Goal: Task Accomplishment & Management: Manage account settings

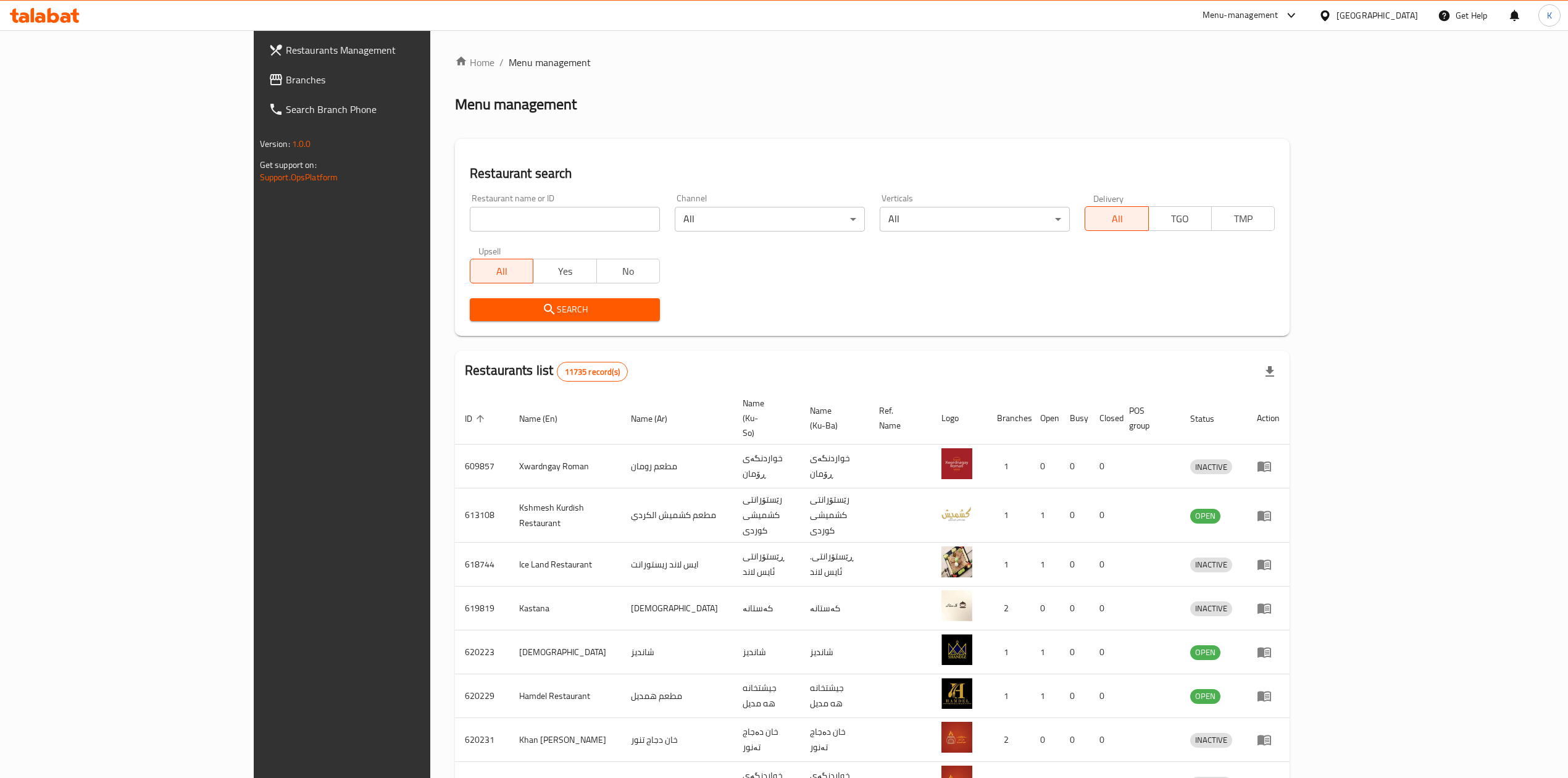
click at [470, 216] on input "search" at bounding box center [565, 219] width 190 height 24
type input "apna piz"
click button "Search" at bounding box center [565, 310] width 190 height 23
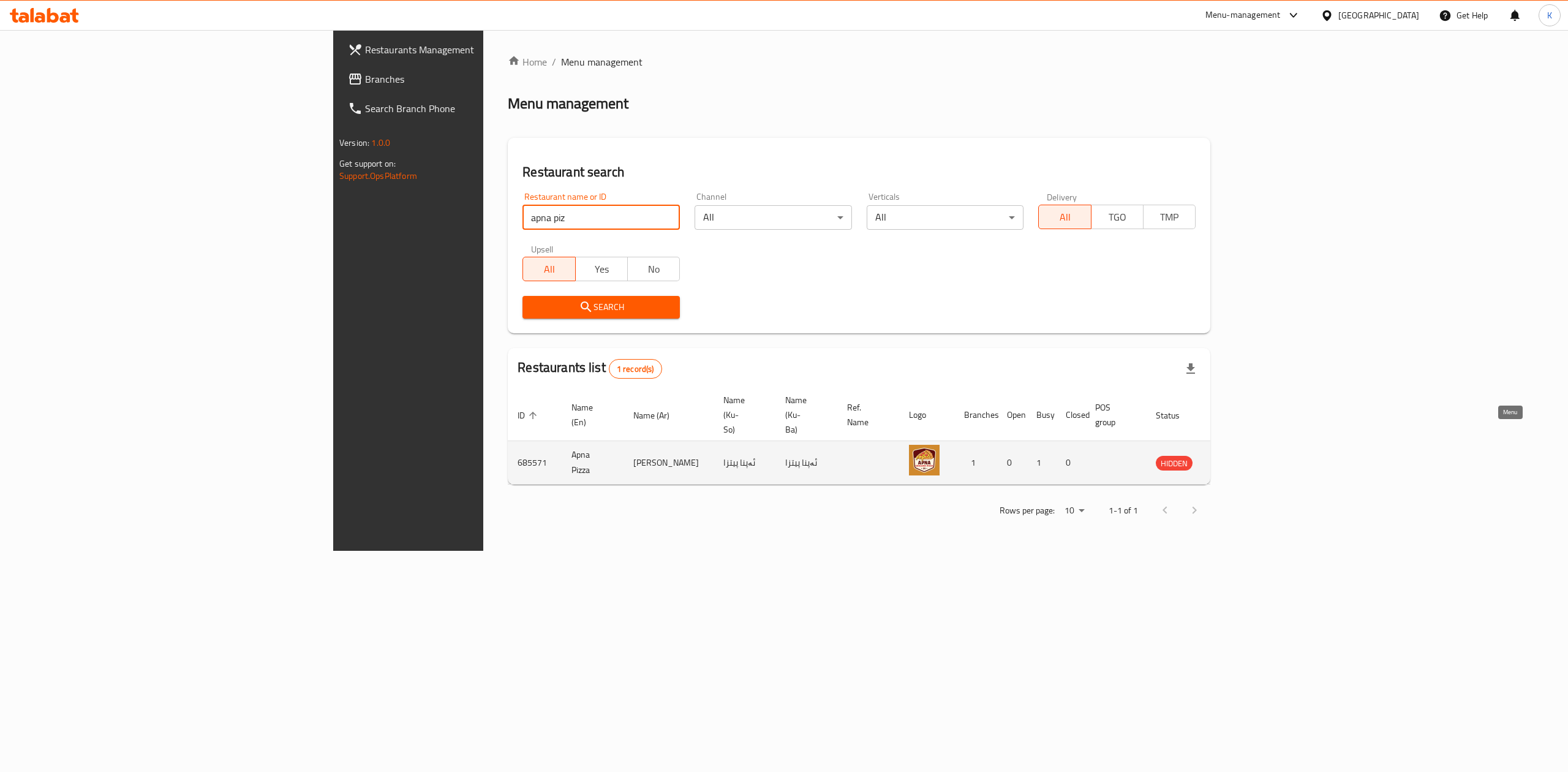
click at [1234, 458] on icon "enhanced table" at bounding box center [1227, 463] width 14 height 11
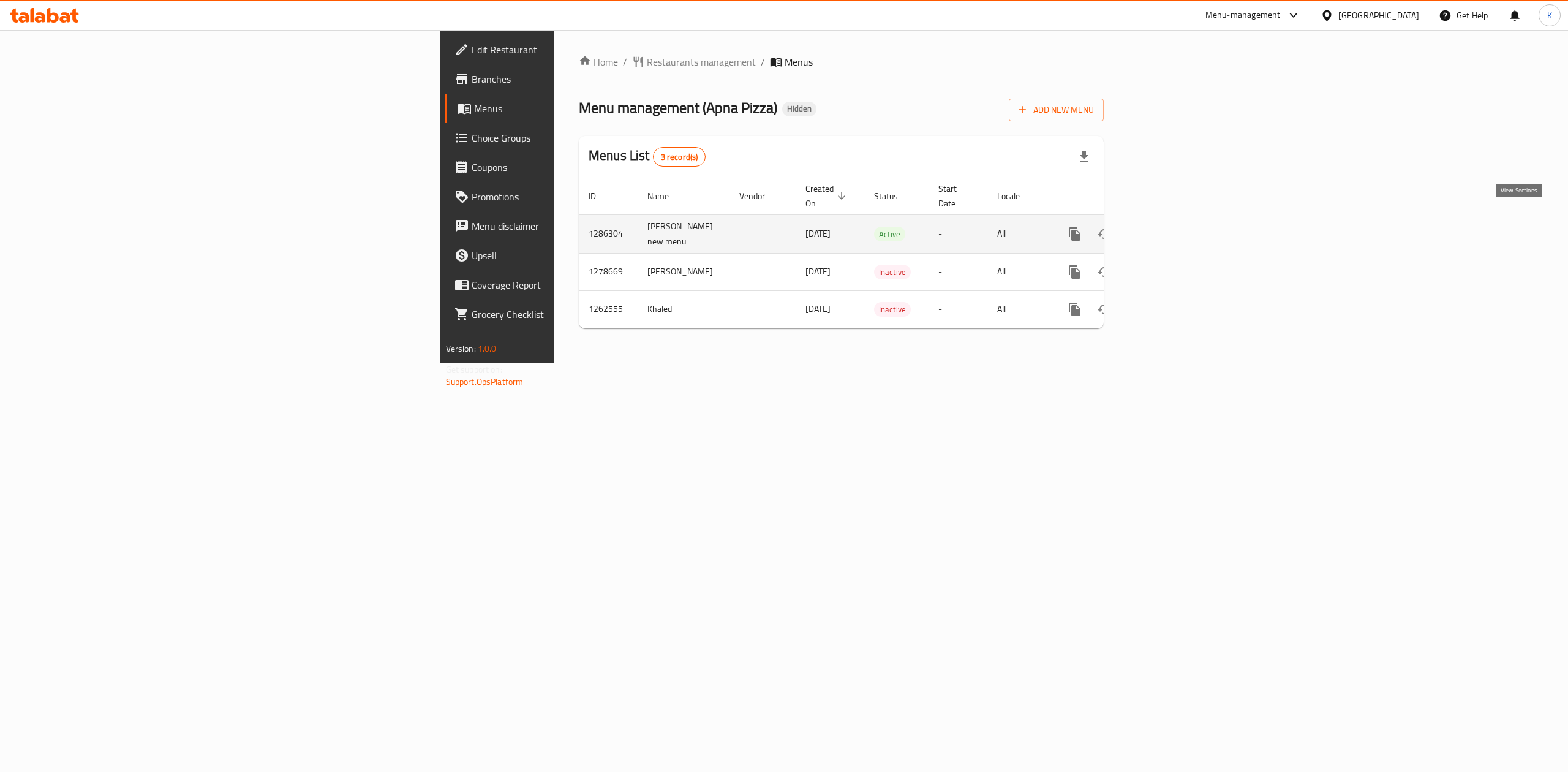
click at [1171, 226] on icon "enhanced table" at bounding box center [1162, 233] width 14 height 14
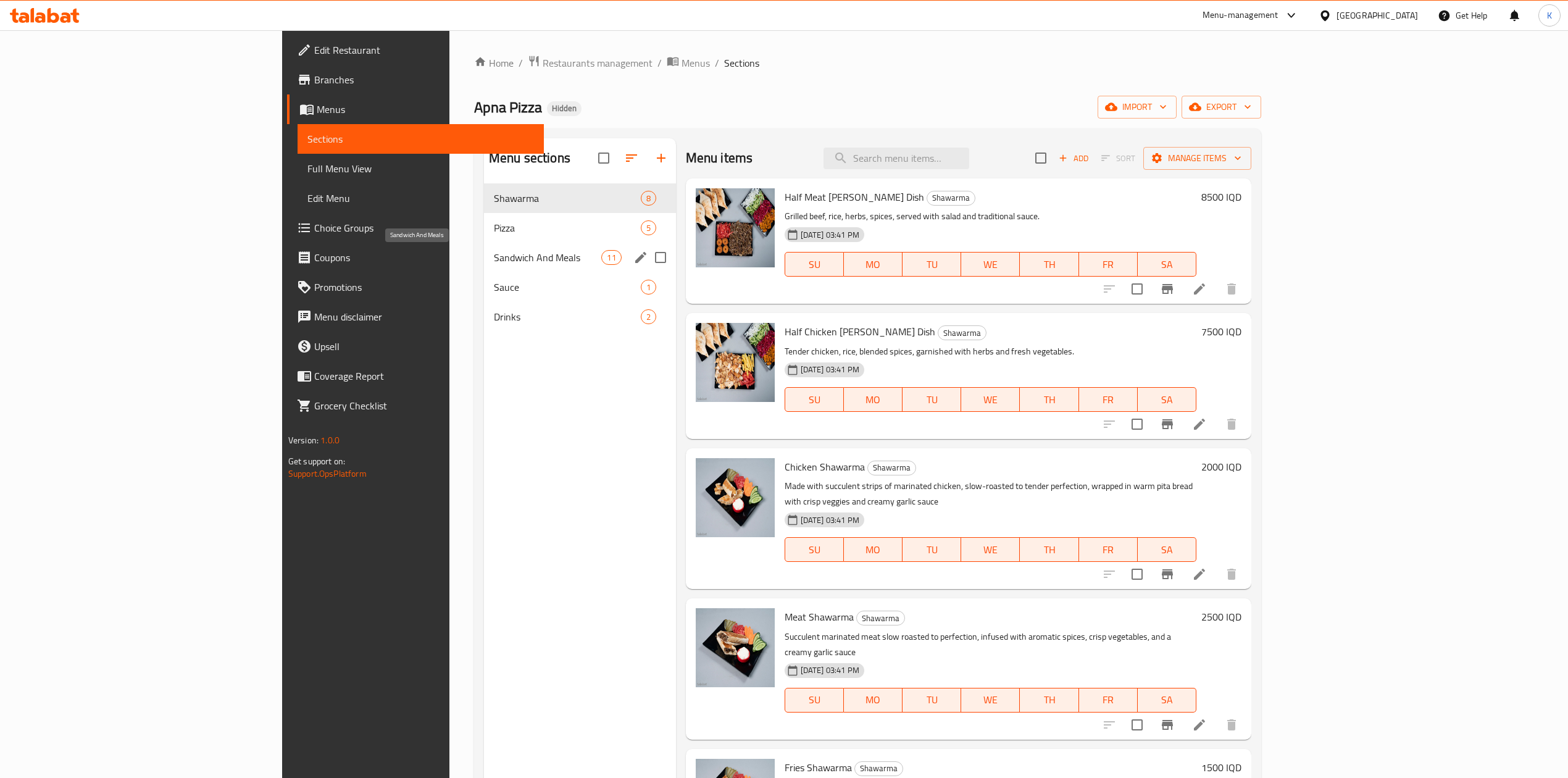
drag, startPoint x: 424, startPoint y: 255, endPoint x: 490, endPoint y: 231, distance: 70.2
click at [494, 255] on span "Sandwich And Meals" at bounding box center [548, 257] width 108 height 14
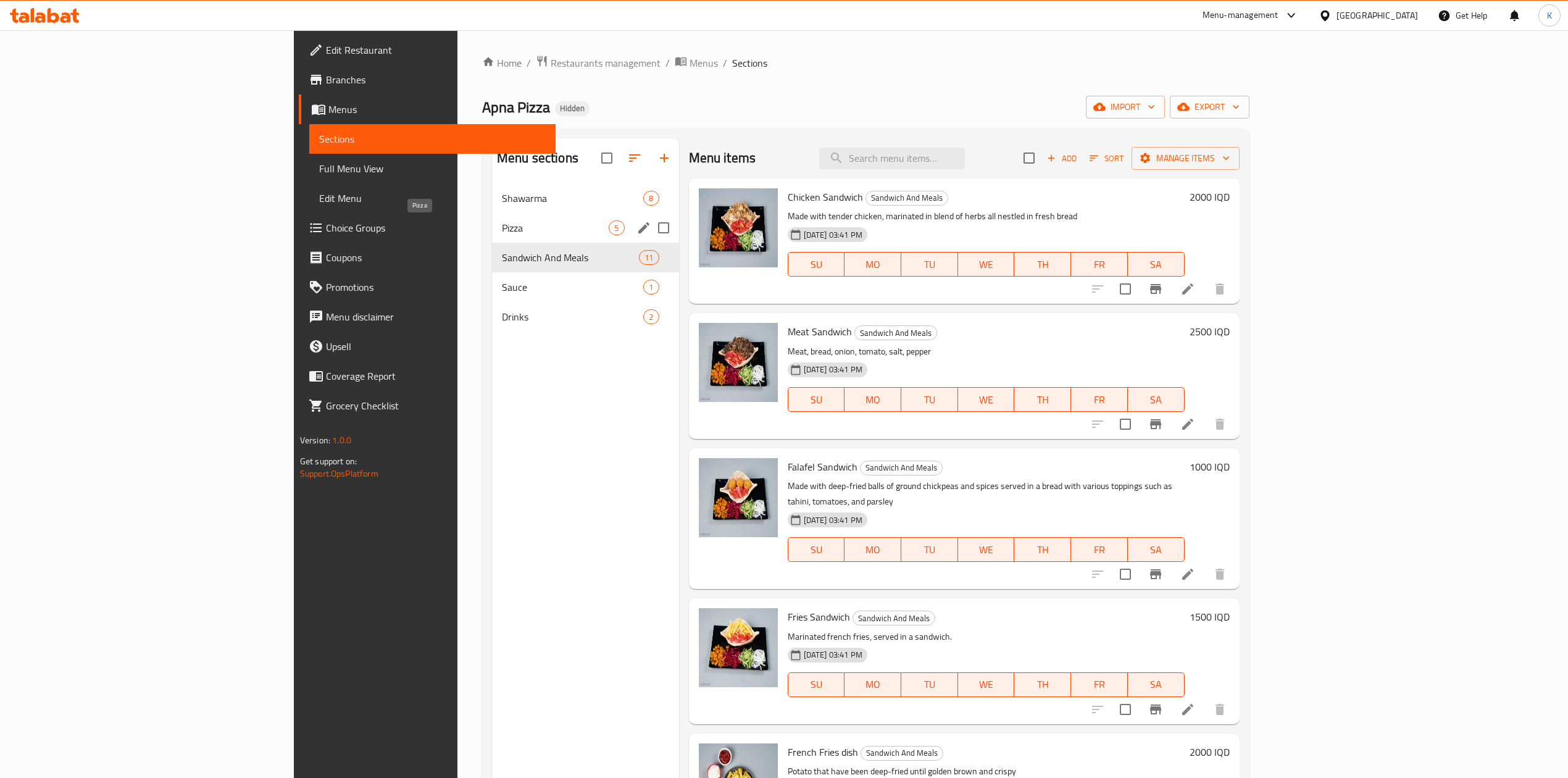
click at [502, 230] on span "Pizza" at bounding box center [555, 227] width 107 height 14
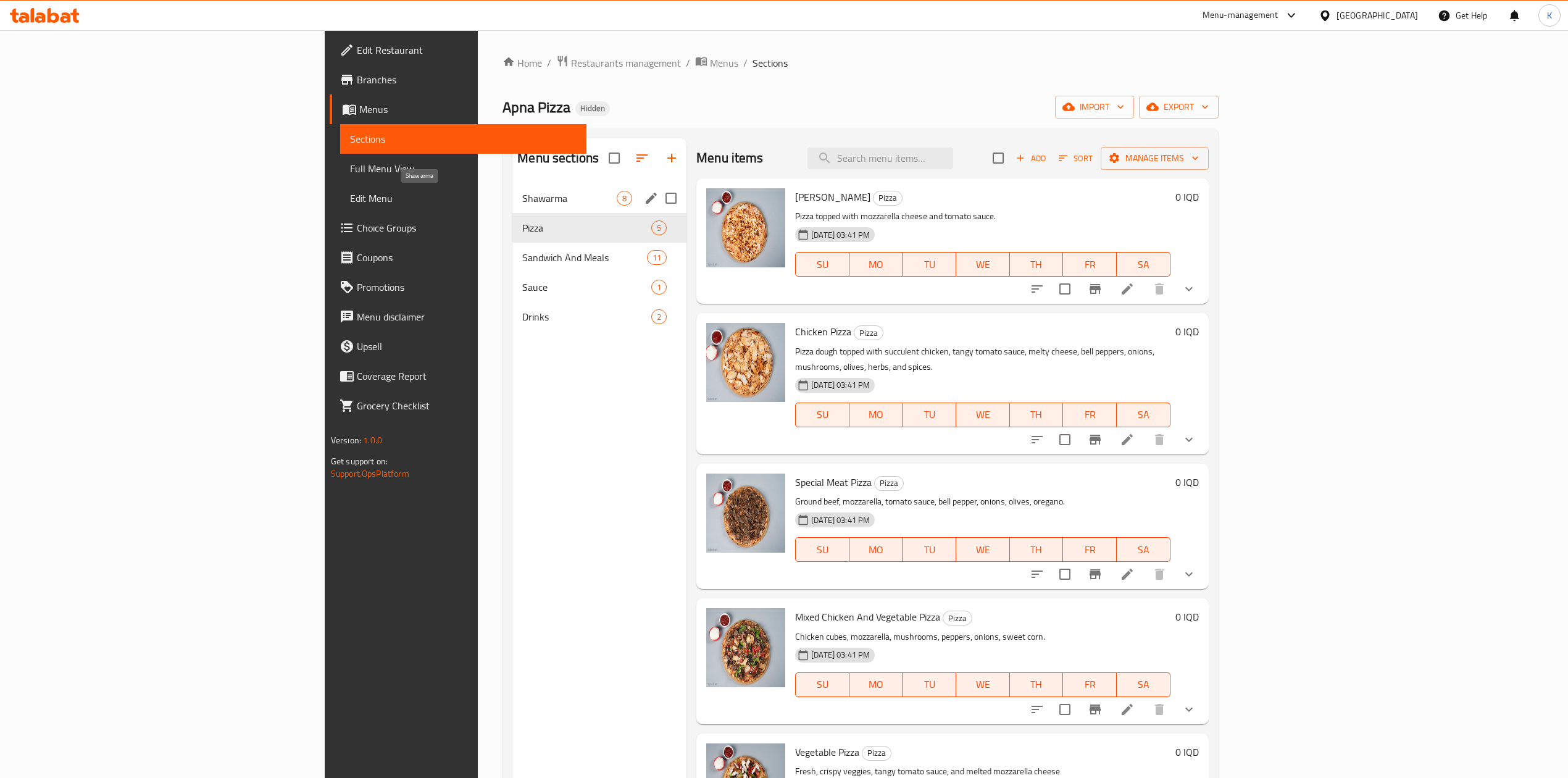
click at [522, 195] on span "Shawarma" at bounding box center [570, 198] width 94 height 14
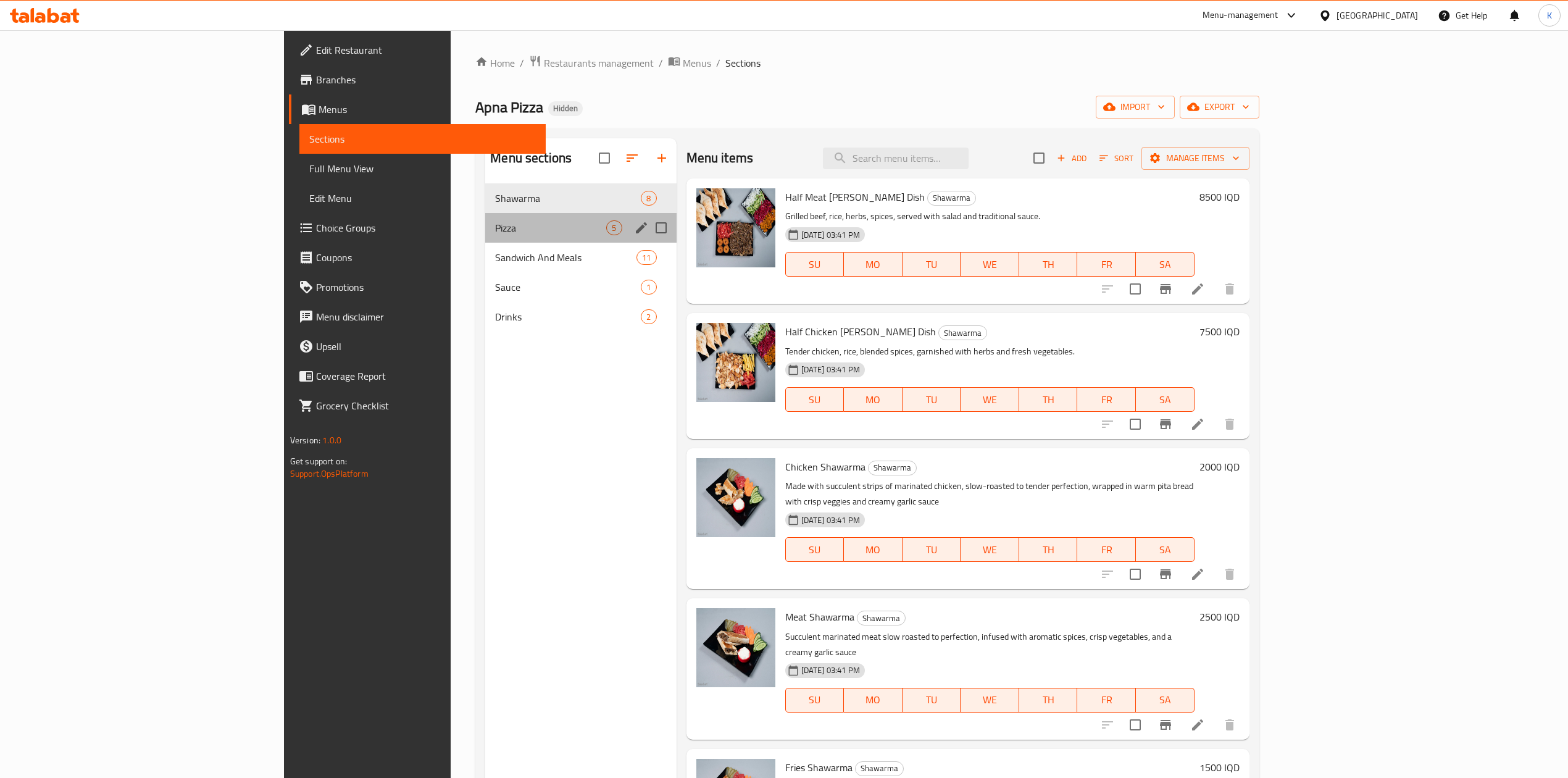
click at [485, 220] on div "Pizza 5" at bounding box center [580, 227] width 191 height 30
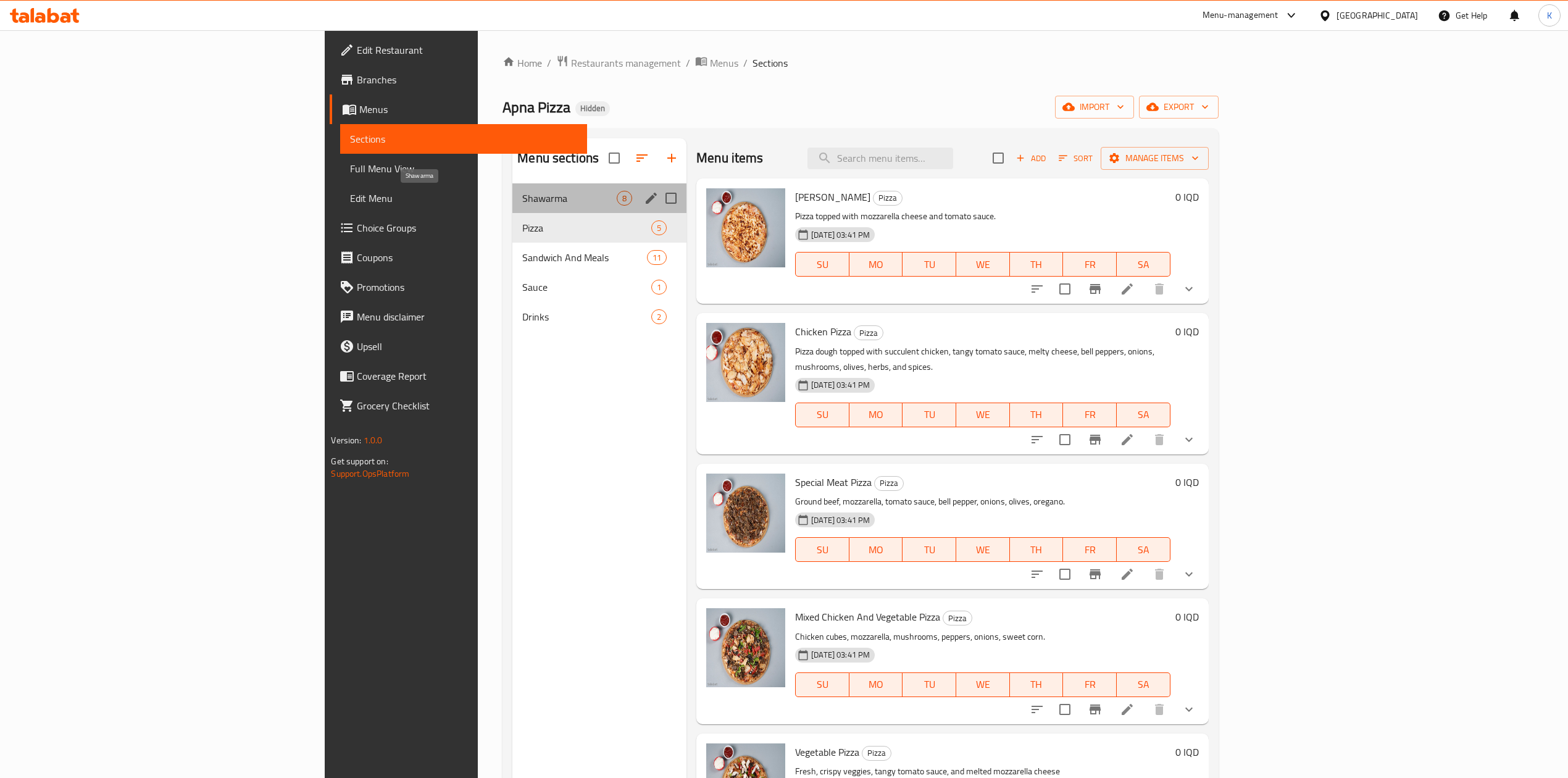
click at [522, 200] on span "Shawarma" at bounding box center [570, 198] width 94 height 14
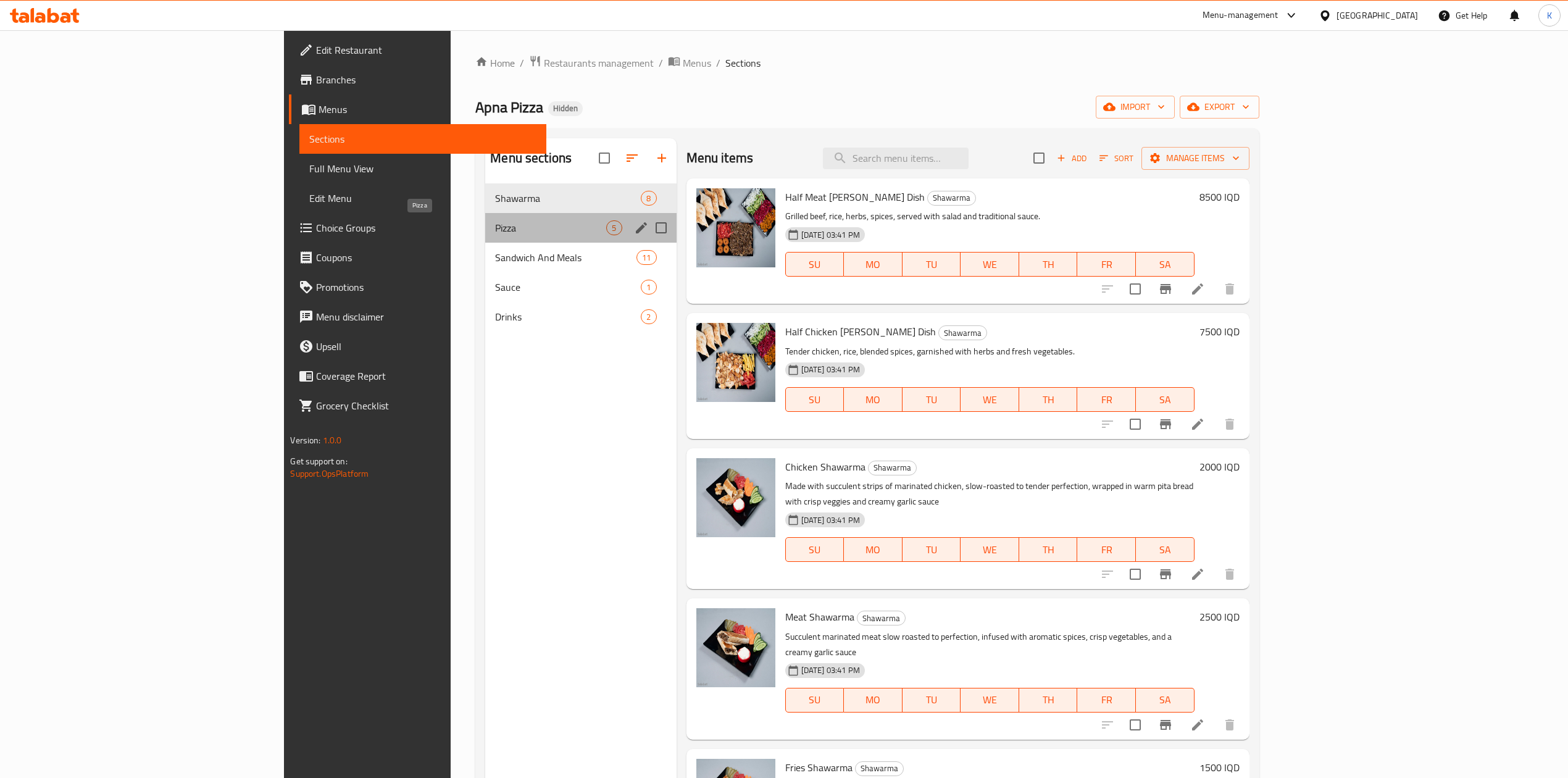
click at [495, 235] on span "Pizza" at bounding box center [551, 227] width 111 height 14
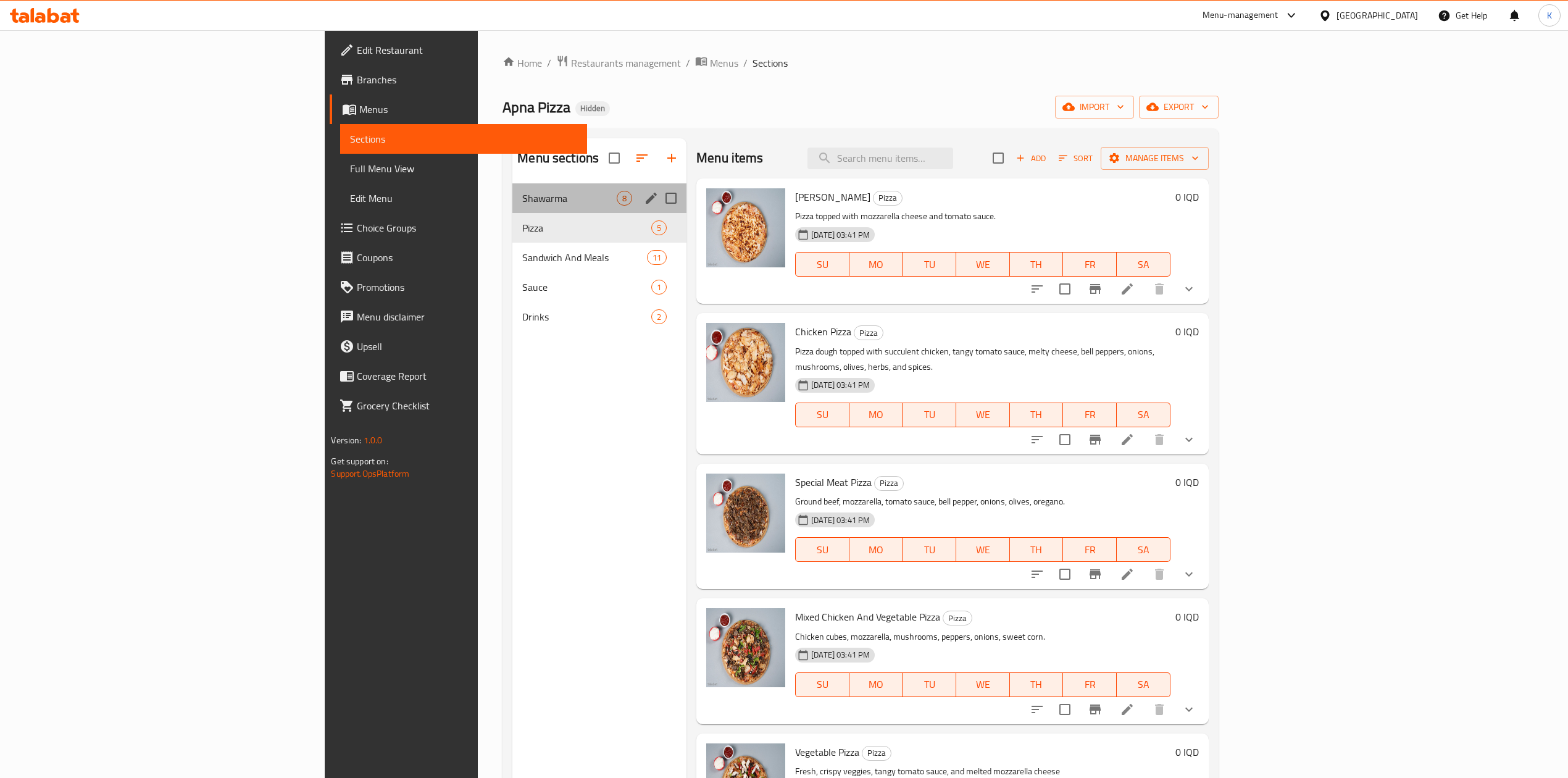
click at [513, 208] on div "Shawarma 8" at bounding box center [599, 198] width 174 height 30
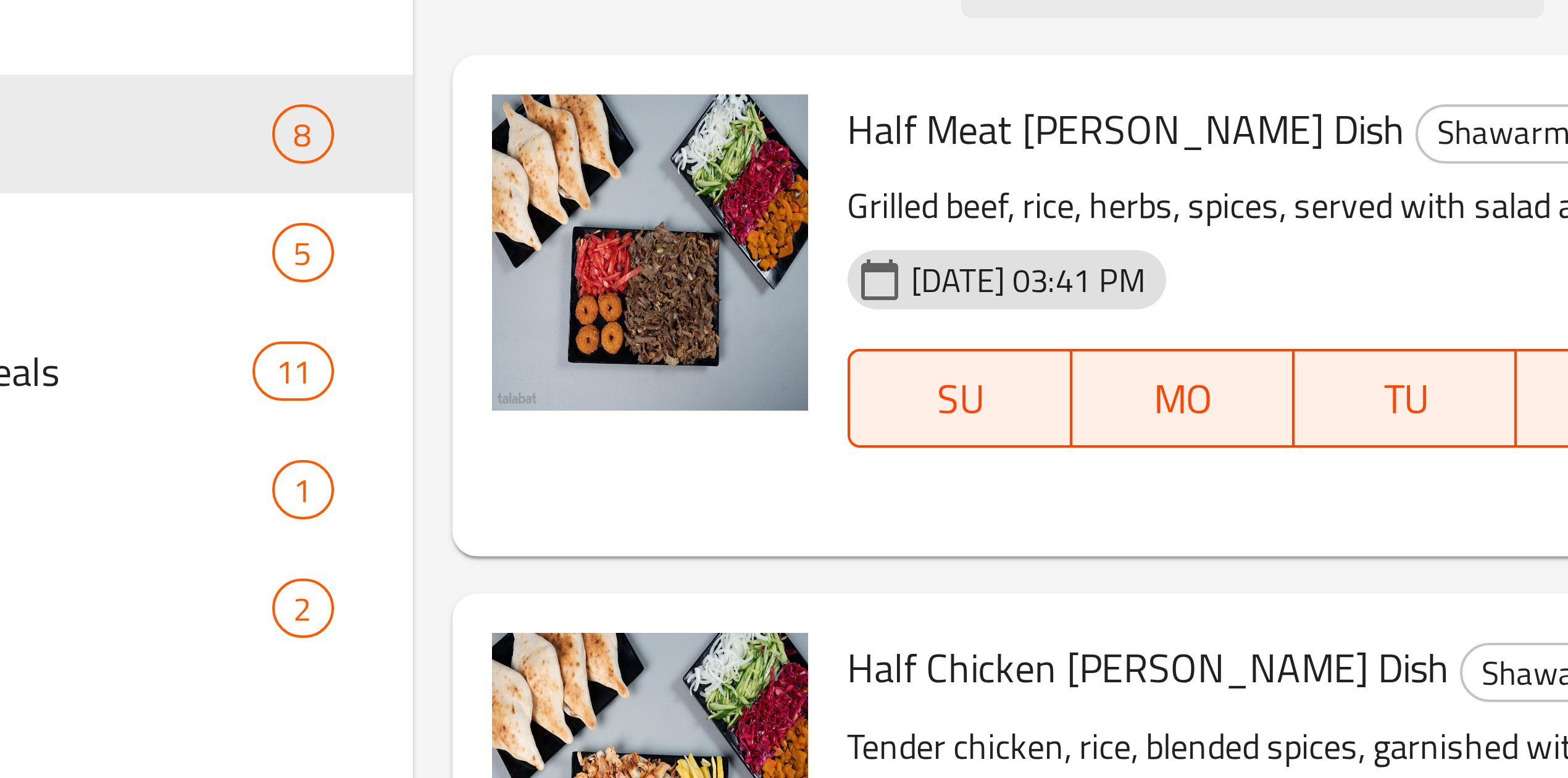
click at [789, 218] on p "Grilled beef, rice, herbs, spices, served with salad and traditional sauce." at bounding box center [984, 216] width 390 height 15
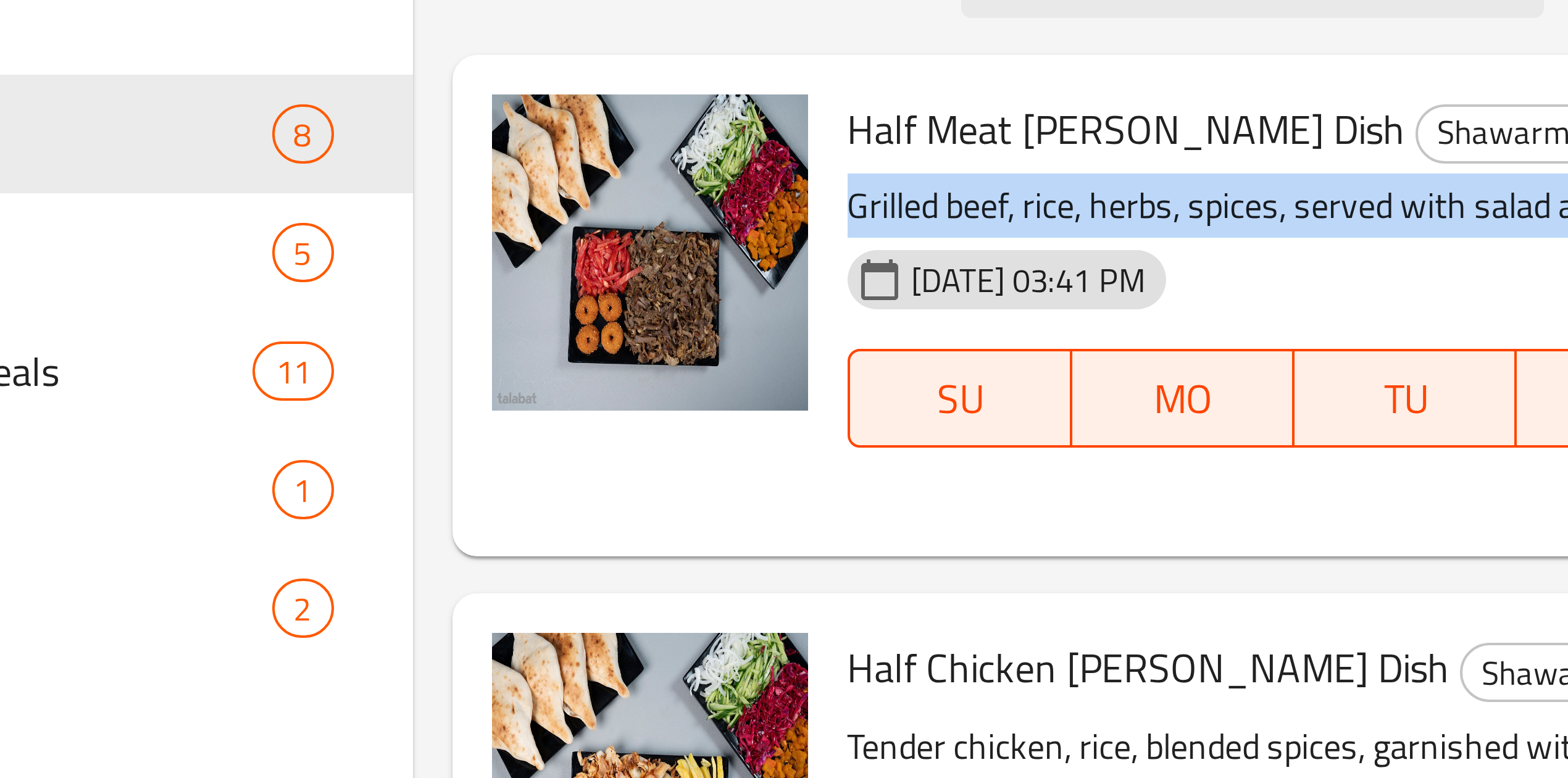
click at [789, 218] on p "Grilled beef, rice, herbs, spices, served with salad and traditional sauce." at bounding box center [984, 216] width 390 height 15
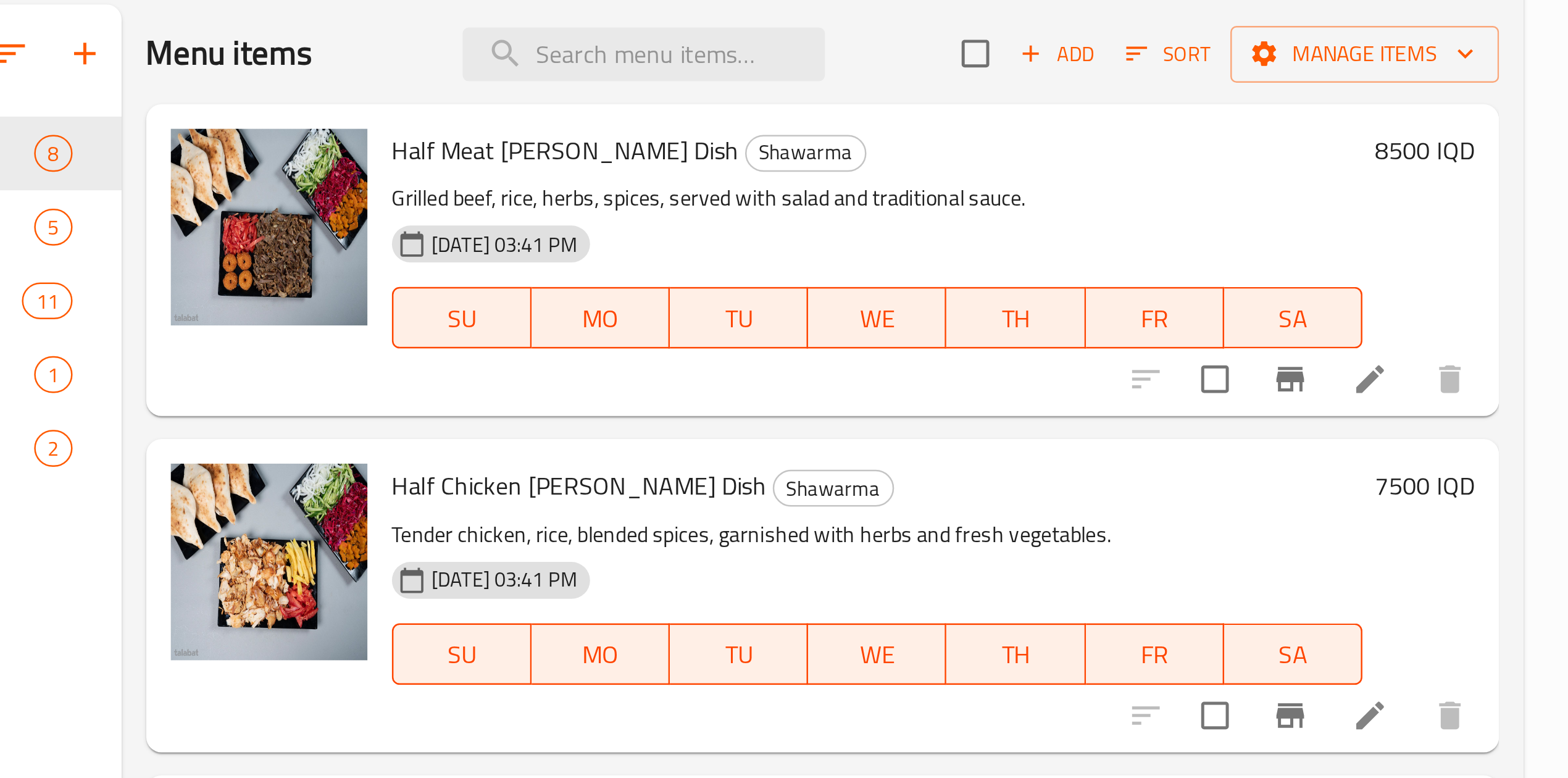
scroll to position [1, 0]
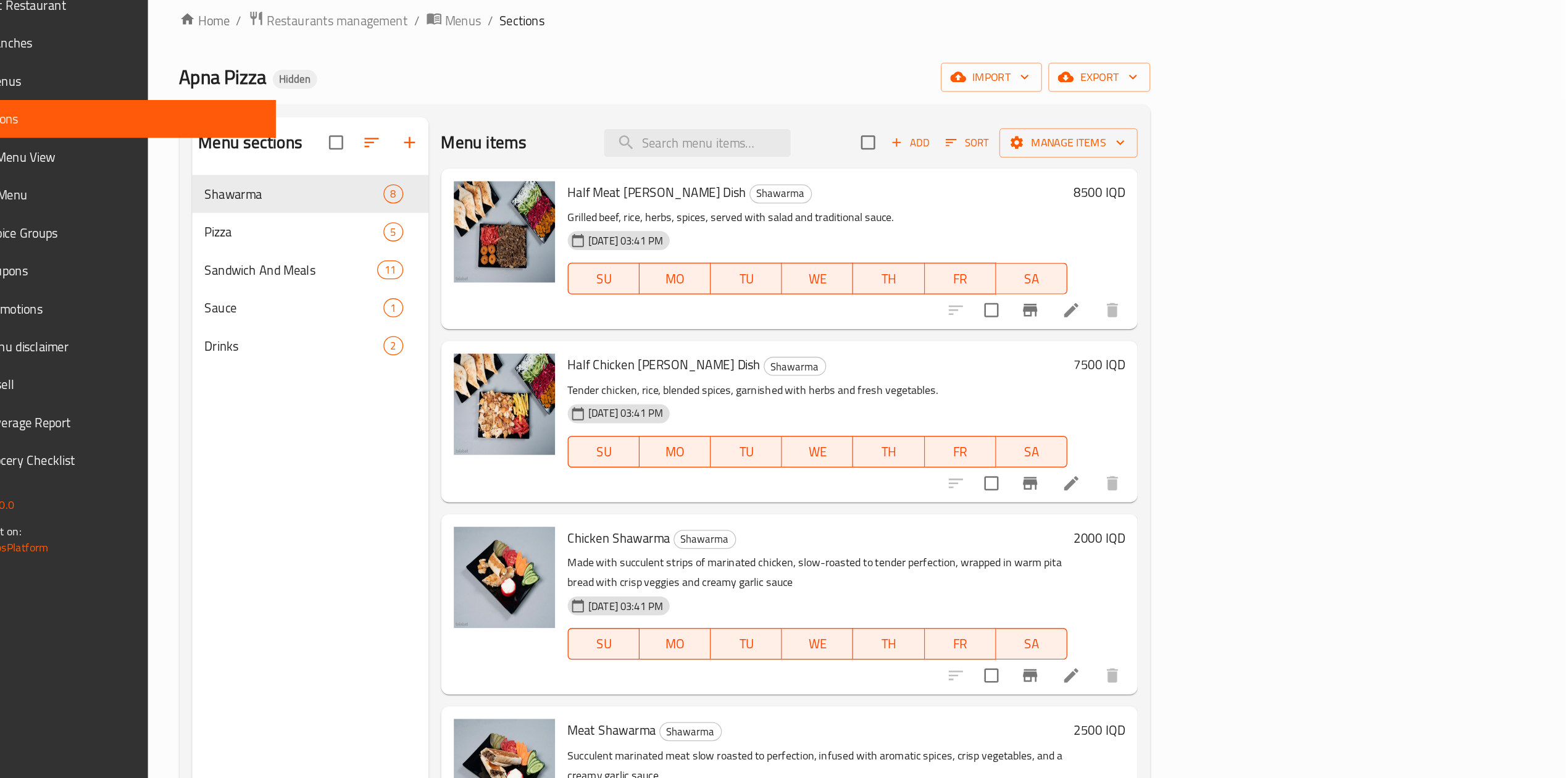
click at [1224, 205] on h6 "8500 IQD" at bounding box center [1204, 196] width 40 height 17
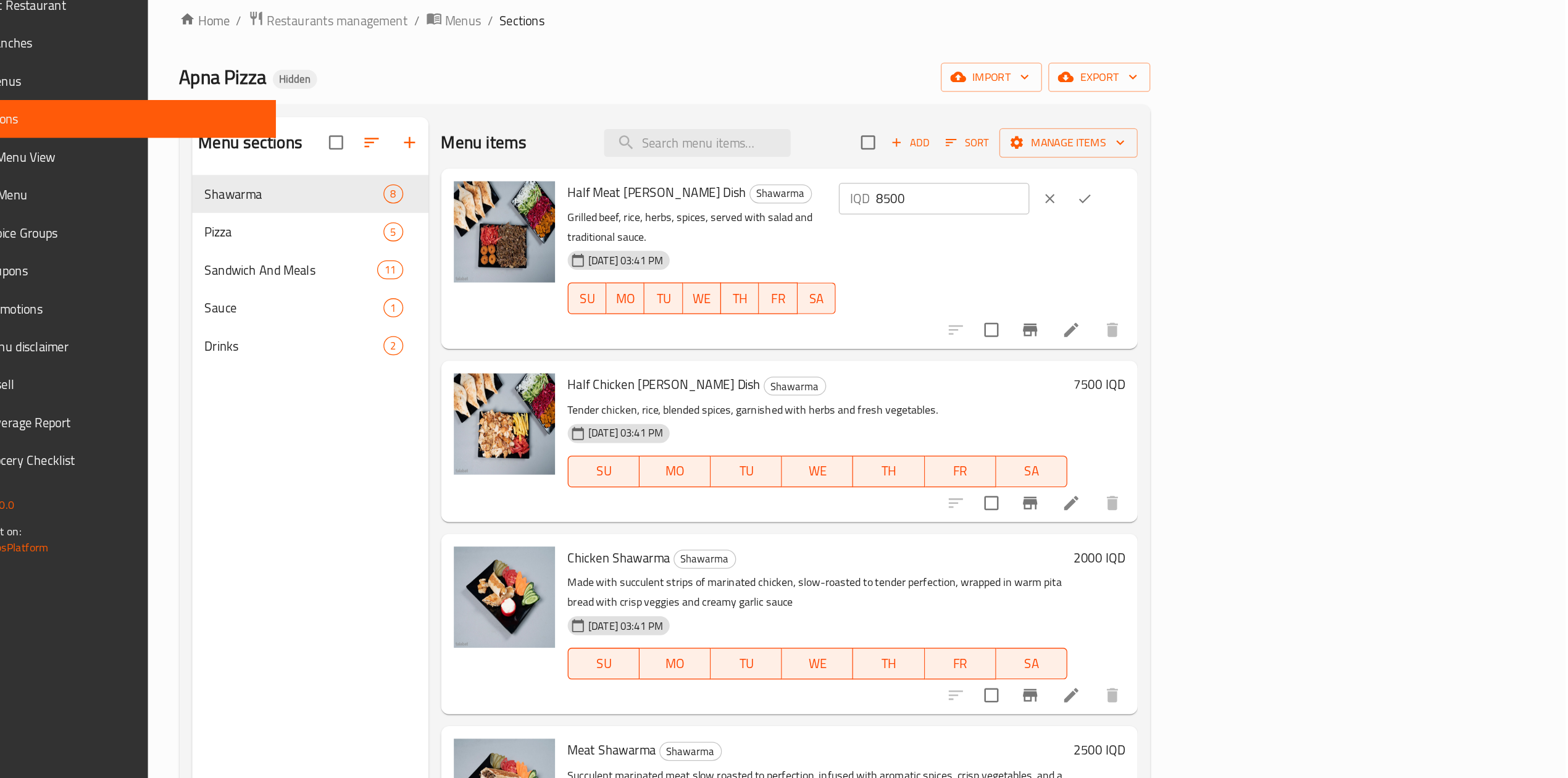
click at [1150, 202] on input "8500" at bounding box center [1090, 201] width 120 height 24
click at [1150, 204] on input "8500" at bounding box center [1090, 201] width 120 height 24
click at [1150, 202] on input "8500" at bounding box center [1090, 201] width 120 height 24
click at [1150, 203] on div "IQD 8500 ​" at bounding box center [1075, 201] width 149 height 24
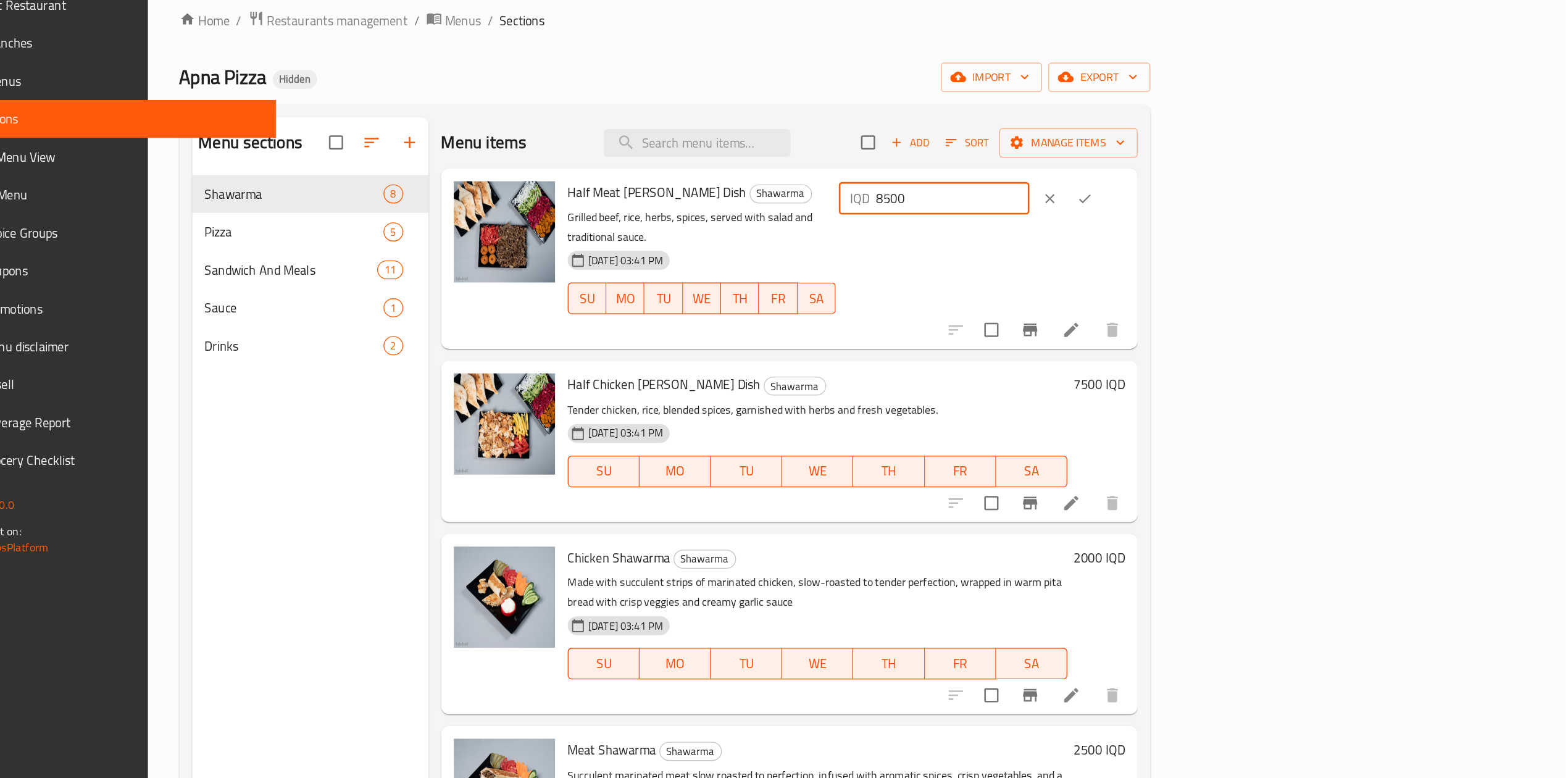
click at [1150, 203] on input "8500" at bounding box center [1090, 201] width 120 height 24
click at [1150, 200] on input "8500" at bounding box center [1090, 201] width 120 height 24
click at [1150, 205] on input "8500" at bounding box center [1090, 201] width 120 height 24
click at [1150, 202] on input "8500" at bounding box center [1090, 201] width 120 height 24
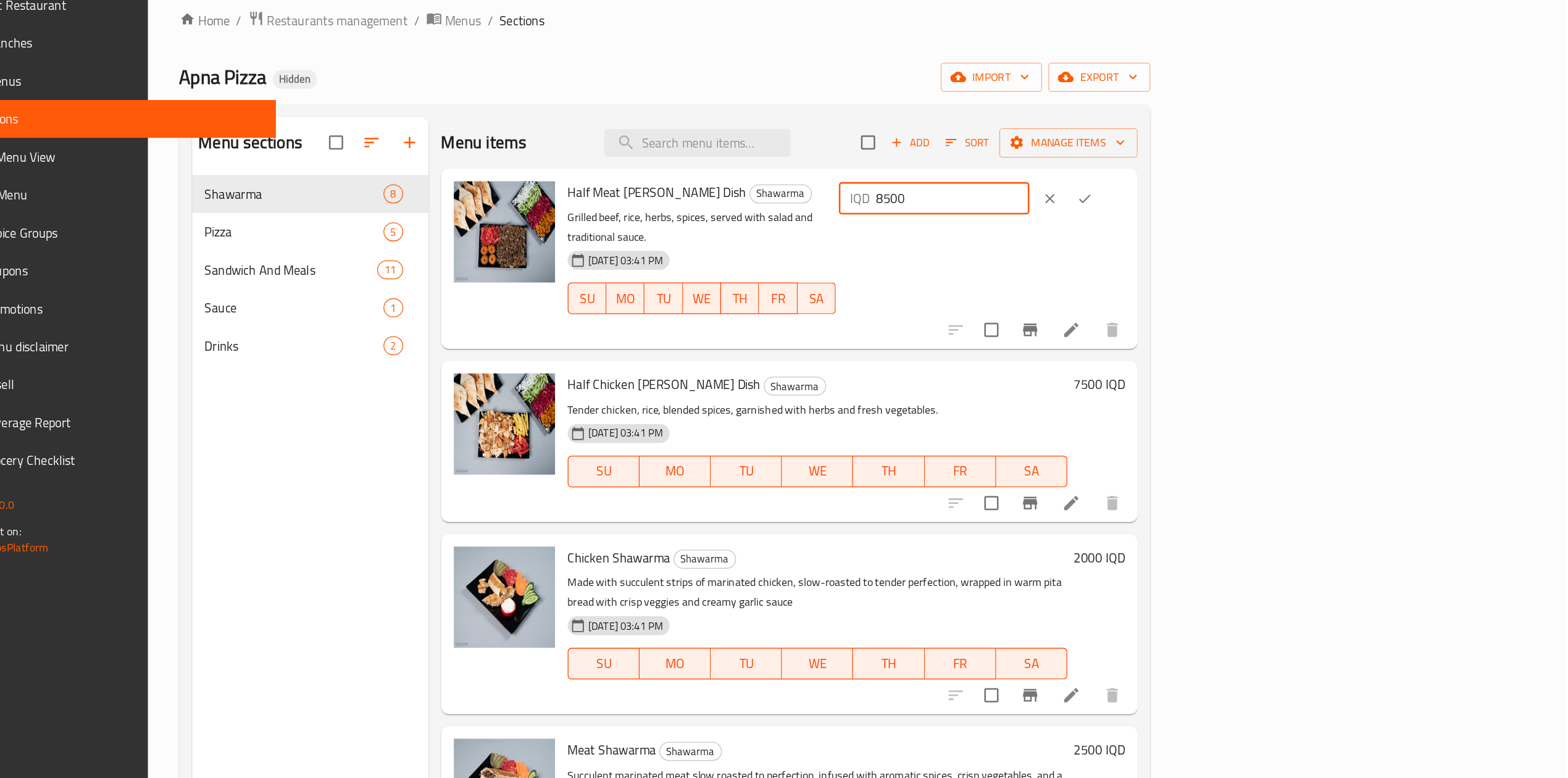
click at [1150, 202] on input "8500" at bounding box center [1090, 201] width 120 height 24
click at [1150, 204] on input "8500" at bounding box center [1090, 201] width 120 height 24
click at [1150, 203] on input "8500" at bounding box center [1090, 201] width 120 height 24
click at [1150, 202] on input "8500" at bounding box center [1090, 201] width 120 height 24
click at [1150, 204] on input "8500" at bounding box center [1090, 201] width 120 height 24
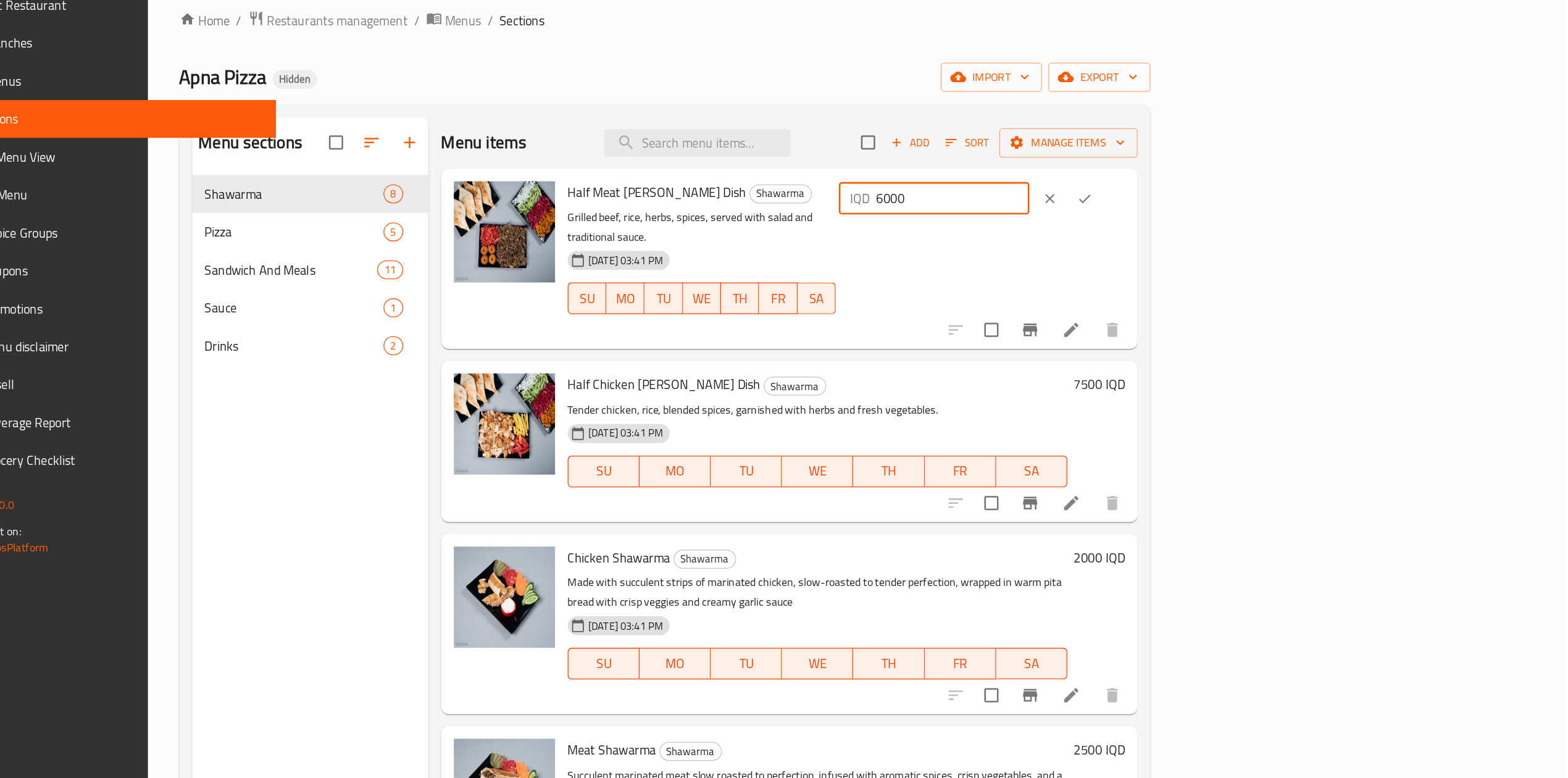
type input "6000"
click at [1199, 198] on icon "ok" at bounding box center [1193, 202] width 12 height 12
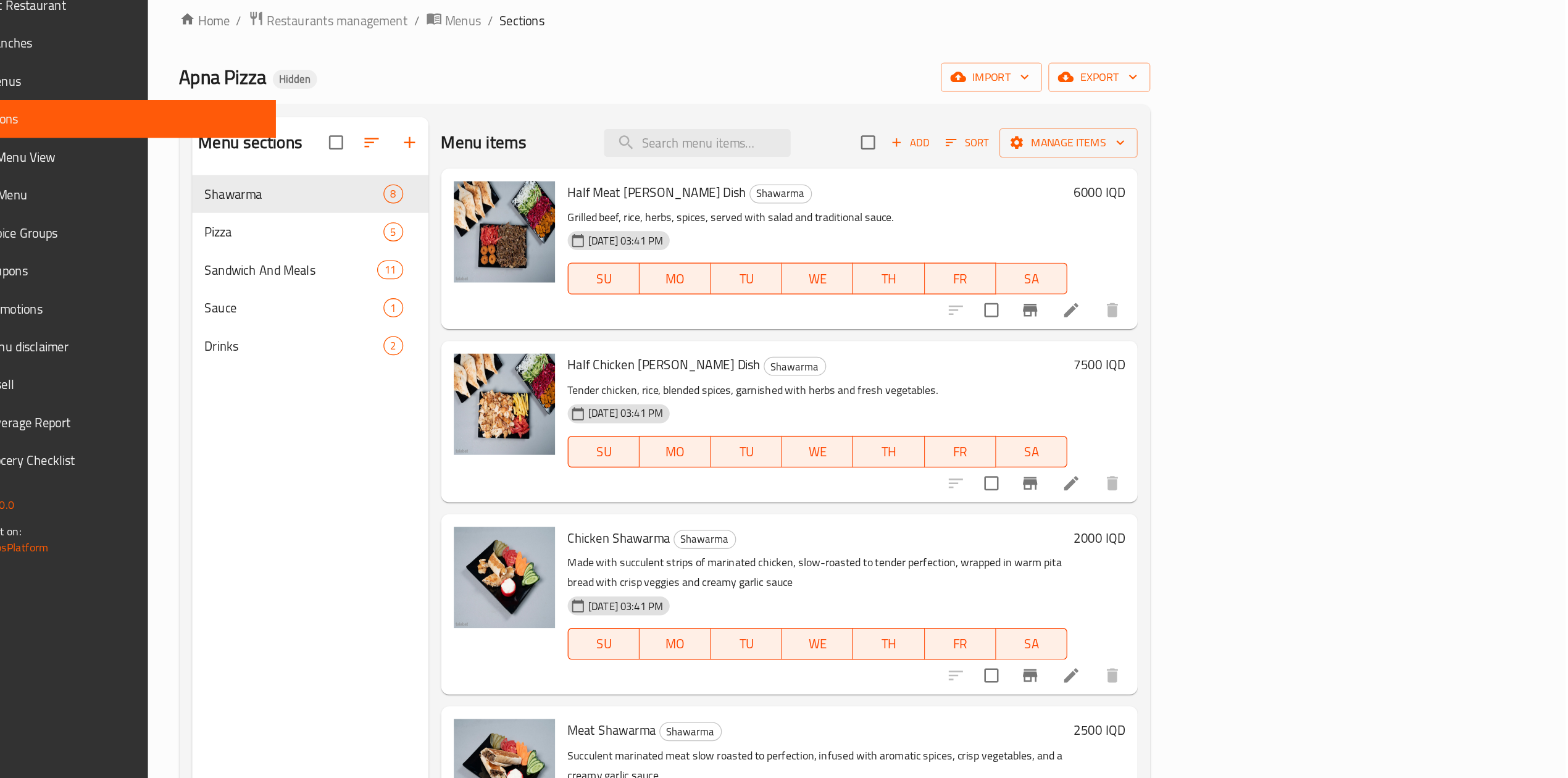
click at [1224, 330] on h6 "7500 IQD" at bounding box center [1204, 331] width 40 height 17
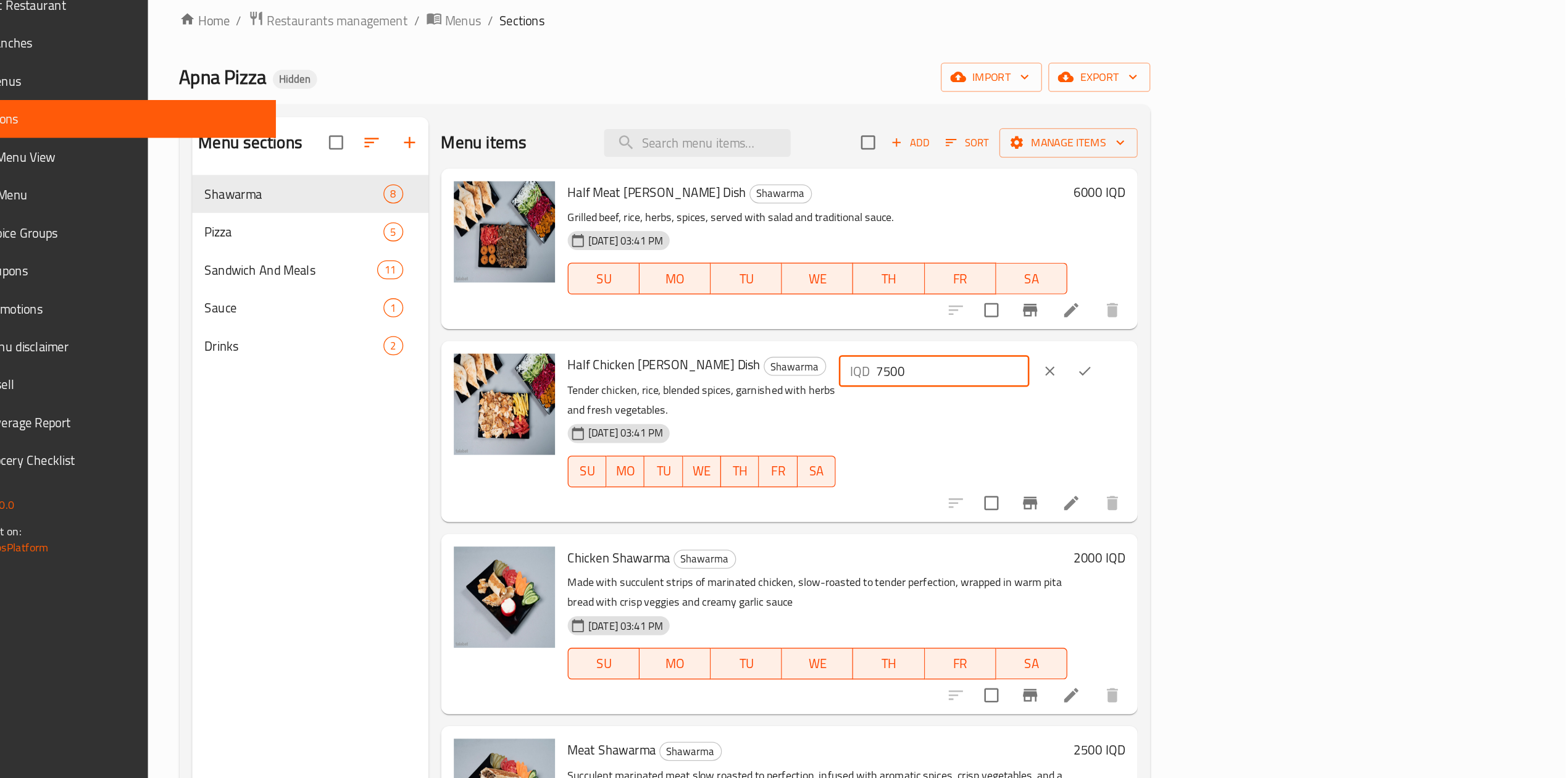
drag, startPoint x: 1354, startPoint y: 336, endPoint x: 1308, endPoint y: 347, distance: 47.3
click at [1230, 347] on div "Half Chicken [PERSON_NAME] Dish Shawarma Tender chicken, rice, blended spices, …" at bounding box center [1006, 383] width 445 height 131
type input "6000"
click at [1199, 333] on icon "ok" at bounding box center [1193, 336] width 12 height 12
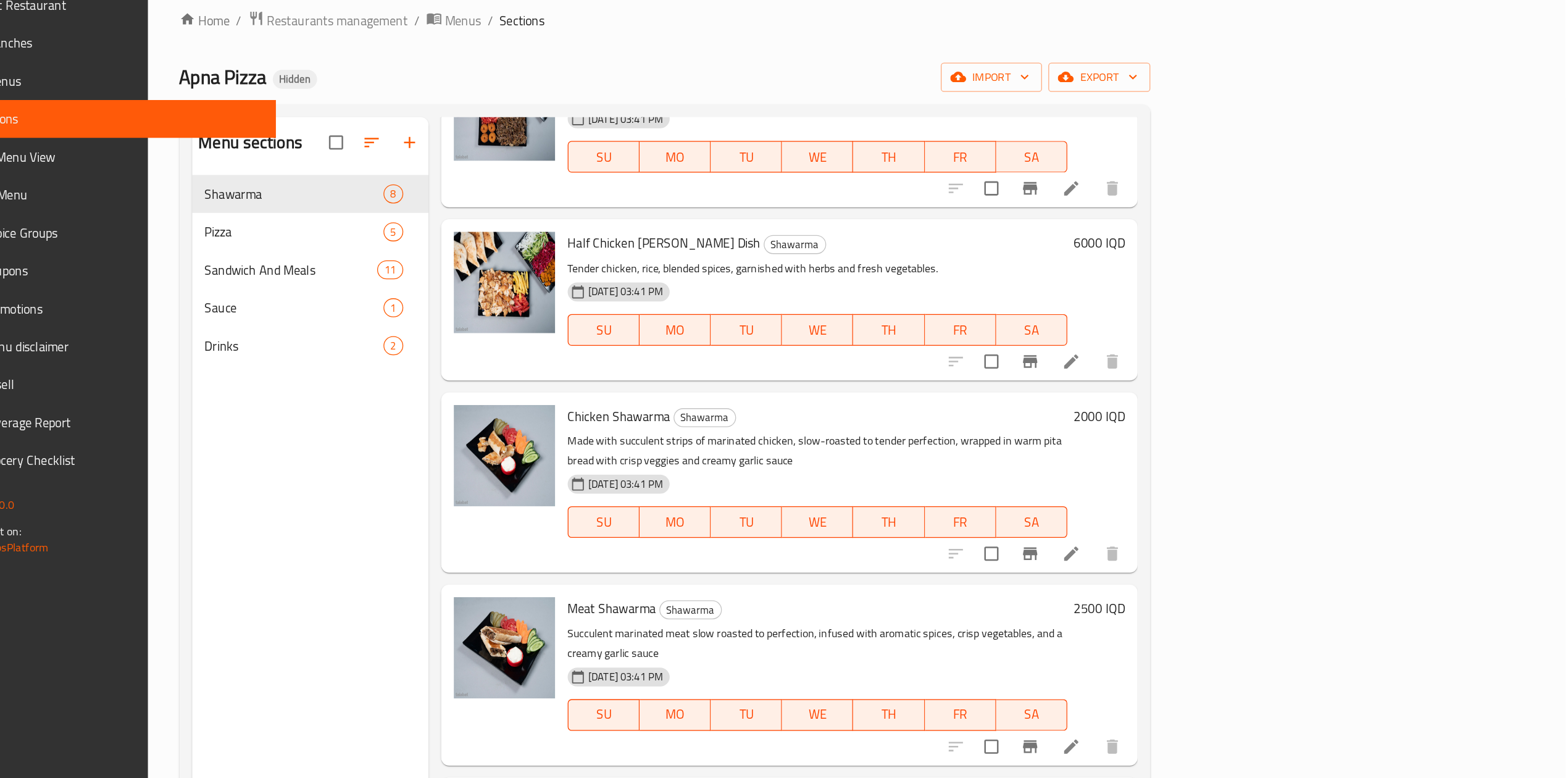
click at [1224, 373] on h6 "2000 IQD" at bounding box center [1204, 371] width 40 height 17
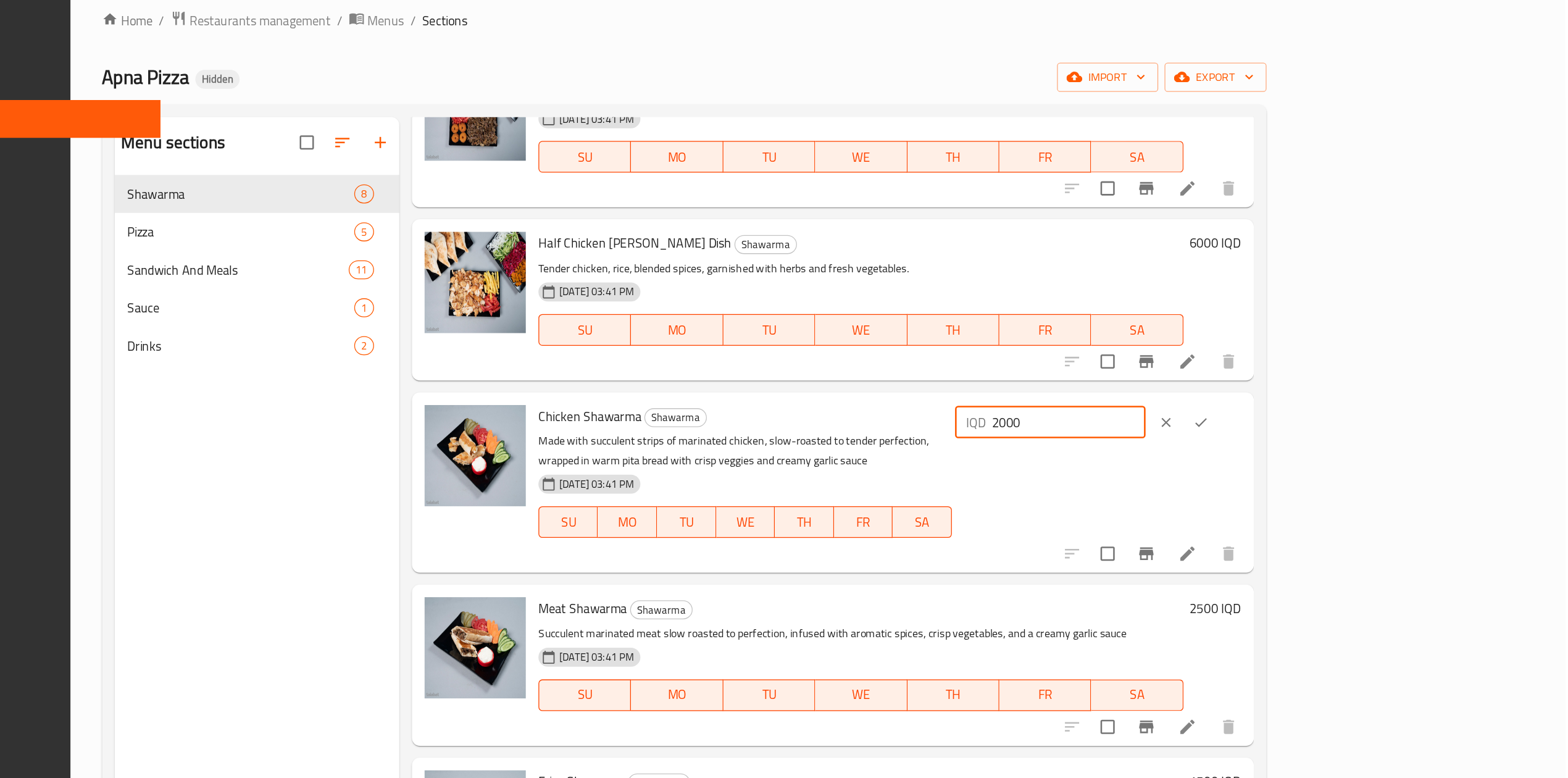
click at [1240, 376] on input "2000" at bounding box center [1181, 376] width 120 height 24
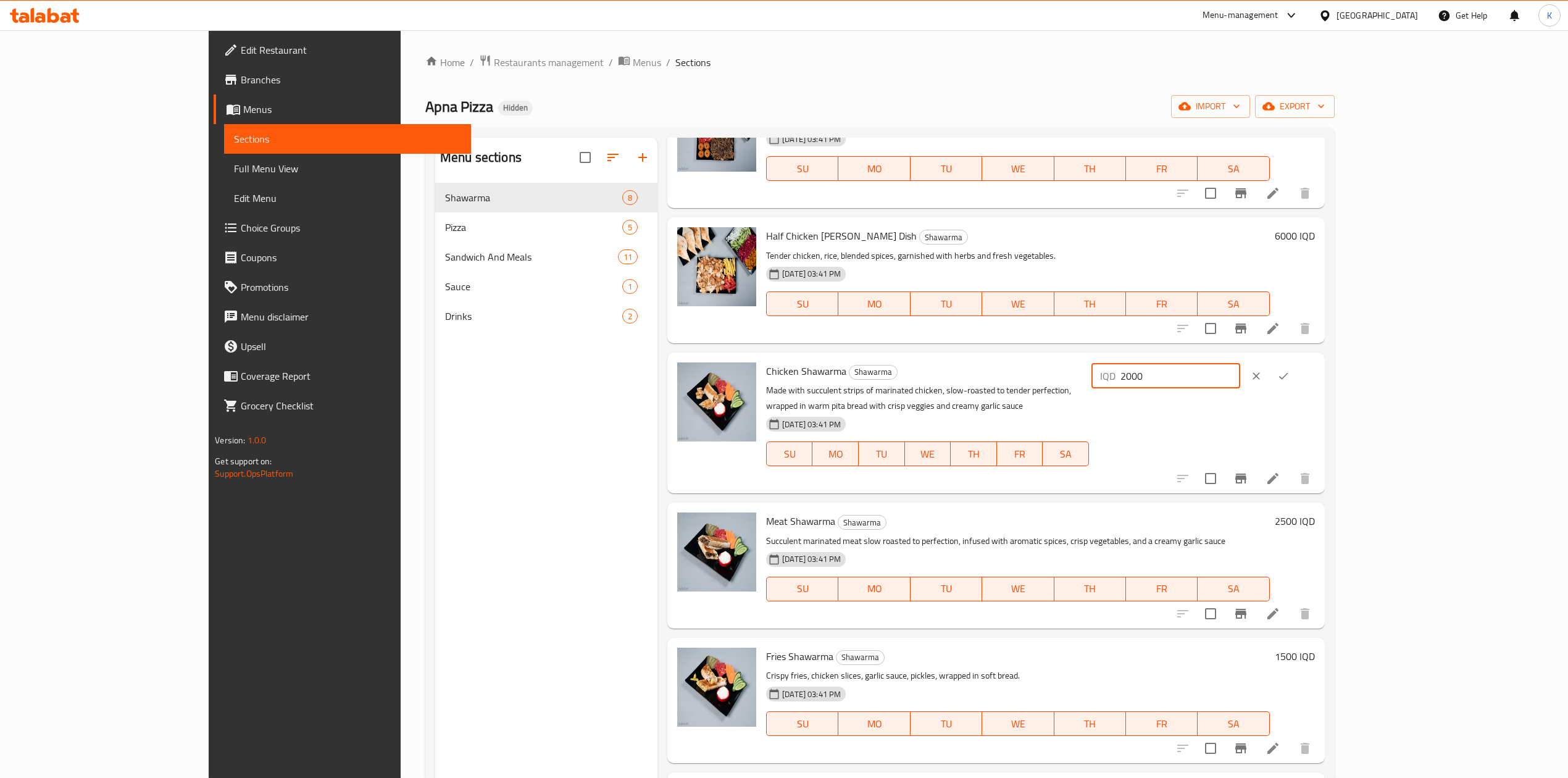
scroll to position [1, 0]
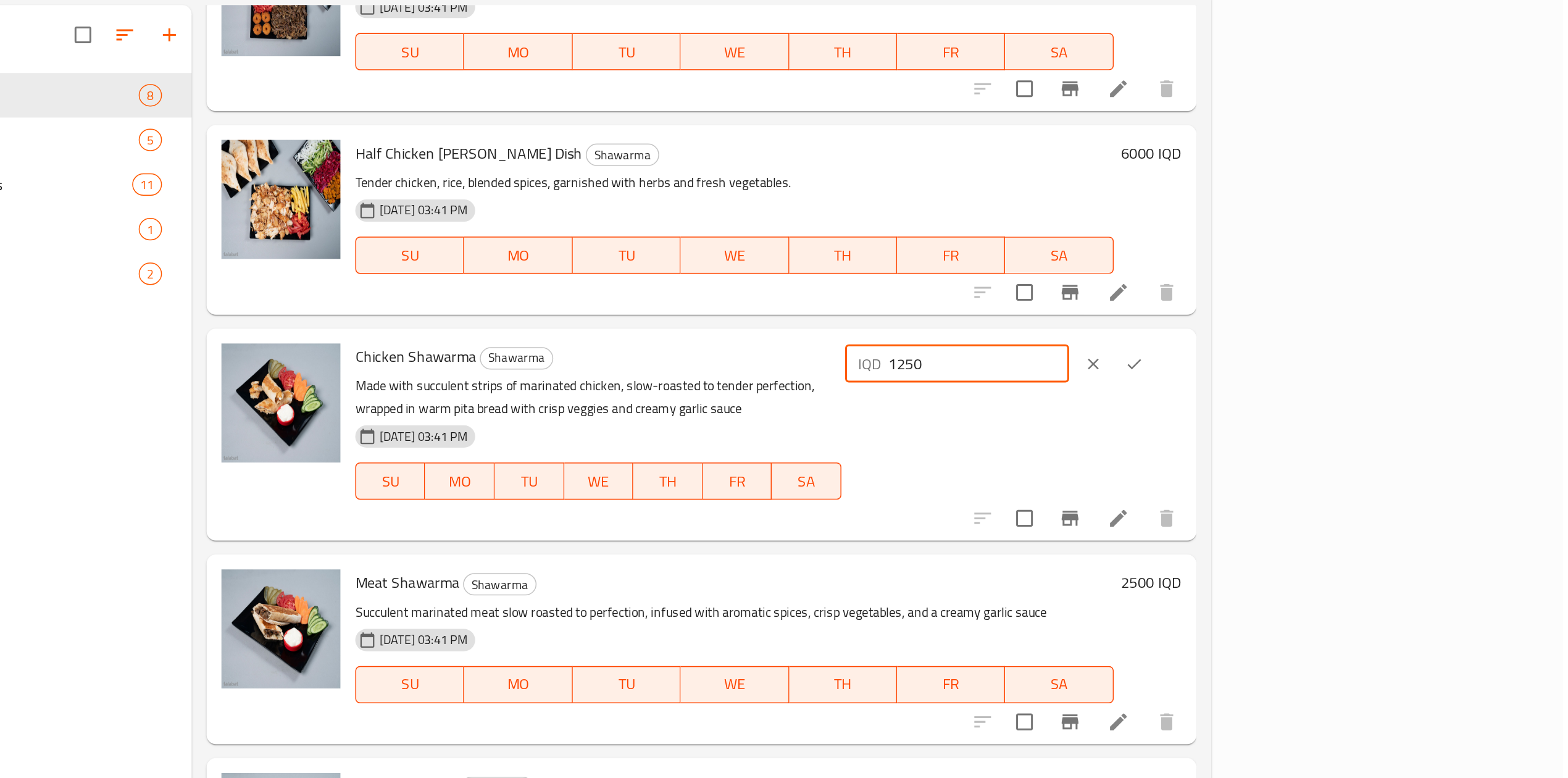
type input "1250"
click at [1297, 383] on button "ok" at bounding box center [1284, 376] width 27 height 27
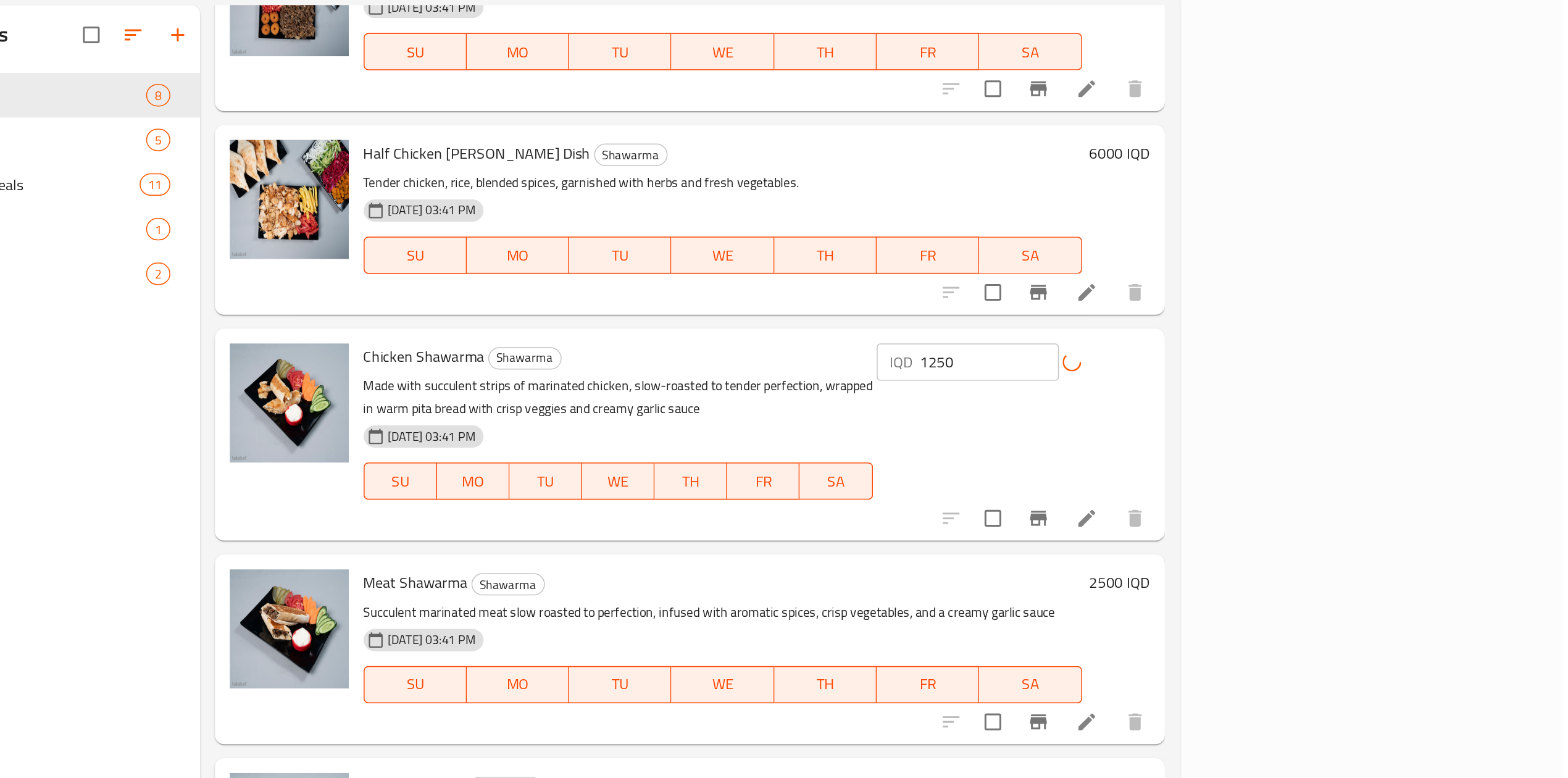
scroll to position [169, 0]
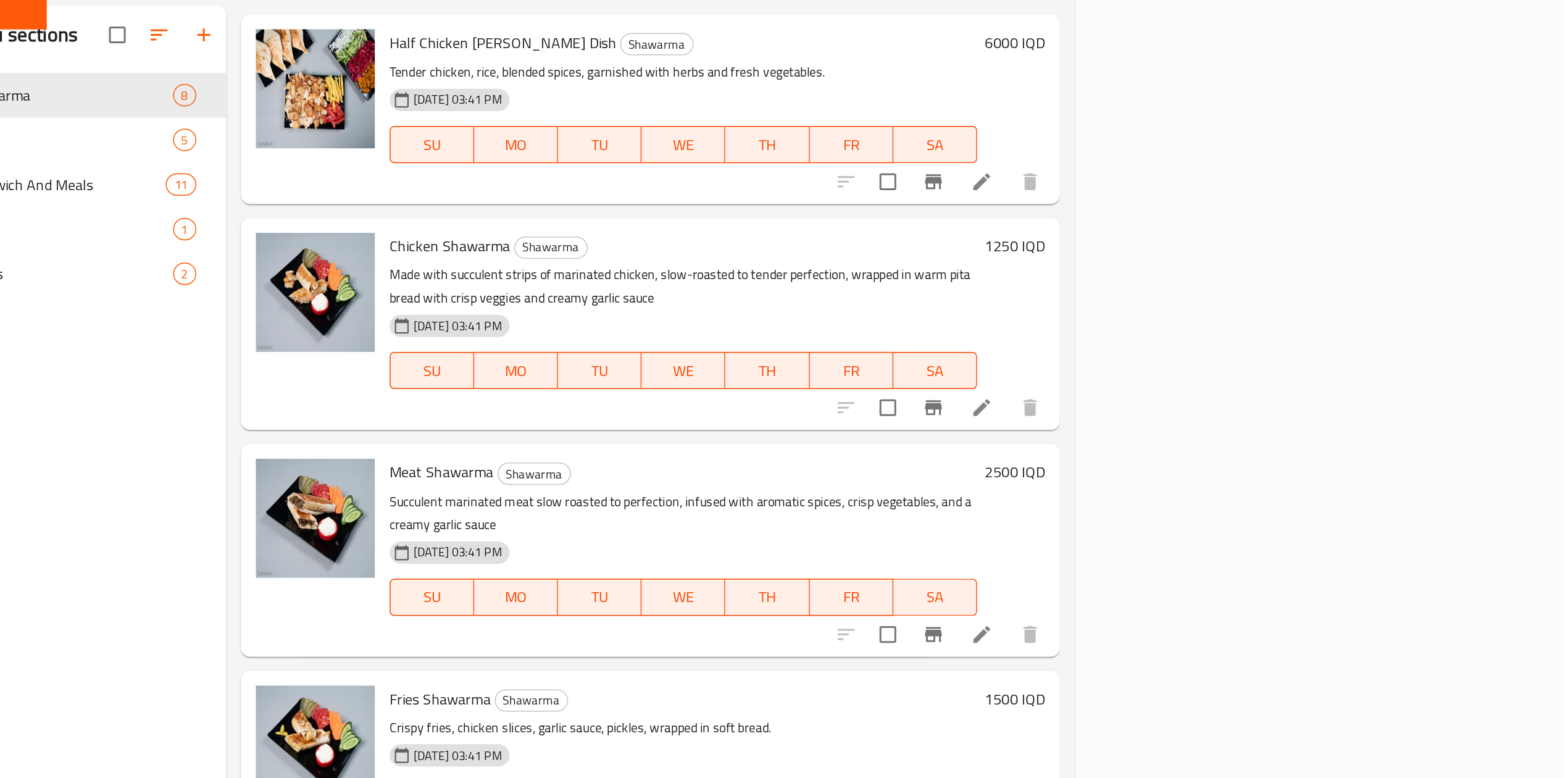
click at [1224, 439] on h6 "2500 IQD" at bounding box center [1204, 447] width 40 height 17
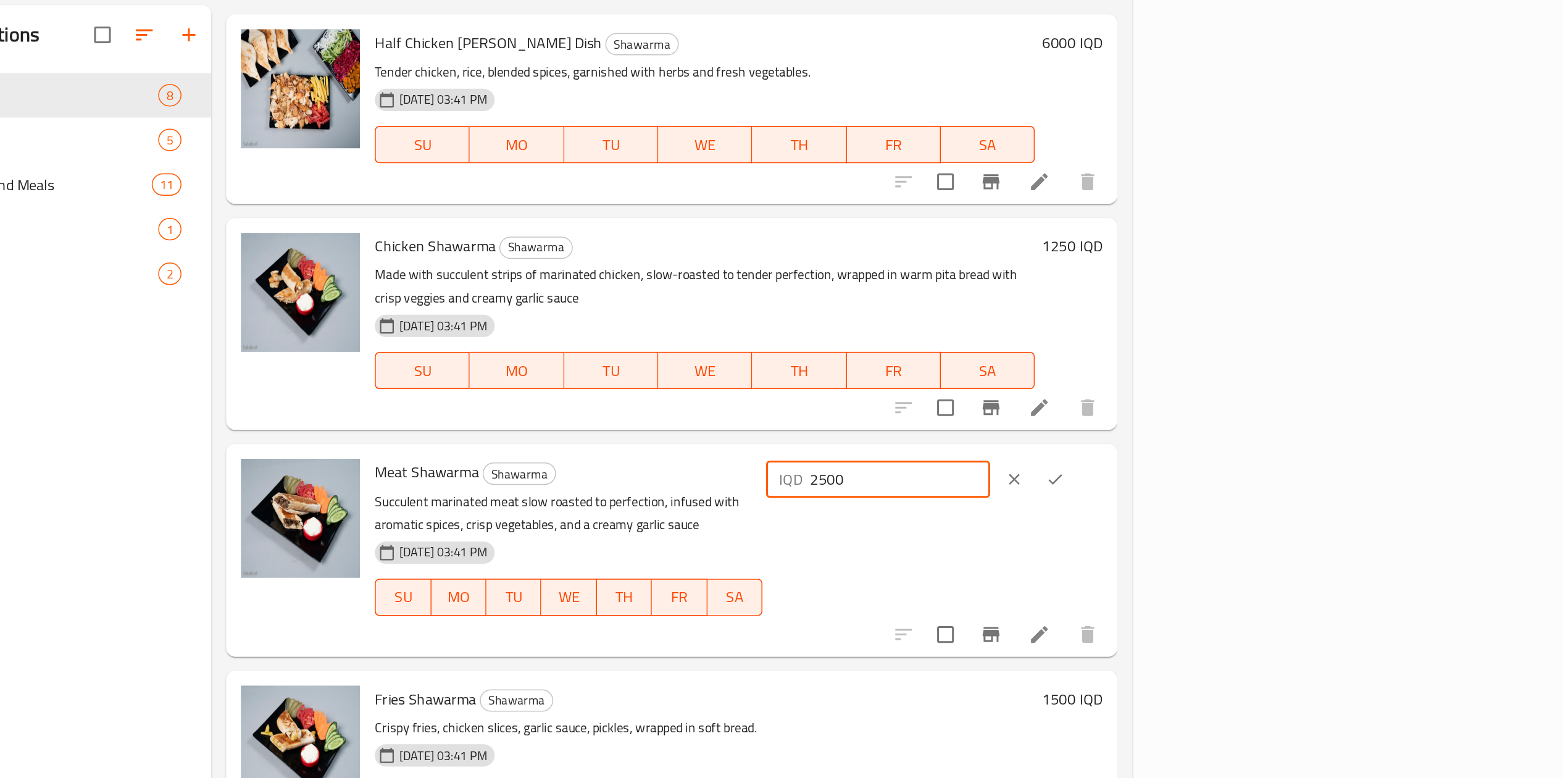
drag, startPoint x: 1354, startPoint y: 437, endPoint x: 1337, endPoint y: 437, distance: 17.0
click at [1188, 440] on div "IQD 2500 ​" at bounding box center [1114, 453] width 149 height 24
type input "1750"
click at [1237, 446] on icon "ok" at bounding box center [1231, 453] width 12 height 12
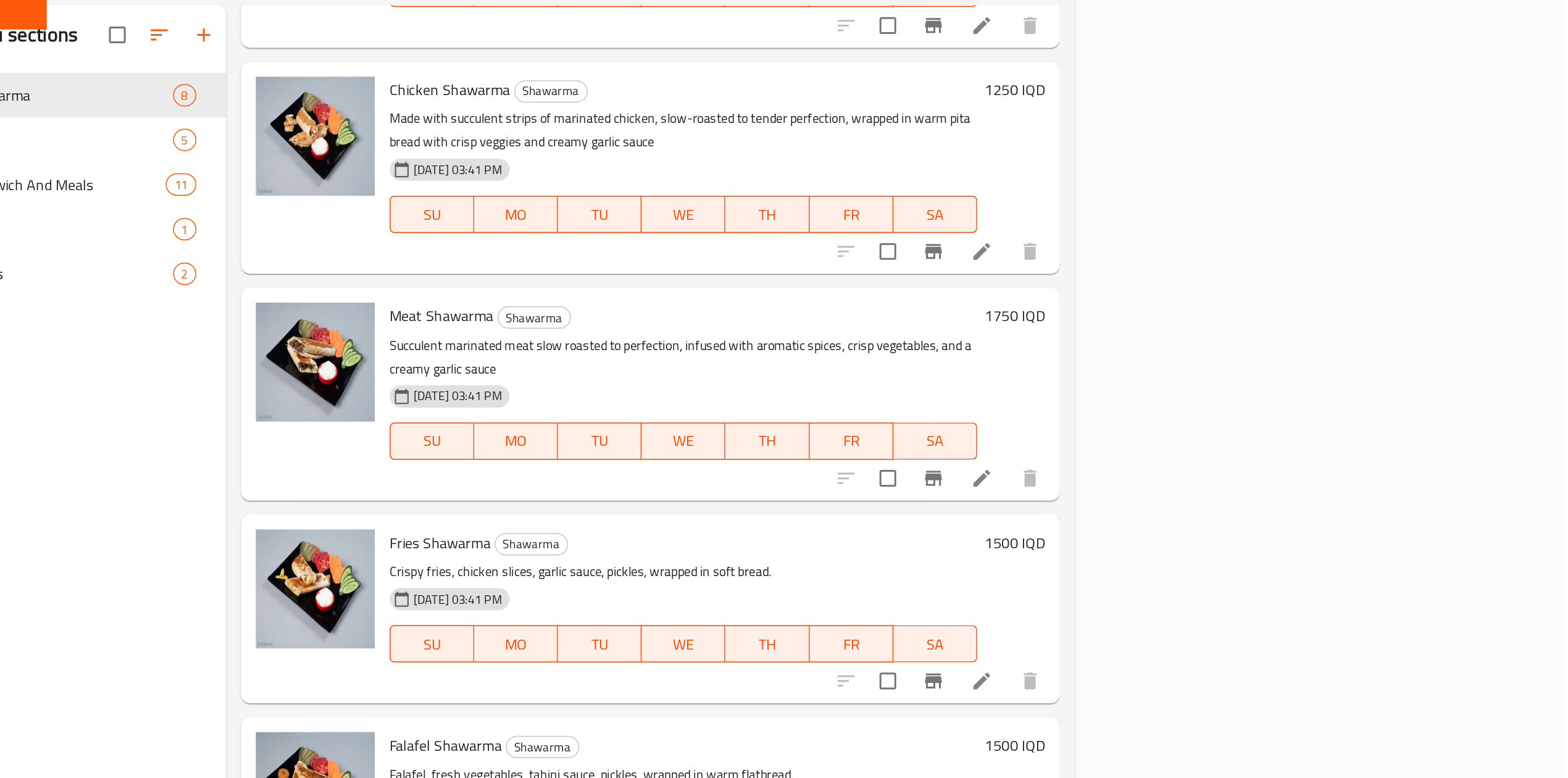
scroll to position [277, 0]
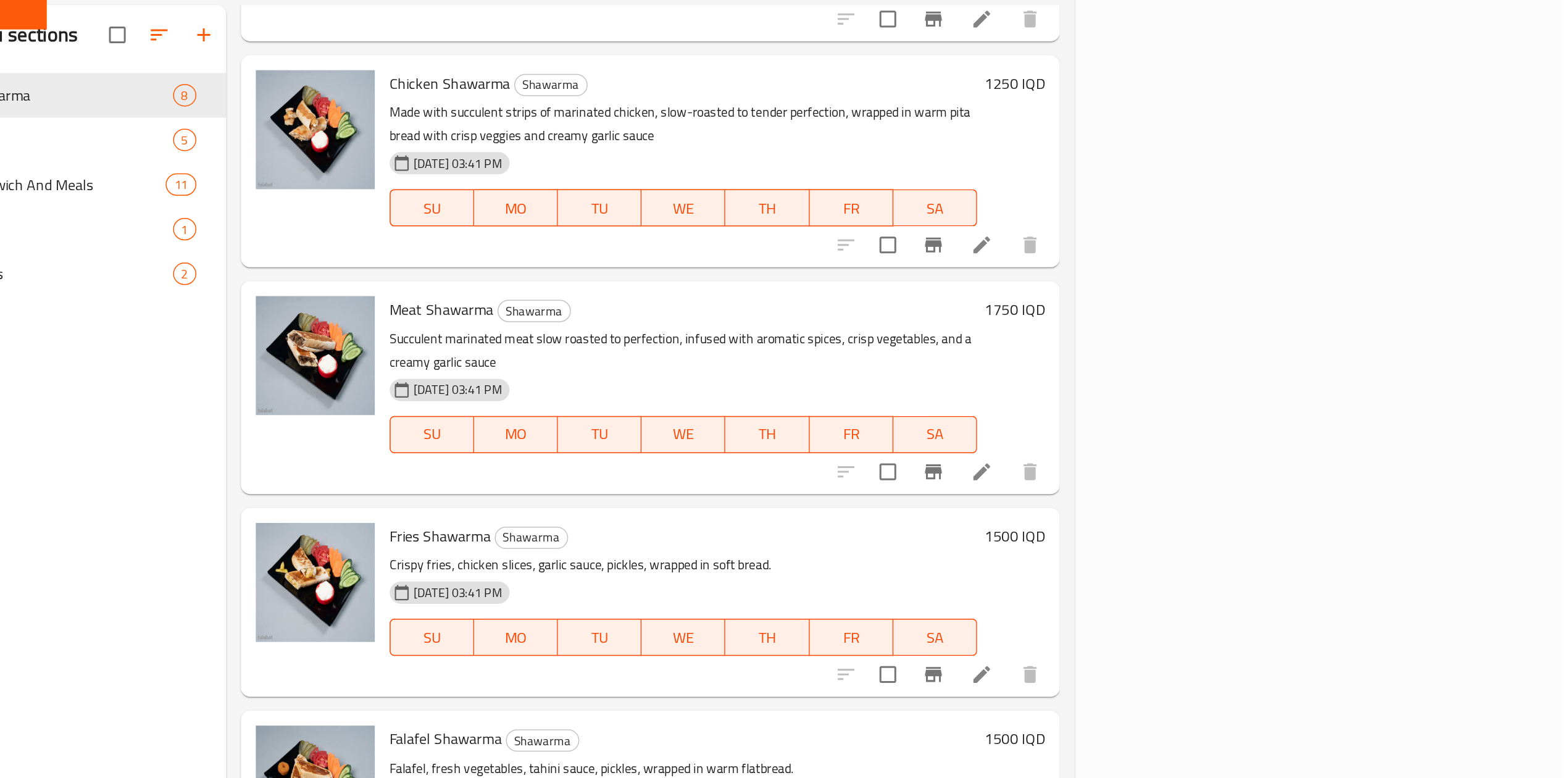
click at [1224, 481] on h6 "1500 IQD" at bounding box center [1204, 490] width 40 height 17
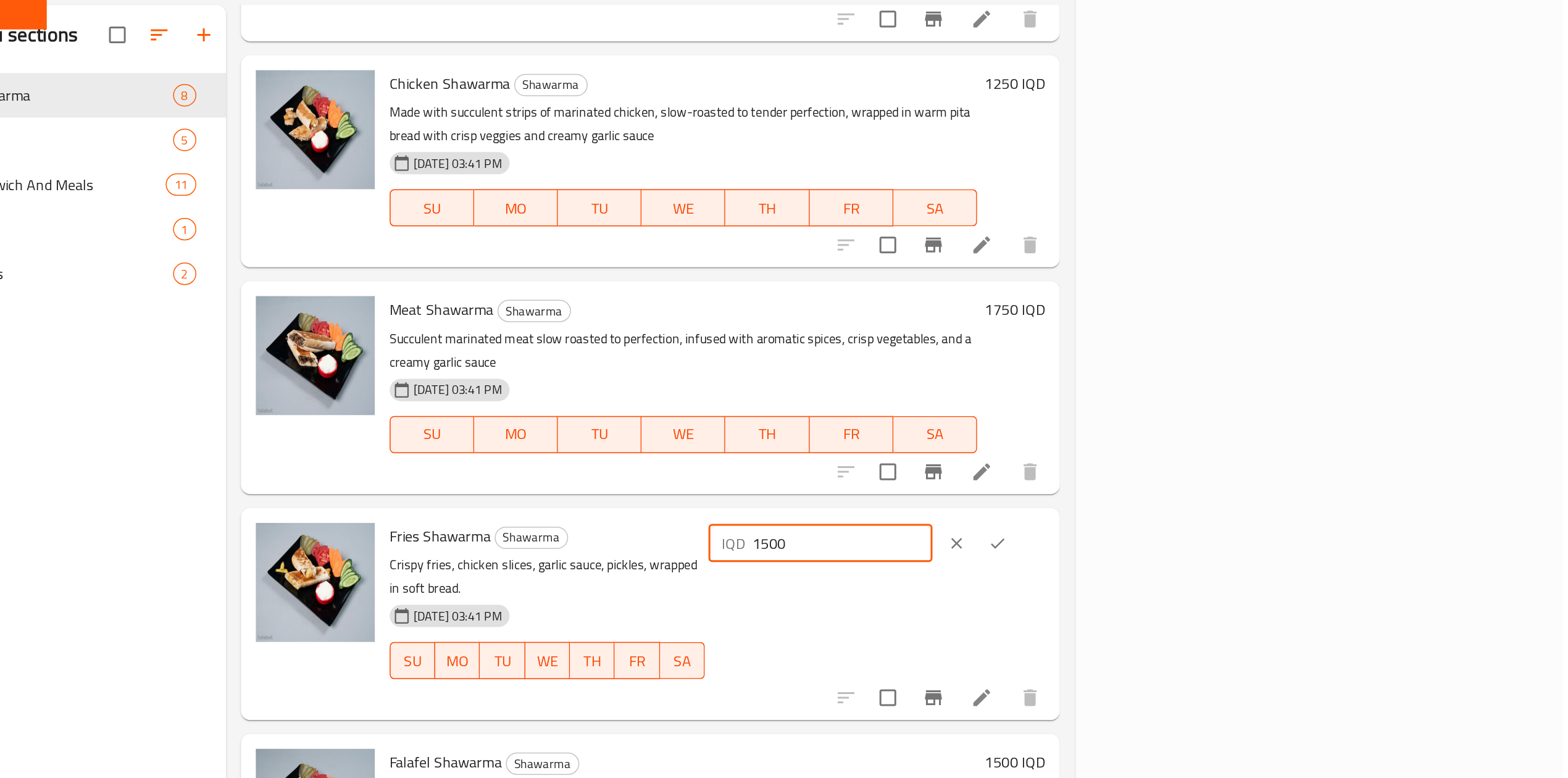
drag, startPoint x: 1354, startPoint y: 465, endPoint x: 1346, endPoint y: 465, distance: 8.0
click at [1150, 483] on input "1500" at bounding box center [1090, 495] width 120 height 24
type input "1000"
click at [1199, 489] on icon "ok" at bounding box center [1193, 495] width 12 height 12
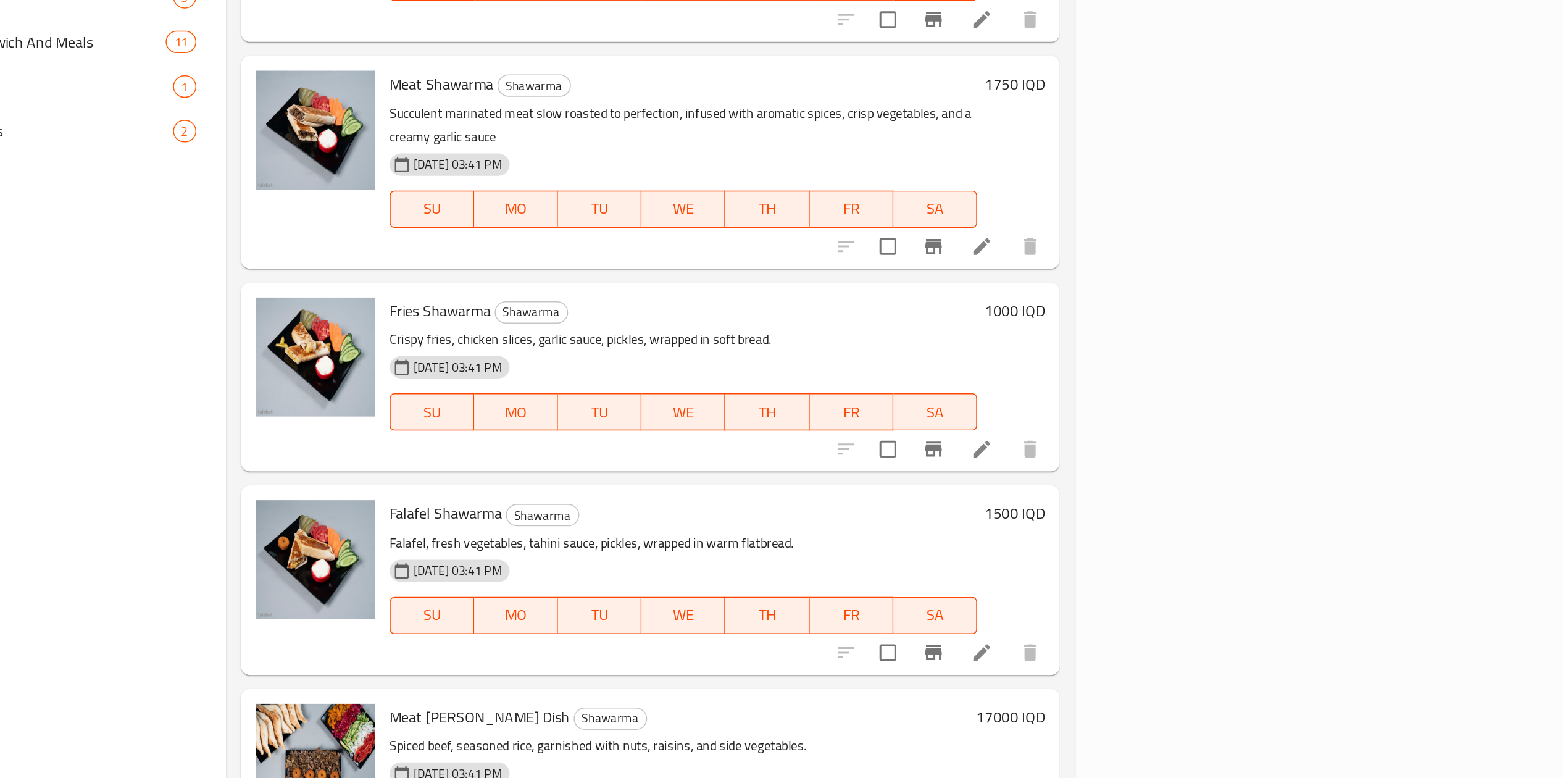
click at [1224, 561] on h6 "1500 IQD" at bounding box center [1204, 570] width 40 height 17
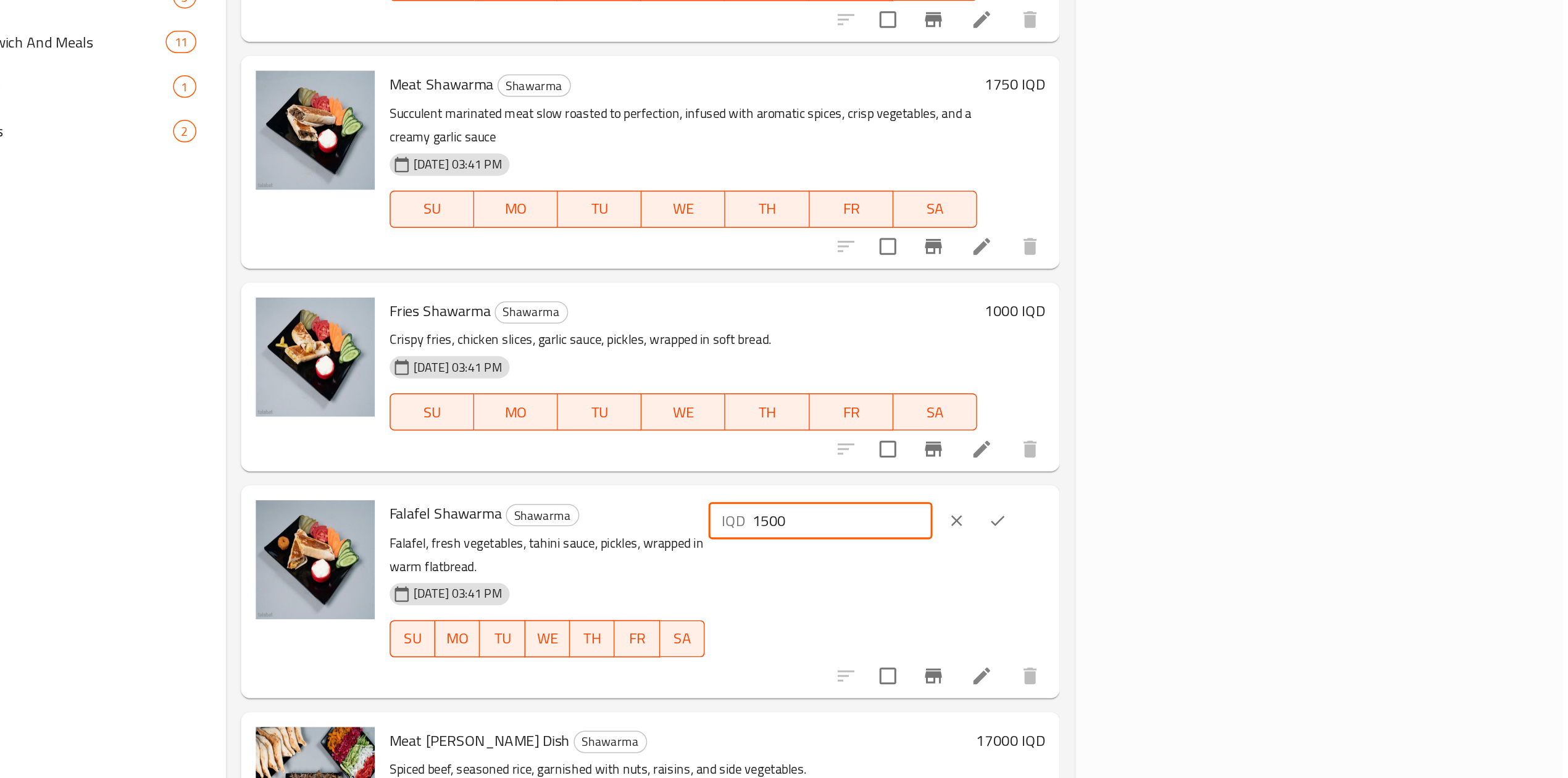
drag, startPoint x: 1356, startPoint y: 545, endPoint x: 1341, endPoint y: 548, distance: 15.3
click at [1150, 563] on input "1500" at bounding box center [1090, 575] width 120 height 24
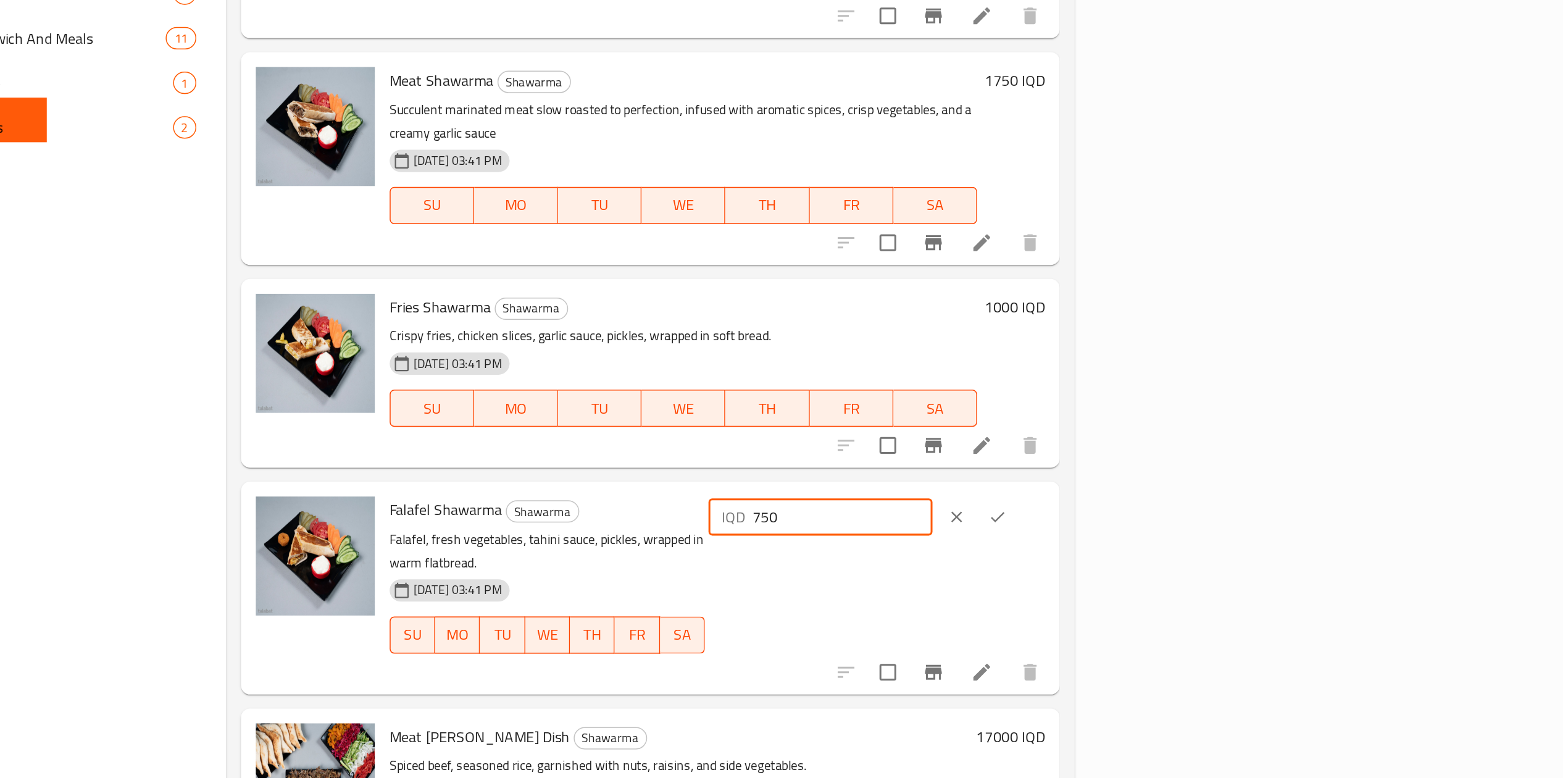
scroll to position [329, 0]
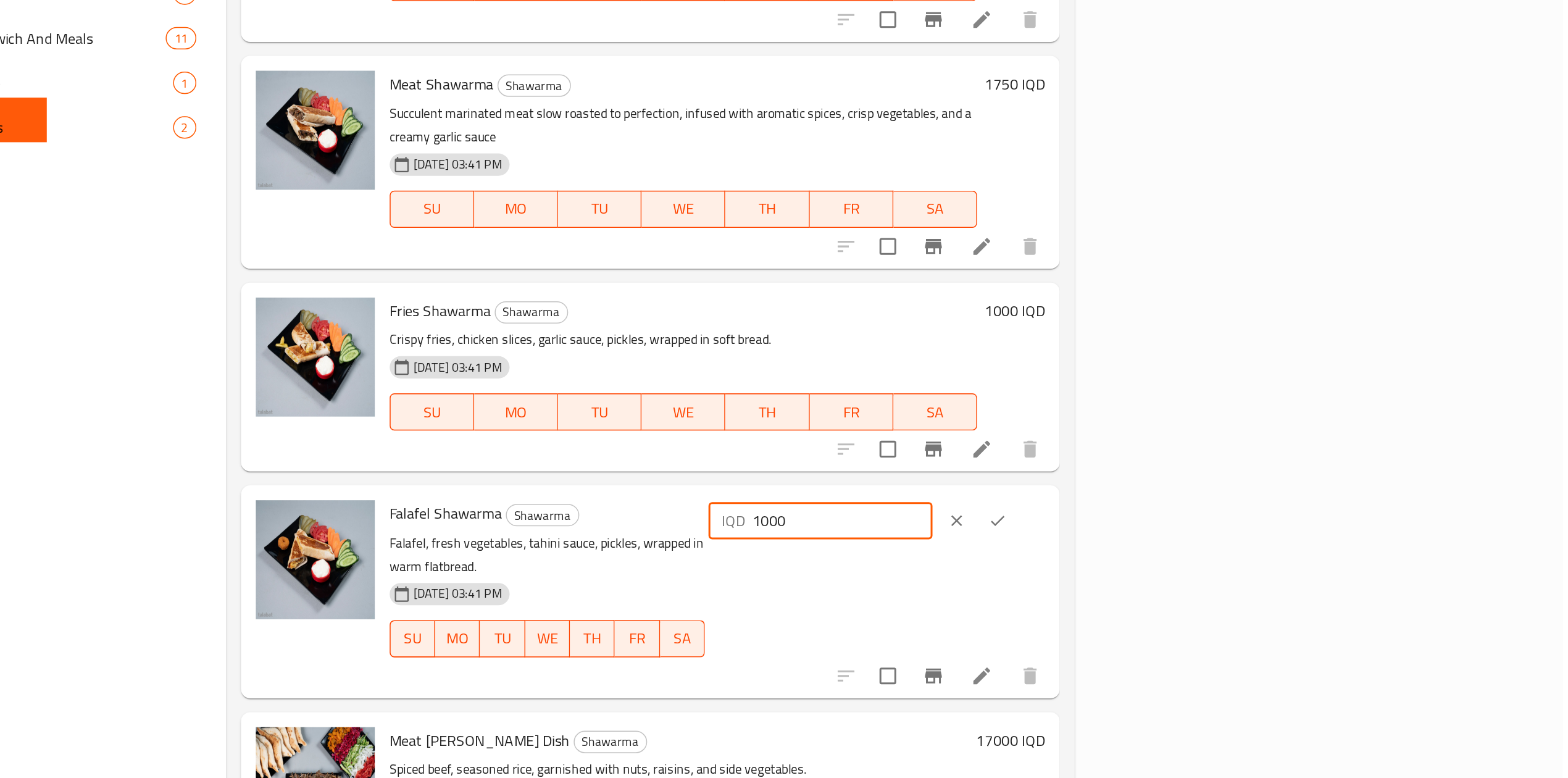
type input "1000"
click at [1207, 392] on button "ok" at bounding box center [1193, 405] width 27 height 27
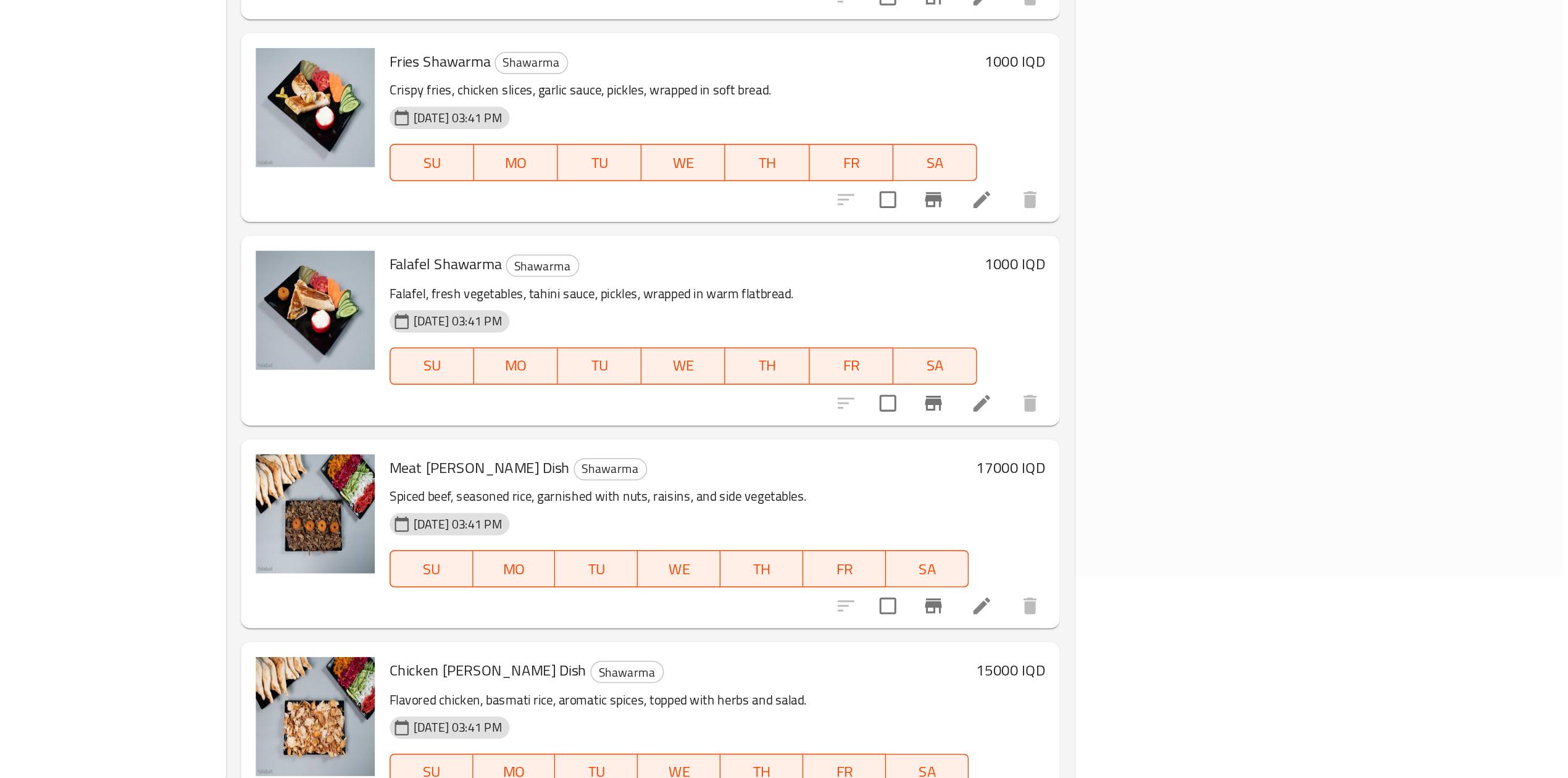
scroll to position [173, 0]
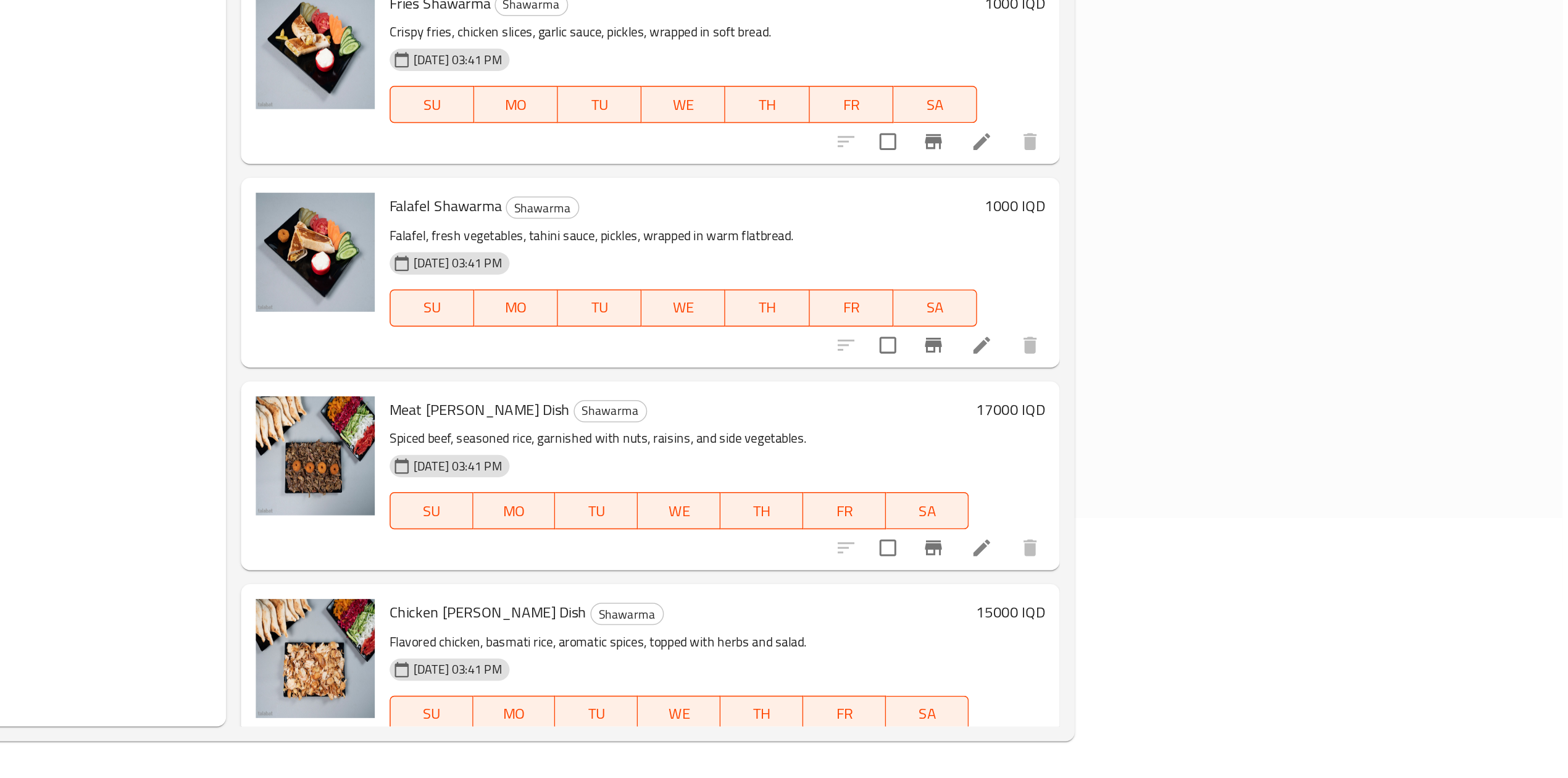
click at [1224, 524] on h6 "17000 IQD" at bounding box center [1201, 532] width 46 height 17
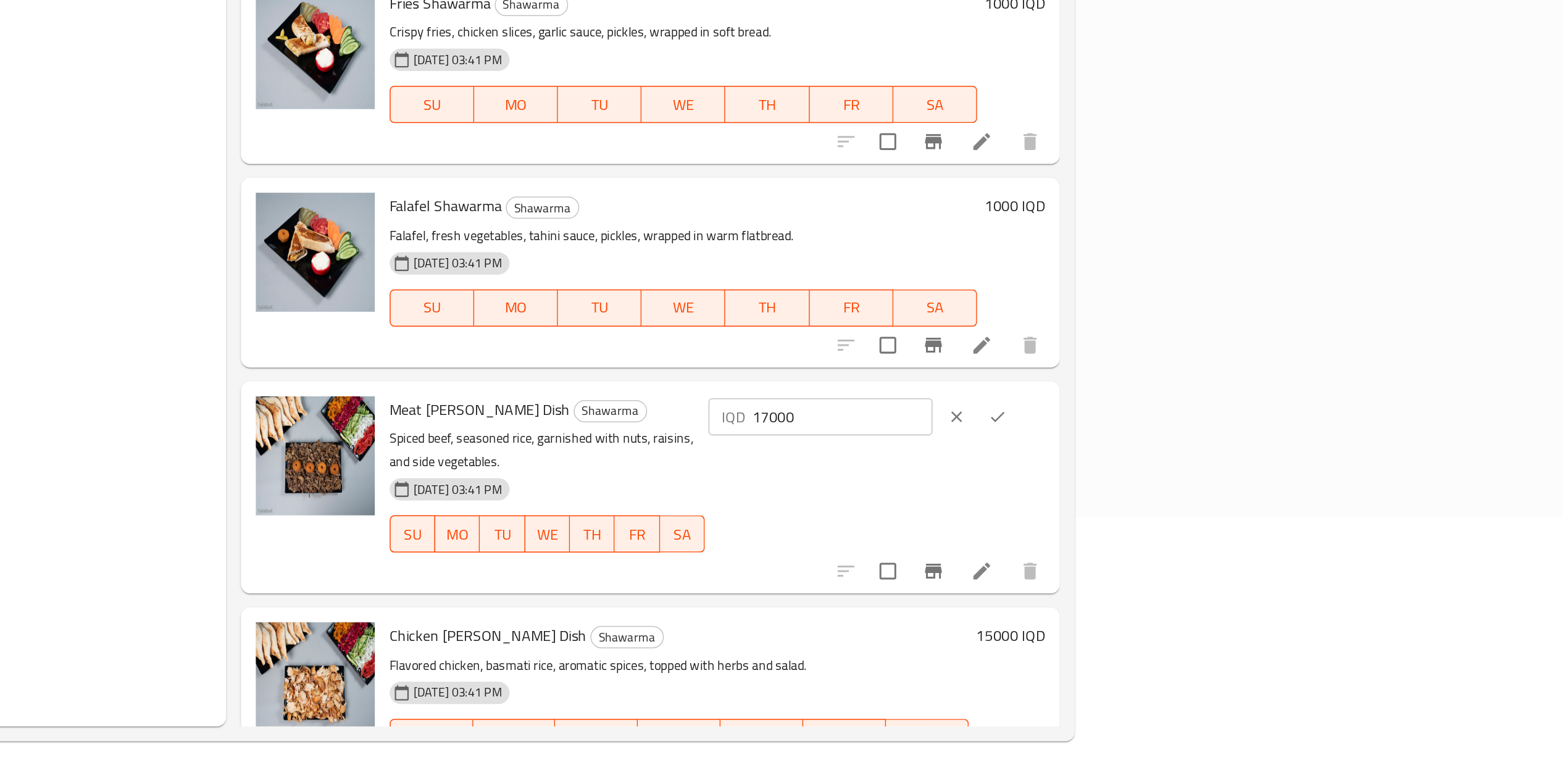
click at [1150, 526] on input "17000" at bounding box center [1090, 538] width 120 height 24
drag, startPoint x: 1352, startPoint y: 505, endPoint x: 1309, endPoint y: 511, distance: 43.4
click at [1230, 519] on div "Meat [PERSON_NAME] Dish Shawarma Spiced beef, seasoned rice, garnished with nut…" at bounding box center [1006, 585] width 445 height 131
type input "12000"
click at [1199, 532] on icon "ok" at bounding box center [1193, 538] width 12 height 12
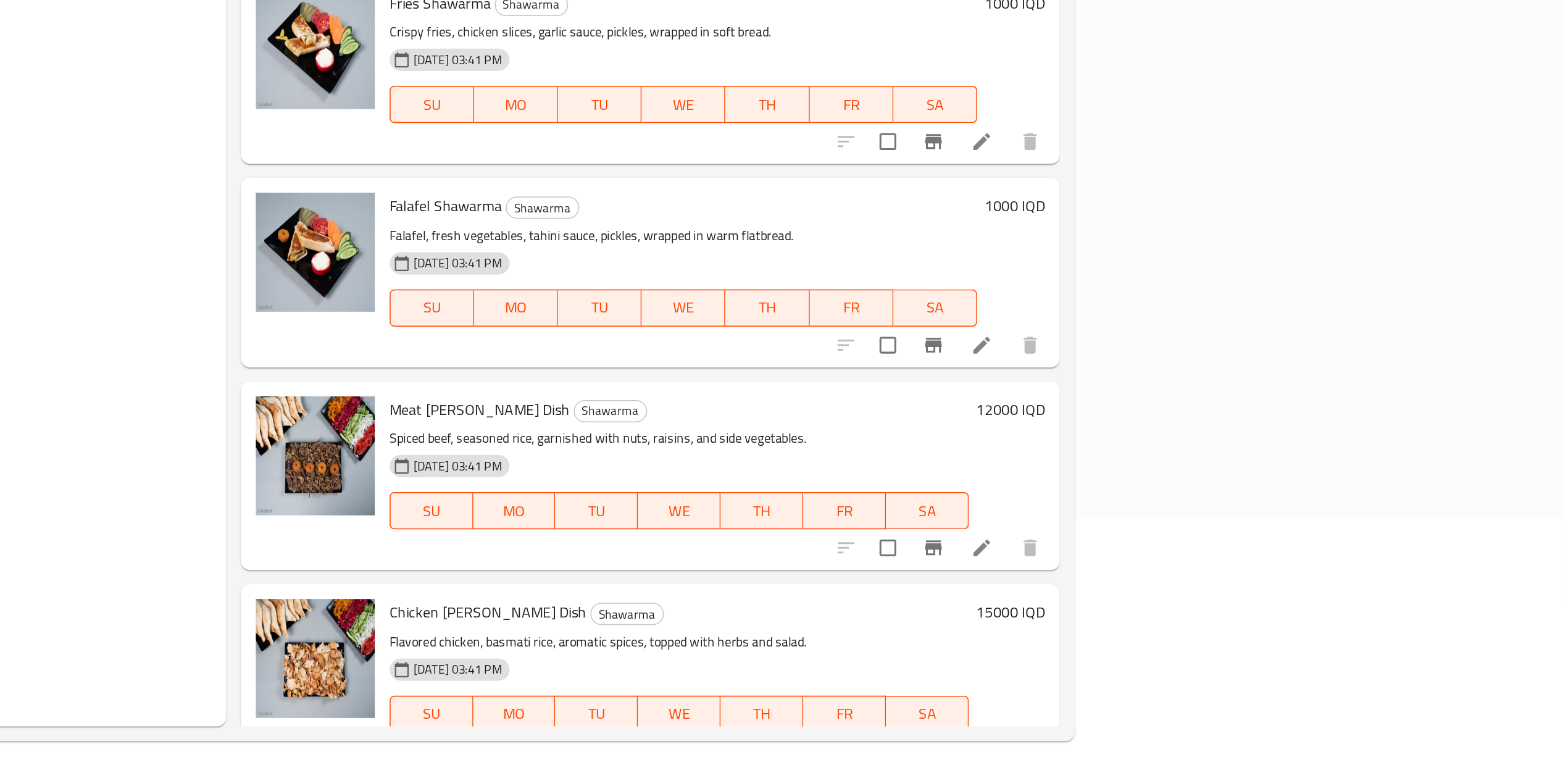
click at [1224, 659] on h6 "15000 IQD" at bounding box center [1201, 667] width 46 height 17
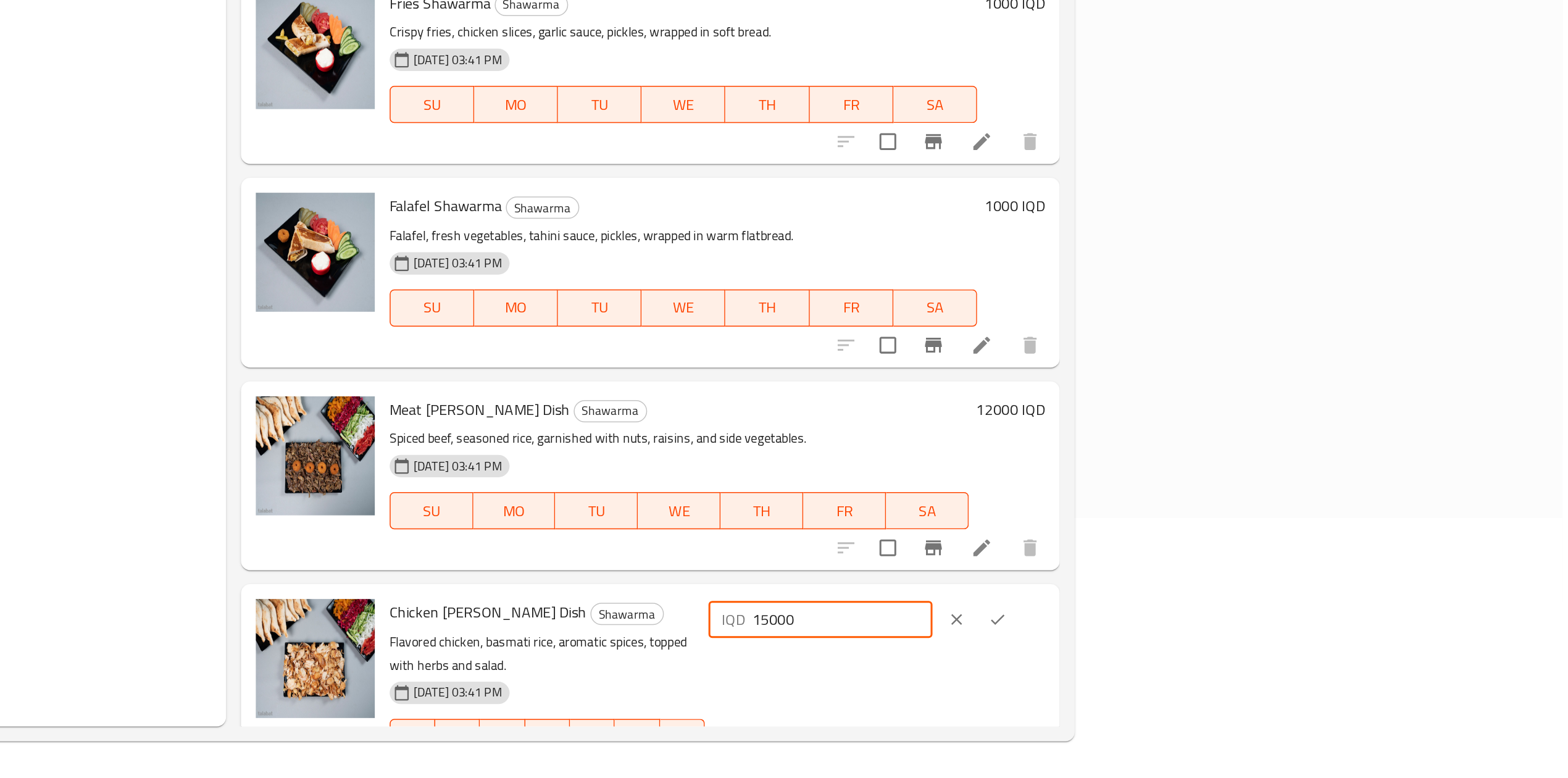
click at [1150, 660] on input "15000" at bounding box center [1090, 672] width 120 height 24
type input "12000"
click at [1199, 666] on icon "ok" at bounding box center [1193, 672] width 12 height 12
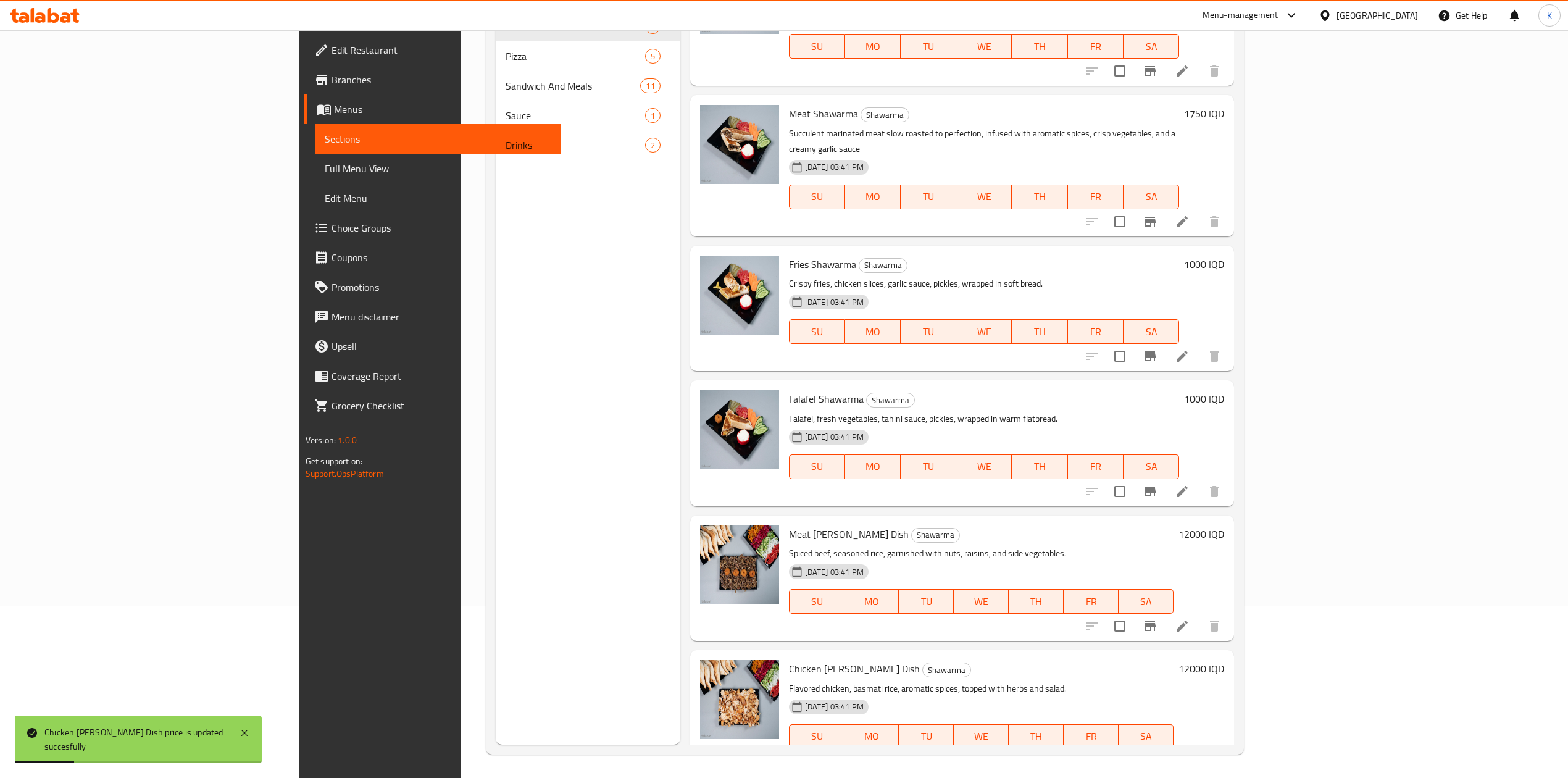
scroll to position [0, 0]
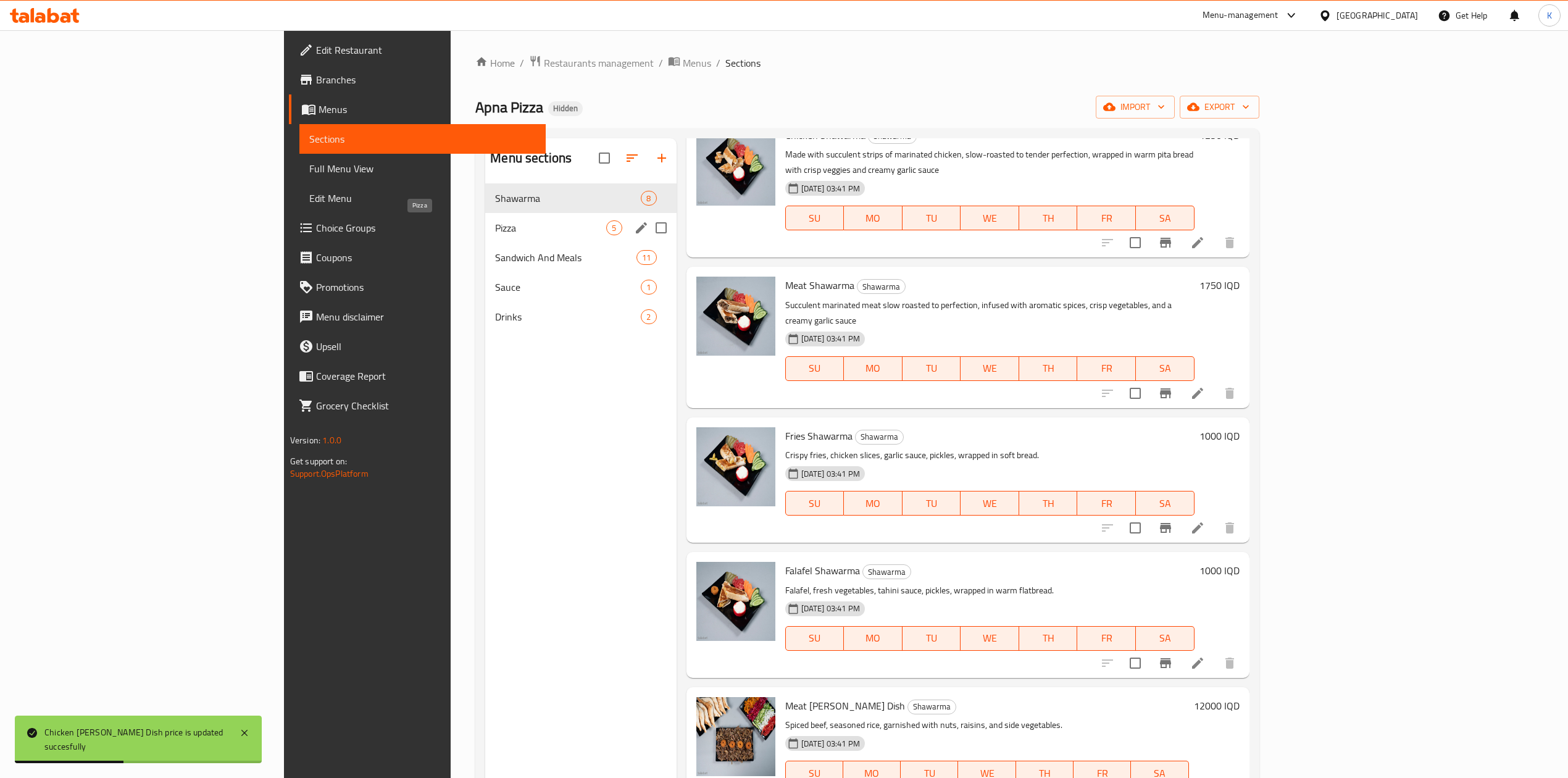
click at [495, 227] on span "Pizza" at bounding box center [551, 227] width 111 height 14
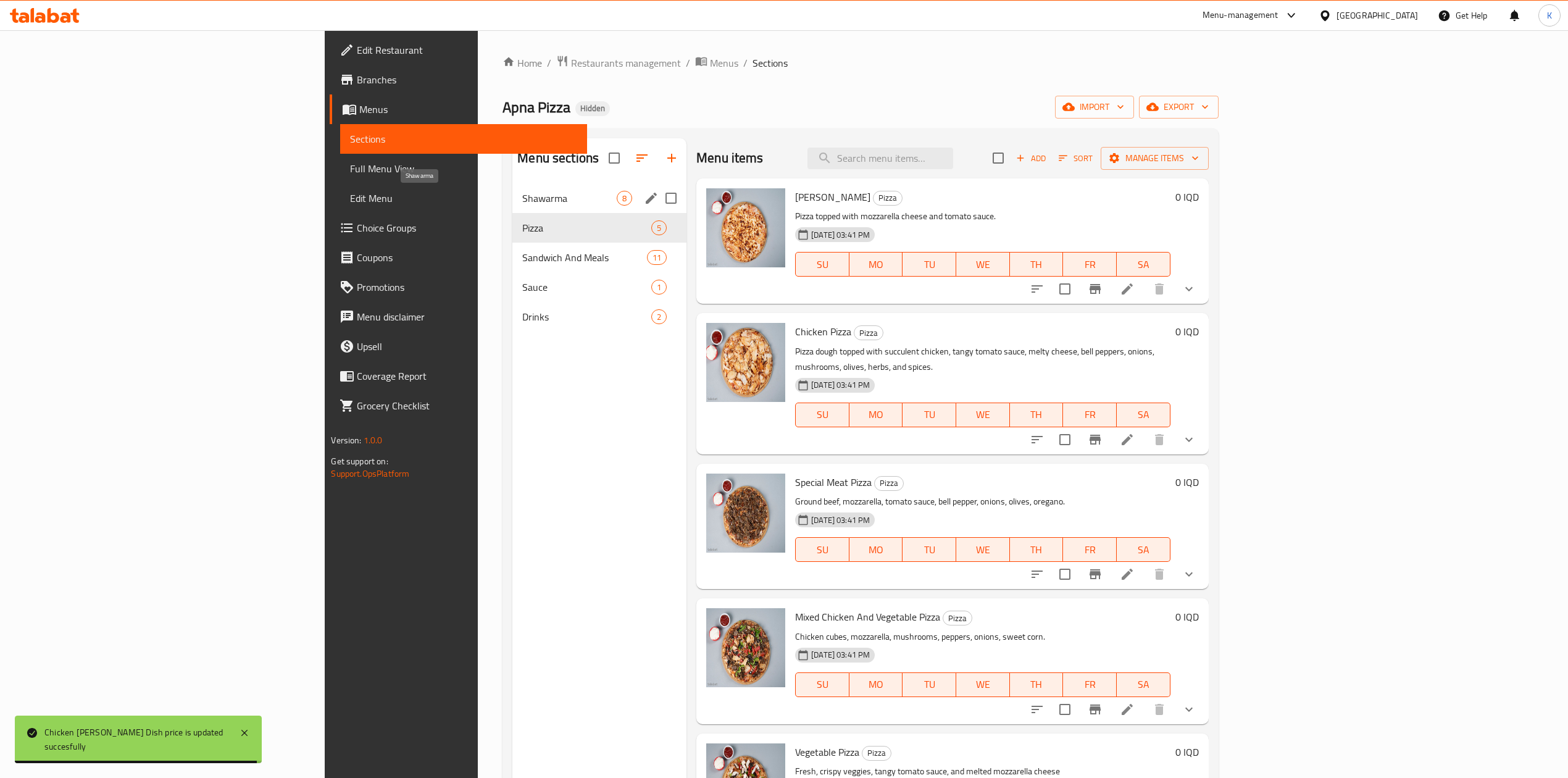
click at [522, 204] on span "Shawarma" at bounding box center [570, 198] width 94 height 14
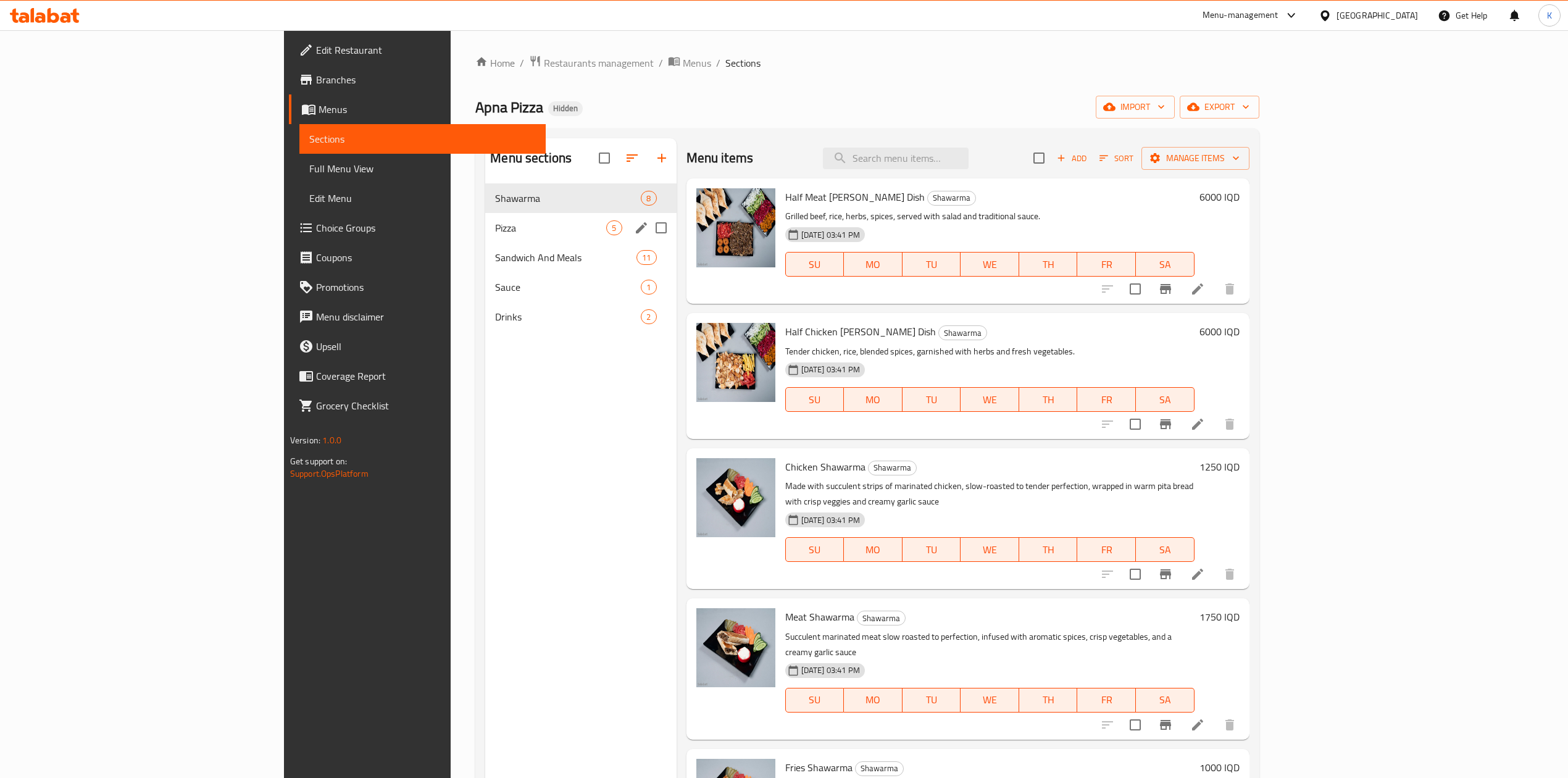
click at [485, 220] on div "Pizza 5" at bounding box center [580, 227] width 191 height 30
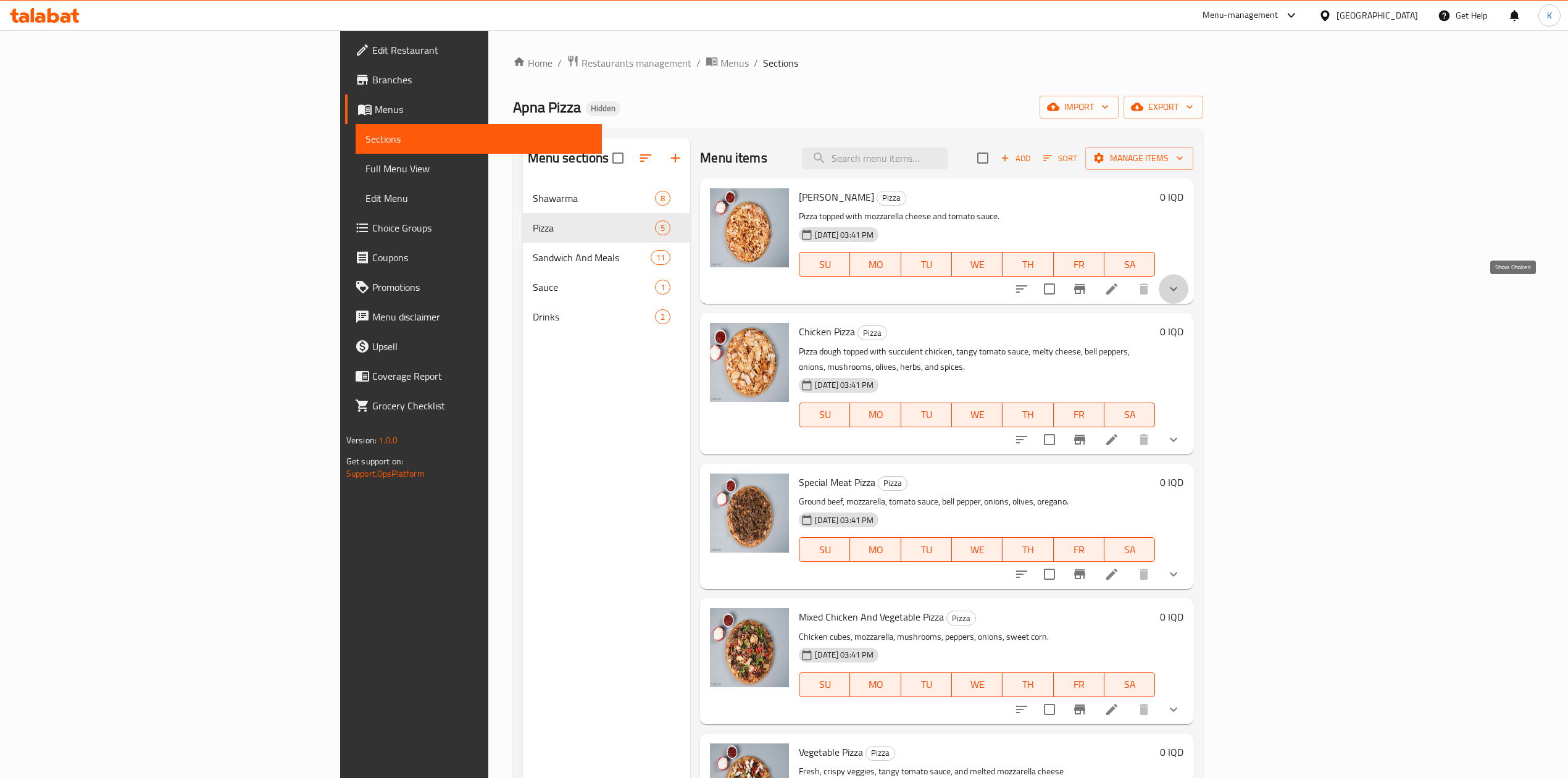
click at [1181, 294] on icon "show more" at bounding box center [1173, 288] width 14 height 14
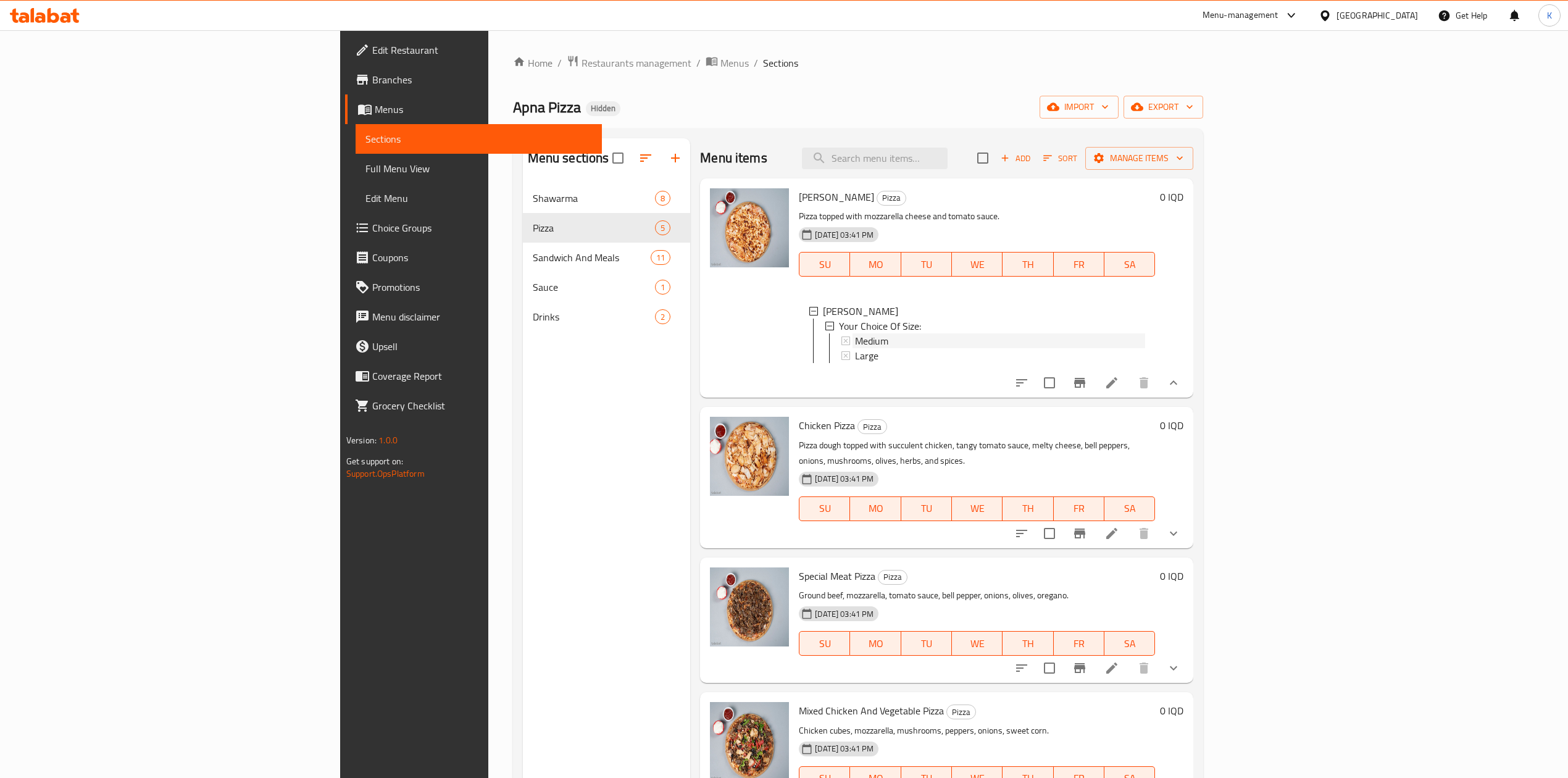
click at [858, 348] on div "Medium" at bounding box center [1001, 340] width 290 height 14
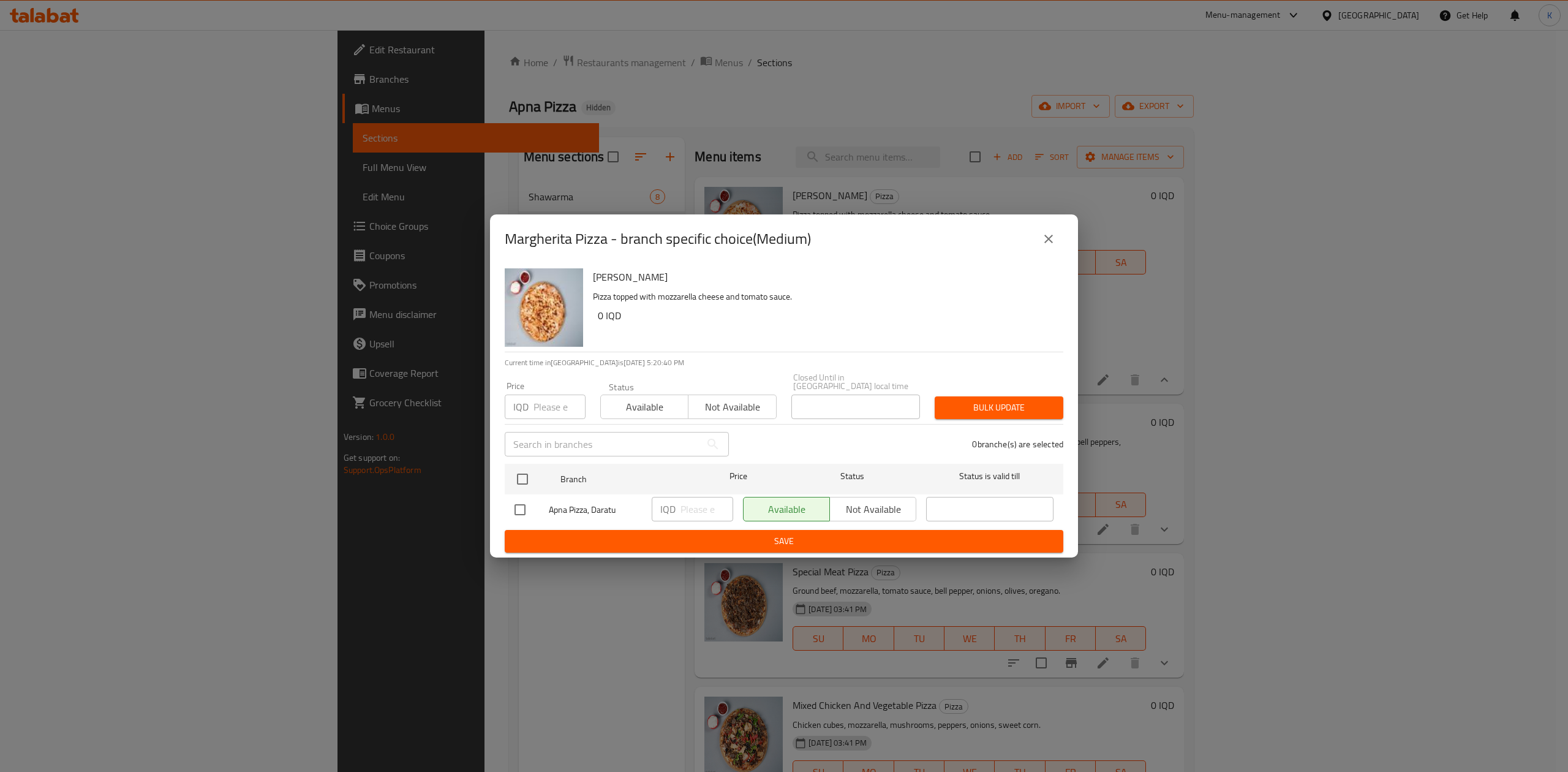
click at [1050, 246] on icon "close" at bounding box center [1048, 238] width 14 height 14
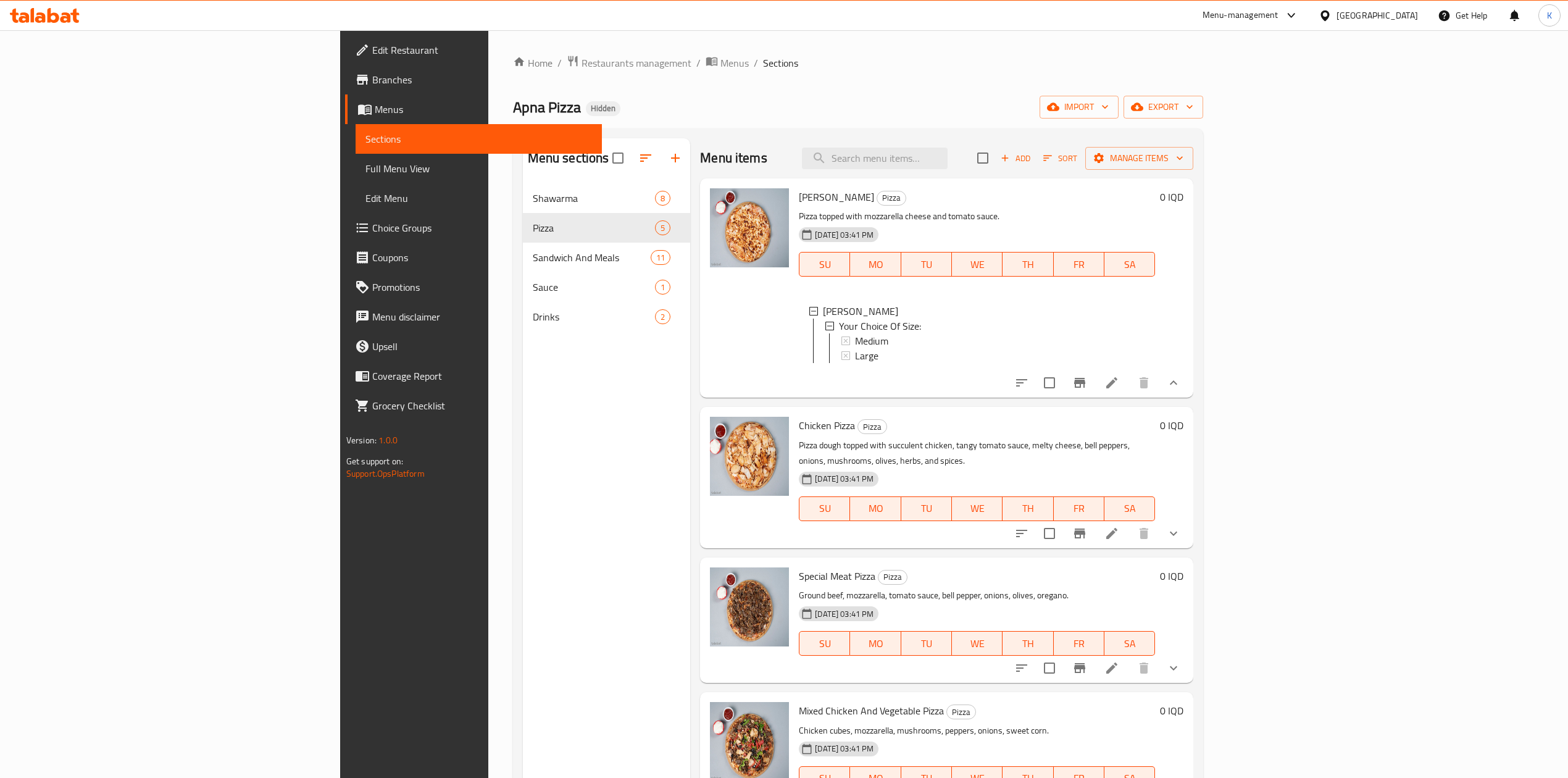
click at [1129, 394] on li at bounding box center [1112, 383] width 34 height 22
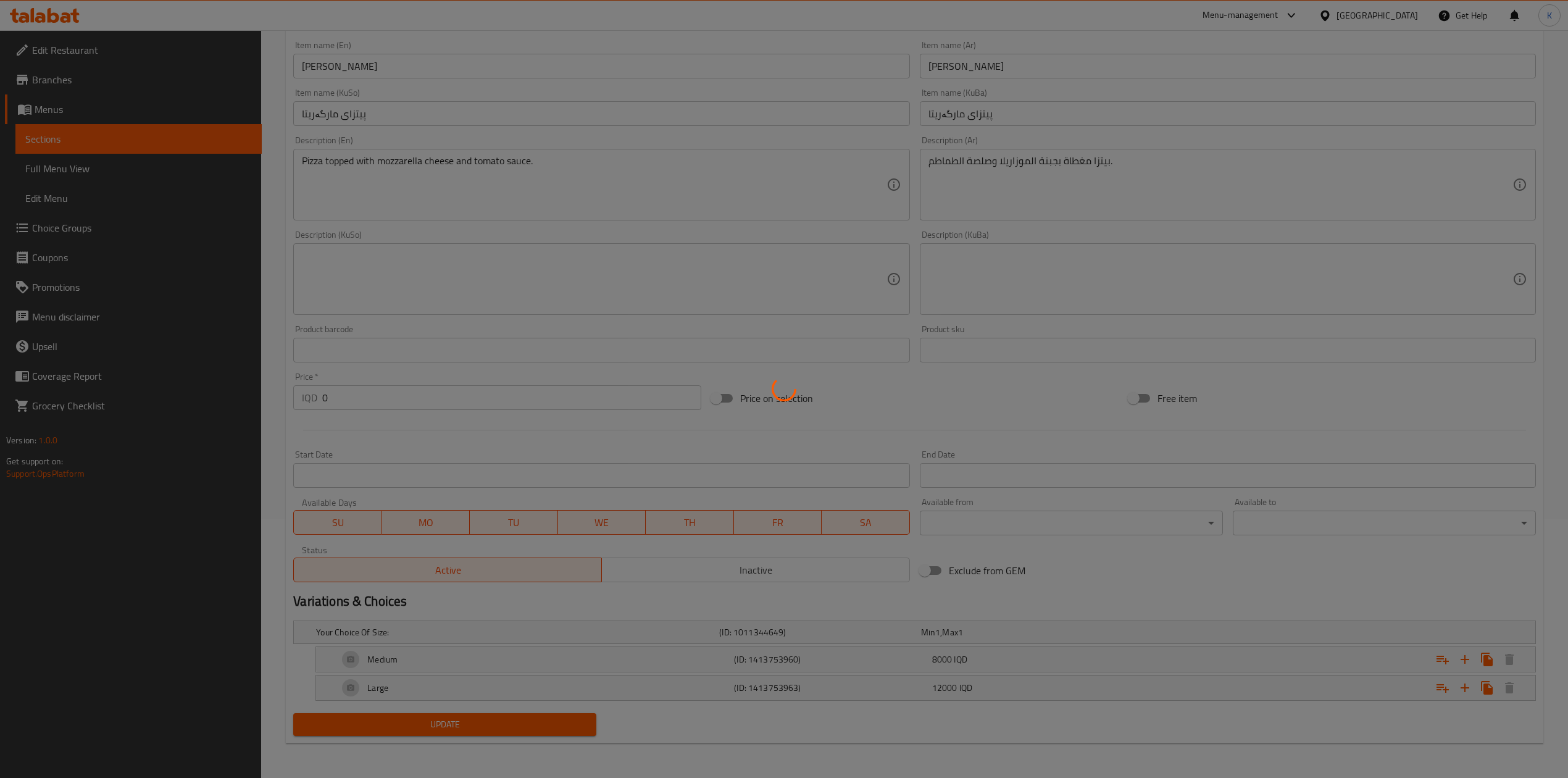
scroll to position [284, 0]
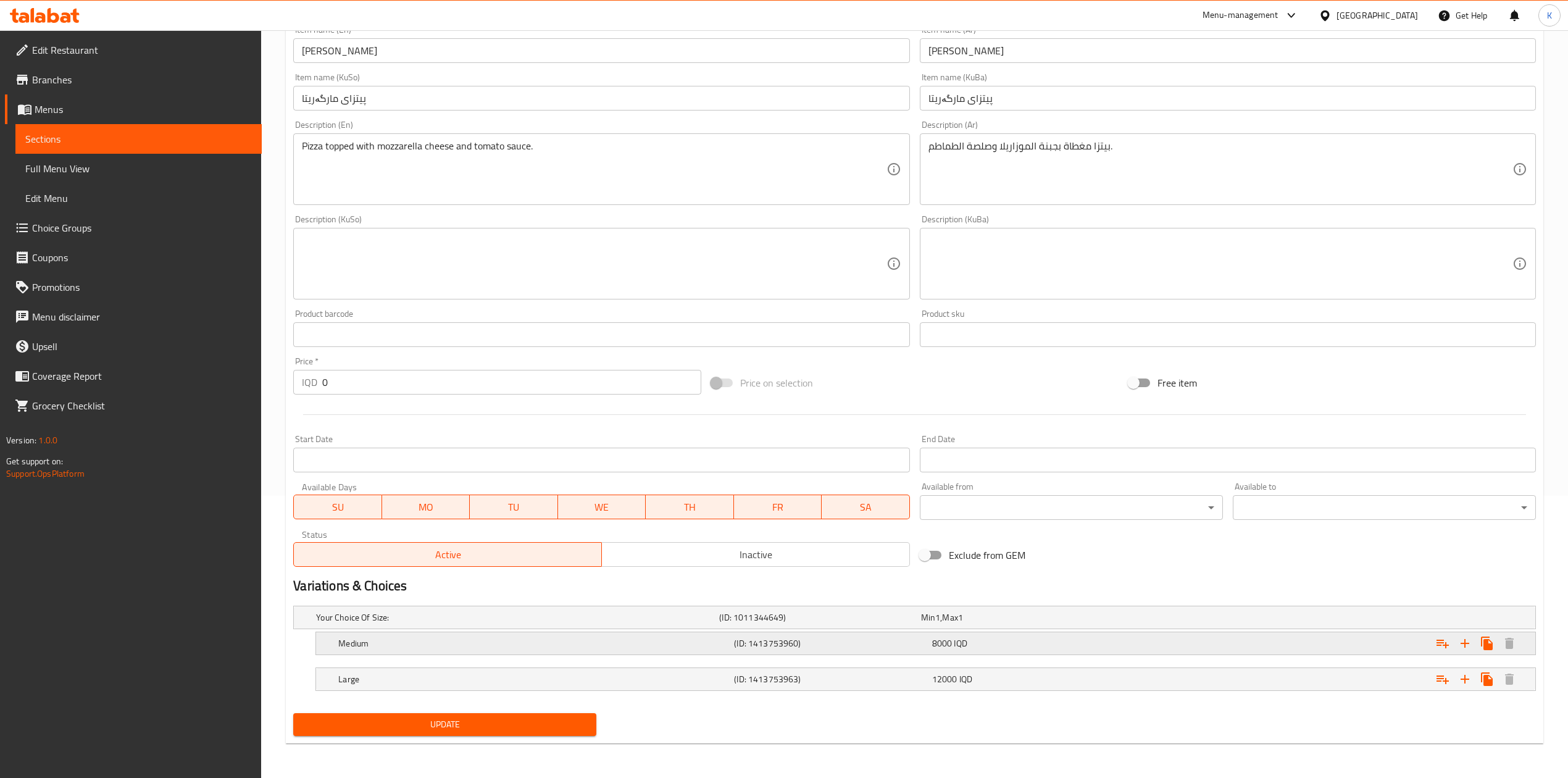
click at [700, 642] on h5 "Medium" at bounding box center [534, 643] width 391 height 12
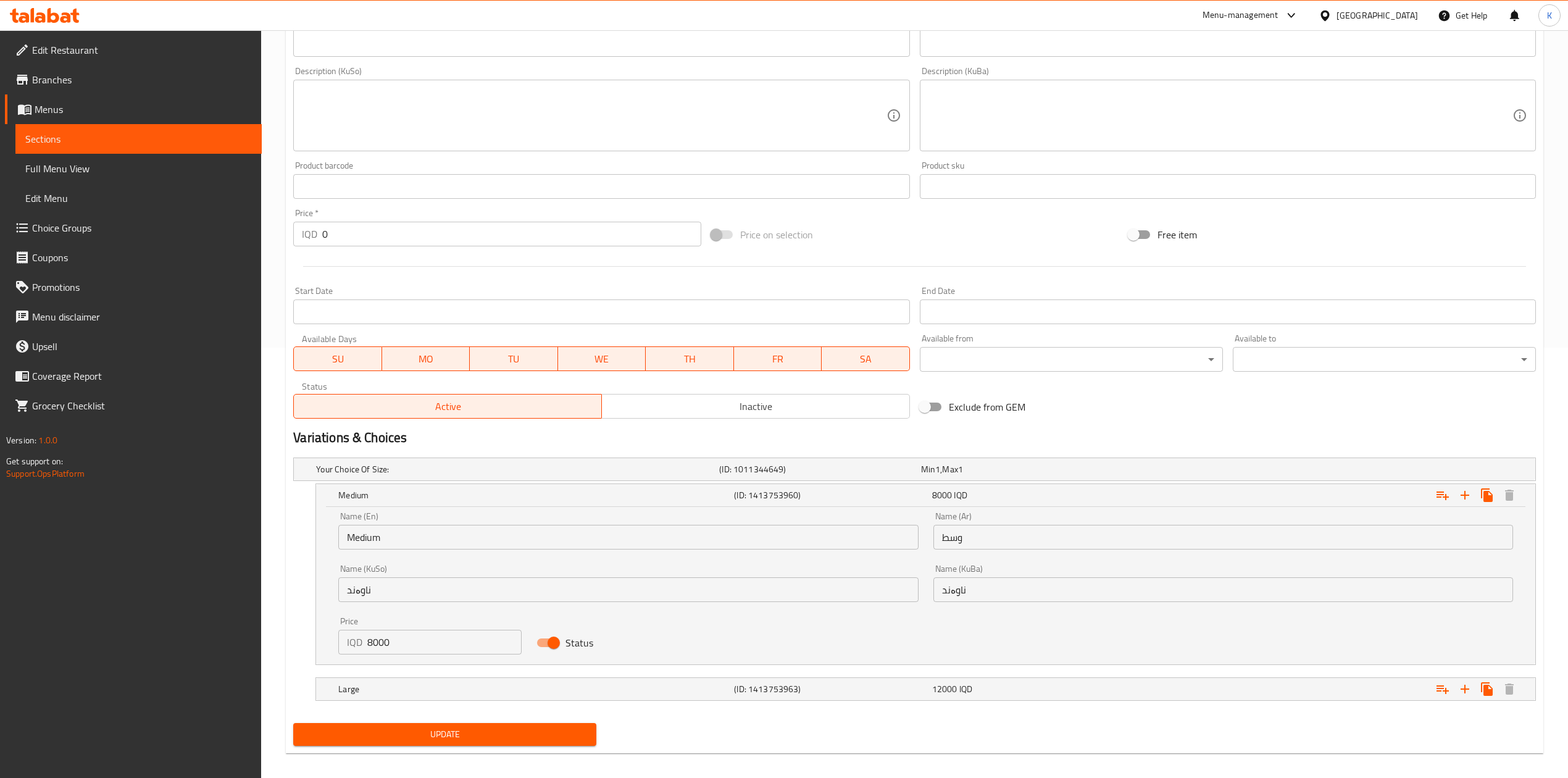
scroll to position [433, 0]
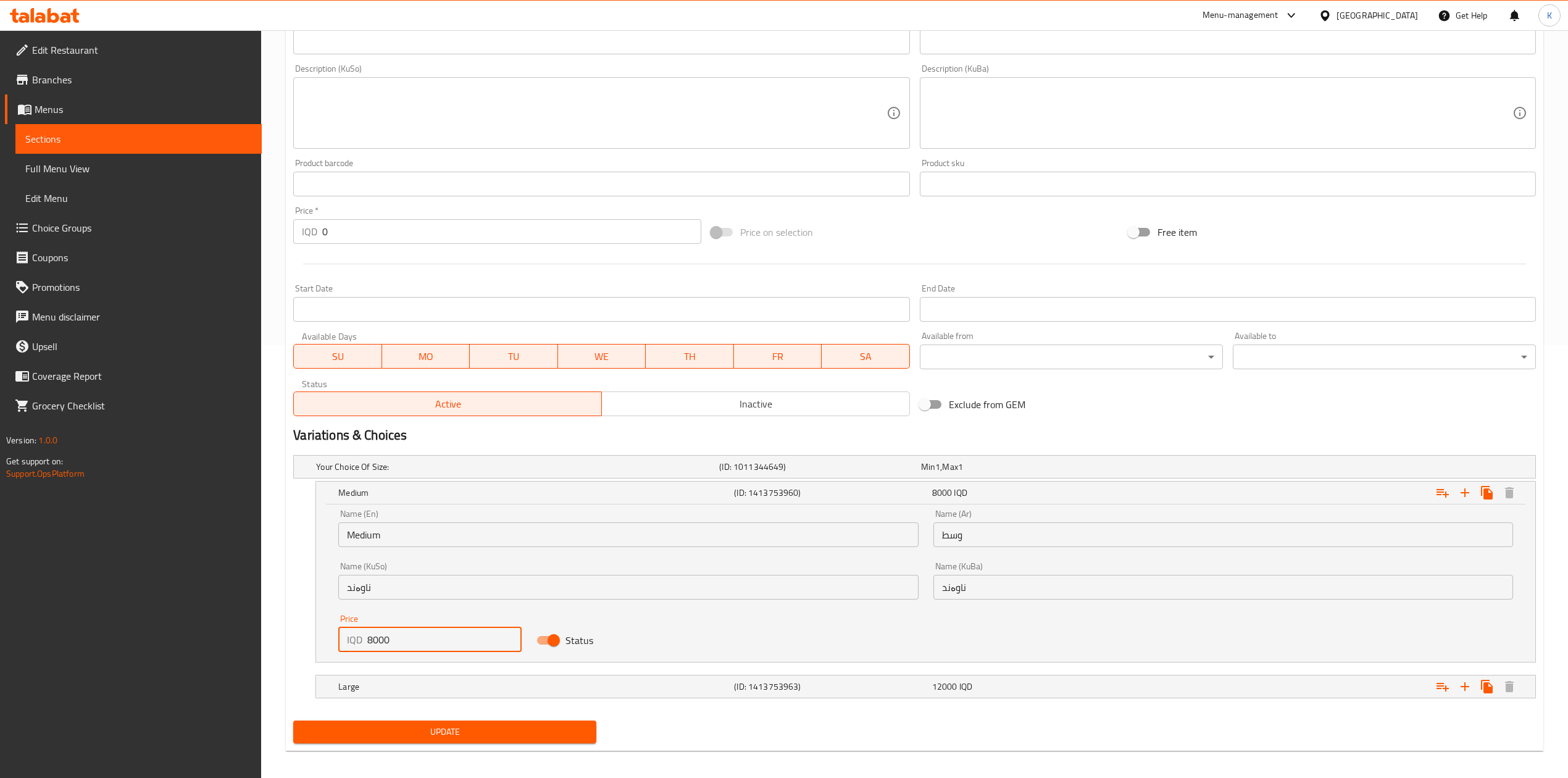
drag, startPoint x: 373, startPoint y: 643, endPoint x: 361, endPoint y: 642, distance: 12.0
click at [361, 642] on div "IQD 8000 Price" at bounding box center [430, 640] width 183 height 24
type input "5000"
click at [449, 678] on div "Large (ID: 1413753963) 12000 IQD" at bounding box center [929, 687] width 1187 height 27
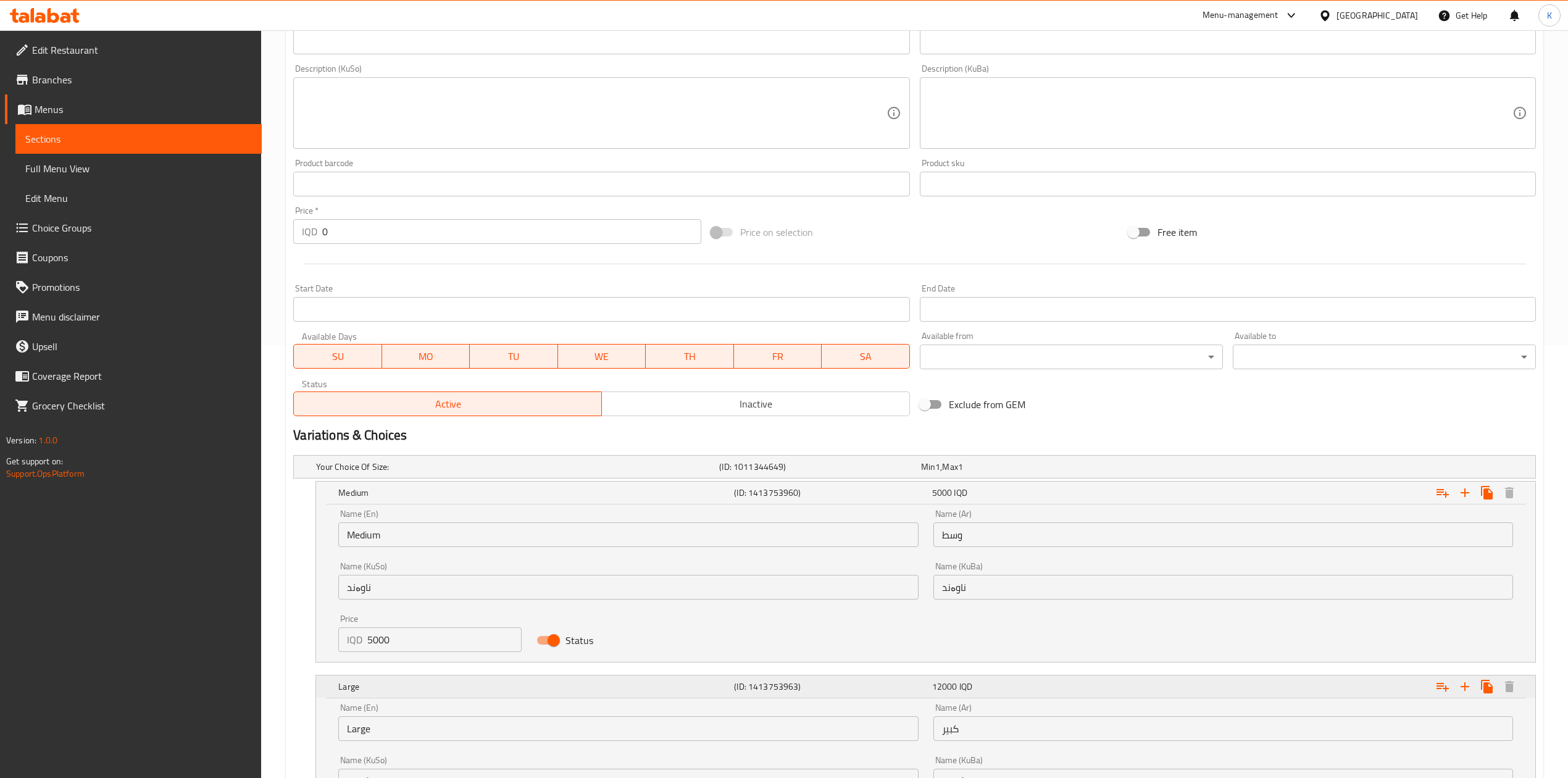
scroll to position [600, 0]
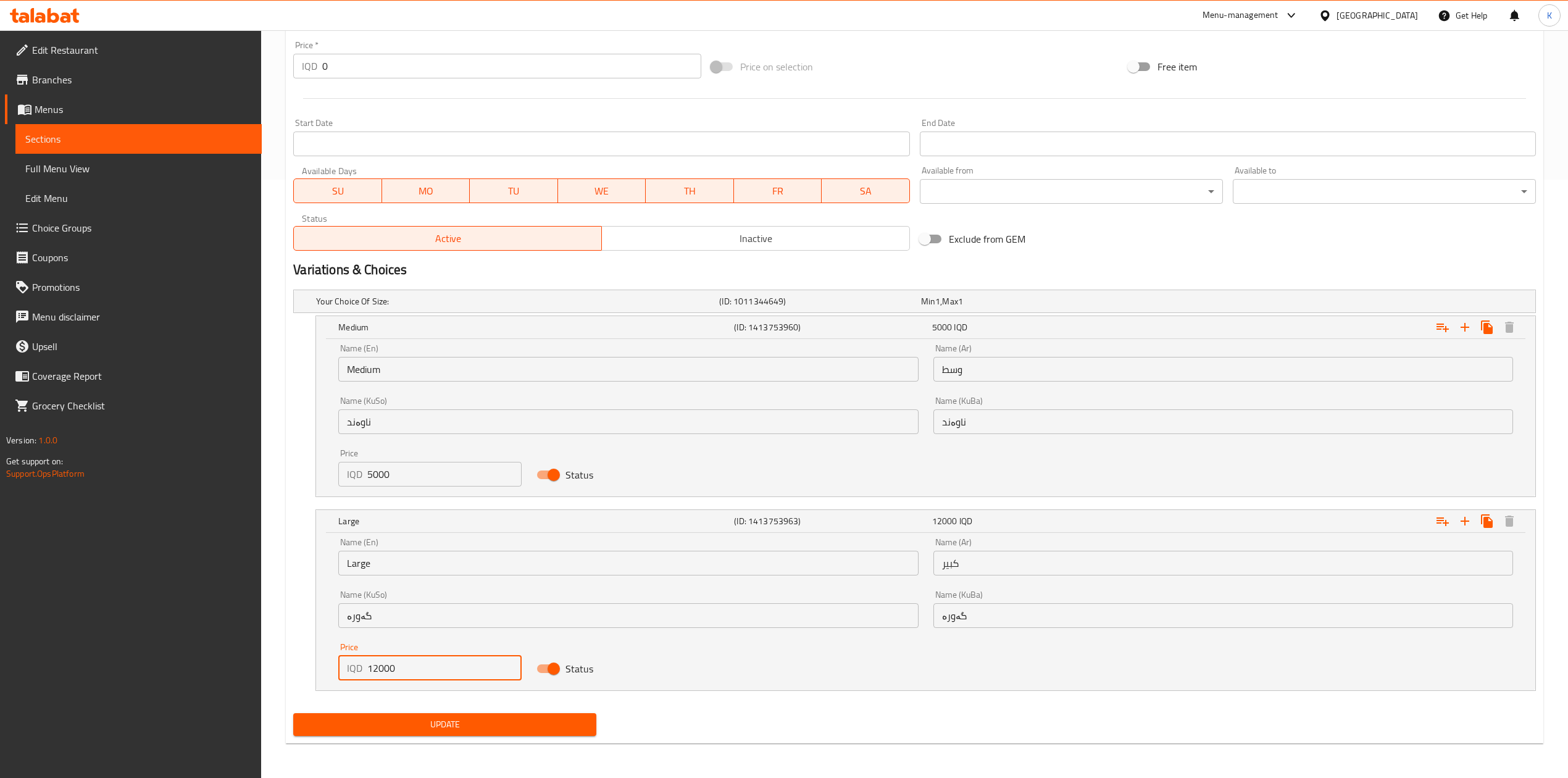
drag, startPoint x: 376, startPoint y: 672, endPoint x: 357, endPoint y: 669, distance: 19.2
click at [357, 669] on div "IQD 12000 Price" at bounding box center [430, 668] width 183 height 24
type input "8000"
click at [413, 712] on div "Update" at bounding box center [445, 724] width 313 height 33
click at [418, 717] on span "Update" at bounding box center [445, 725] width 284 height 15
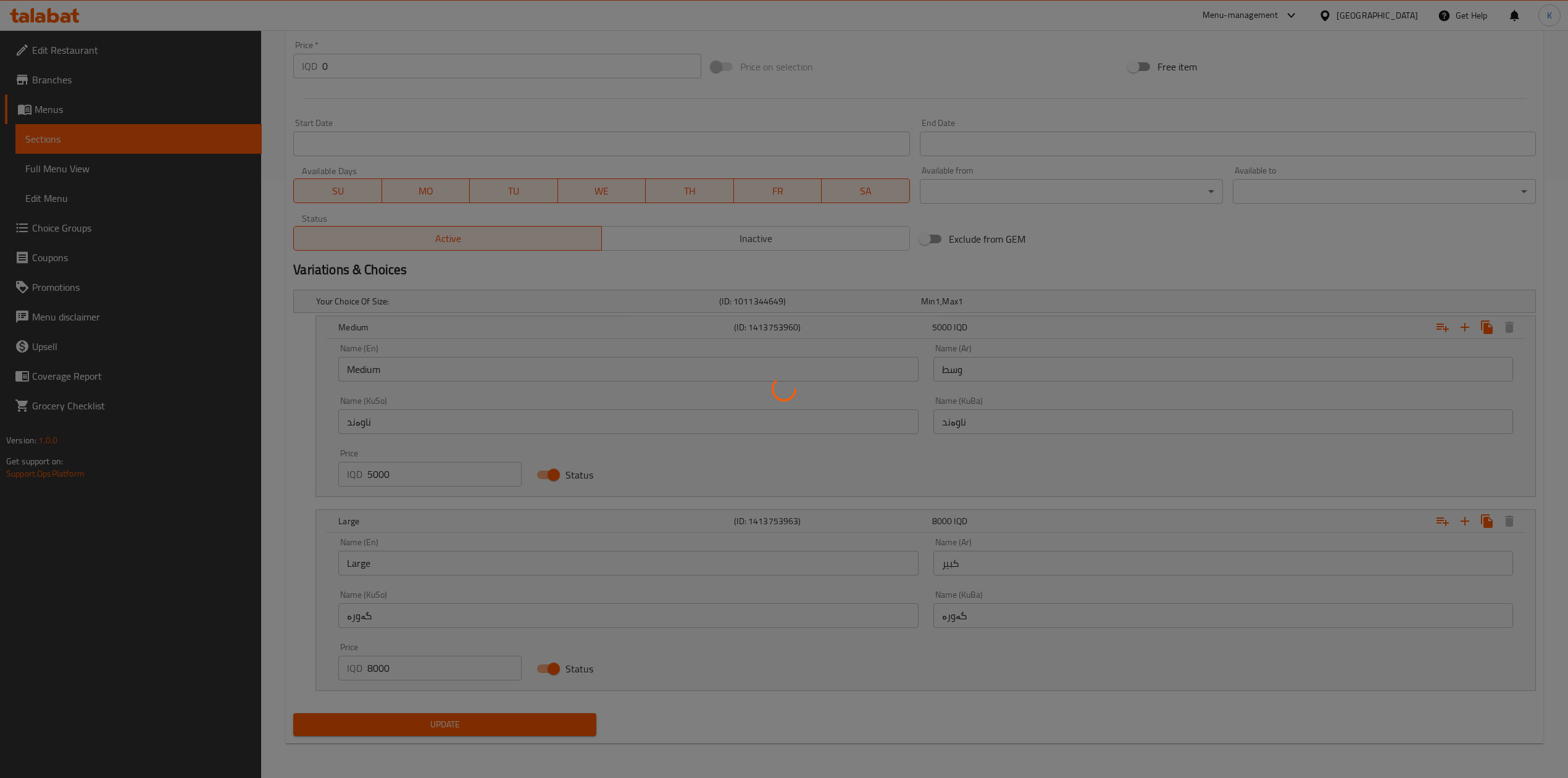
scroll to position [0, 0]
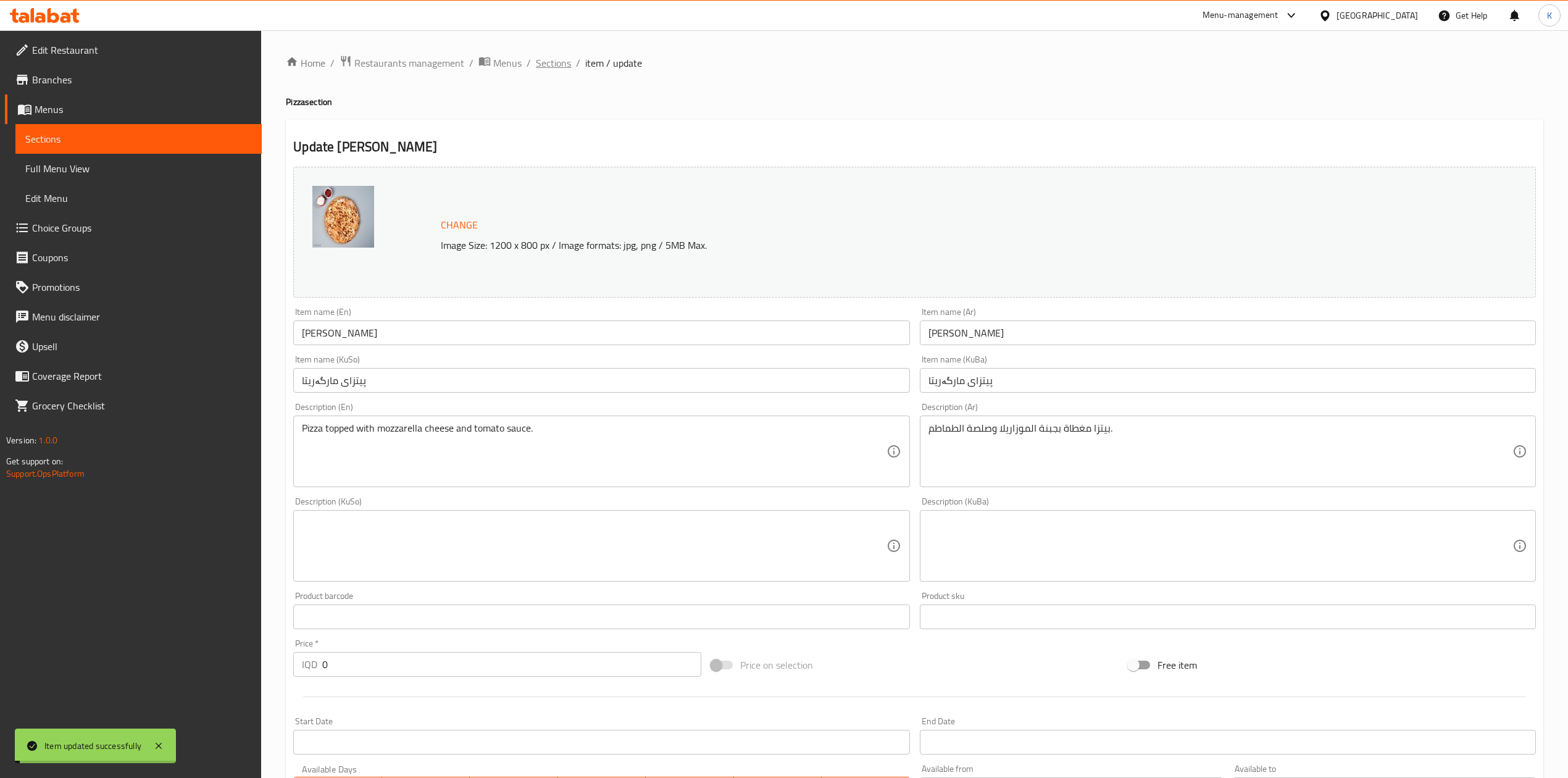
click at [554, 63] on span "Sections" at bounding box center [554, 62] width 35 height 14
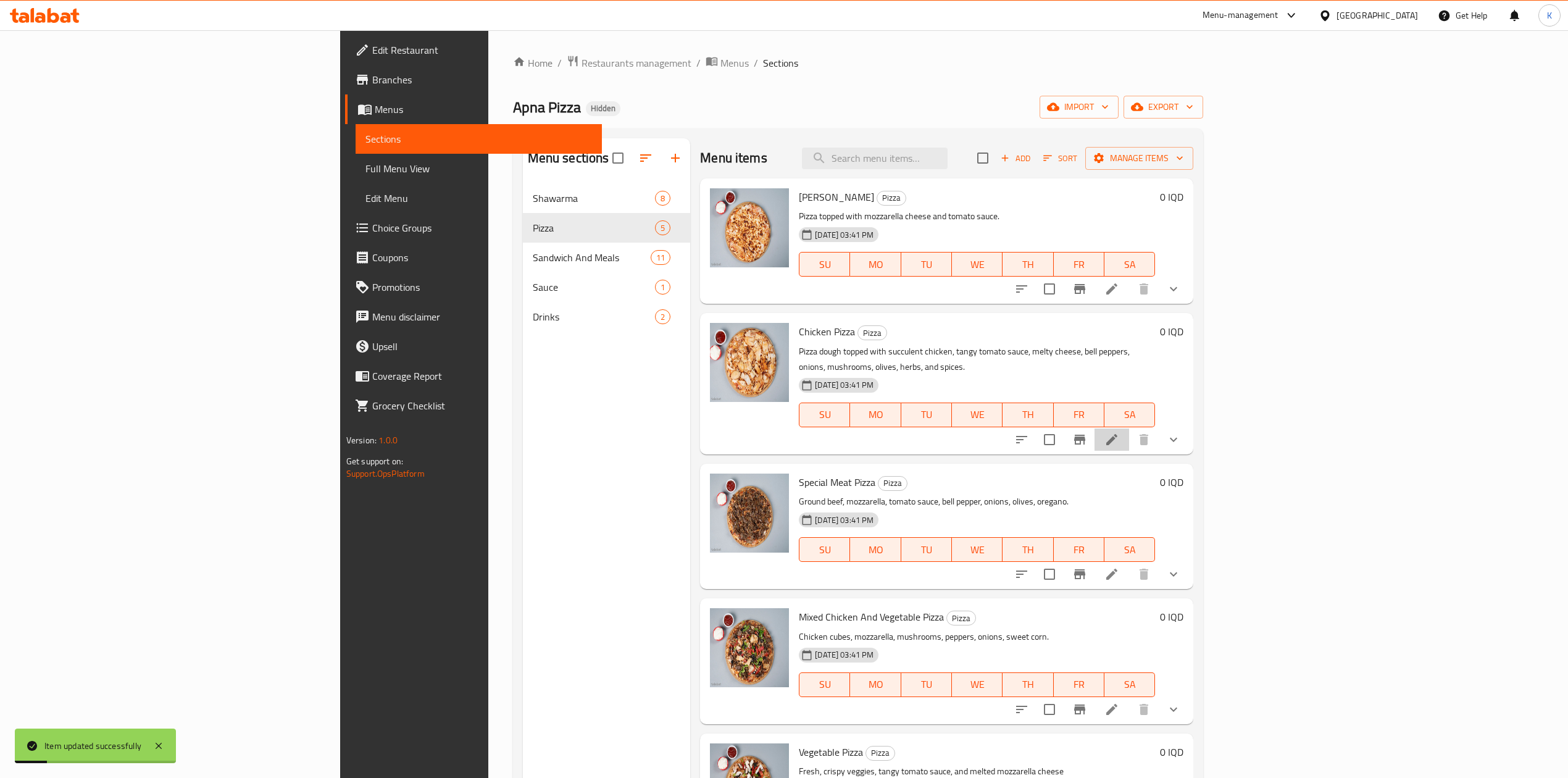
click at [1129, 429] on li at bounding box center [1112, 440] width 34 height 22
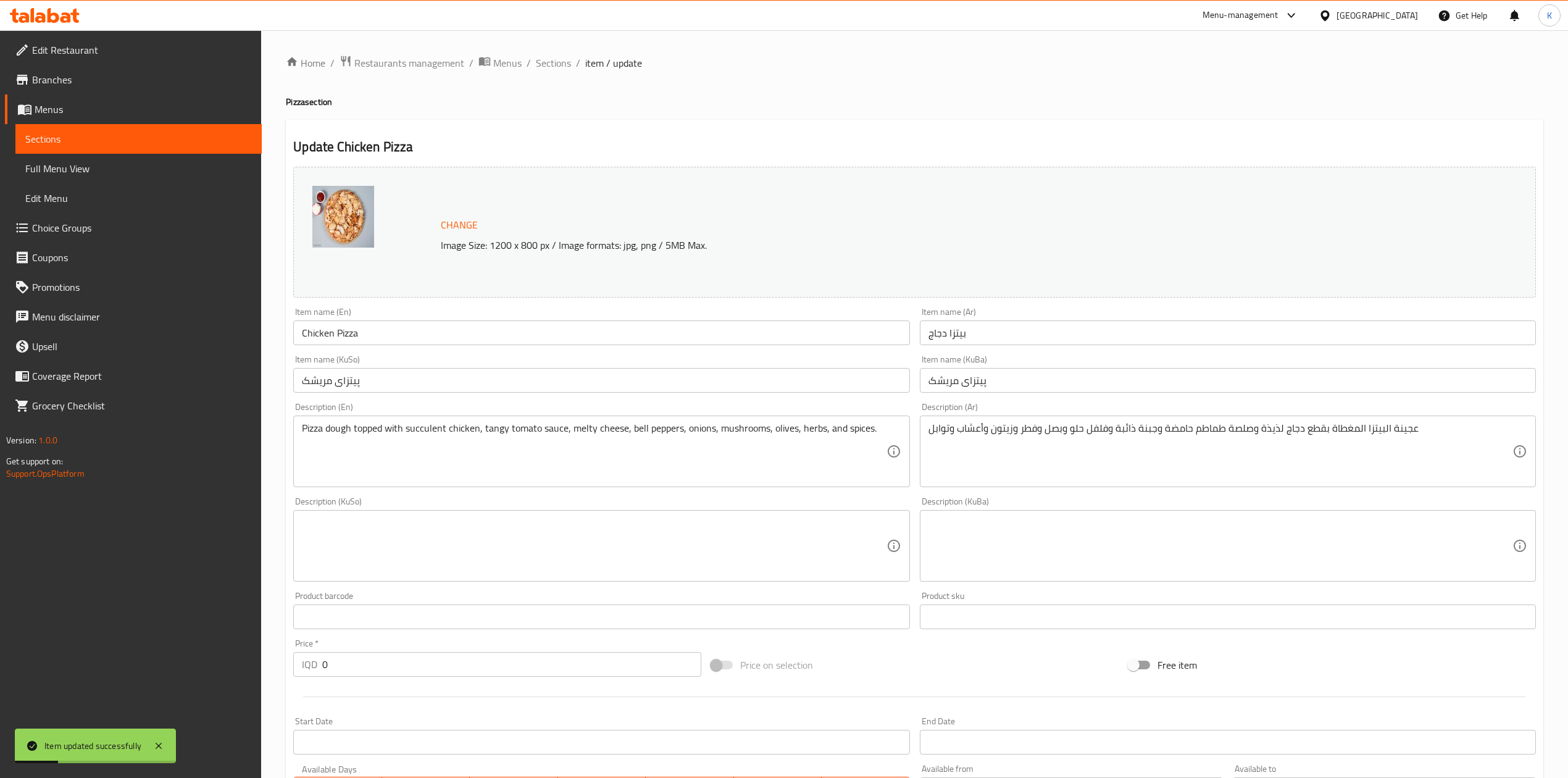
scroll to position [284, 0]
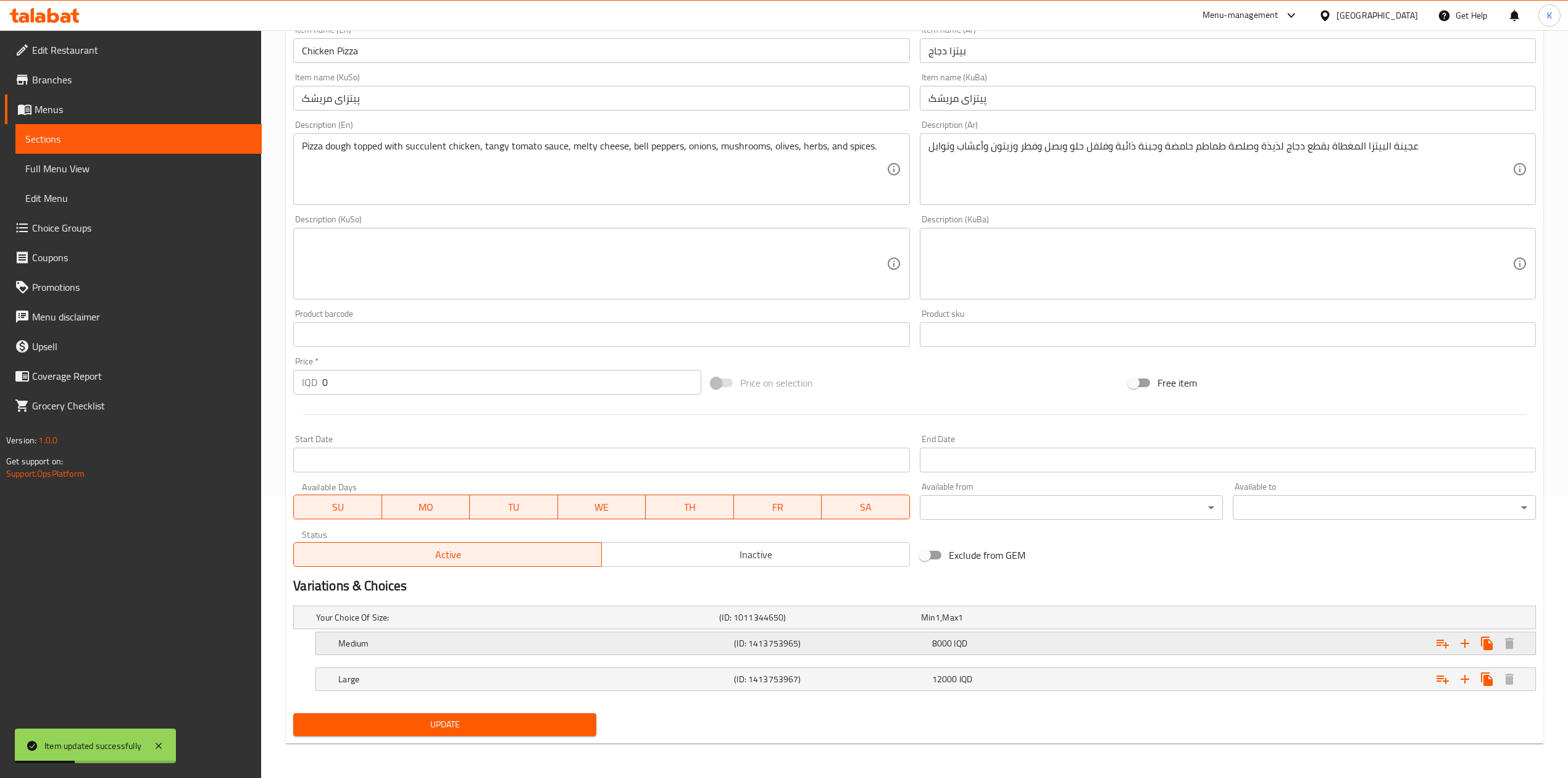
click at [581, 647] on h5 "Medium" at bounding box center [534, 643] width 391 height 12
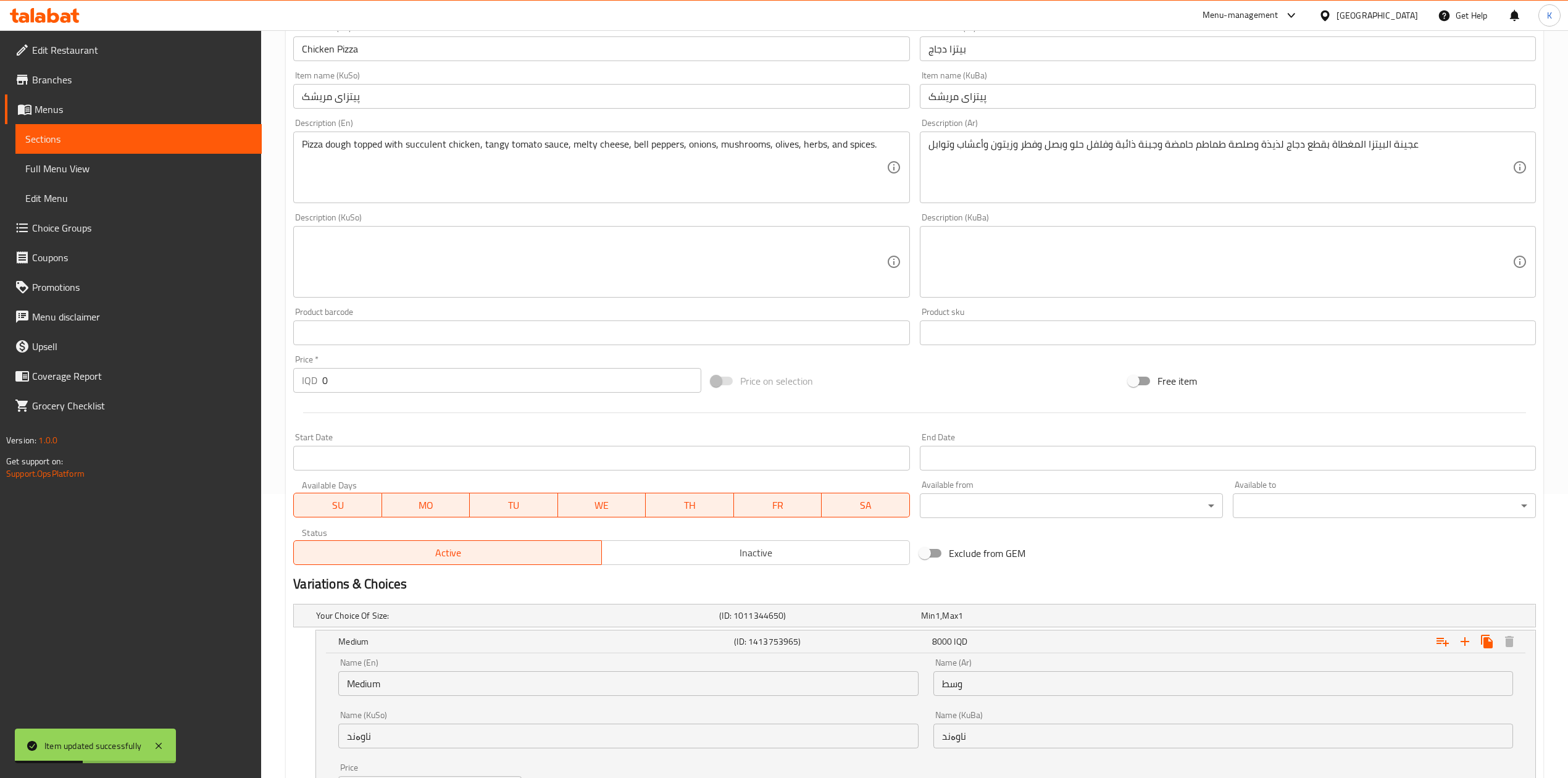
scroll to position [442, 0]
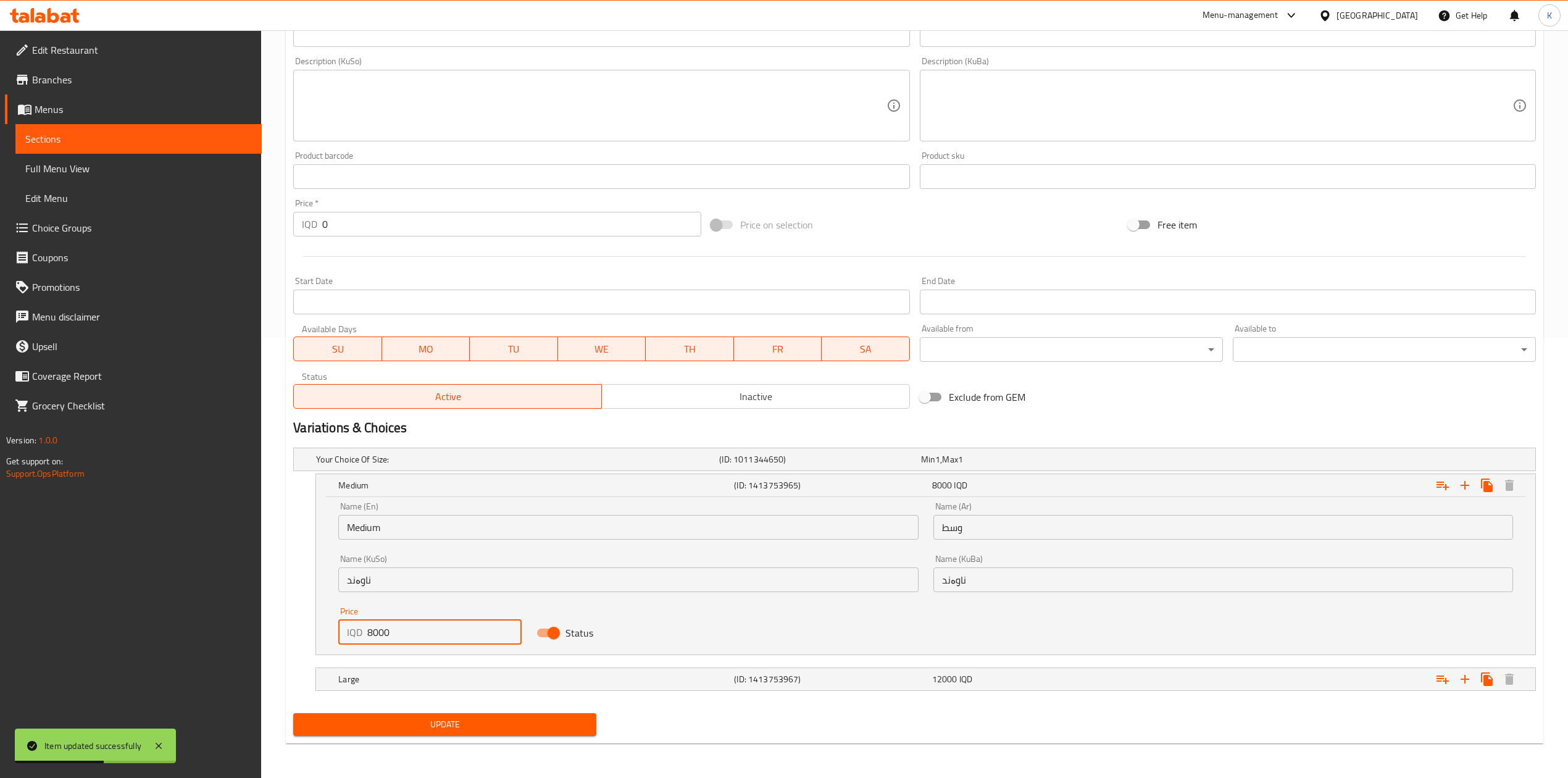
drag, startPoint x: 371, startPoint y: 630, endPoint x: 363, endPoint y: 635, distance: 9.4
click at [363, 635] on div "IQD 8000 Price" at bounding box center [430, 632] width 183 height 24
type input "5000"
click at [374, 667] on div "Large (ID: 1413753967) 12000 IQD" at bounding box center [929, 679] width 1187 height 27
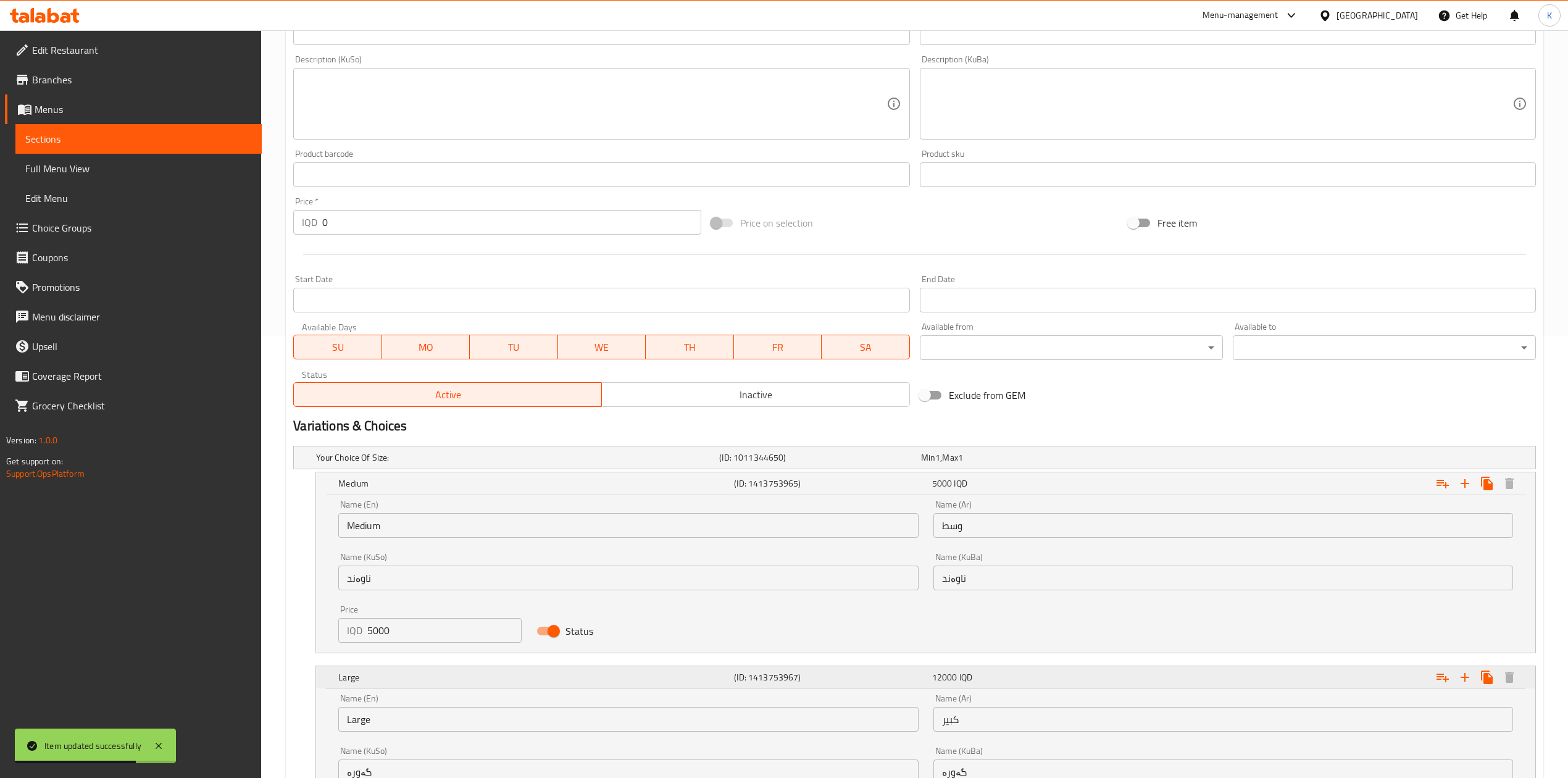
scroll to position [600, 0]
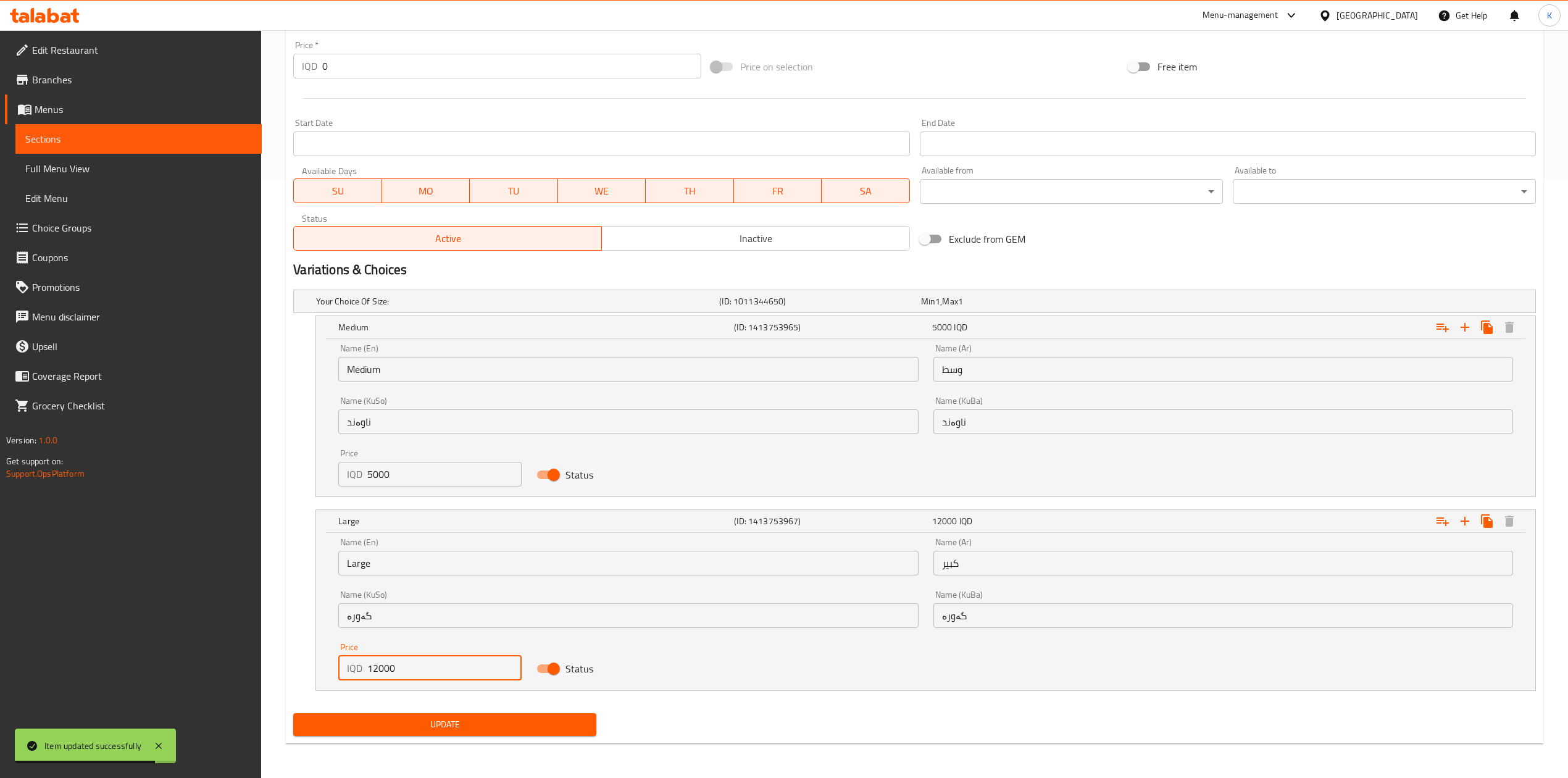
drag, startPoint x: 378, startPoint y: 667, endPoint x: 347, endPoint y: 672, distance: 31.4
click at [347, 672] on div "IQD 12000 Price" at bounding box center [430, 668] width 183 height 24
type input "8000"
click at [429, 711] on div "Update" at bounding box center [445, 724] width 313 height 33
click at [443, 717] on span "Update" at bounding box center [445, 725] width 284 height 15
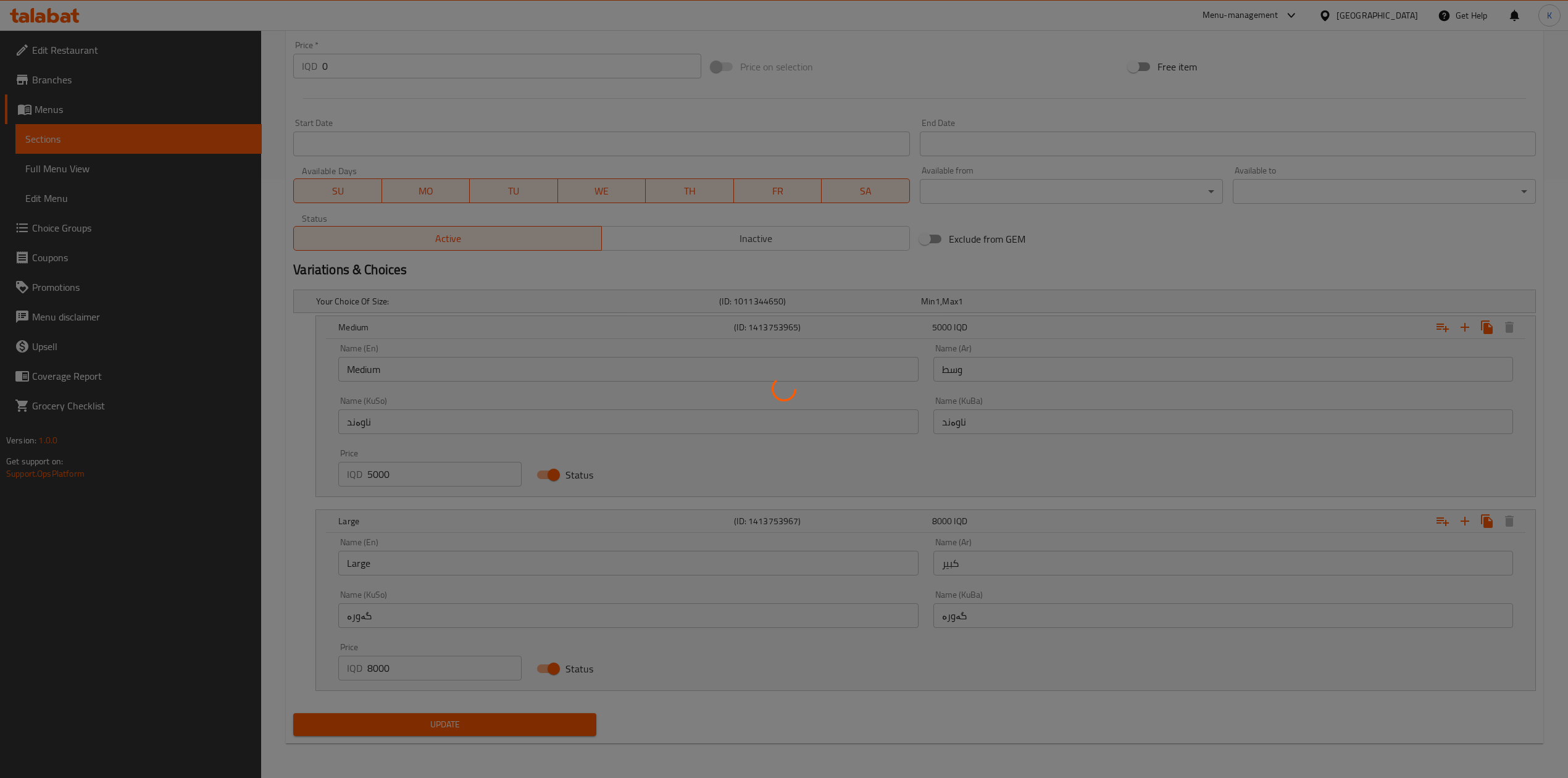
scroll to position [0, 0]
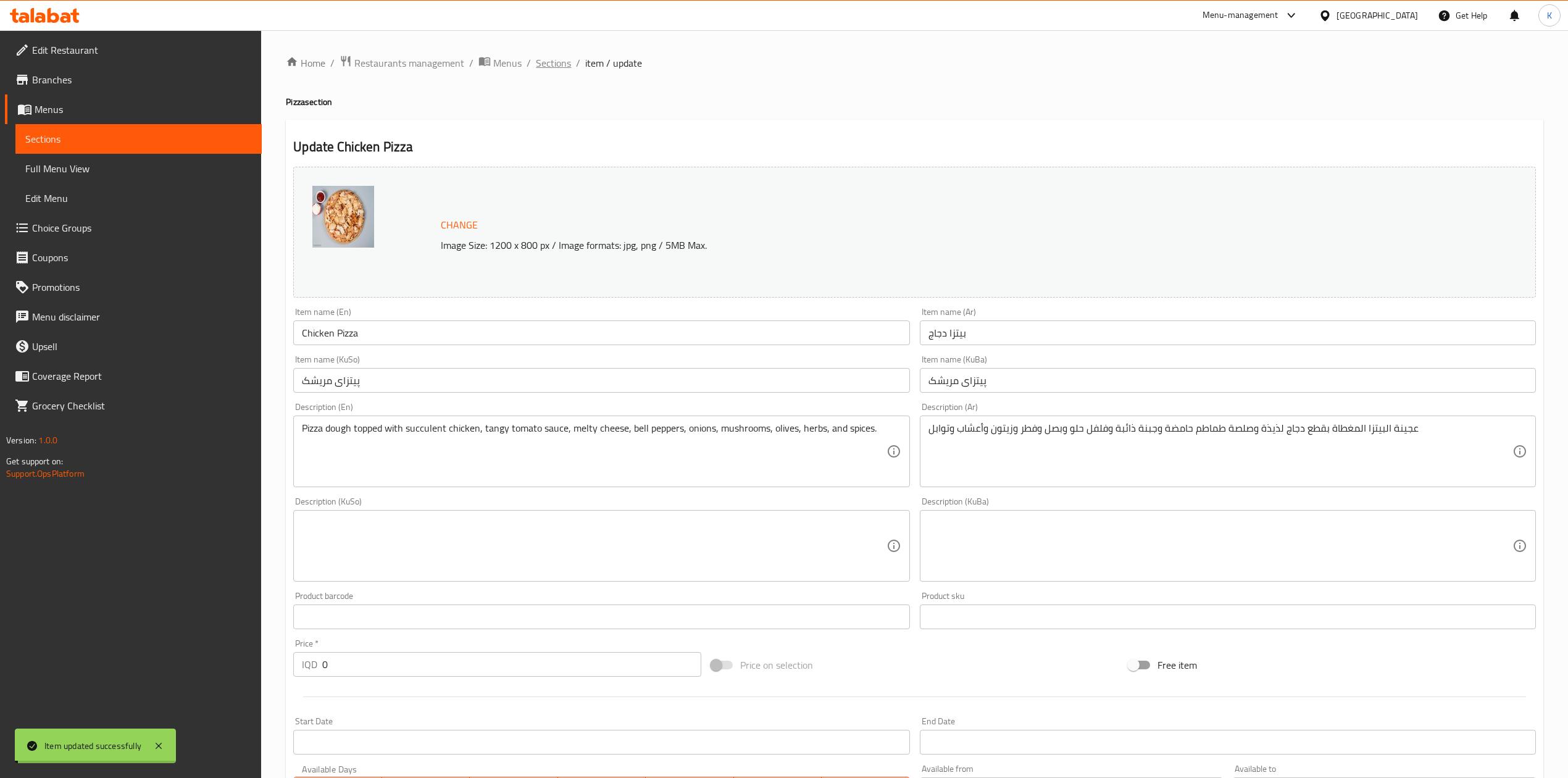
click at [557, 63] on span "Sections" at bounding box center [554, 62] width 35 height 14
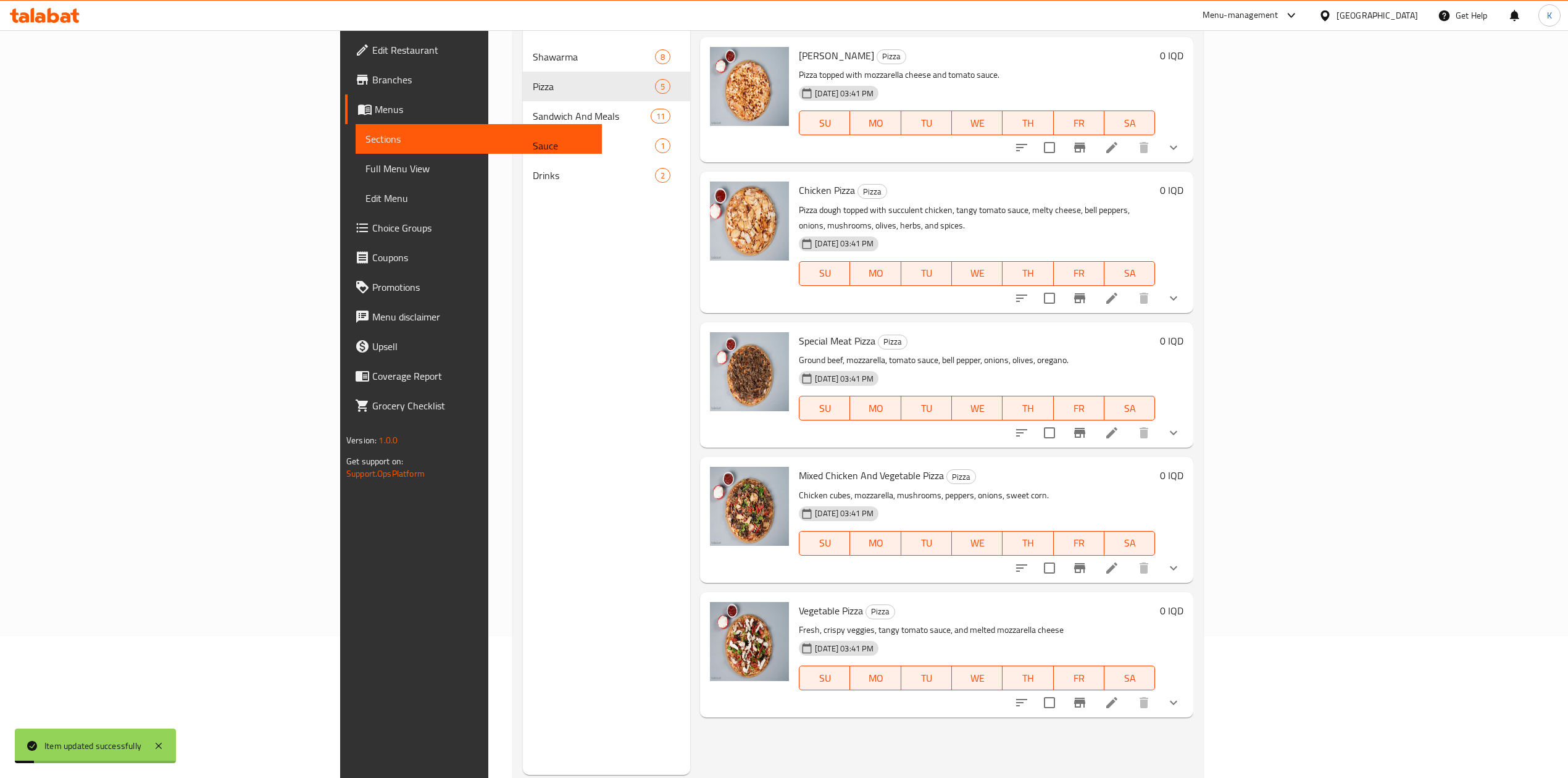
scroll to position [146, 0]
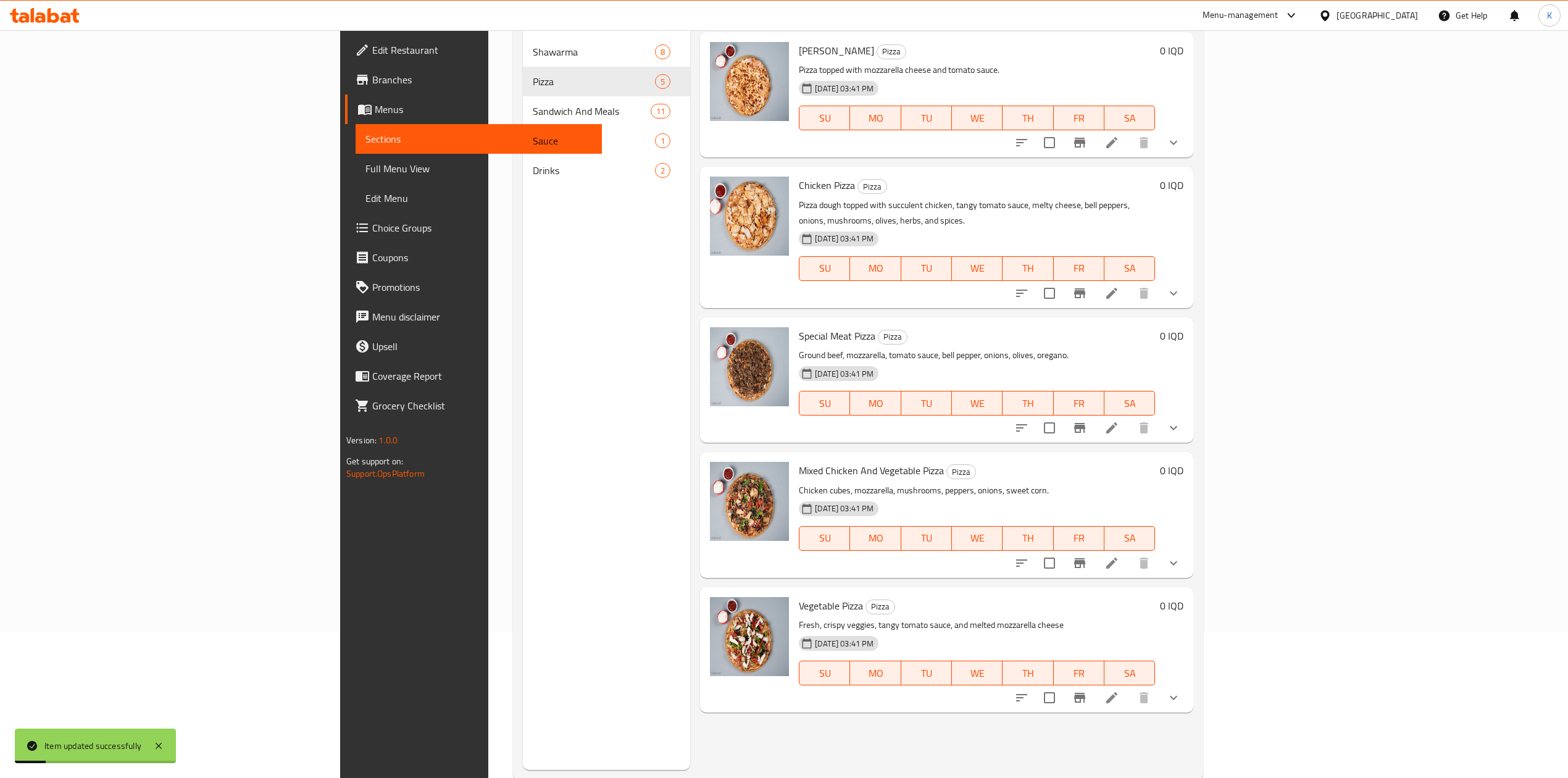
click at [1119, 421] on icon at bounding box center [1112, 427] width 14 height 14
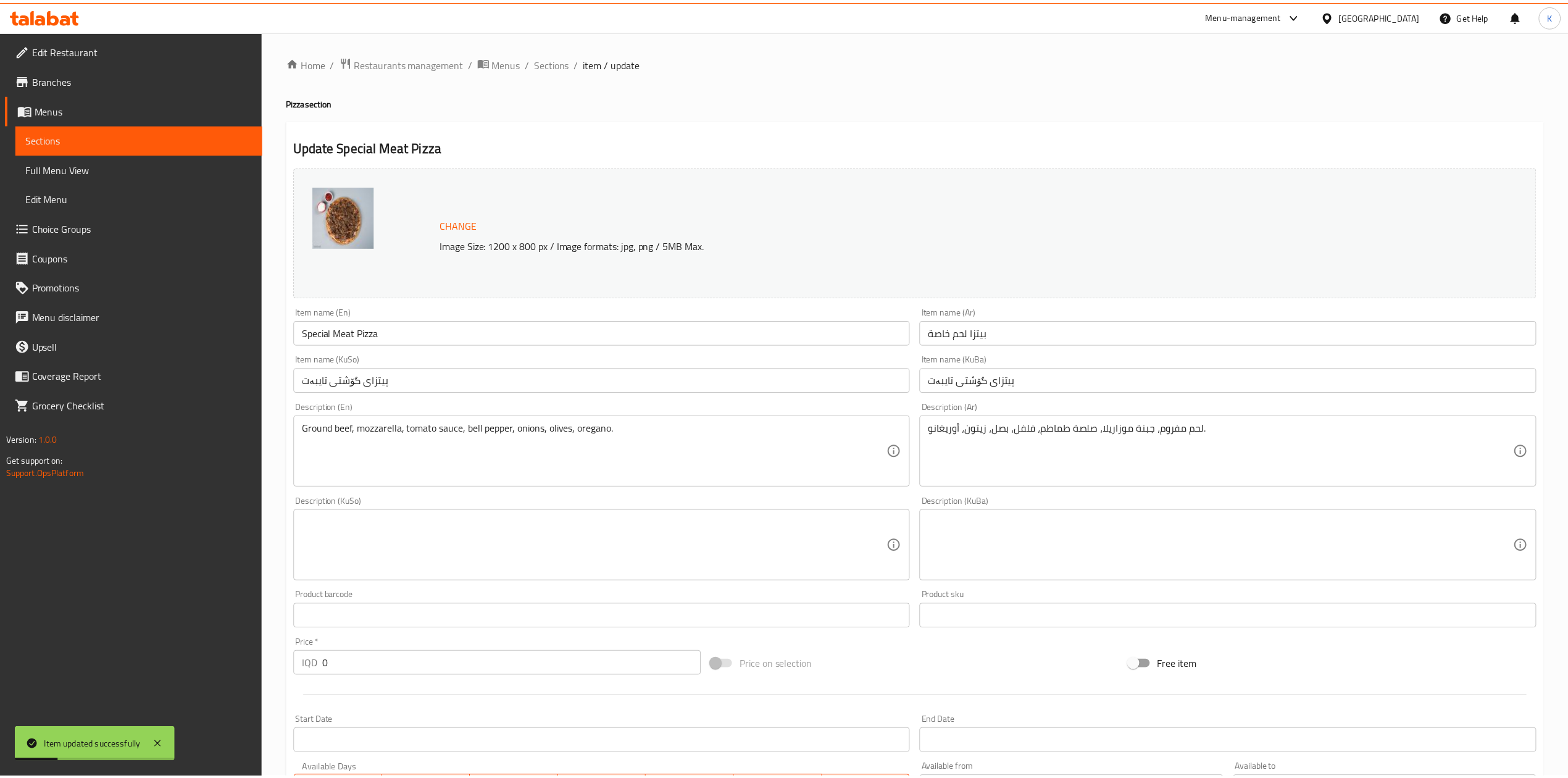
scroll to position [284, 0]
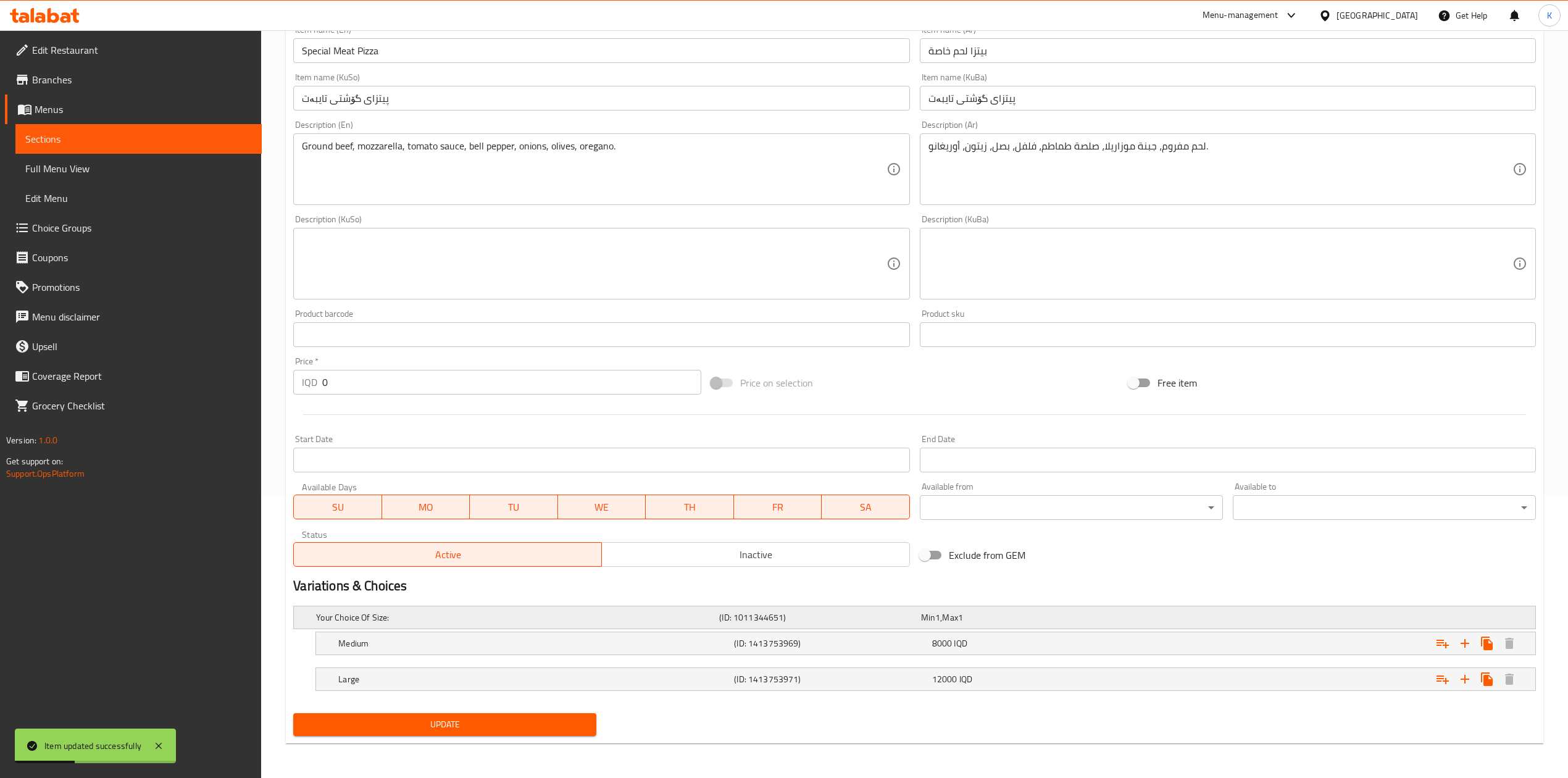
click at [393, 628] on div "Your Choice Of Size: (ID: 1011344651) Min 1 , Max 1" at bounding box center [918, 618] width 1210 height 27
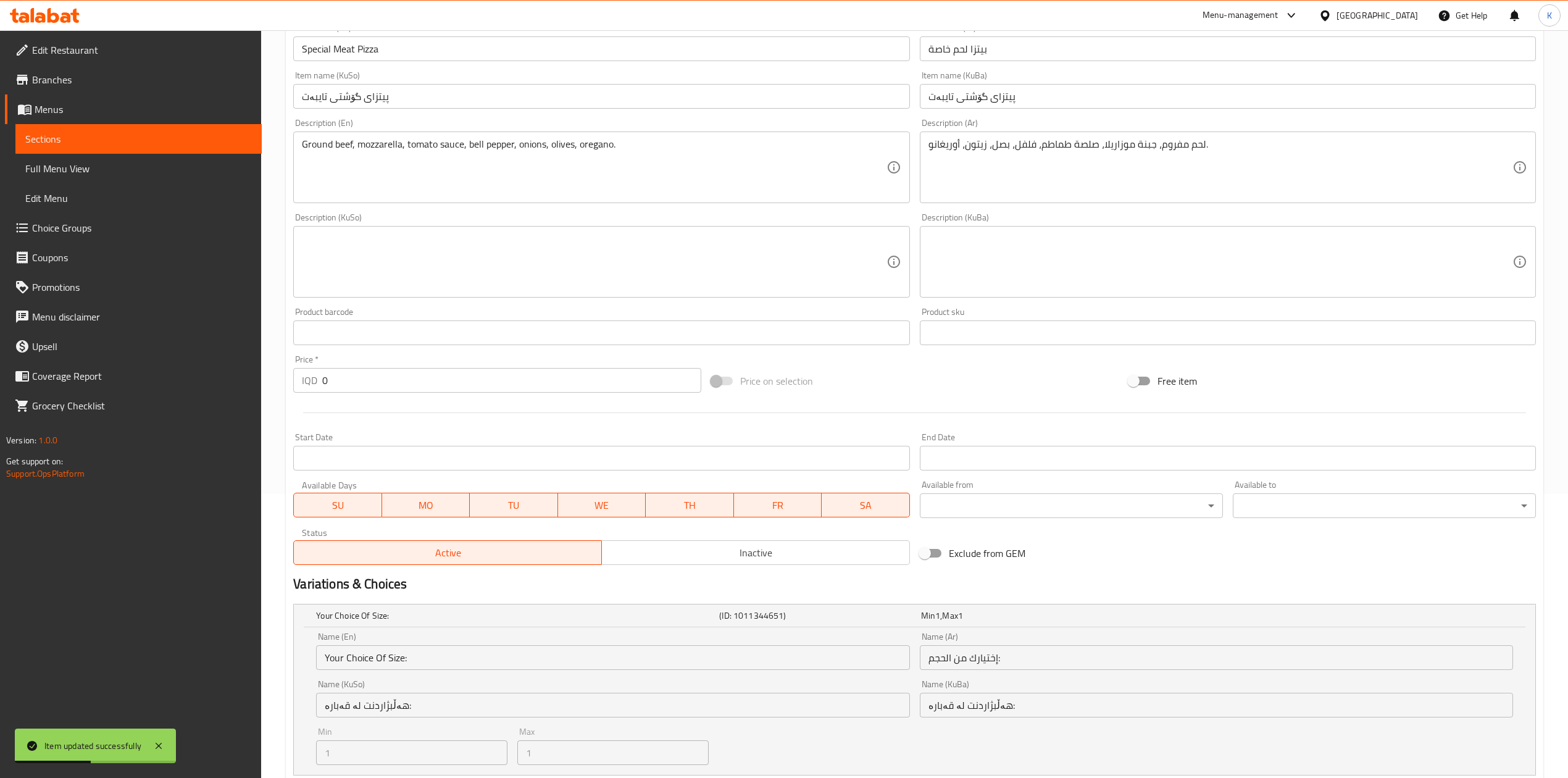
scroll to position [432, 0]
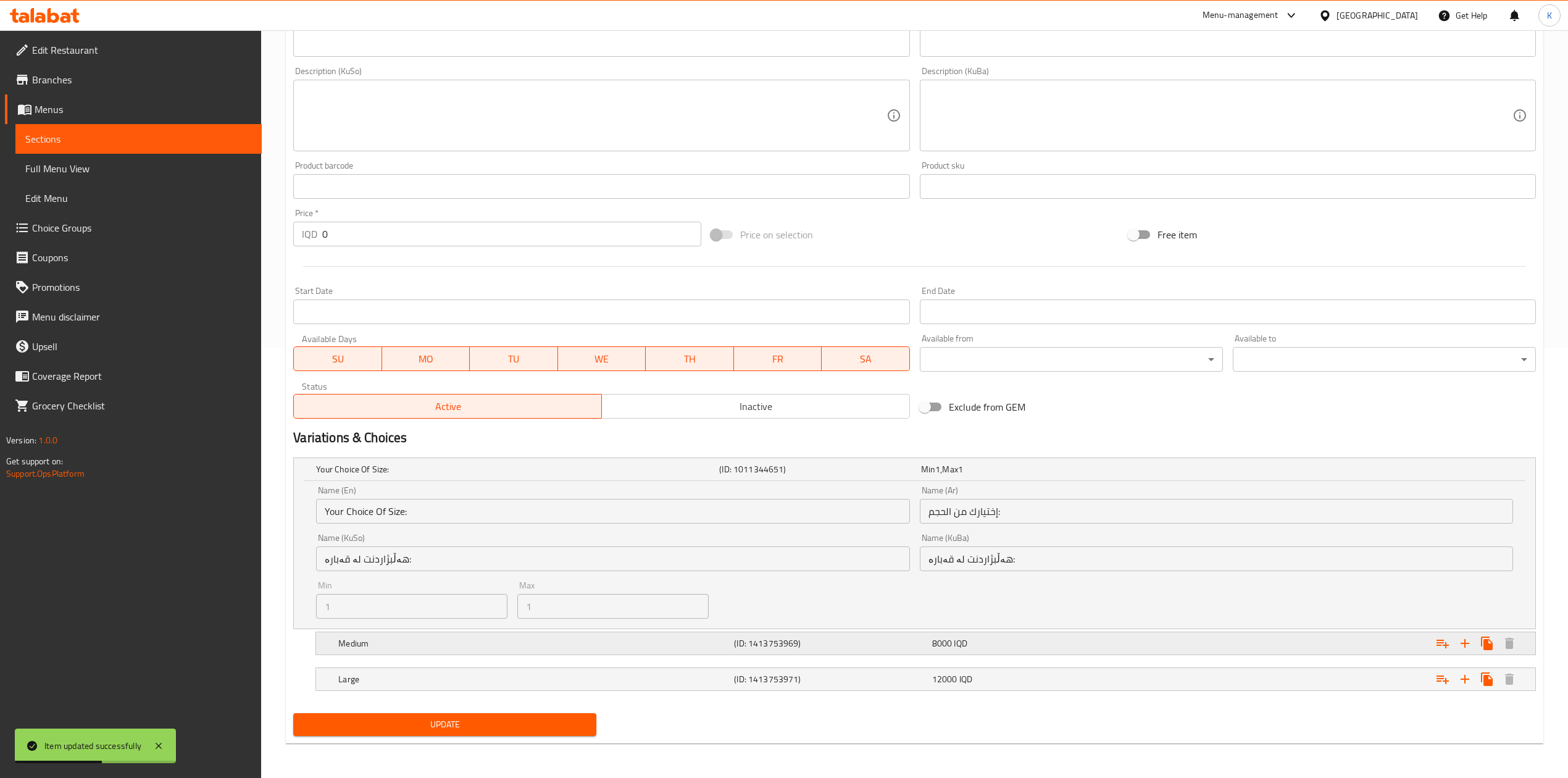
click at [392, 637] on h5 "Medium" at bounding box center [534, 643] width 391 height 12
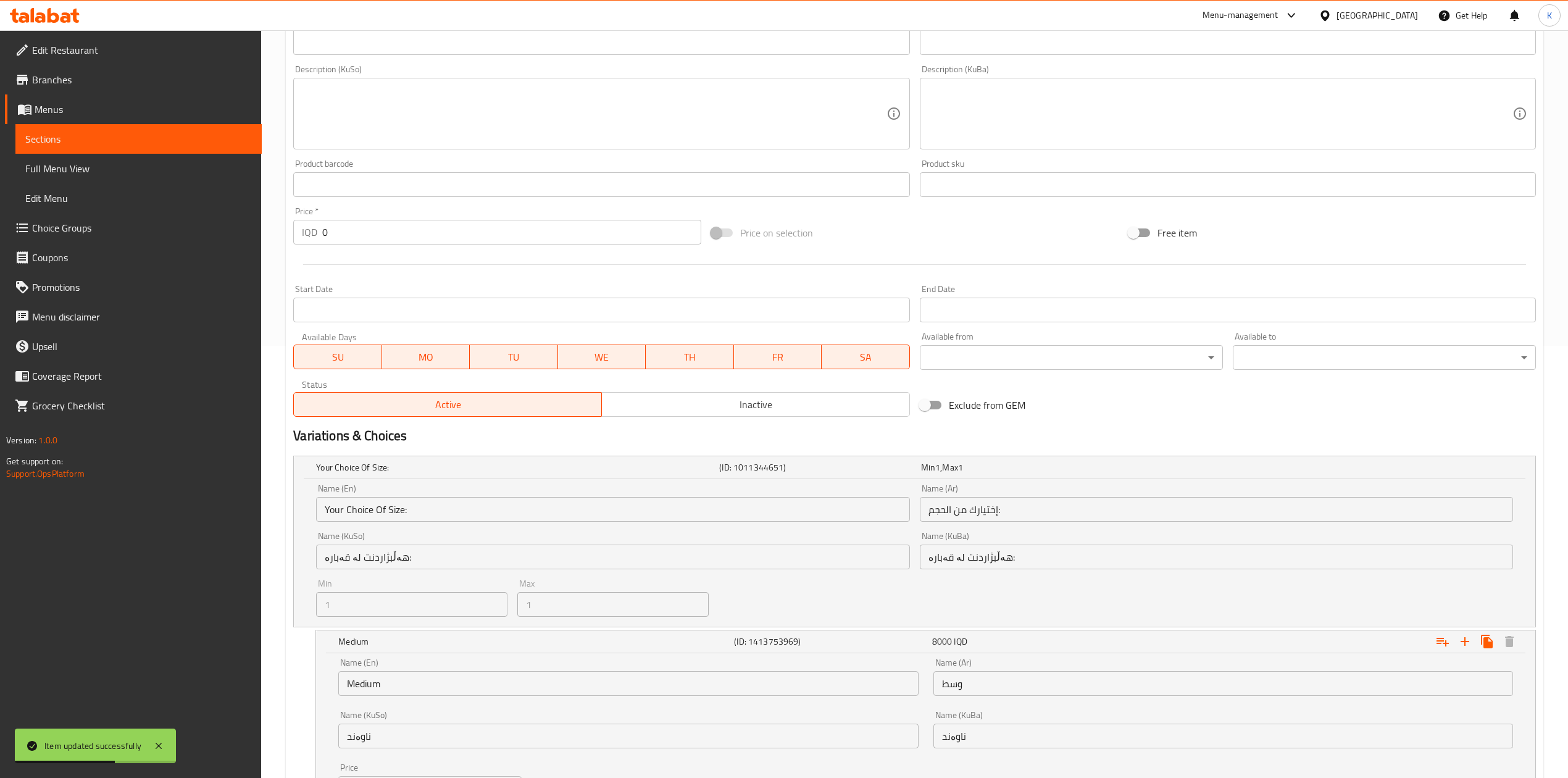
scroll to position [590, 0]
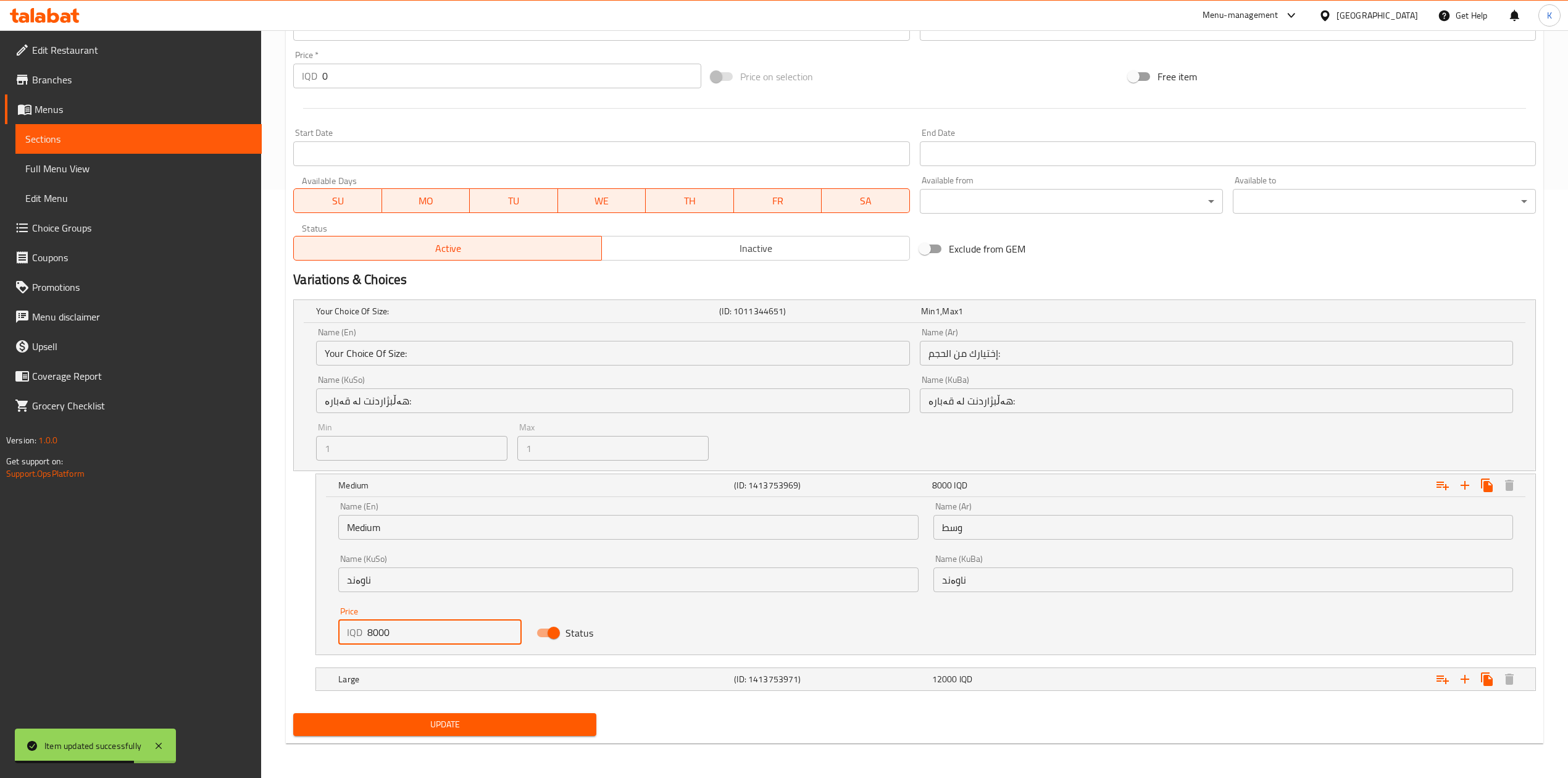
click at [368, 636] on input "8000" at bounding box center [444, 632] width 154 height 24
type input "5000"
click at [376, 672] on div "Large" at bounding box center [534, 679] width 395 height 17
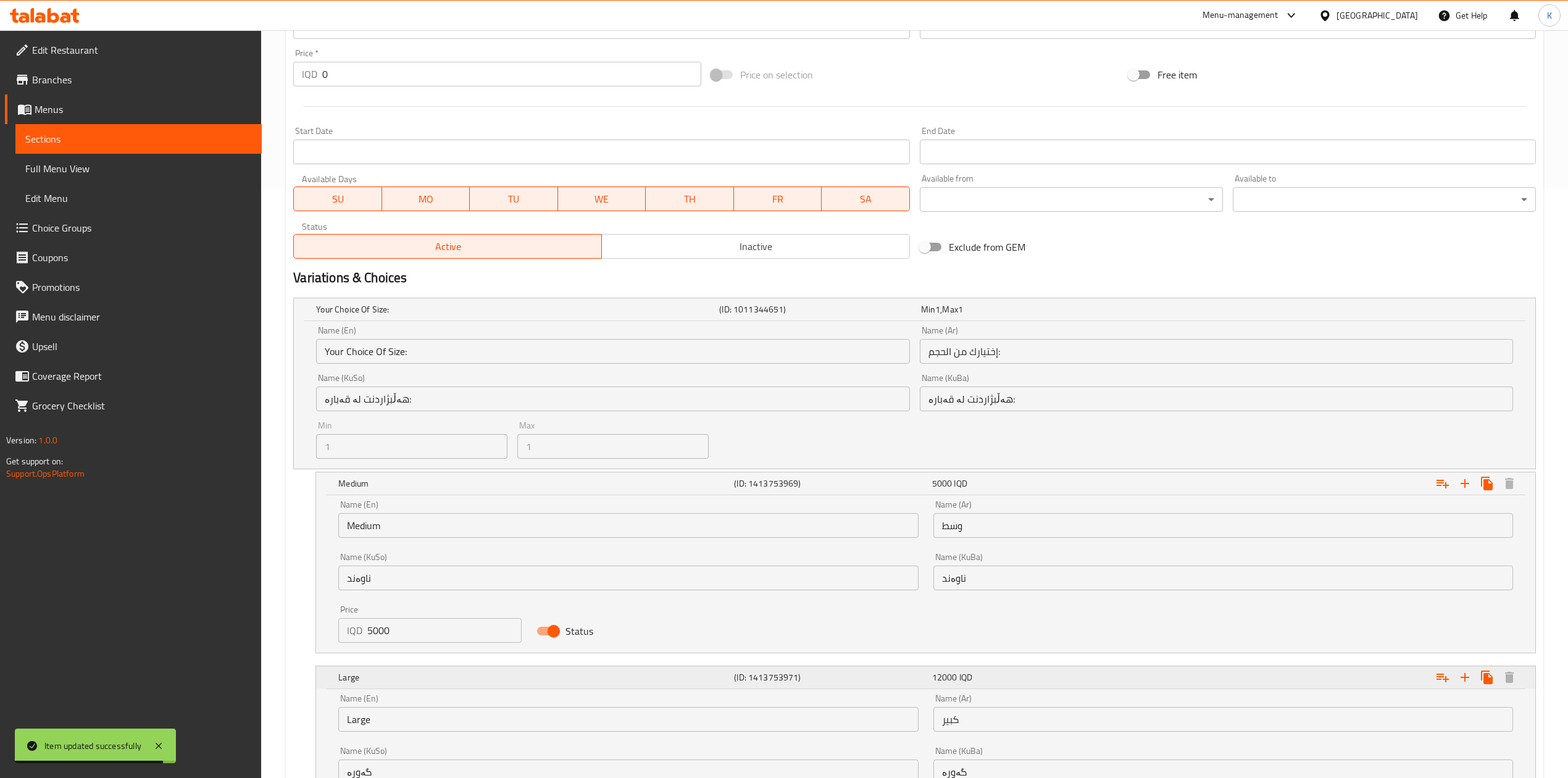
scroll to position [748, 0]
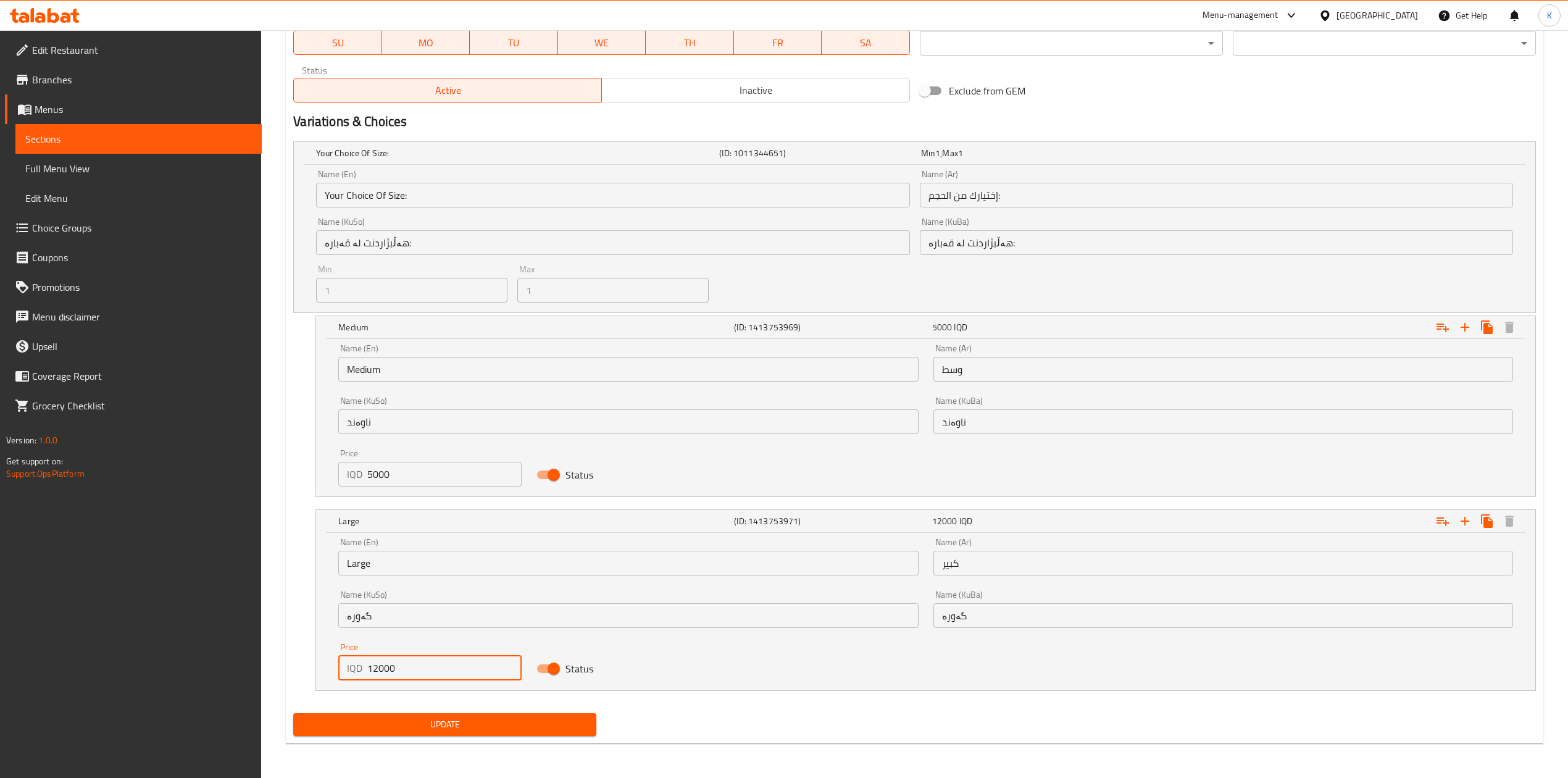
drag, startPoint x: 376, startPoint y: 667, endPoint x: 351, endPoint y: 667, distance: 25.0
click at [351, 667] on div "IQD 12000 Price" at bounding box center [430, 668] width 183 height 24
type input "8000"
click at [399, 739] on div "Update" at bounding box center [445, 724] width 313 height 33
click at [487, 702] on nav at bounding box center [915, 698] width 1243 height 10
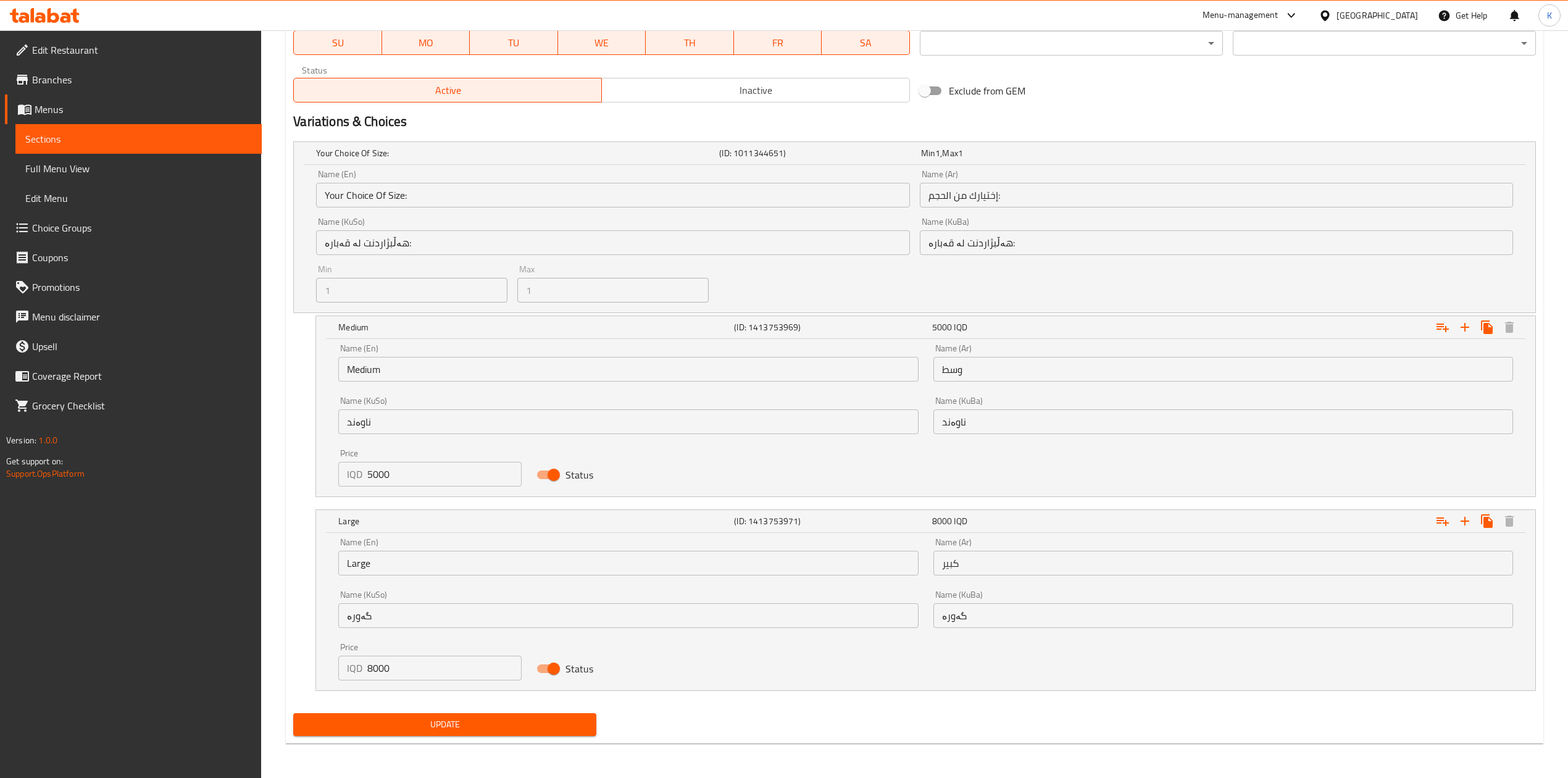
click at [463, 719] on span "Update" at bounding box center [445, 725] width 284 height 15
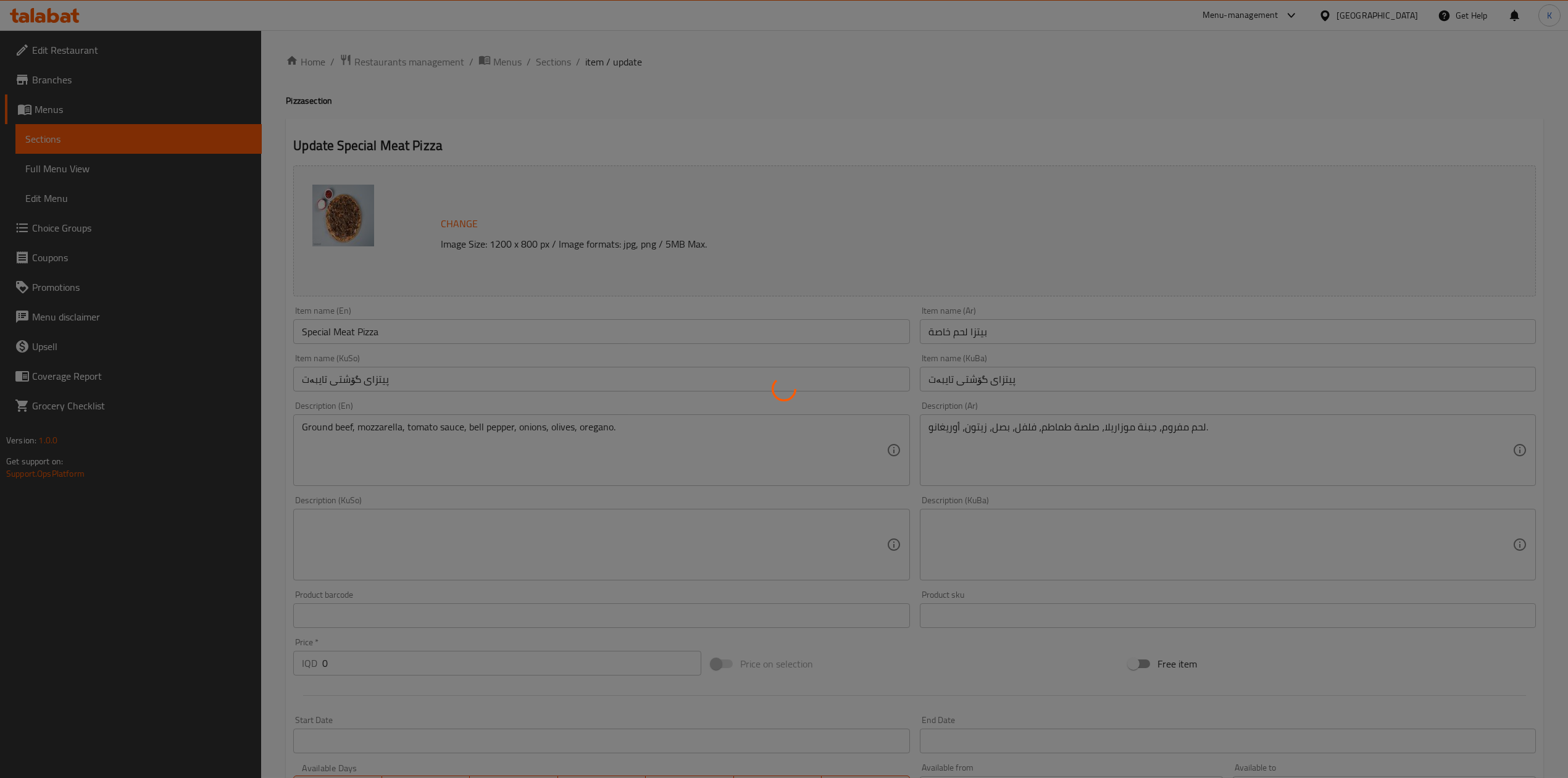
scroll to position [0, 0]
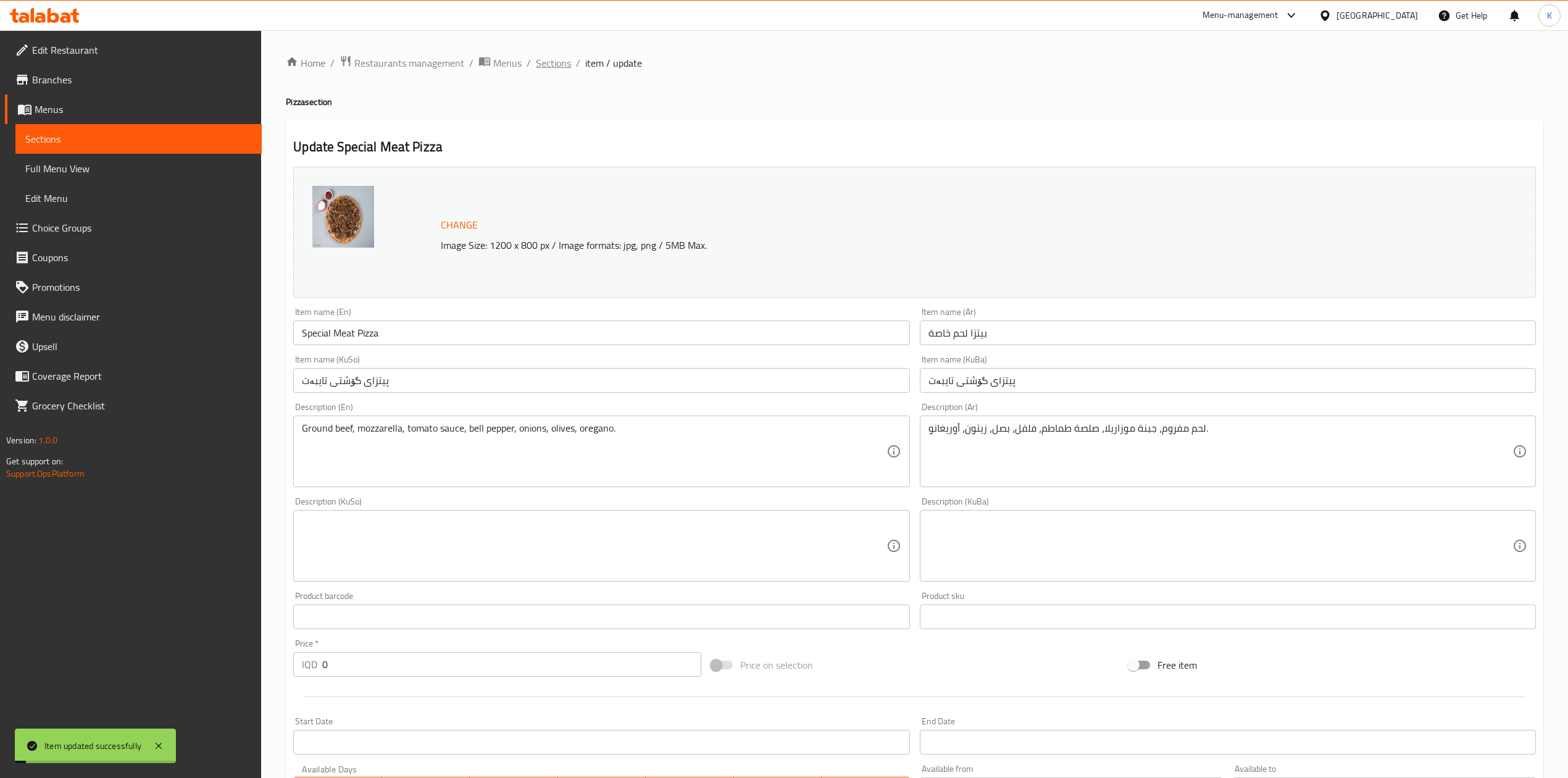
click at [544, 63] on span "Sections" at bounding box center [554, 62] width 35 height 14
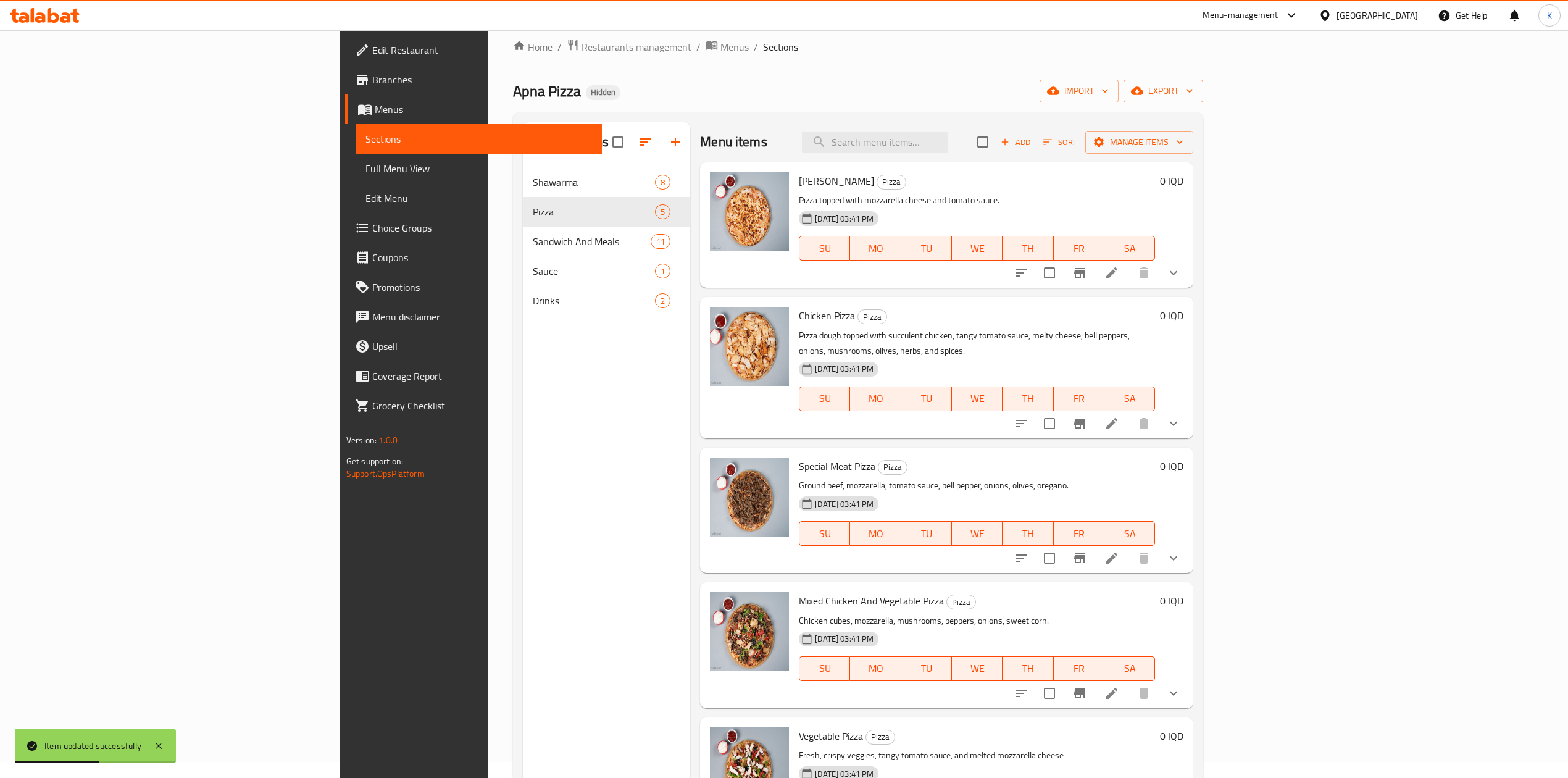
scroll to position [173, 0]
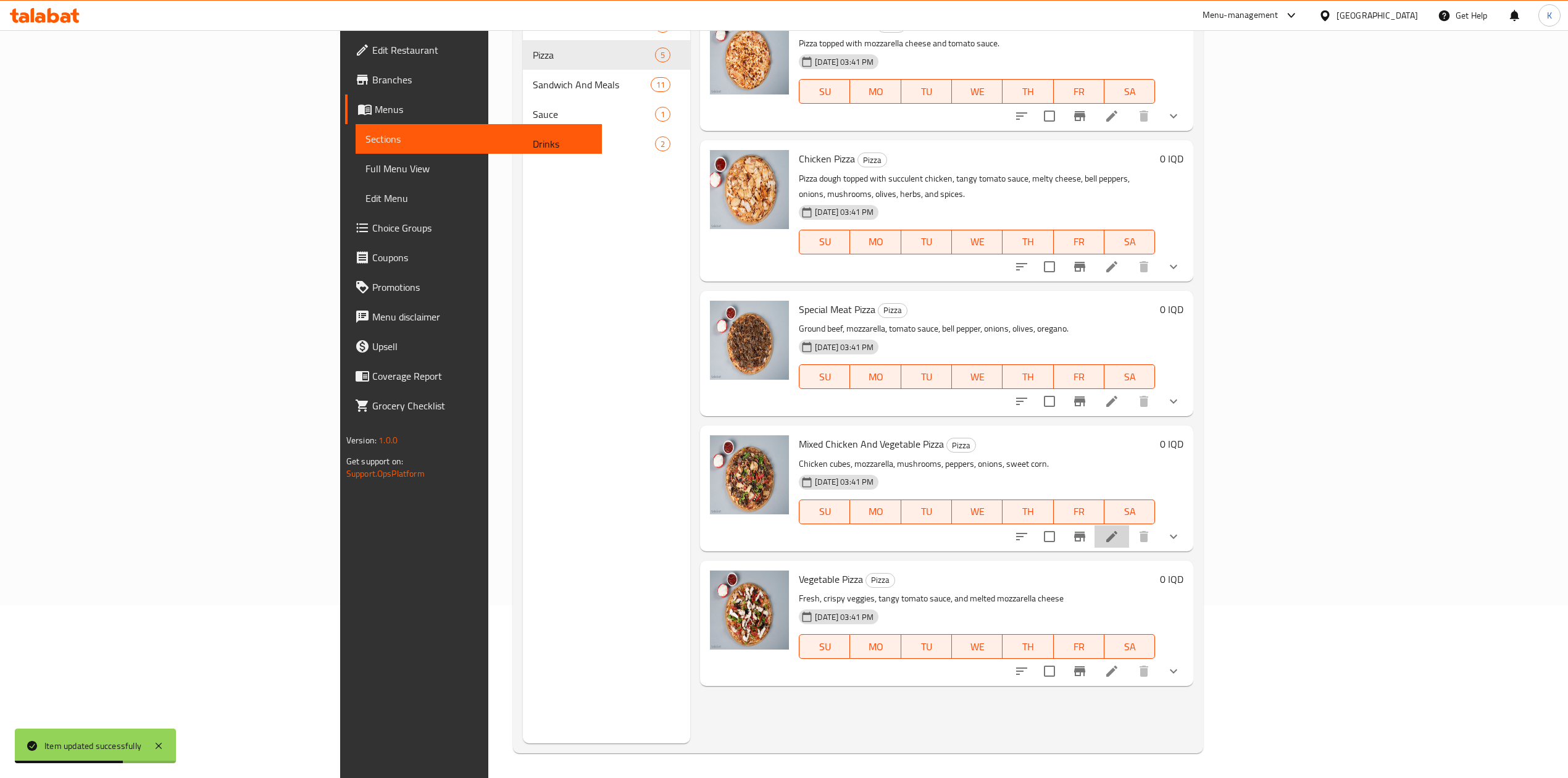
click at [1129, 526] on li at bounding box center [1112, 536] width 34 height 22
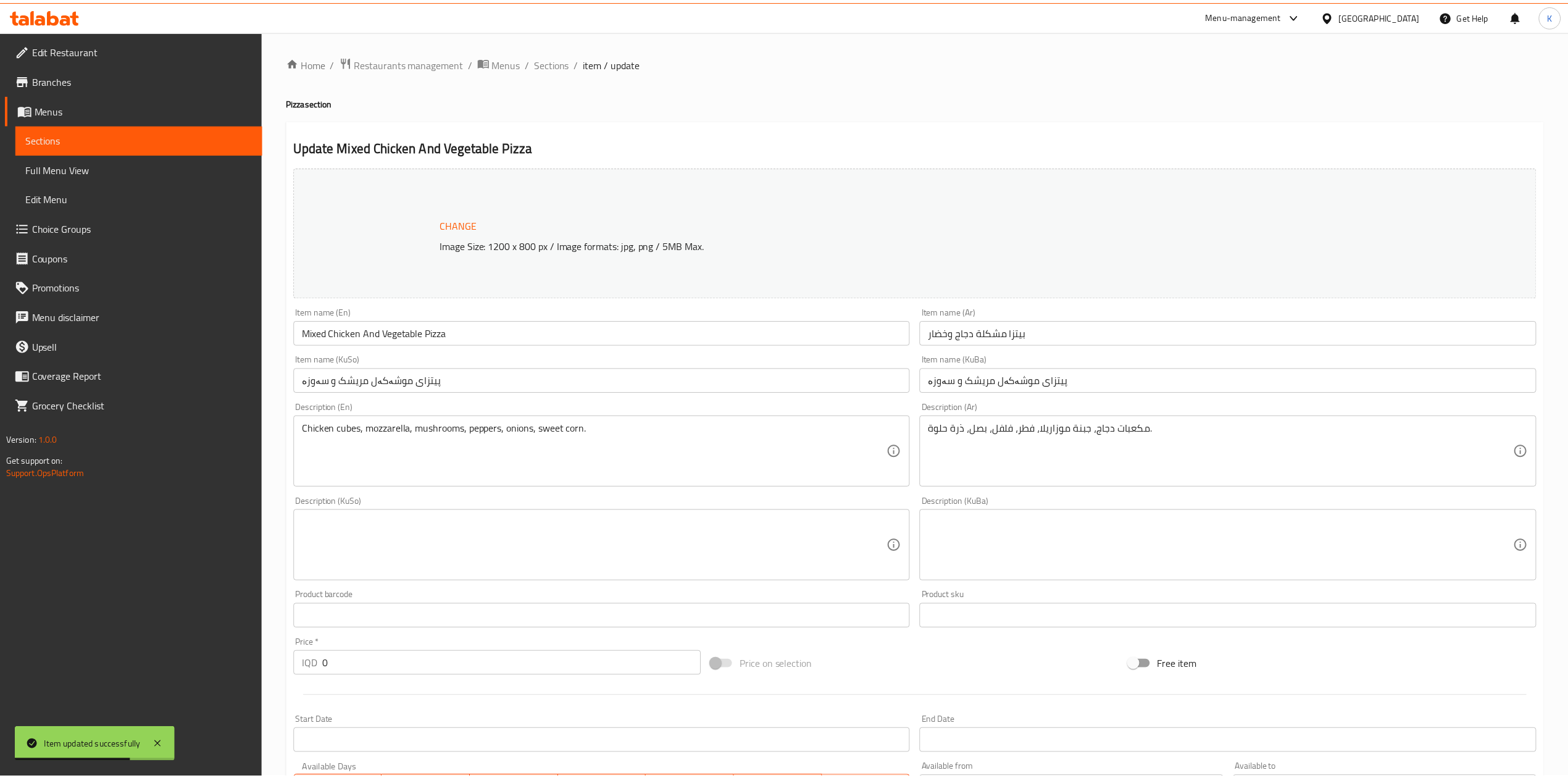
scroll to position [284, 0]
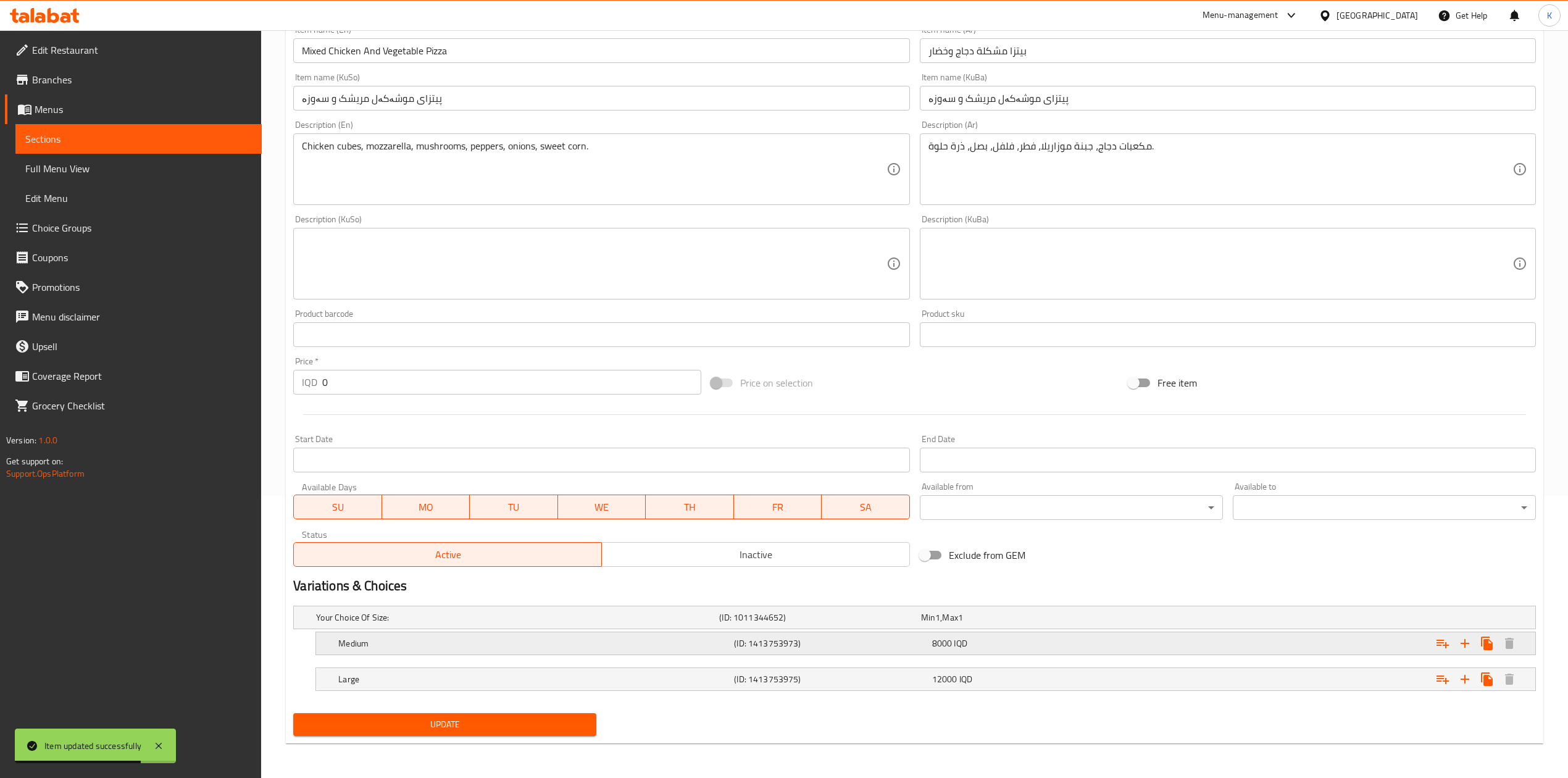
click at [482, 631] on div "Medium (ID: 1413753973) 8000 IQD" at bounding box center [929, 643] width 1187 height 27
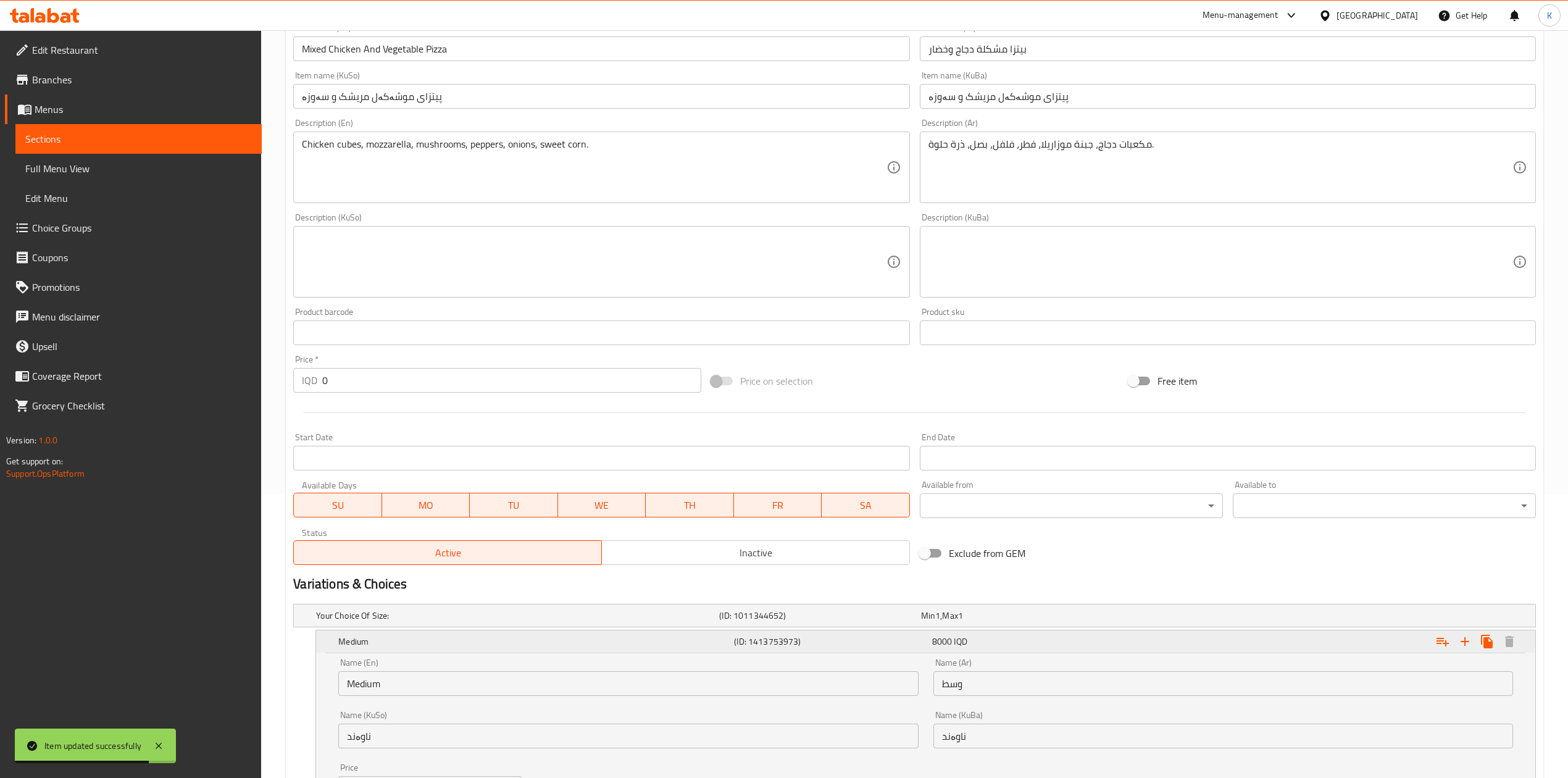
scroll to position [442, 0]
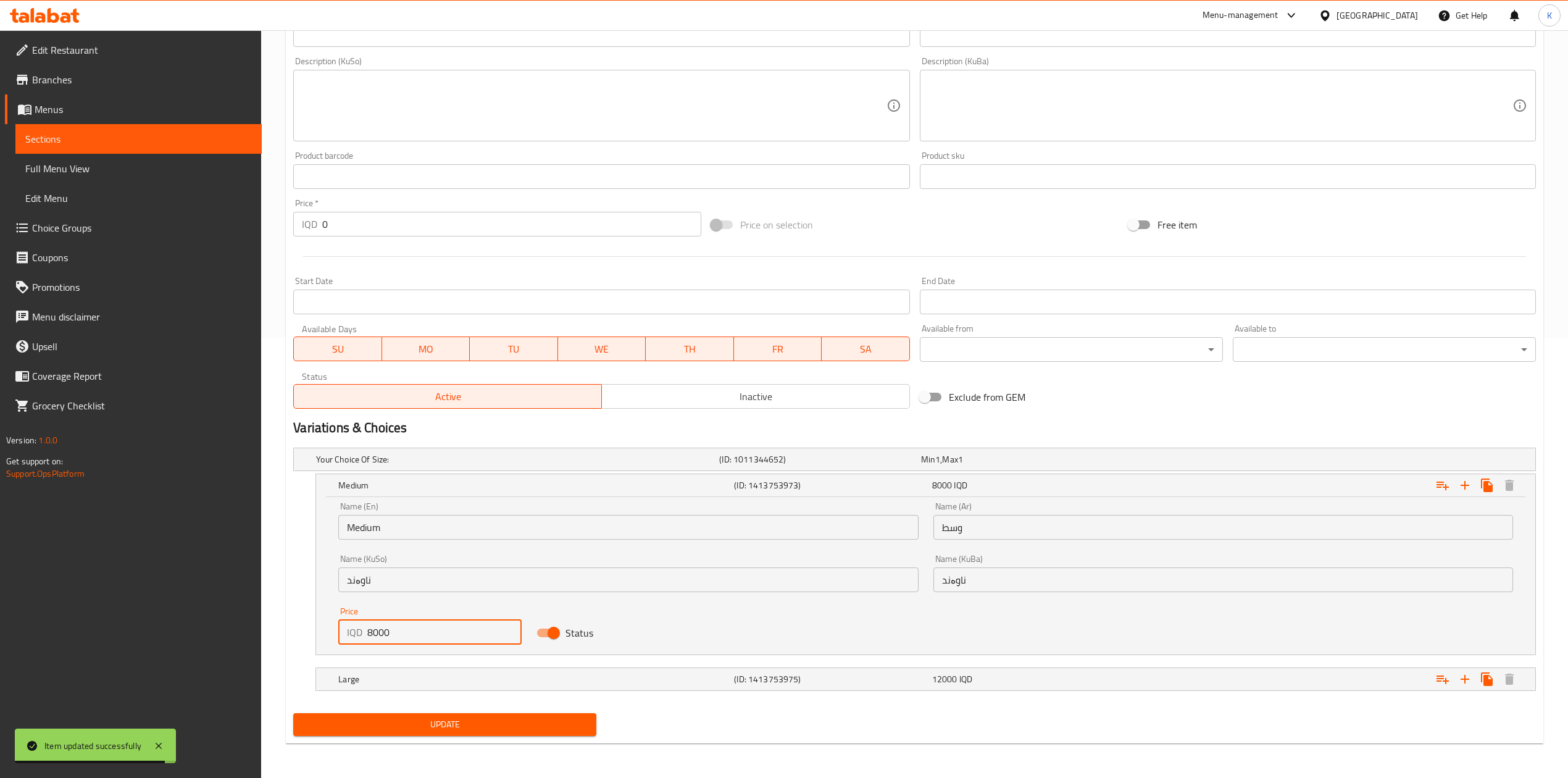
click at [367, 631] on div "IQD 8000 Price" at bounding box center [430, 632] width 183 height 24
type input "5000"
click at [371, 673] on h5 "Large" at bounding box center [534, 679] width 391 height 12
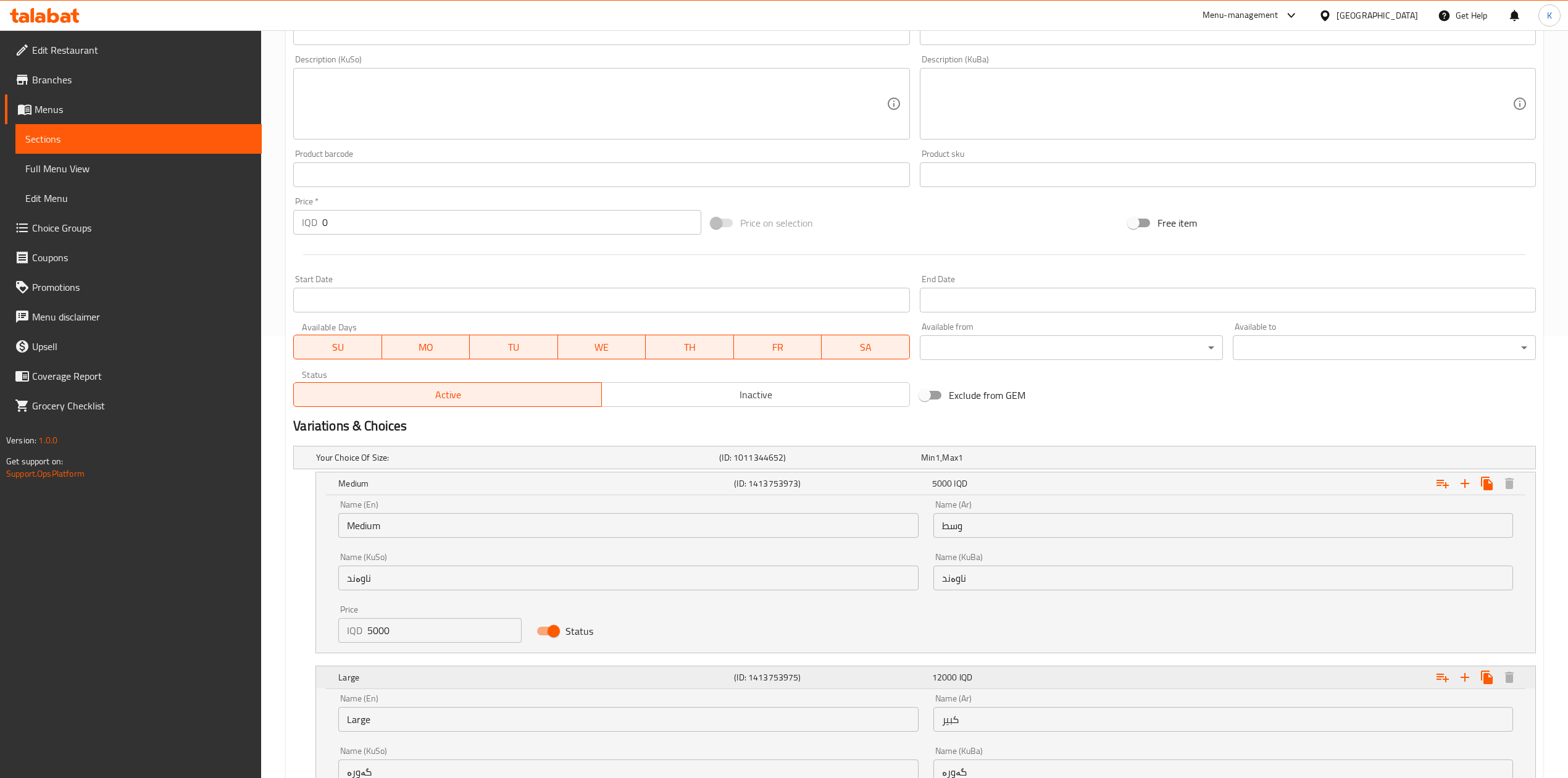
scroll to position [600, 0]
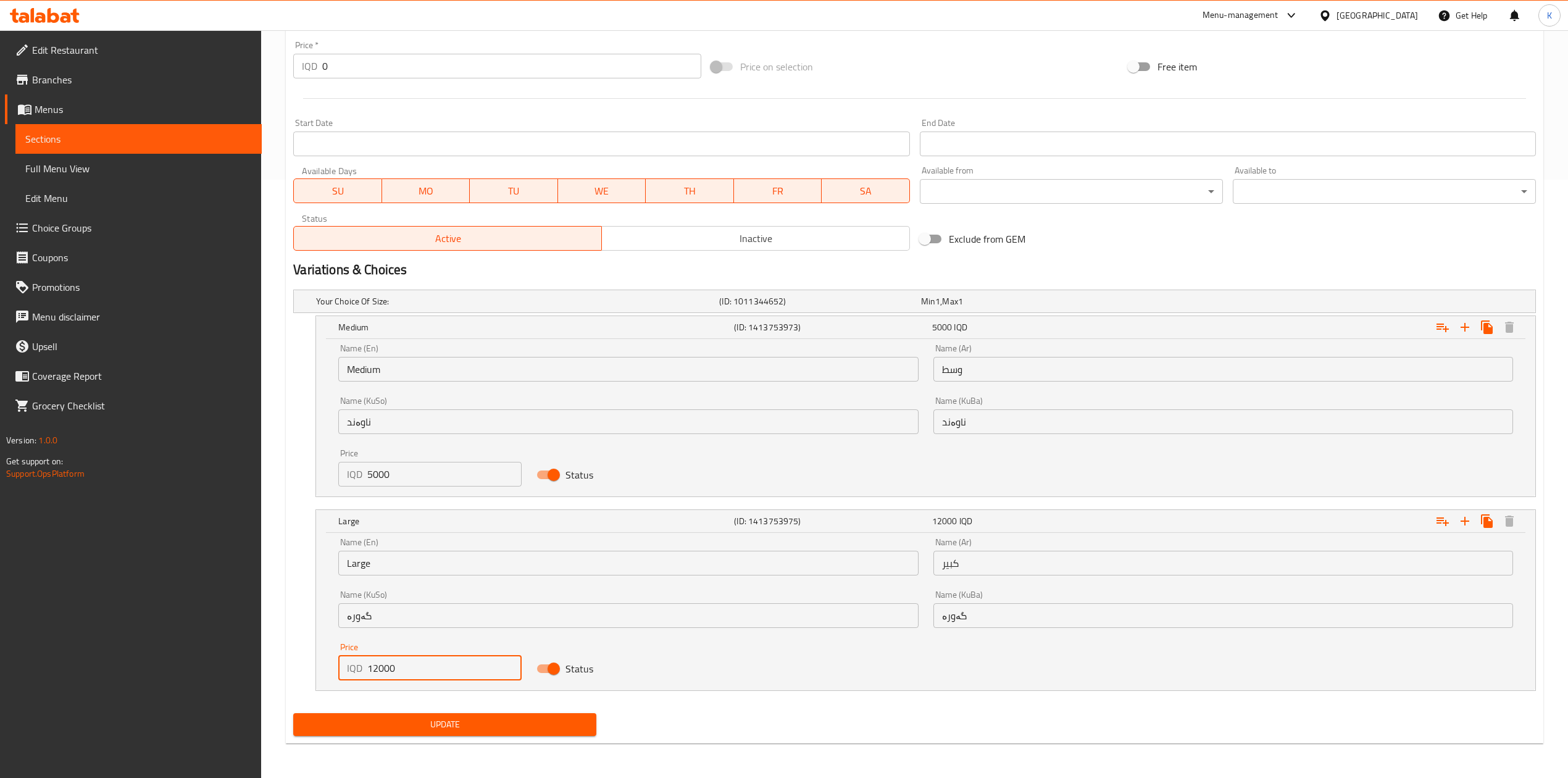
drag, startPoint x: 376, startPoint y: 669, endPoint x: 359, endPoint y: 669, distance: 17.0
click at [360, 669] on div "IQD 12000 Price" at bounding box center [430, 668] width 183 height 24
type input "8000"
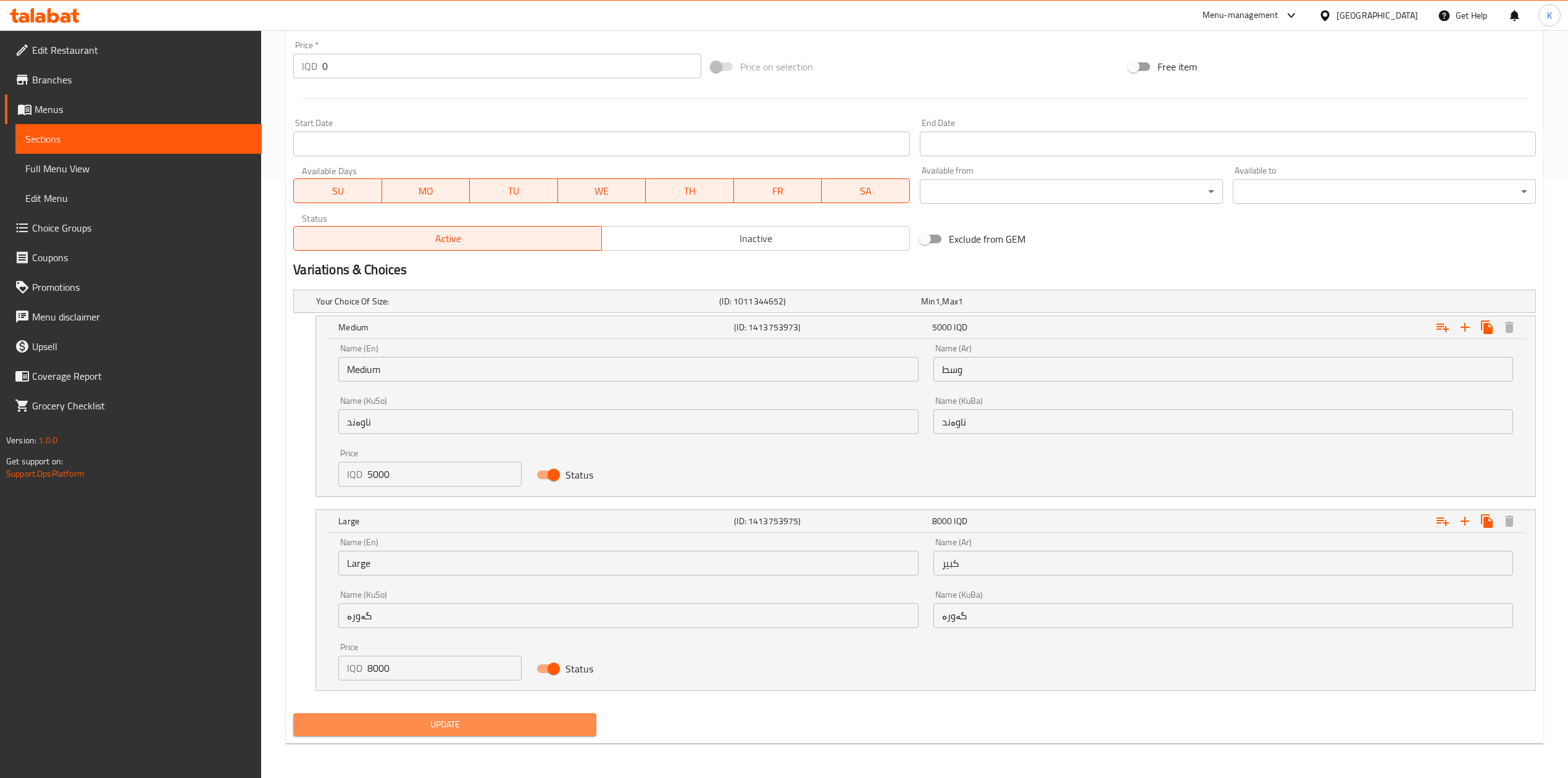
click at [398, 714] on button "Update" at bounding box center [445, 725] width 303 height 23
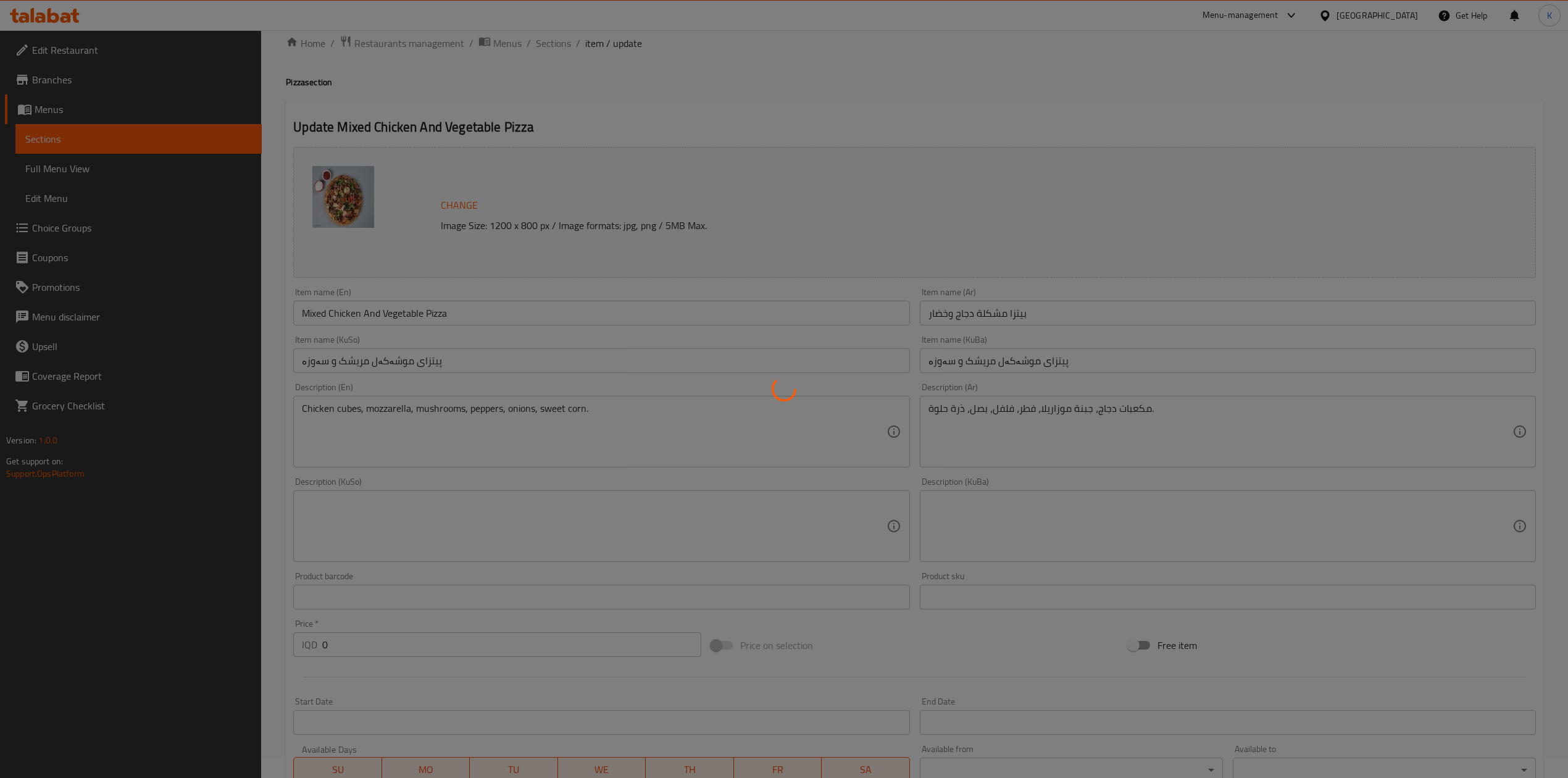
scroll to position [0, 0]
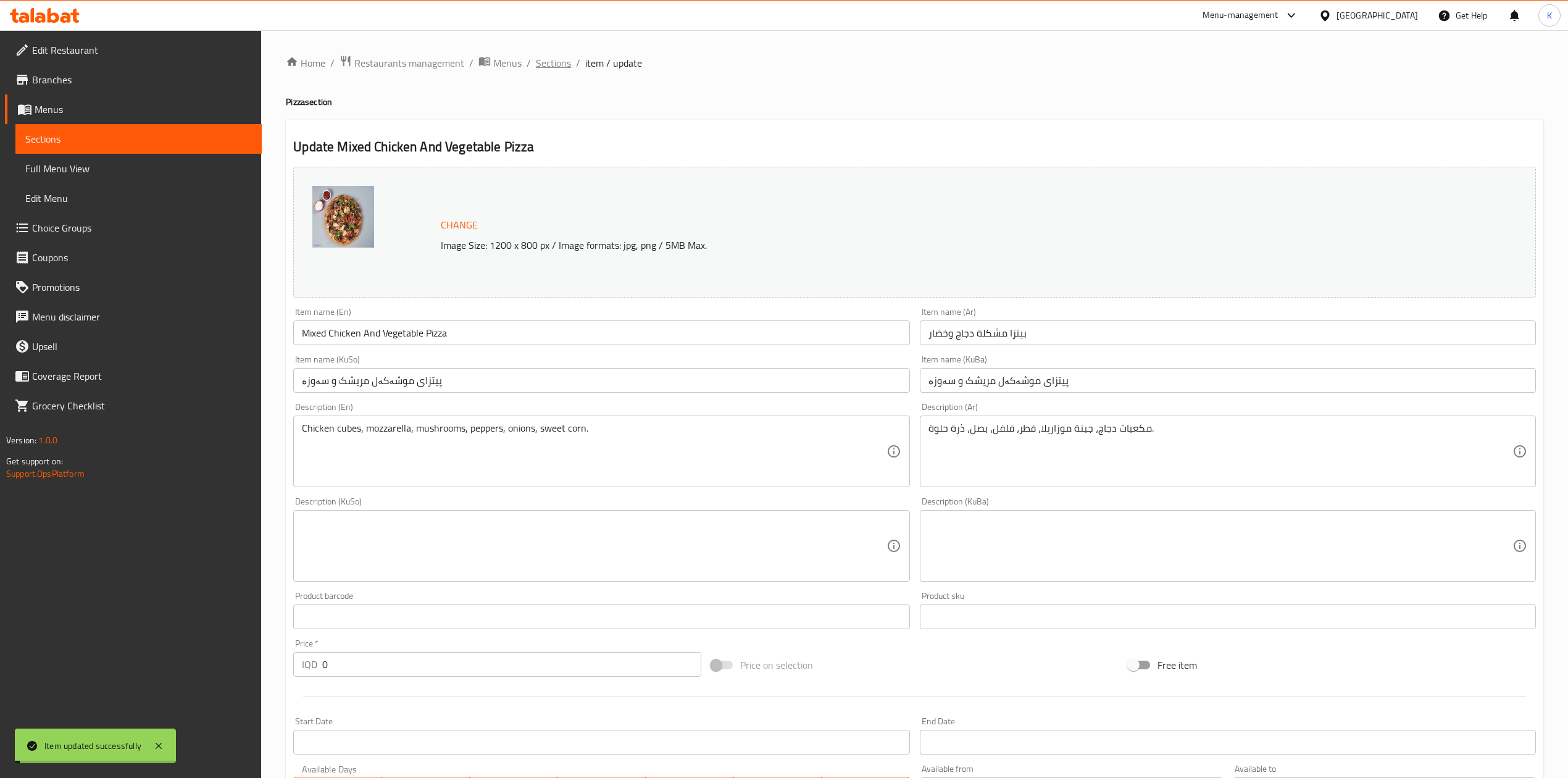
click at [556, 64] on span "Sections" at bounding box center [554, 62] width 35 height 14
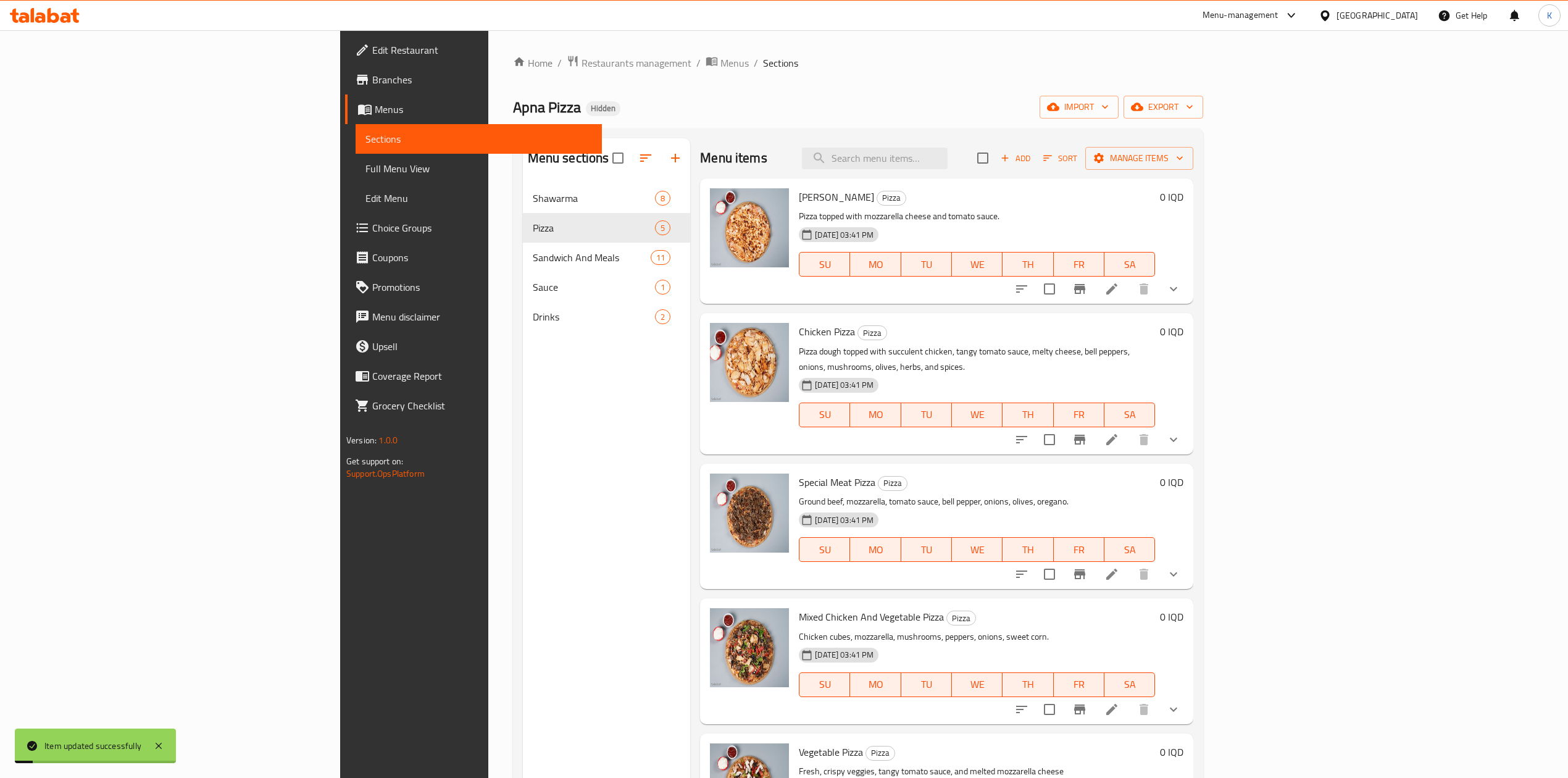
scroll to position [173, 0]
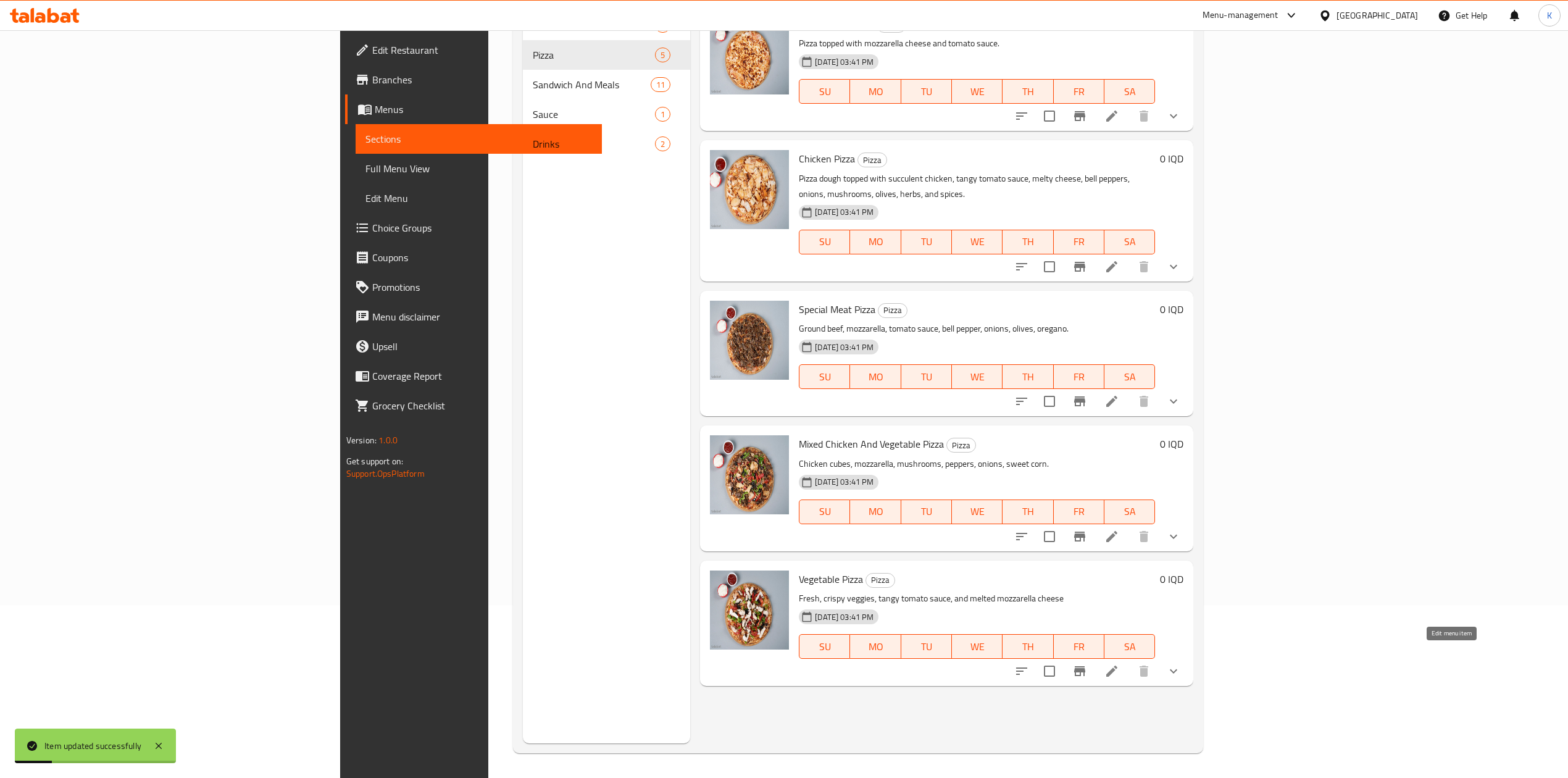
click at [1119, 664] on icon at bounding box center [1112, 671] width 14 height 14
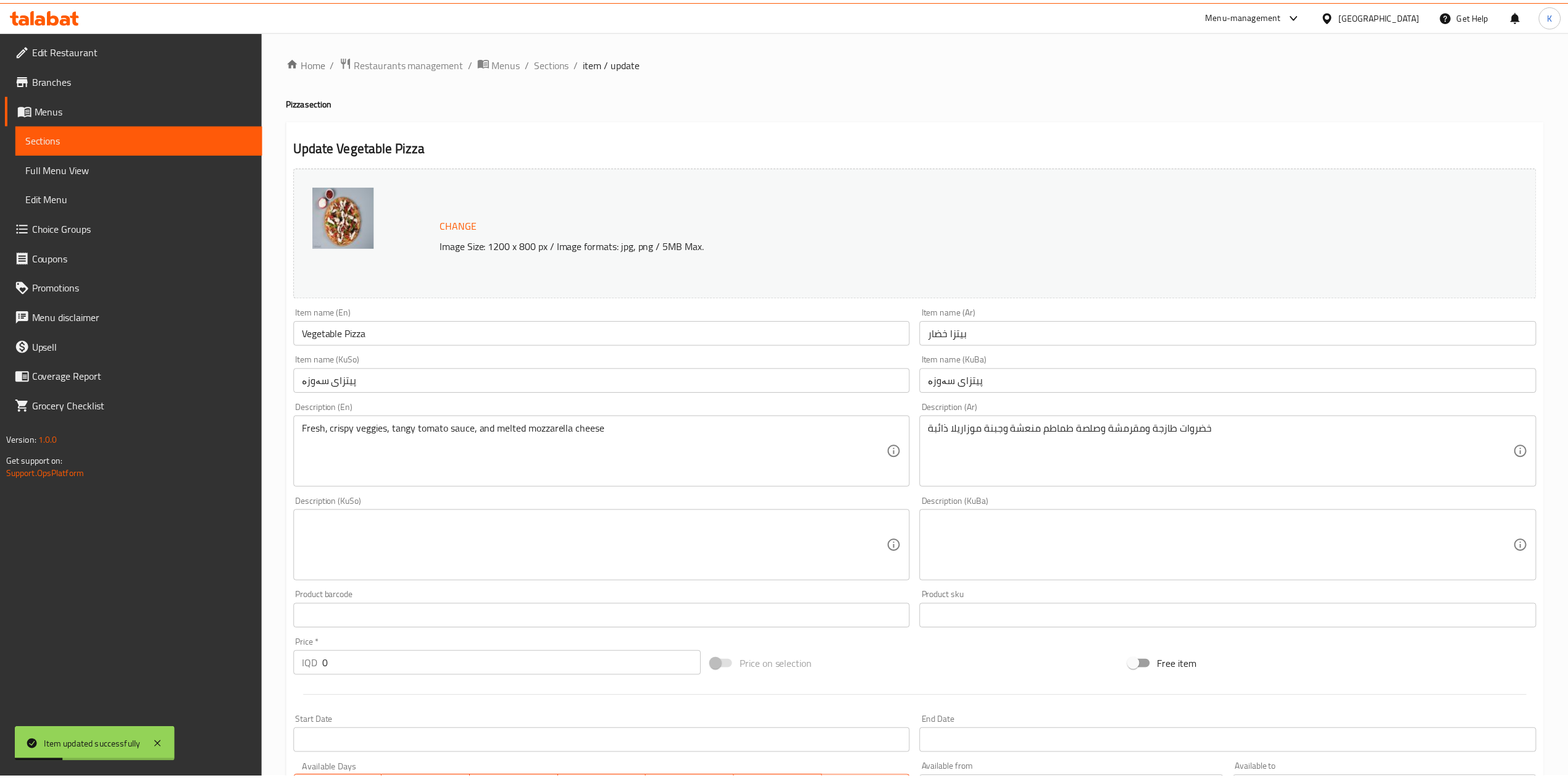
scroll to position [284, 0]
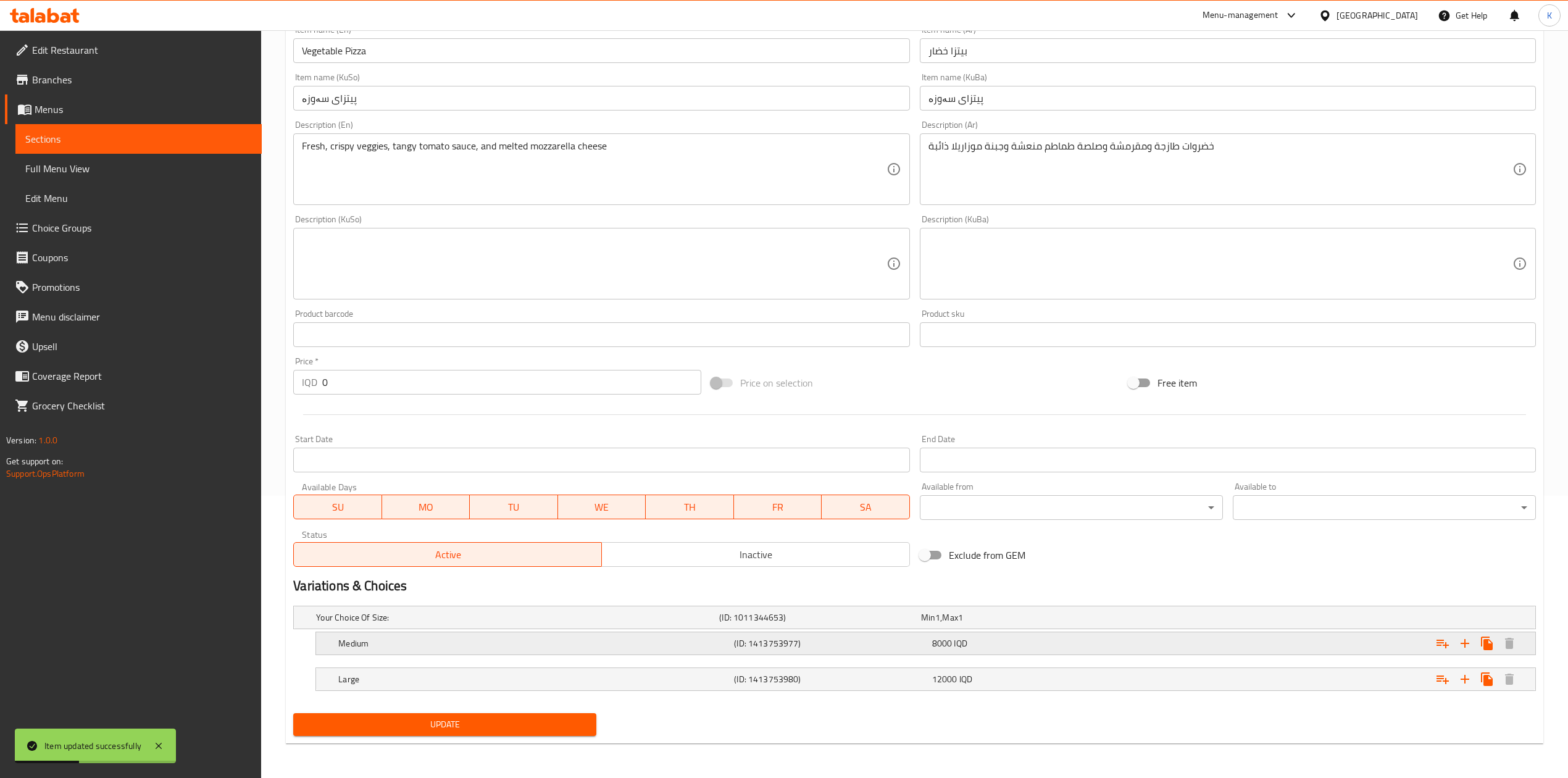
click at [435, 650] on div "Medium" at bounding box center [534, 643] width 395 height 17
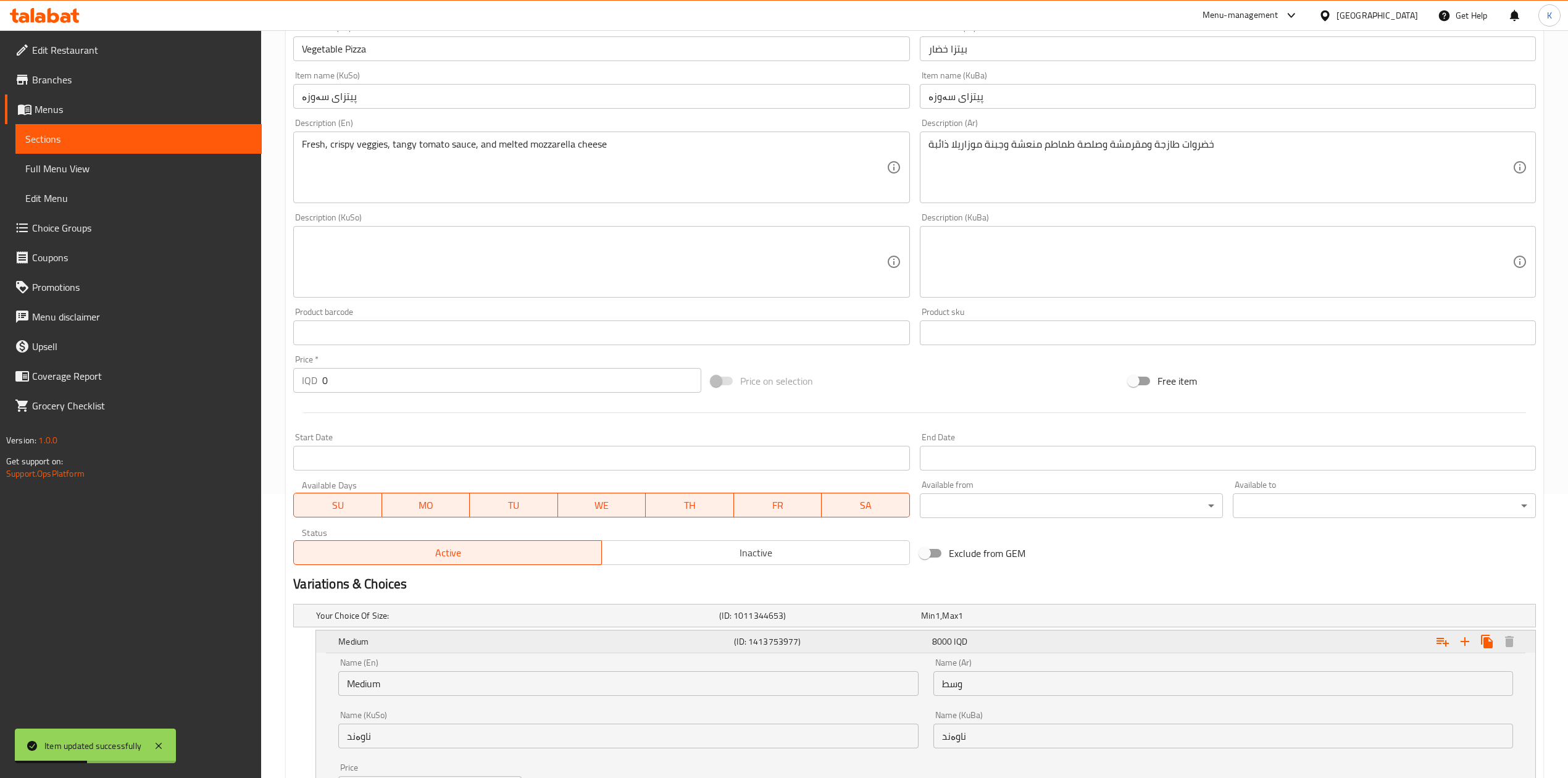
scroll to position [442, 0]
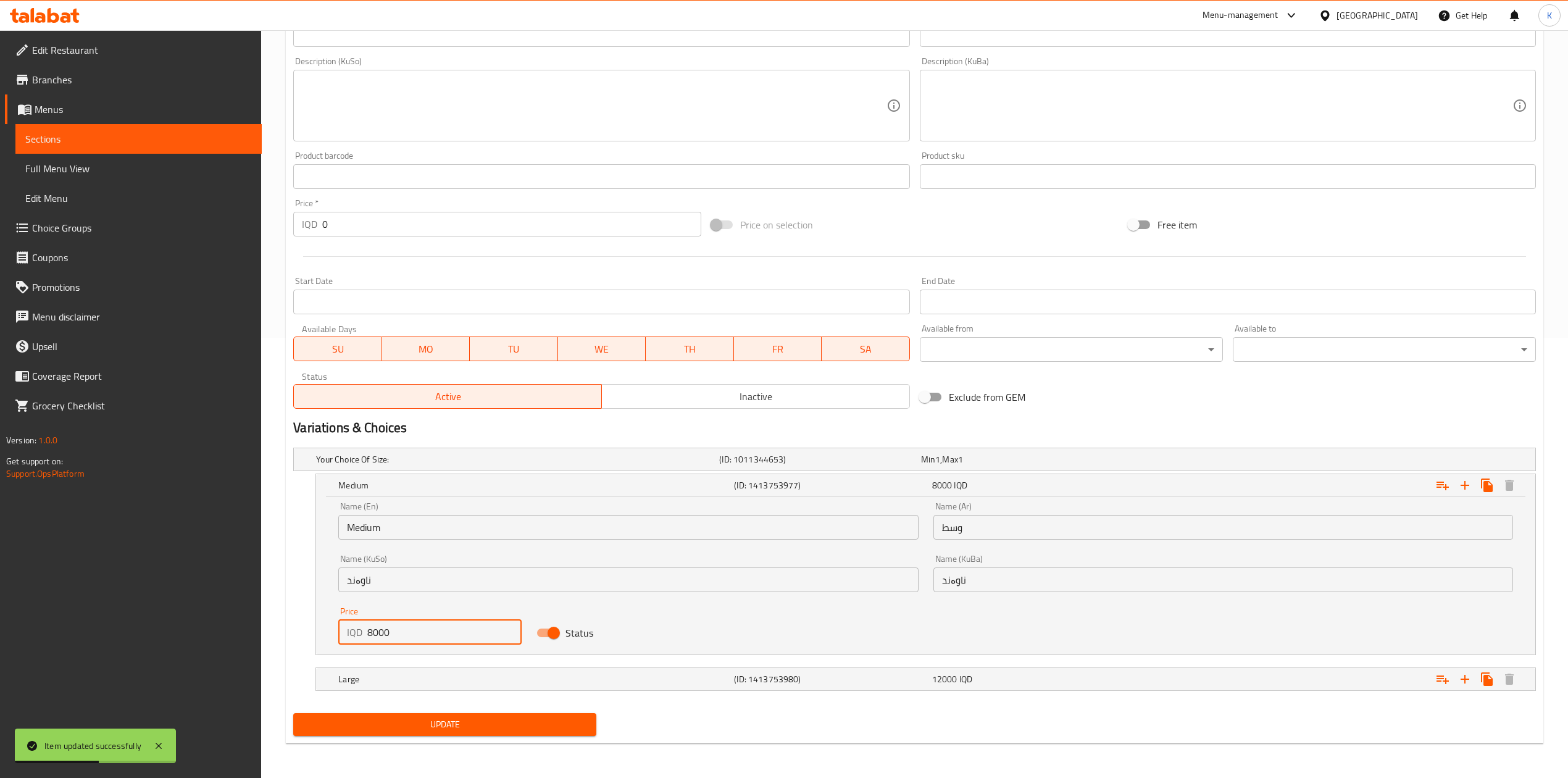
click at [371, 632] on div "IQD 8000 Price" at bounding box center [430, 632] width 183 height 24
type input "5000"
click at [376, 675] on h5 "Large" at bounding box center [534, 679] width 391 height 12
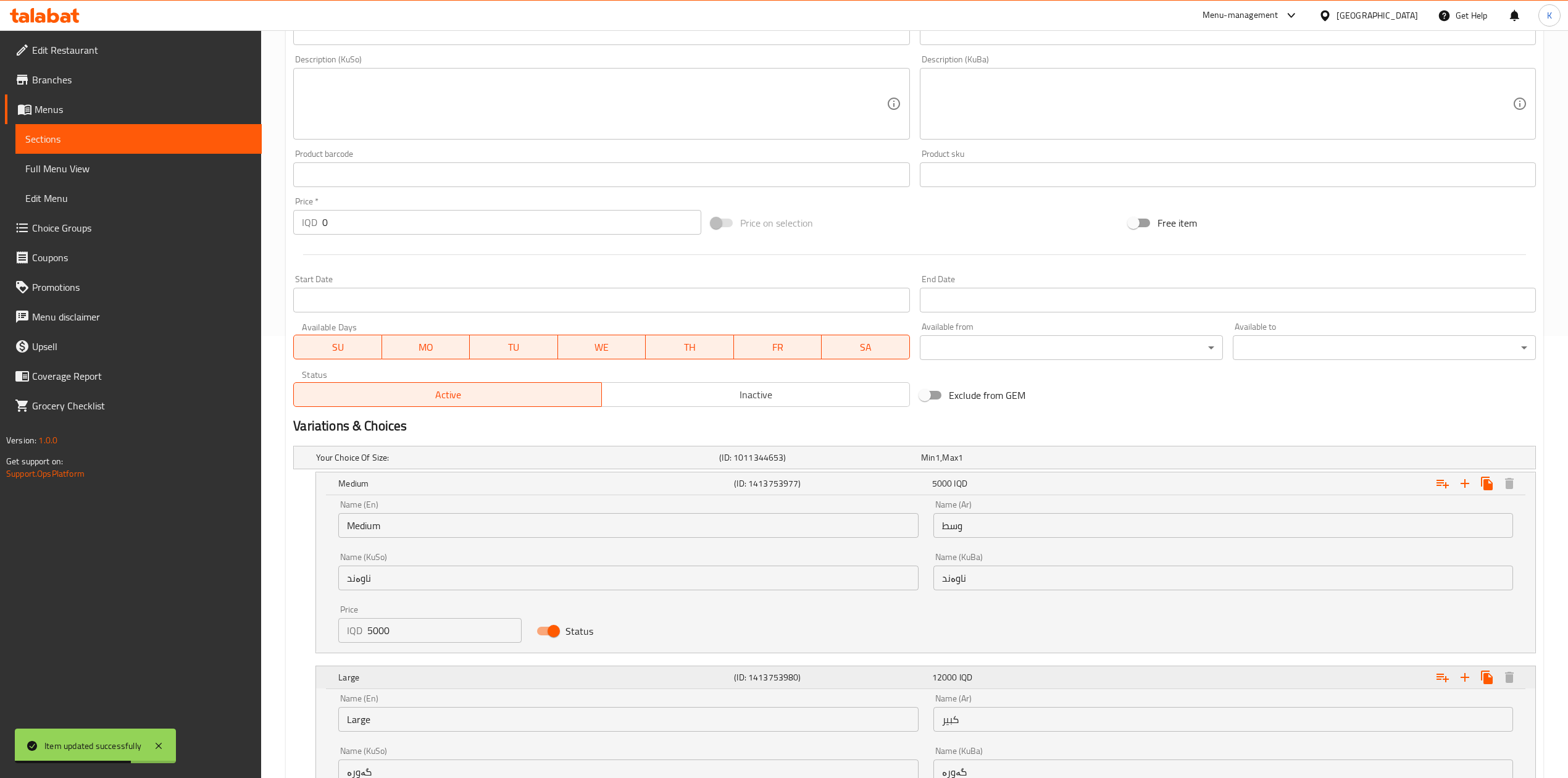
scroll to position [600, 0]
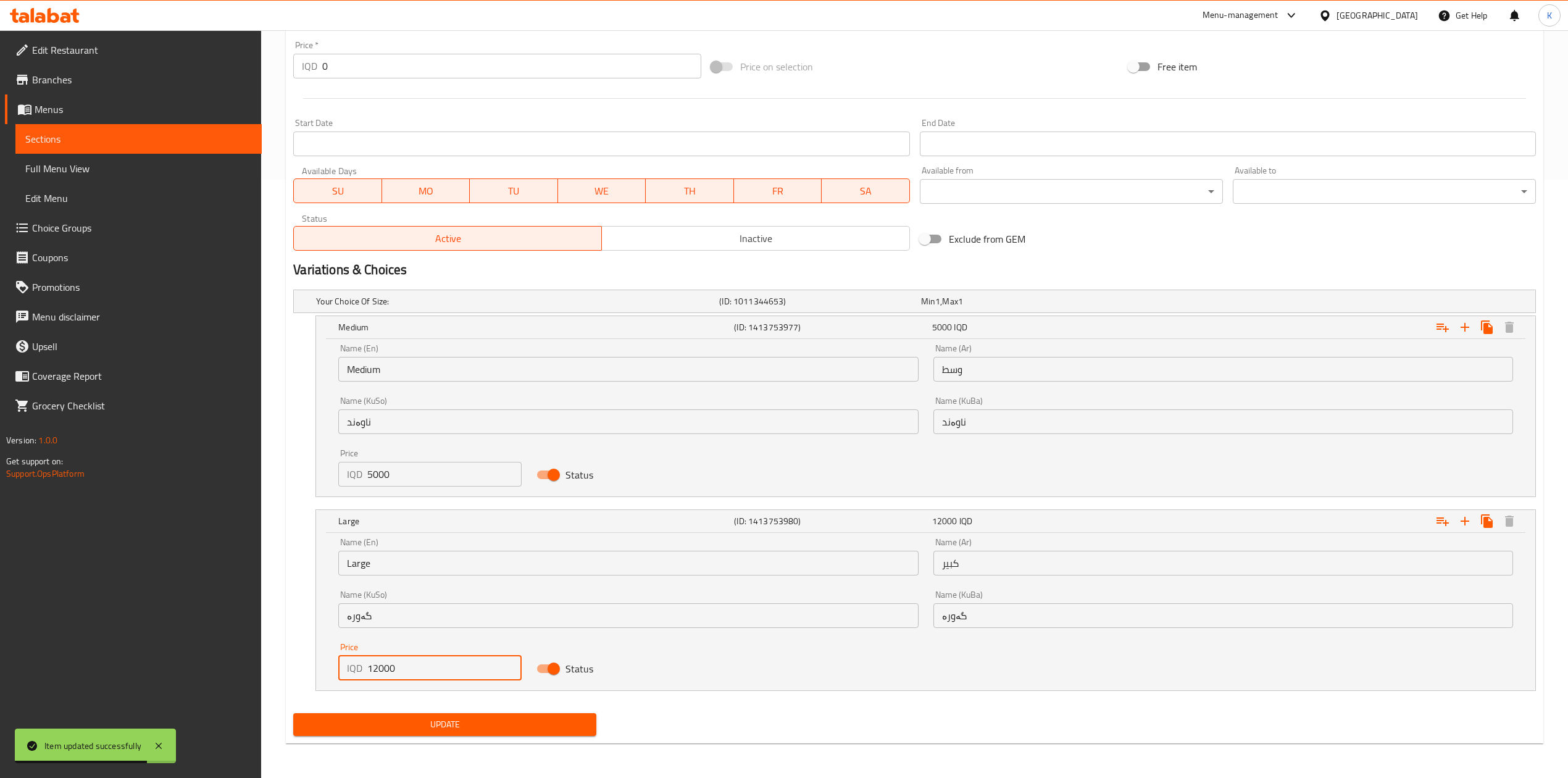
drag, startPoint x: 379, startPoint y: 669, endPoint x: 364, endPoint y: 673, distance: 15.5
click at [364, 672] on div "IQD 12000 Price" at bounding box center [430, 668] width 183 height 24
type input "8000"
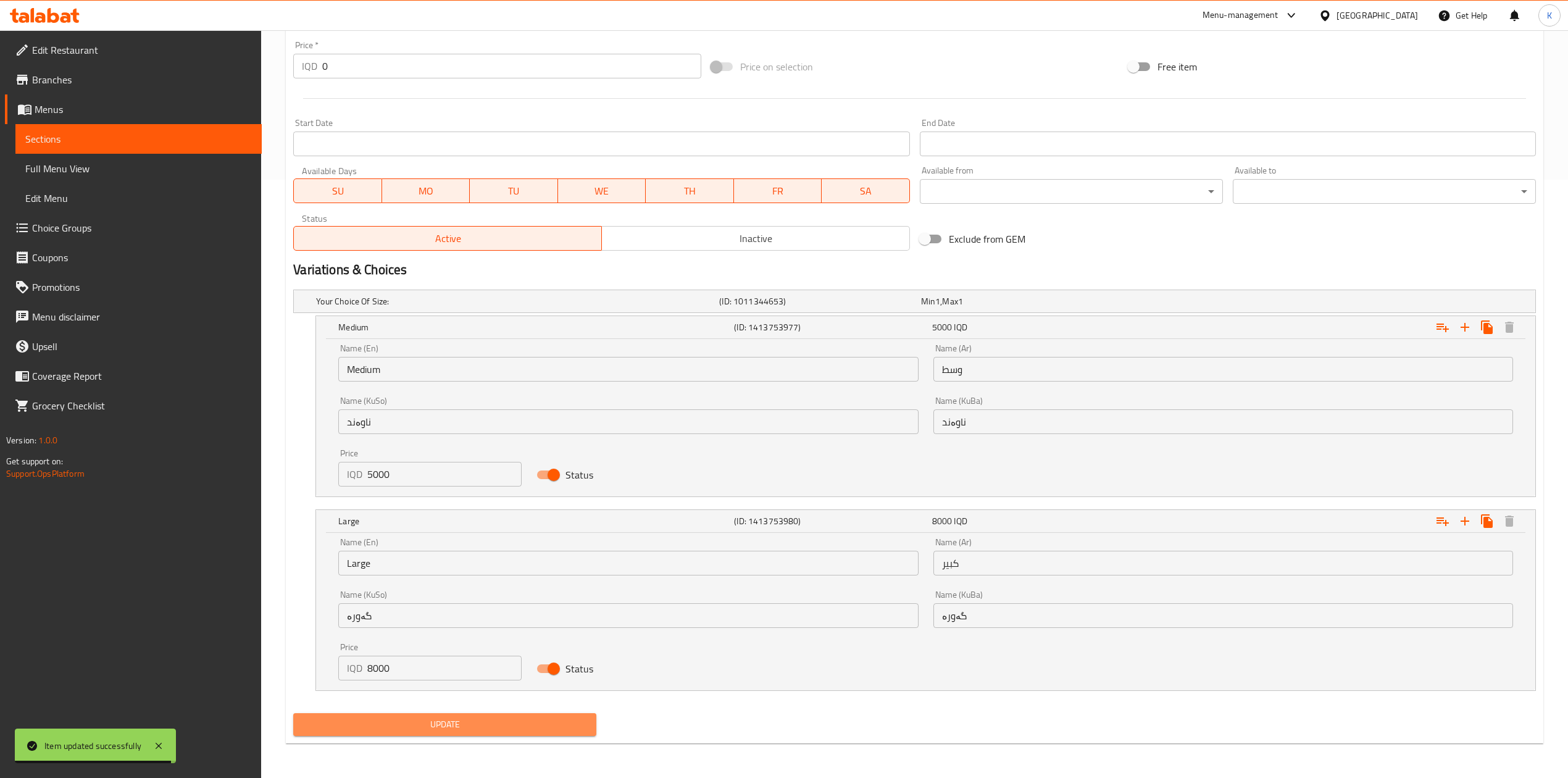
click at [432, 731] on span "Update" at bounding box center [445, 725] width 284 height 15
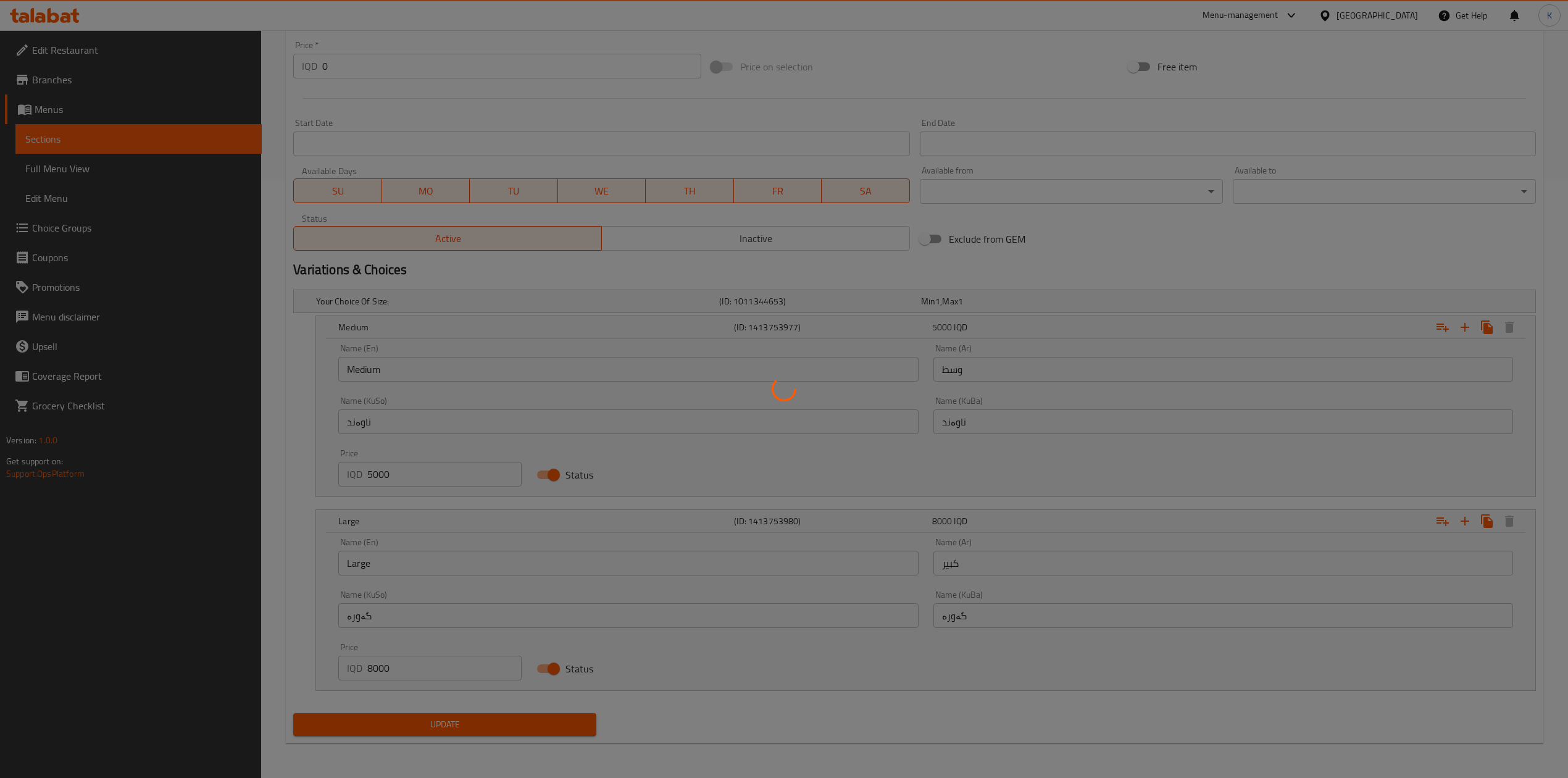
scroll to position [0, 0]
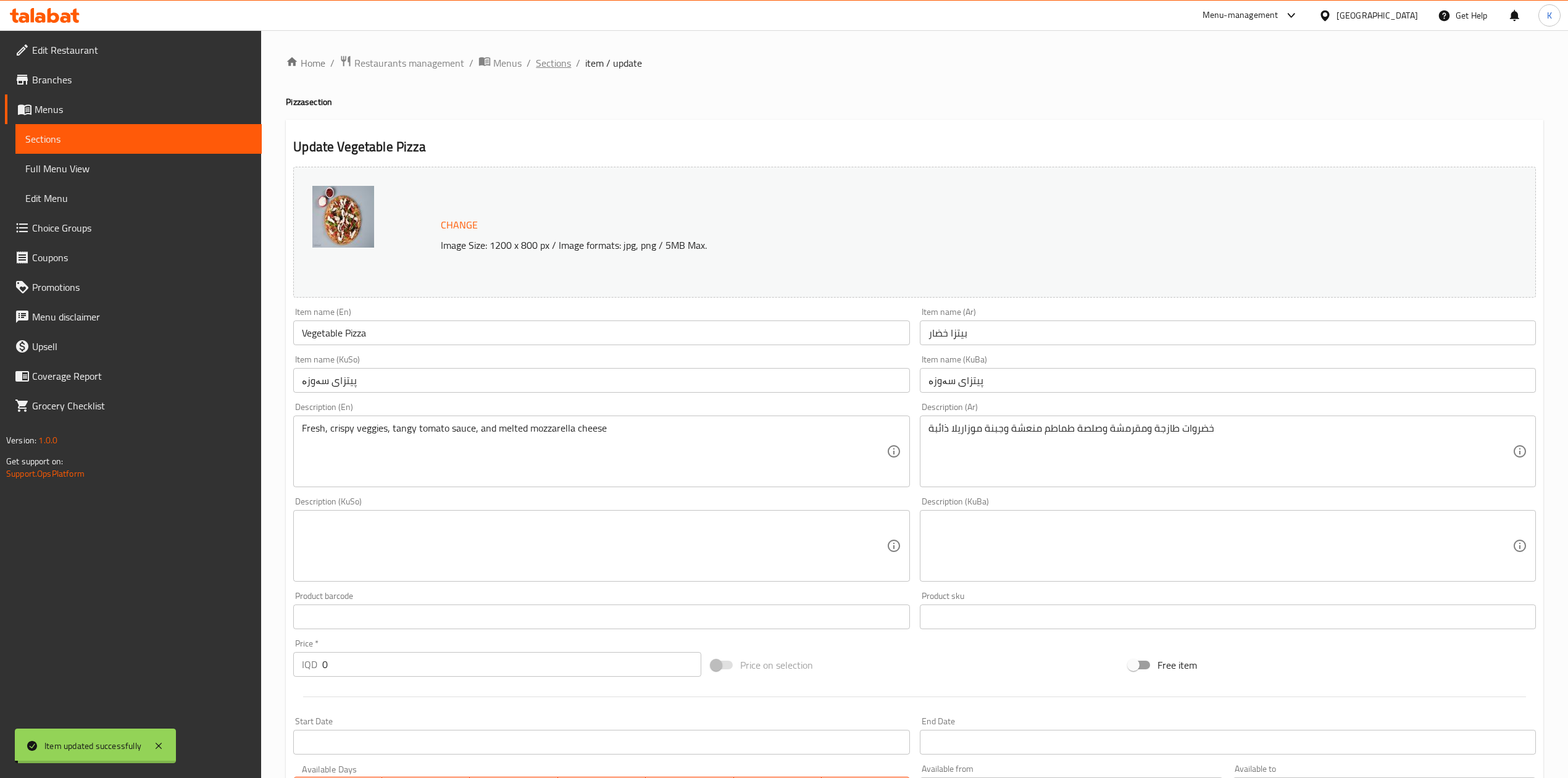
click at [554, 61] on span "Sections" at bounding box center [554, 62] width 35 height 14
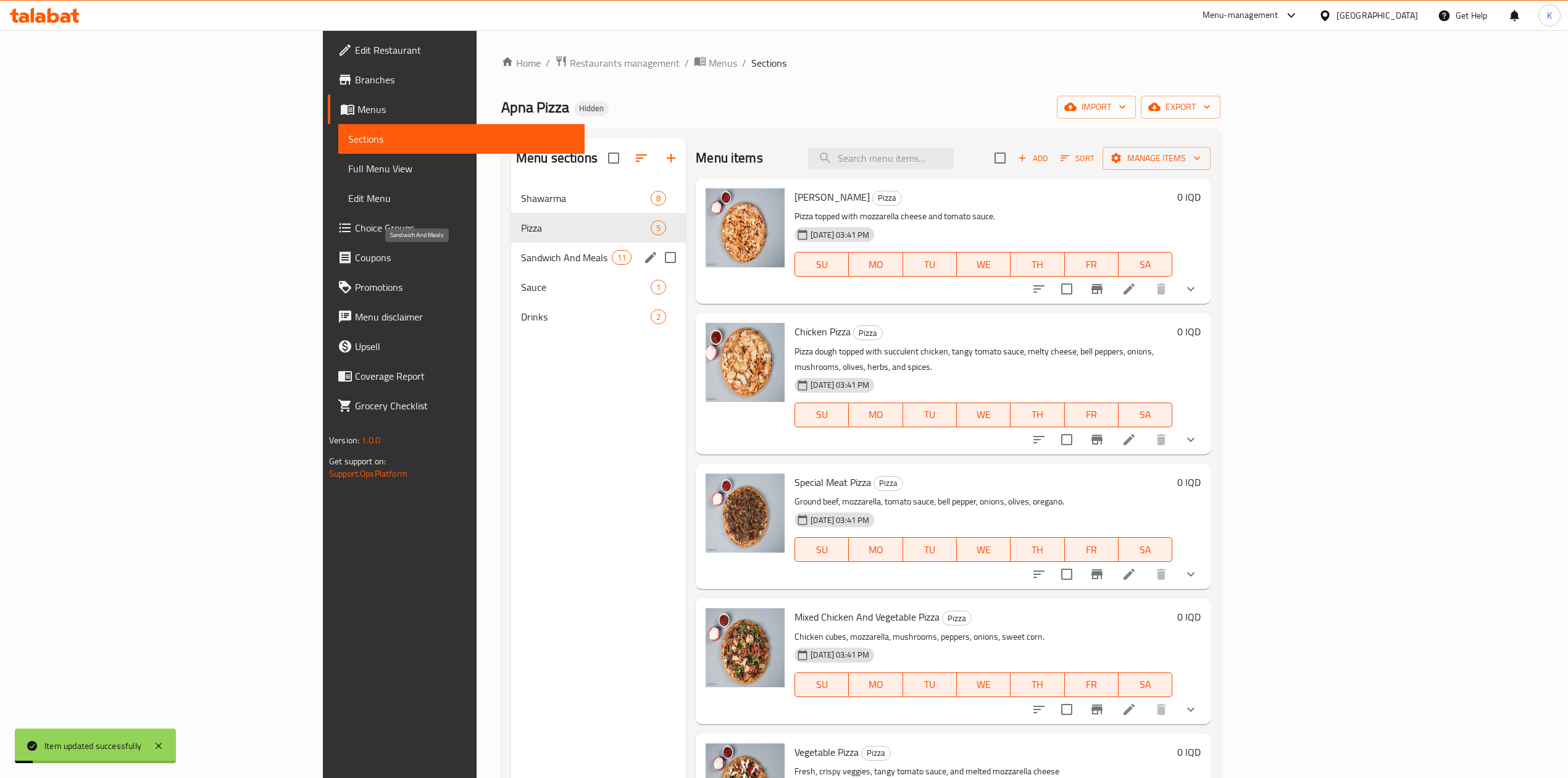
click at [521, 255] on span "Sandwich And Meals" at bounding box center [566, 257] width 90 height 14
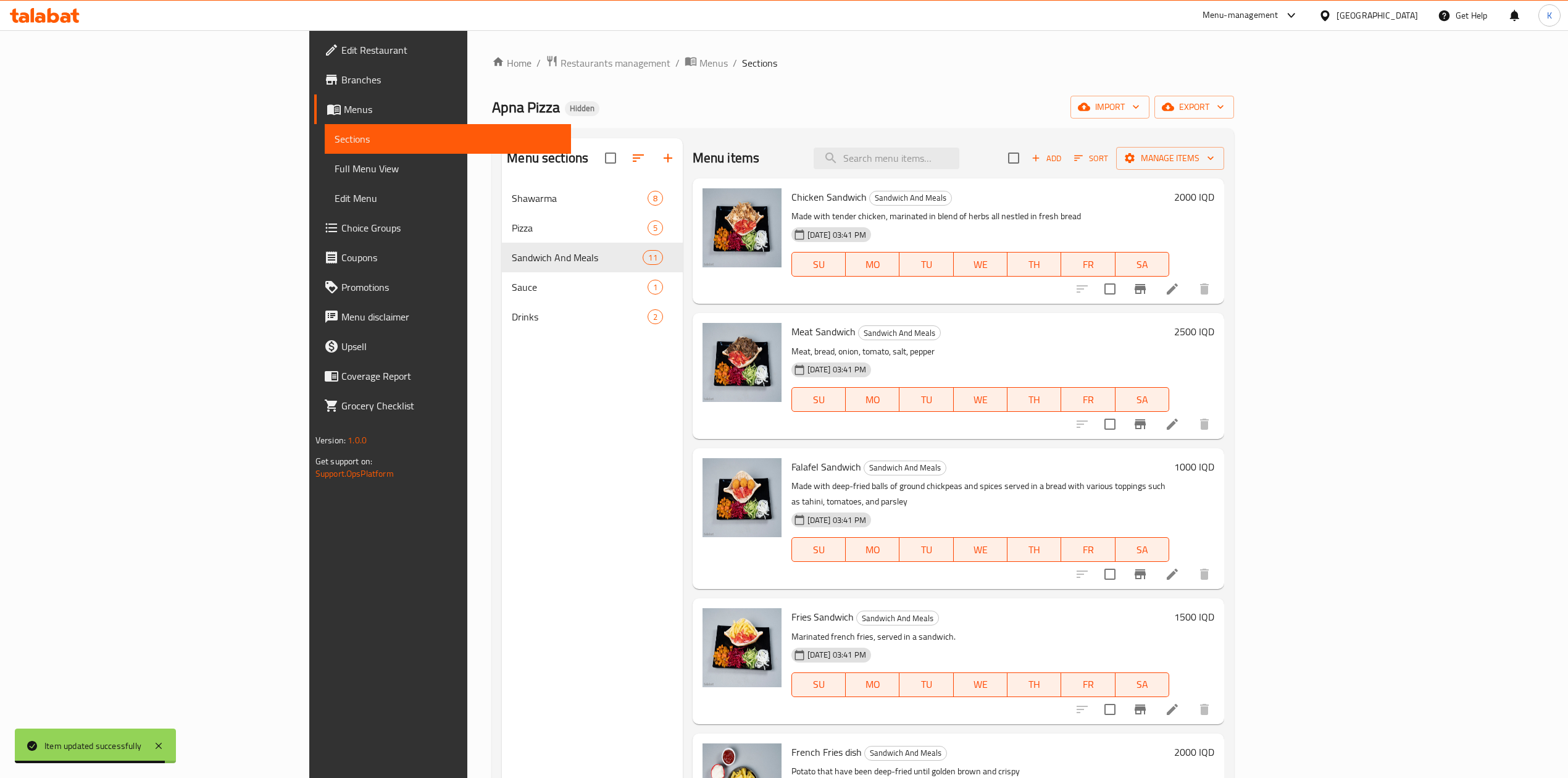
click at [1214, 201] on h6 "2000 IQD" at bounding box center [1194, 197] width 40 height 17
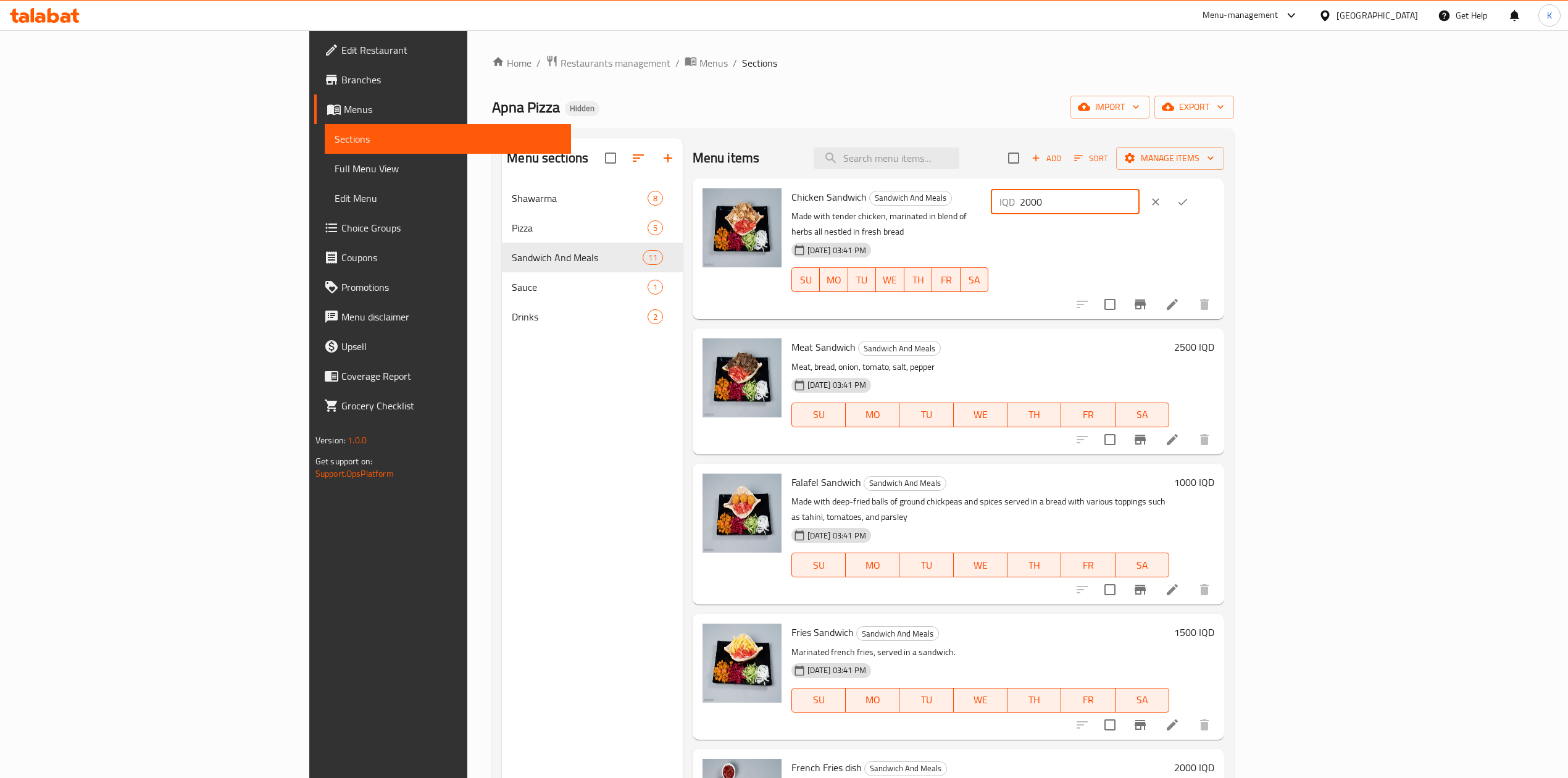
drag, startPoint x: 1351, startPoint y: 205, endPoint x: 1279, endPoint y: 200, distance: 72.2
click at [1220, 201] on div "Chicken Sandwich Sandwich And Meals Made with tender chicken, marinated in blen…" at bounding box center [1002, 249] width 433 height 131
type input "1250"
click at [1189, 205] on icon "ok" at bounding box center [1183, 202] width 12 height 12
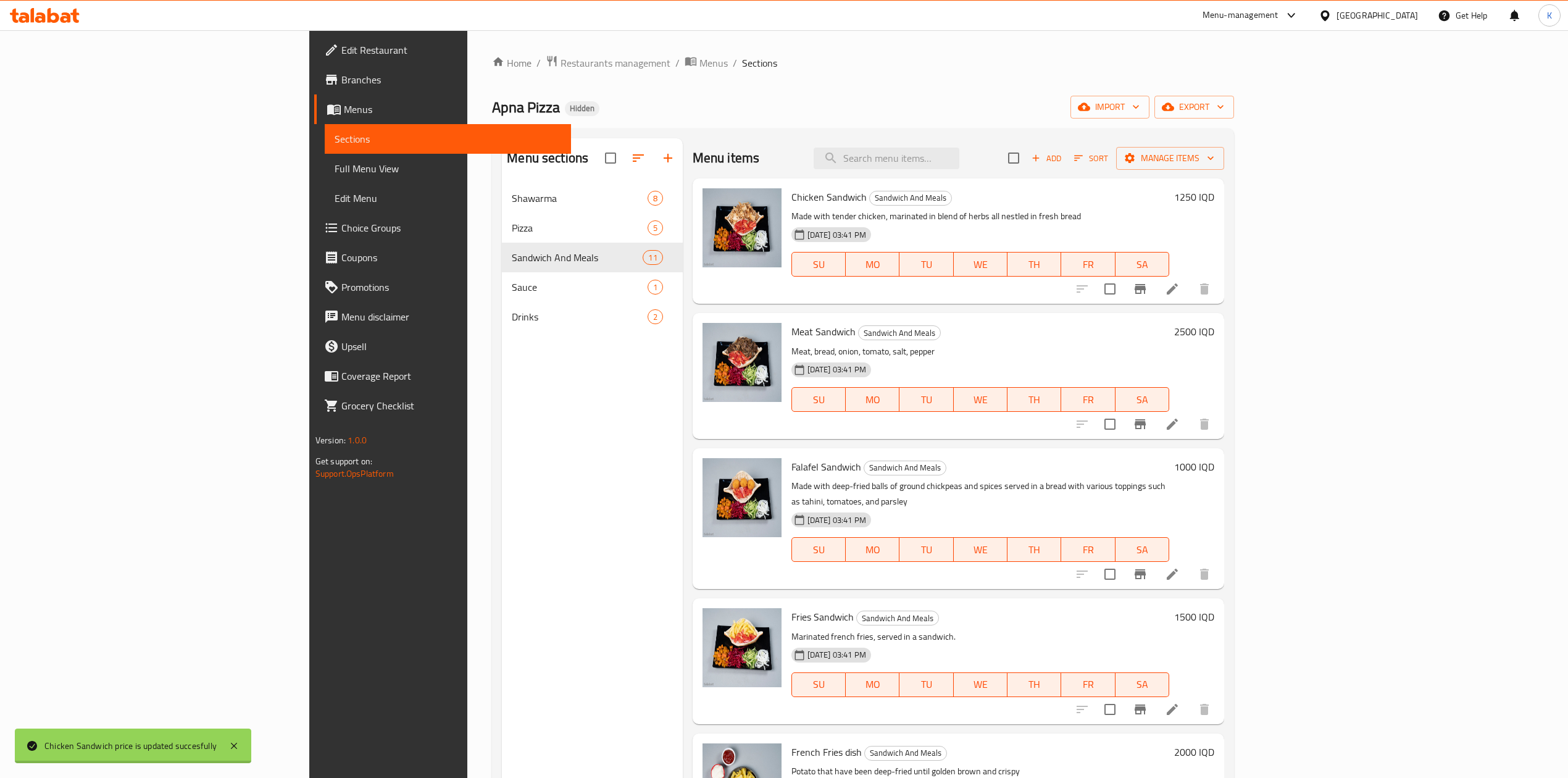
click at [1214, 329] on h6 "2500 IQD" at bounding box center [1194, 332] width 40 height 17
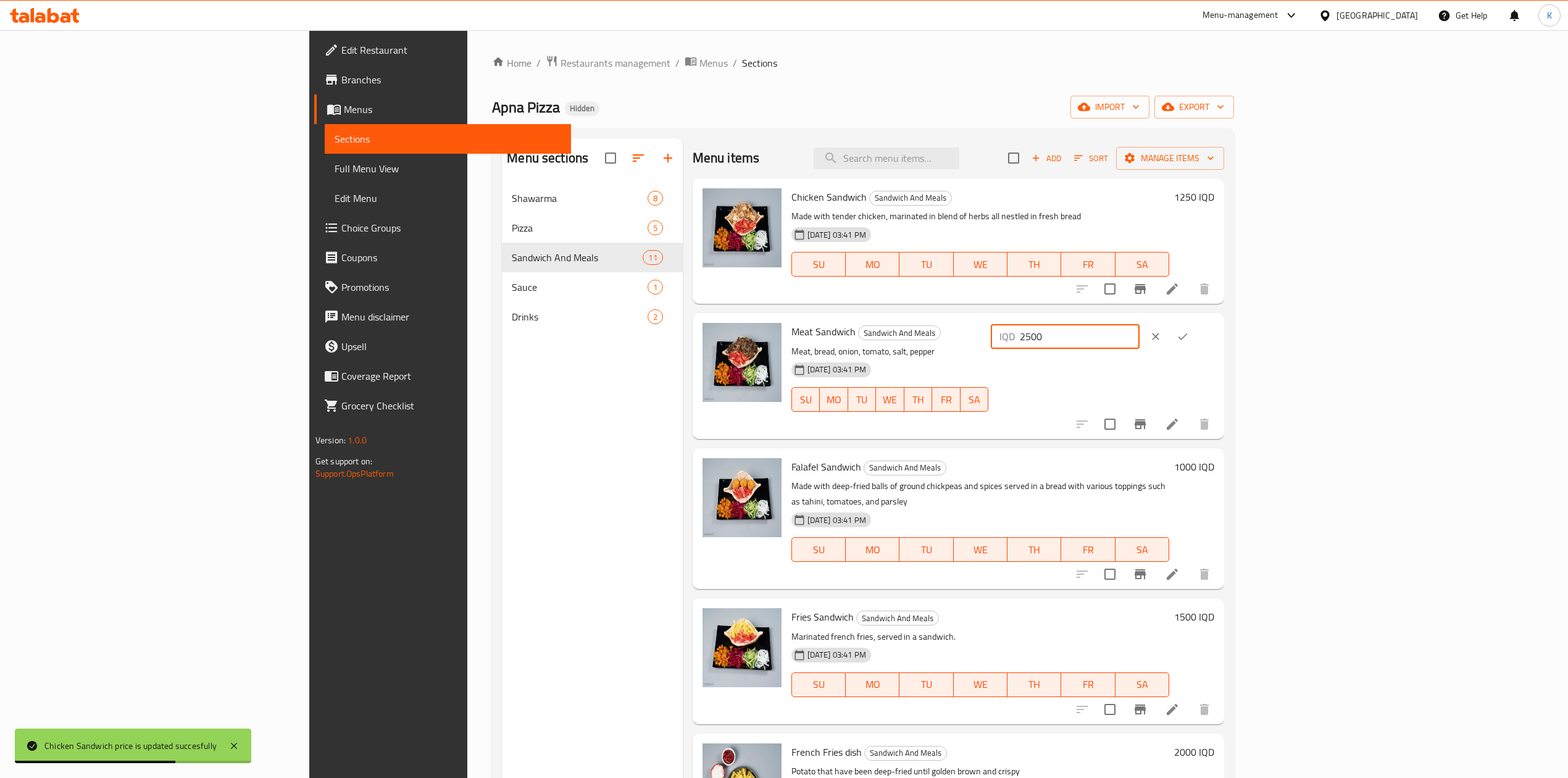
drag, startPoint x: 1347, startPoint y: 338, endPoint x: 1334, endPoint y: 340, distance: 13.2
click at [1140, 340] on div "IQD 2500 ​" at bounding box center [1065, 336] width 149 height 24
type input "1500"
click at [1197, 337] on button "ok" at bounding box center [1183, 337] width 27 height 27
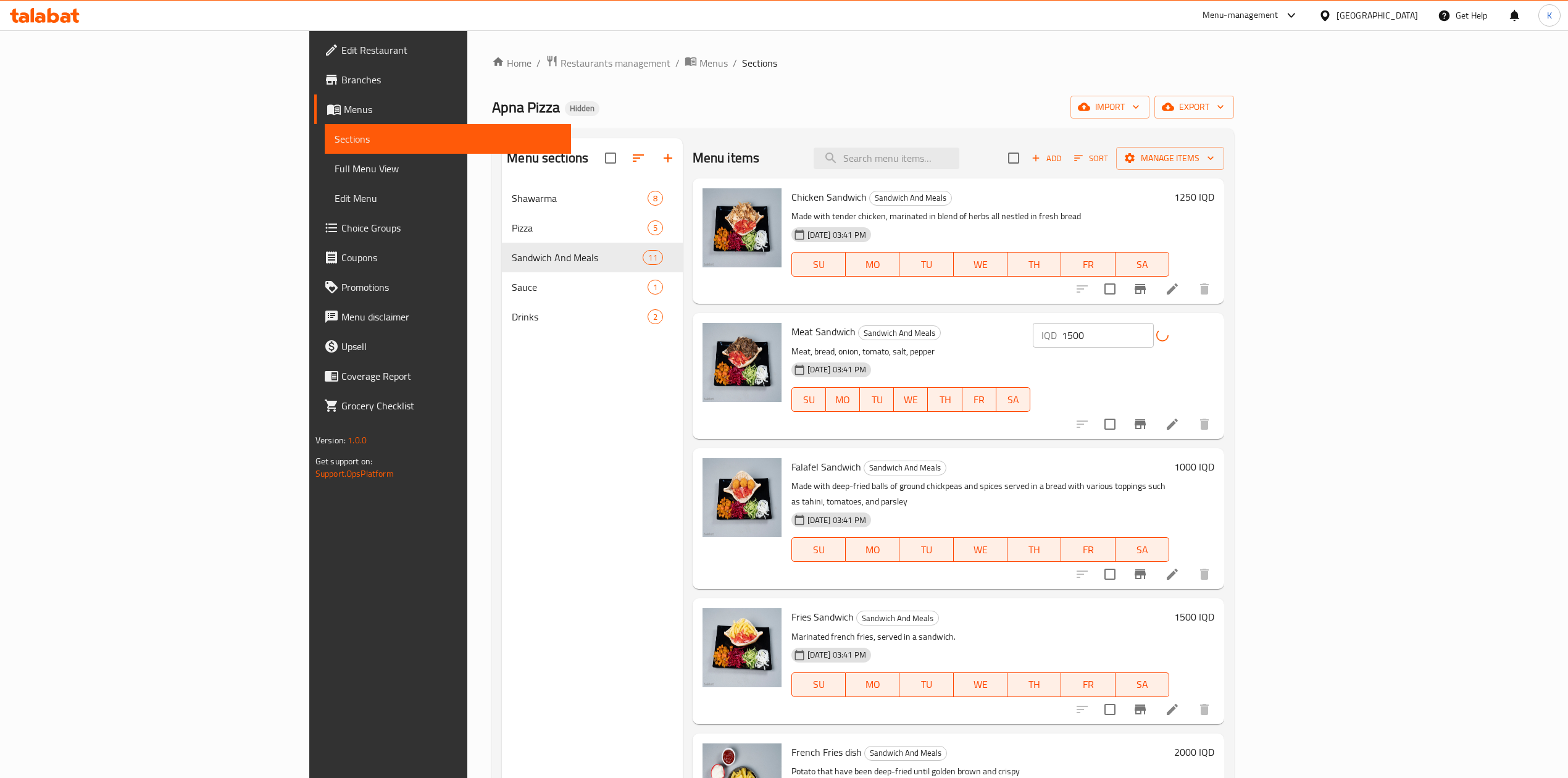
click at [1214, 468] on h6 "1000 IQD" at bounding box center [1194, 466] width 40 height 17
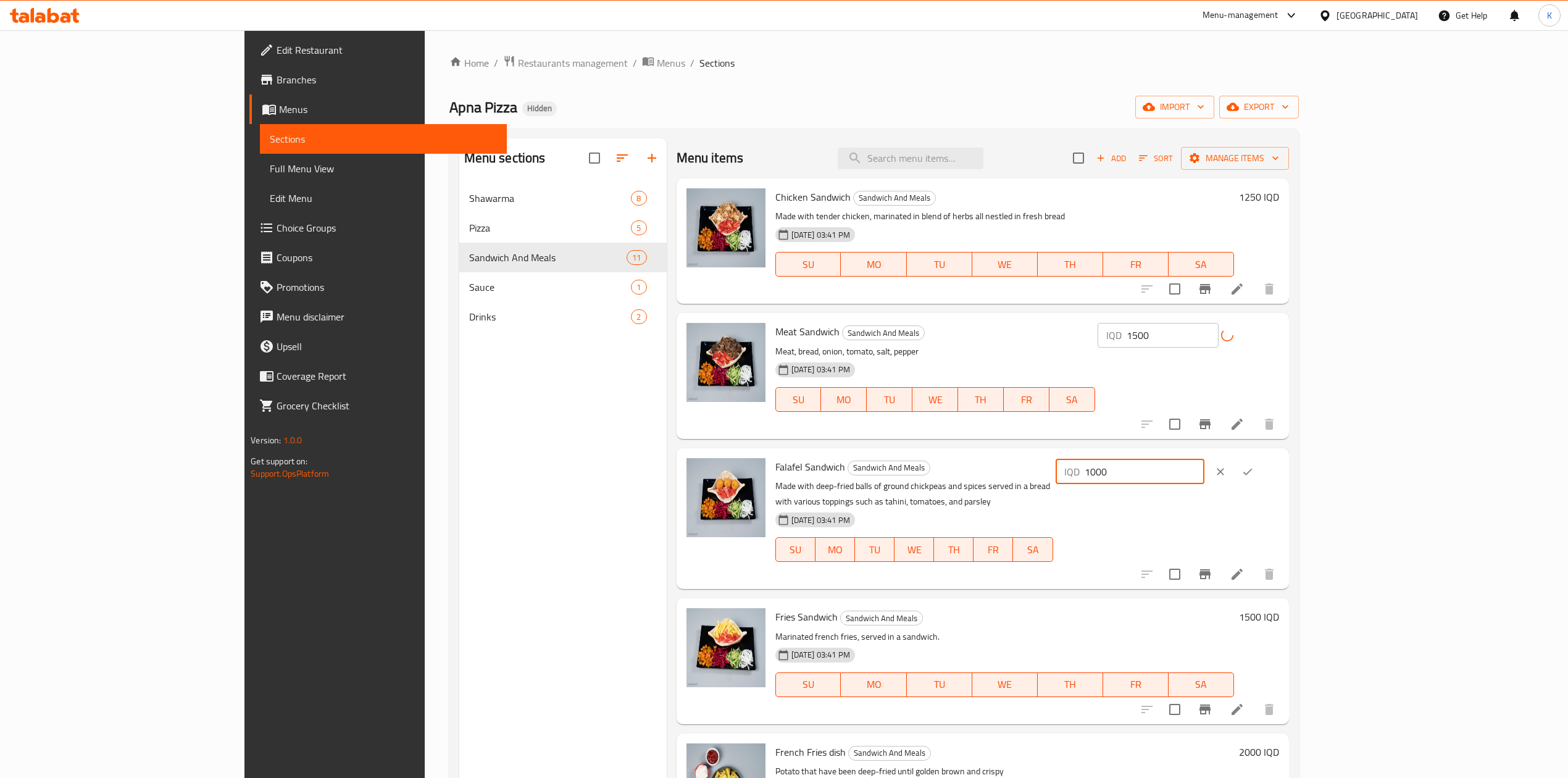
drag, startPoint x: 1351, startPoint y: 475, endPoint x: 1339, endPoint y: 480, distance: 13.0
click at [1205, 480] on div "IQD 1000 ​" at bounding box center [1130, 472] width 149 height 24
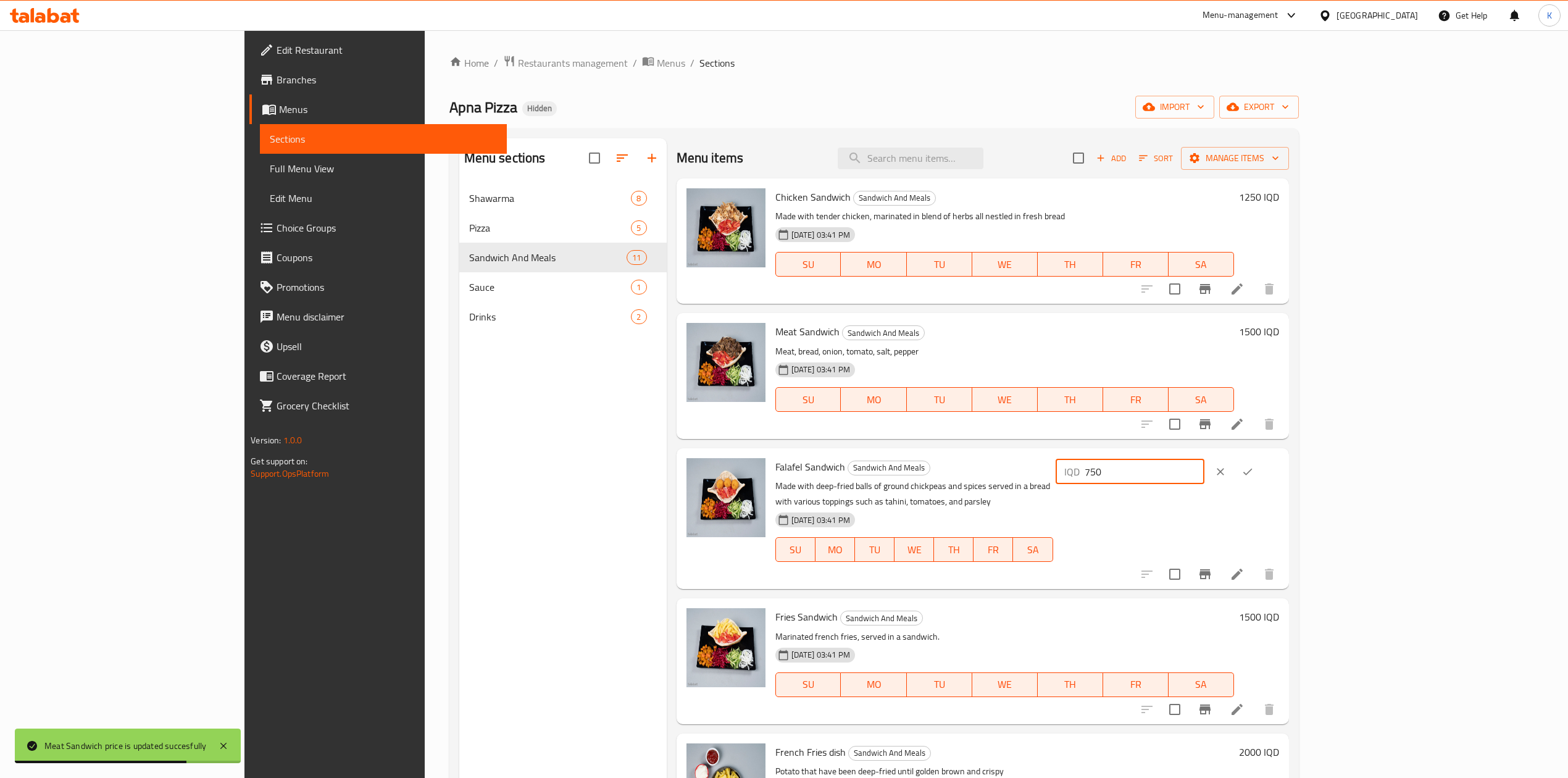
type input "750"
click at [1262, 480] on button "ok" at bounding box center [1248, 472] width 27 height 27
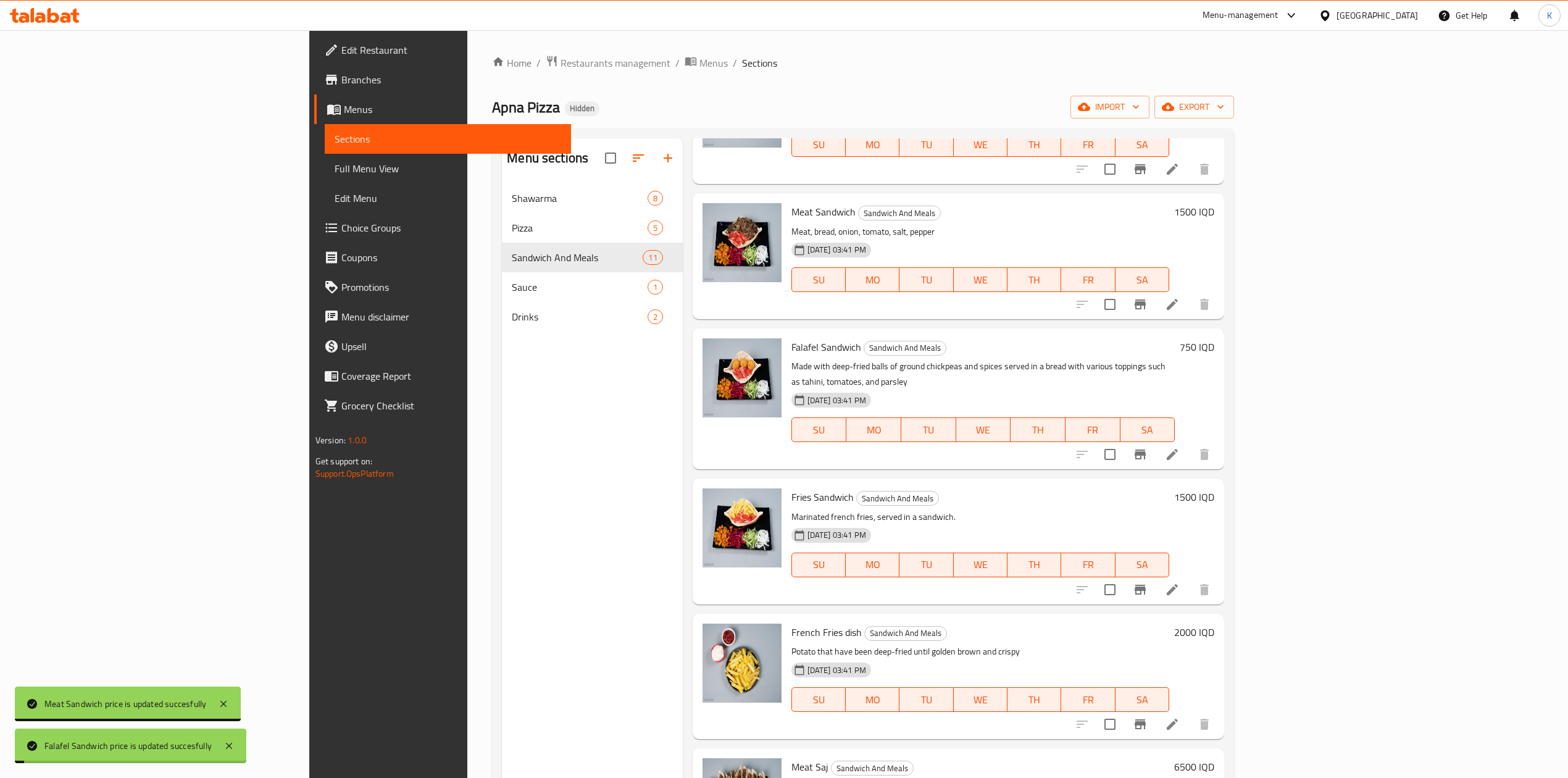
scroll to position [121, 0]
click at [1214, 487] on h6 "1500 IQD" at bounding box center [1194, 496] width 40 height 17
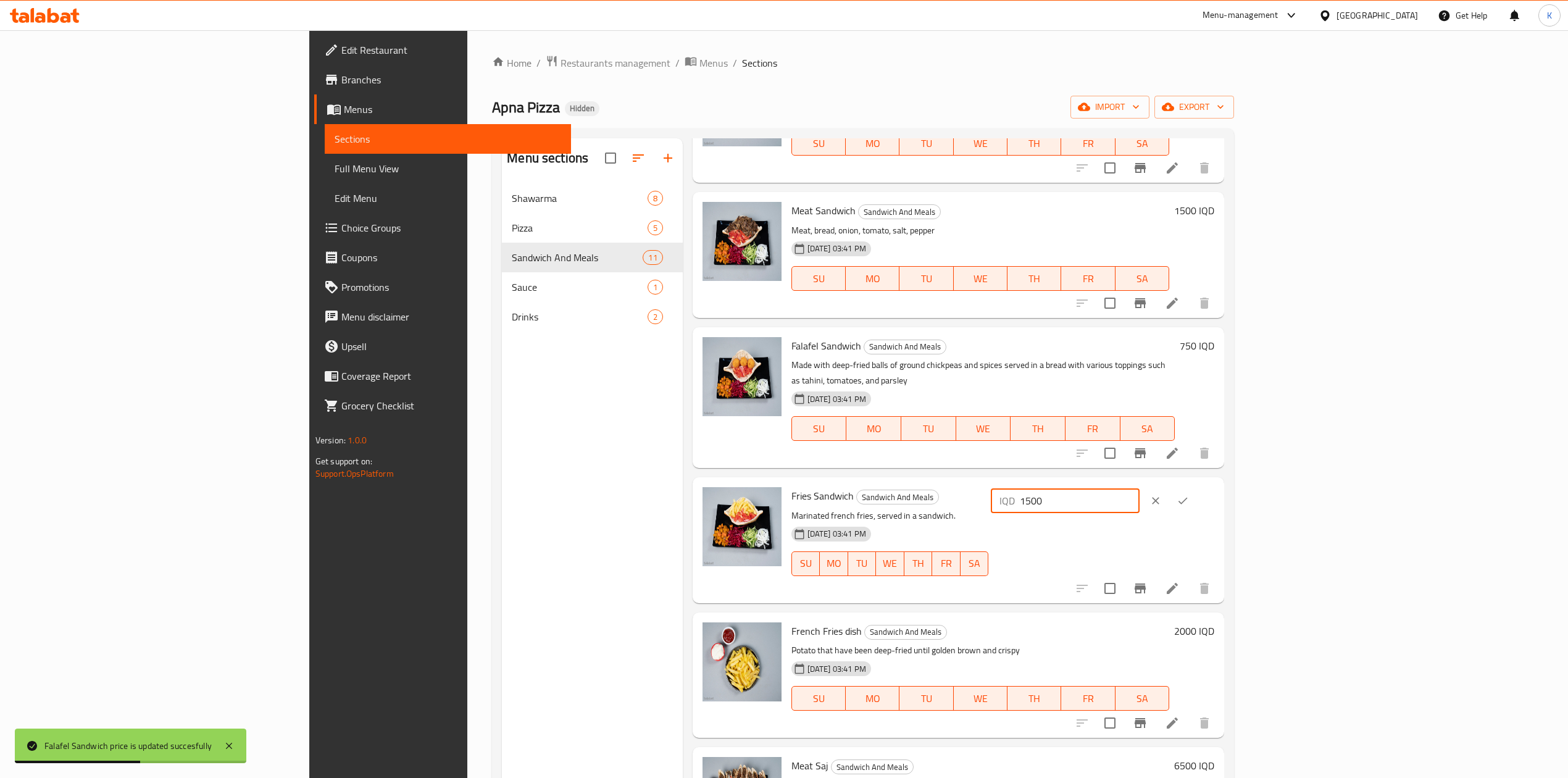
drag, startPoint x: 1354, startPoint y: 484, endPoint x: 1338, endPoint y: 485, distance: 16.0
click at [1140, 488] on div "IQD 1500 ​" at bounding box center [1065, 500] width 149 height 24
type input "750"
click at [1189, 494] on icon "ok" at bounding box center [1183, 500] width 12 height 12
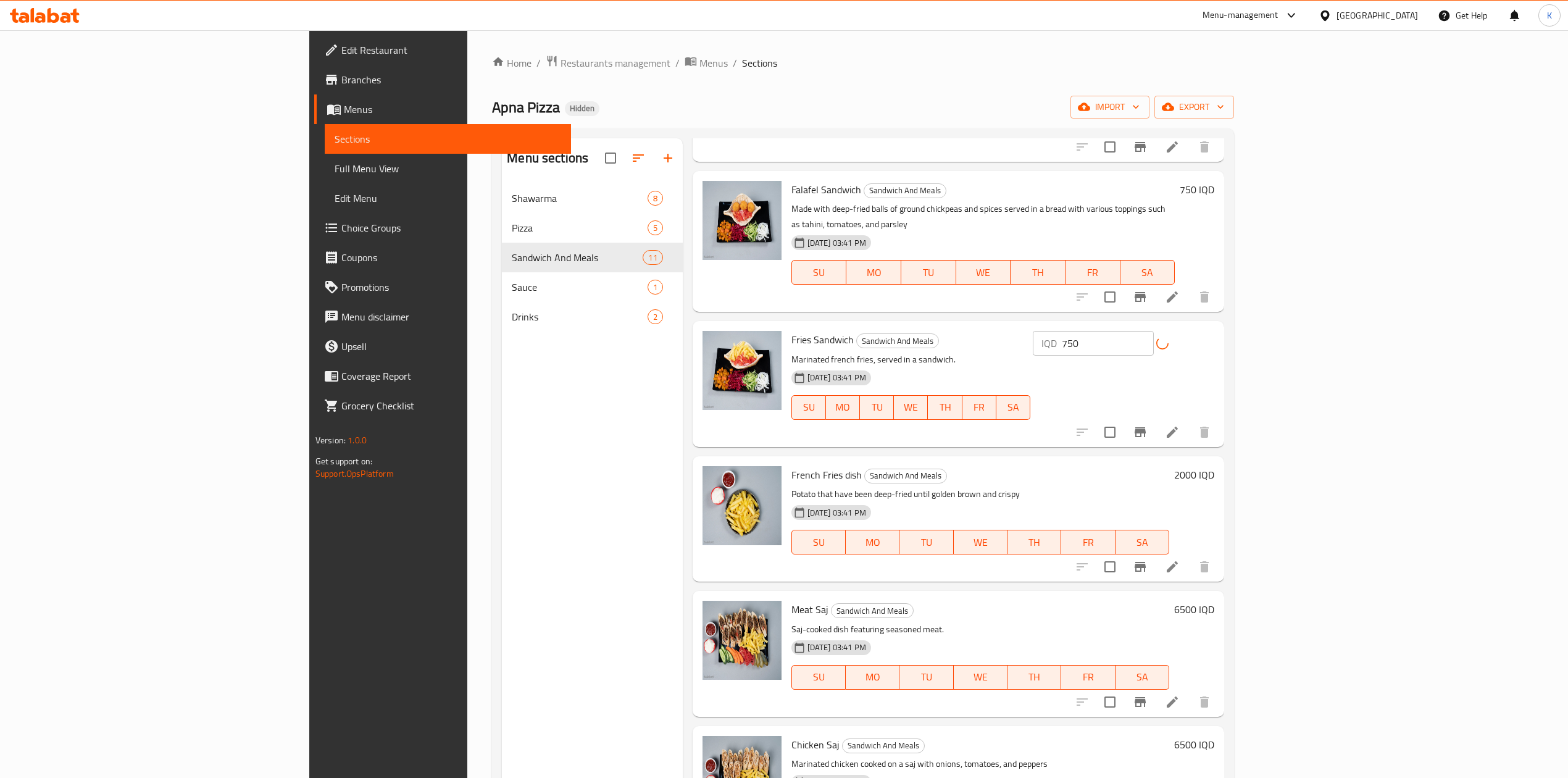
scroll to position [284, 0]
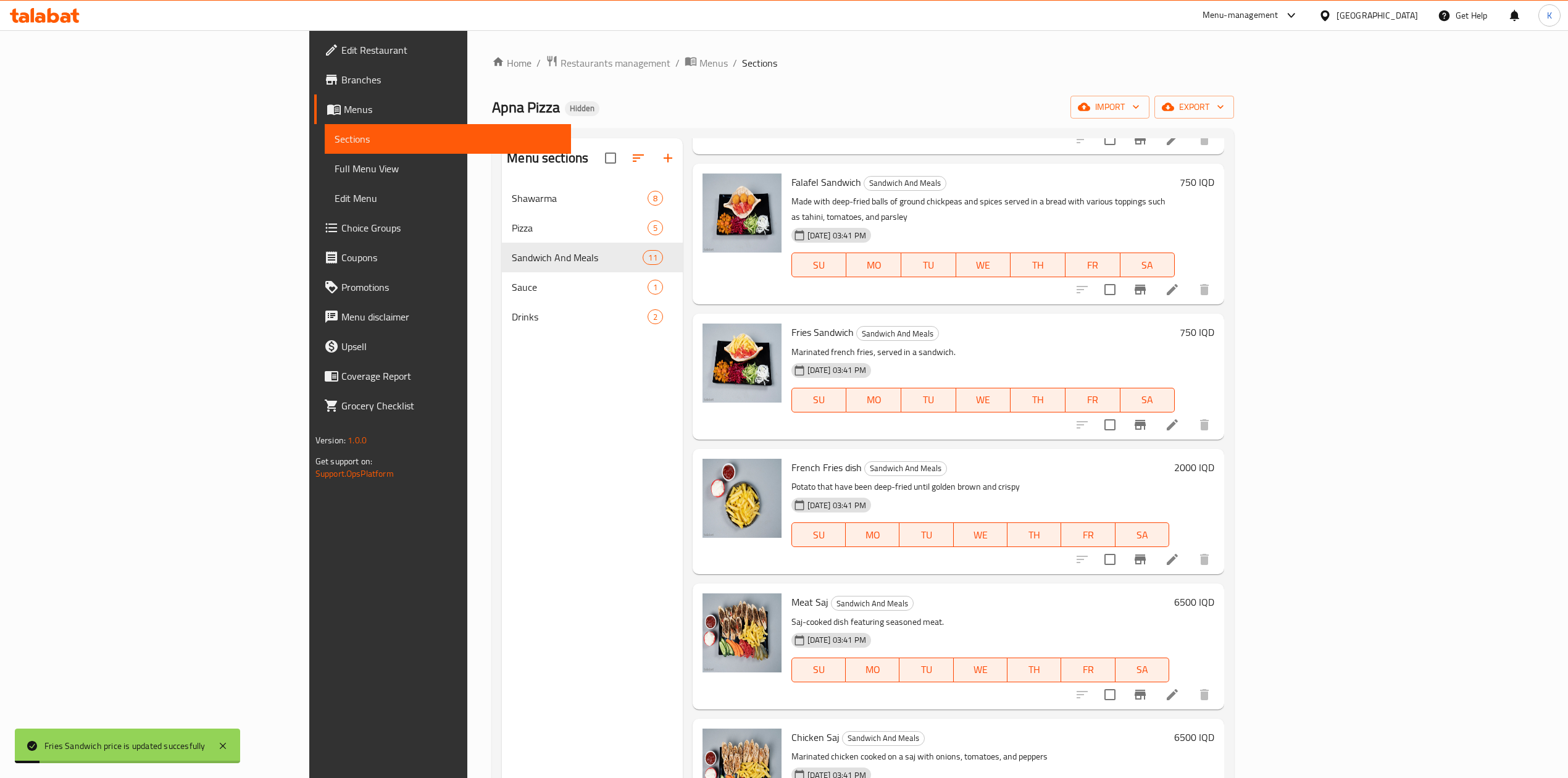
click at [1214, 459] on h6 "2000 IQD" at bounding box center [1194, 467] width 40 height 17
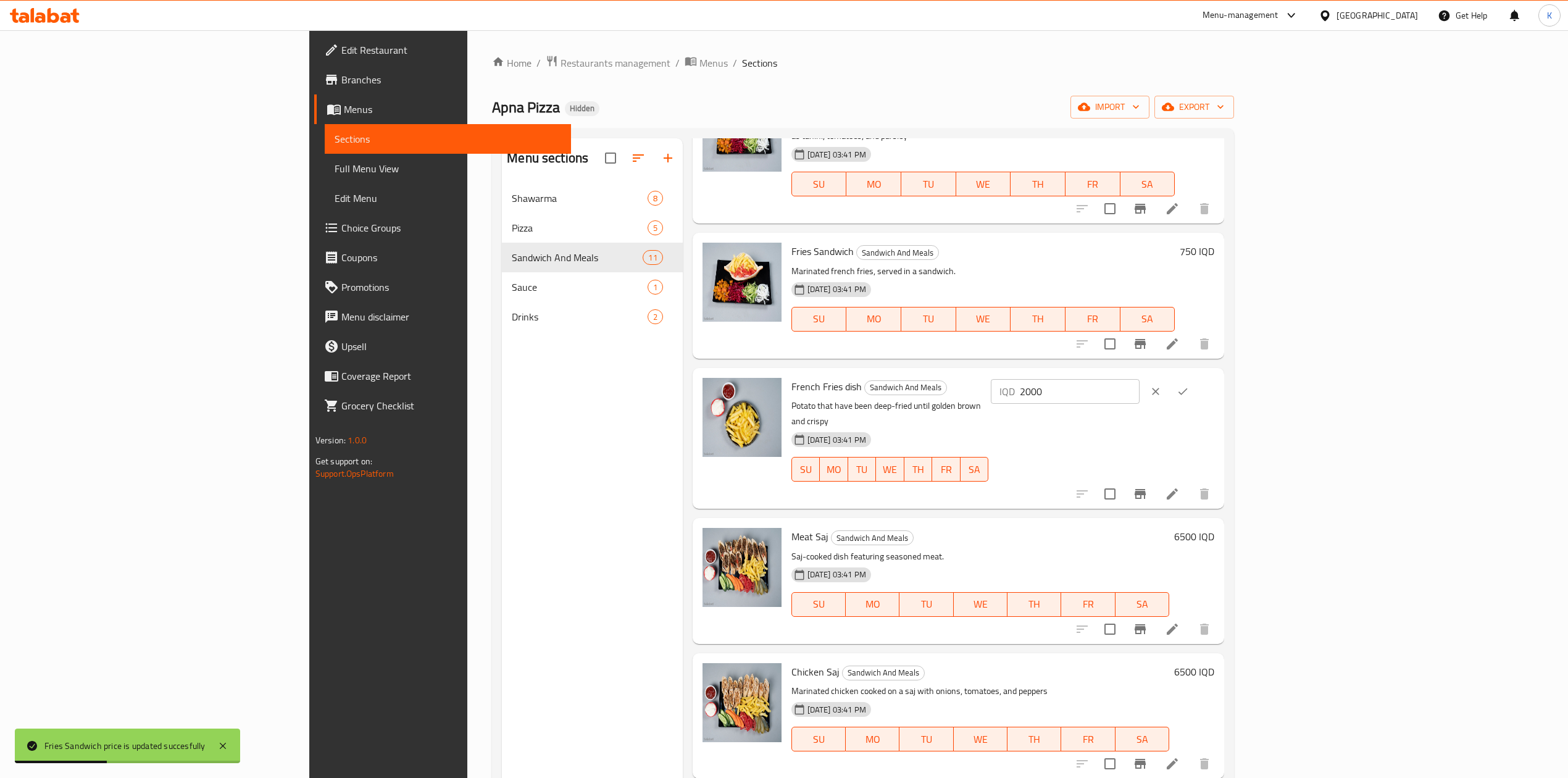
scroll to position [367, 0]
drag, startPoint x: 1354, startPoint y: 376, endPoint x: 1329, endPoint y: 380, distance: 25.3
click at [1140, 380] on div "IQD 2000 ​" at bounding box center [1065, 391] width 149 height 24
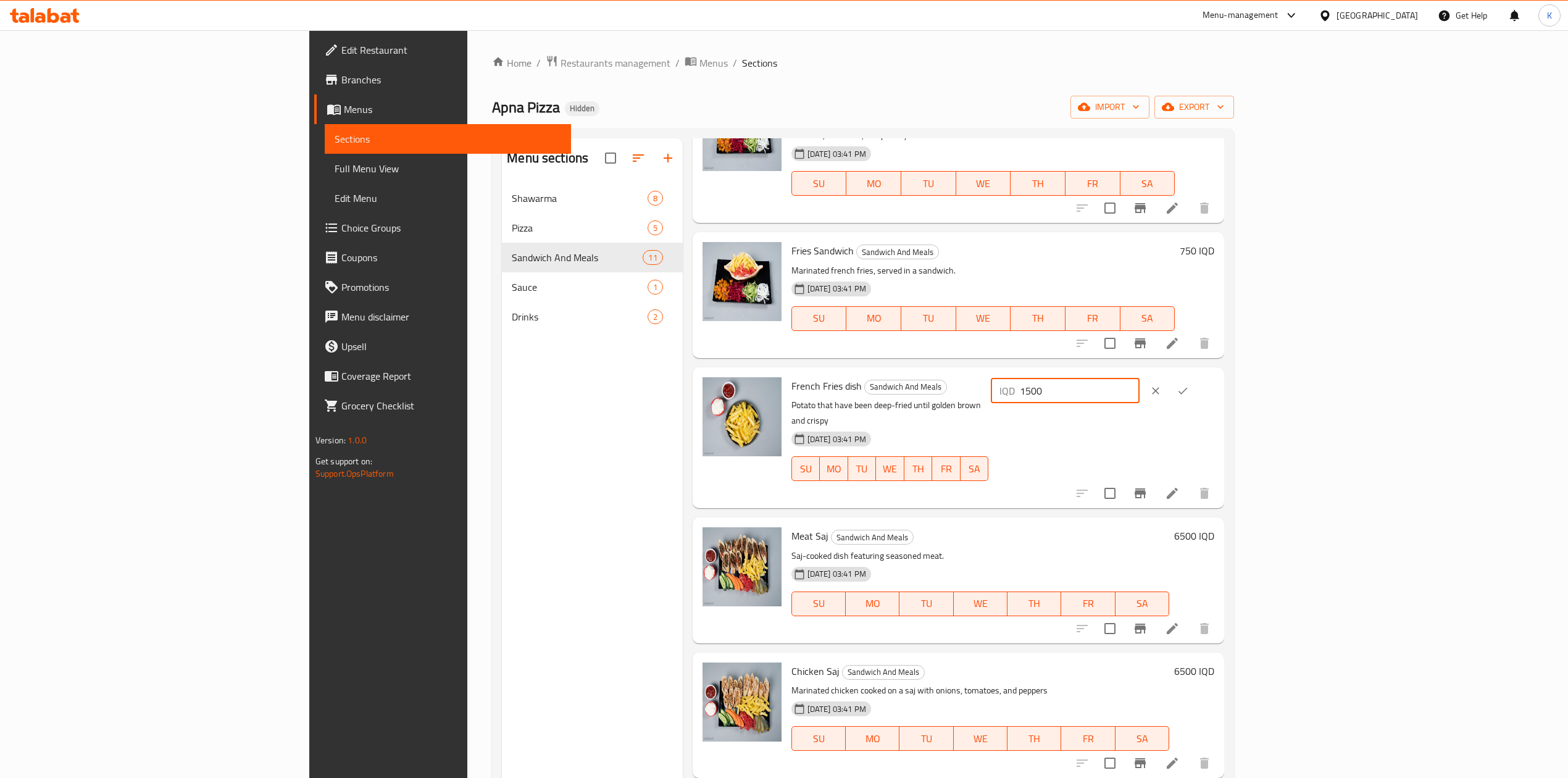
type input "1500"
click at [1189, 385] on icon "ok" at bounding box center [1183, 391] width 12 height 12
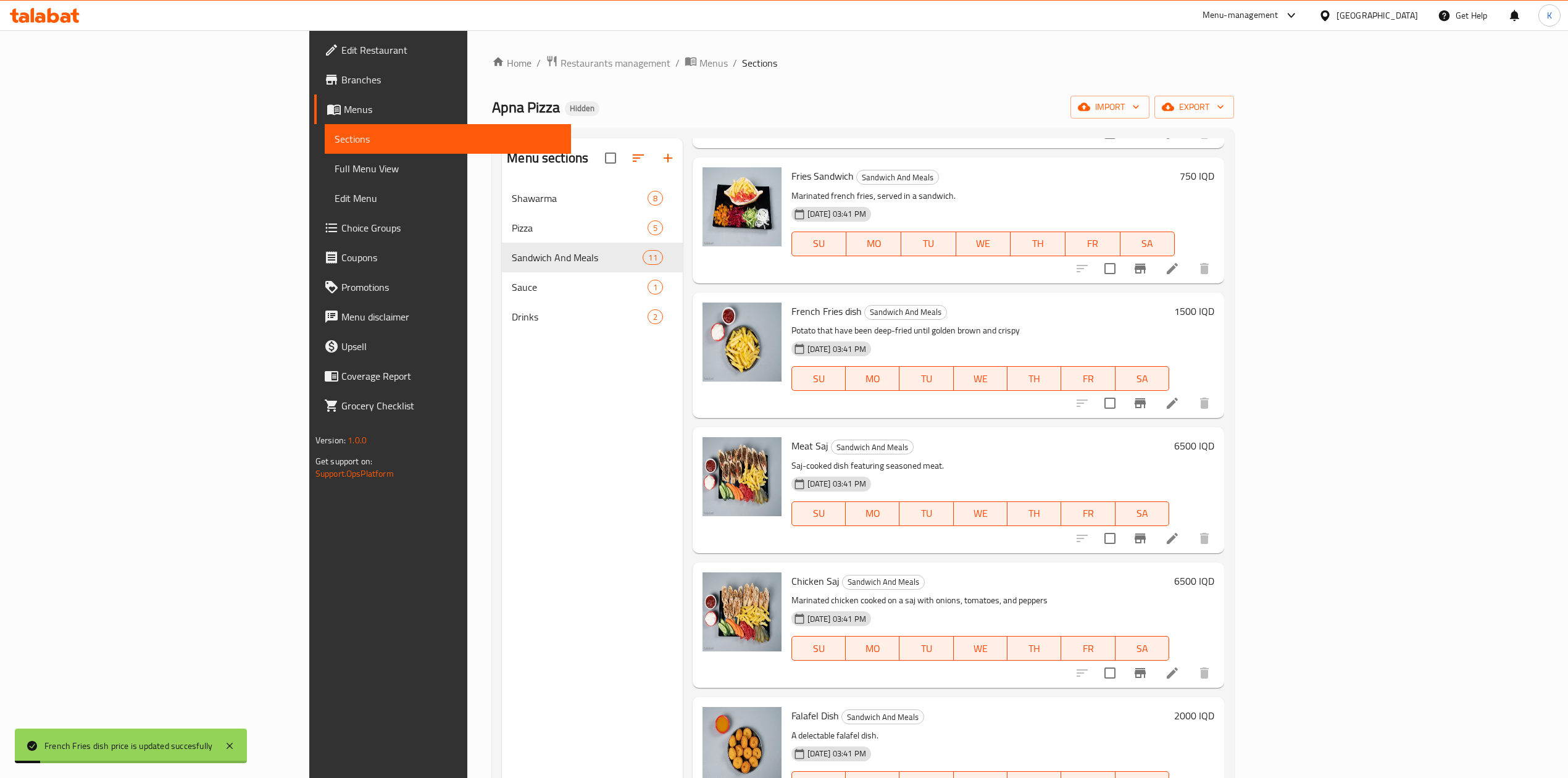
scroll to position [442, 0]
click at [1214, 436] on h6 "6500 IQD" at bounding box center [1194, 444] width 40 height 17
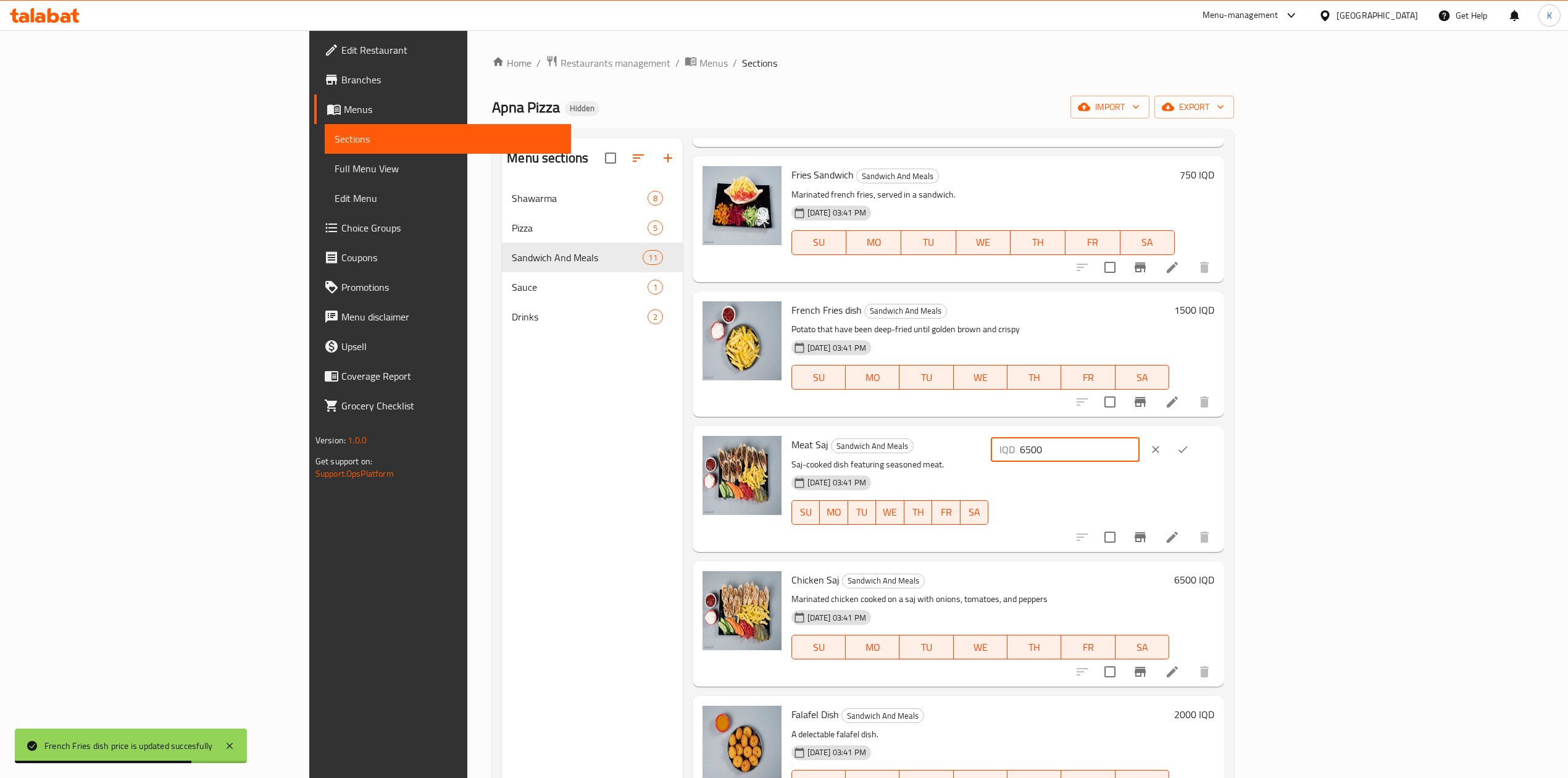
drag, startPoint x: 1352, startPoint y: 435, endPoint x: 1332, endPoint y: 435, distance: 20.0
click at [1140, 437] on div "IQD 6500 ​" at bounding box center [1065, 449] width 149 height 24
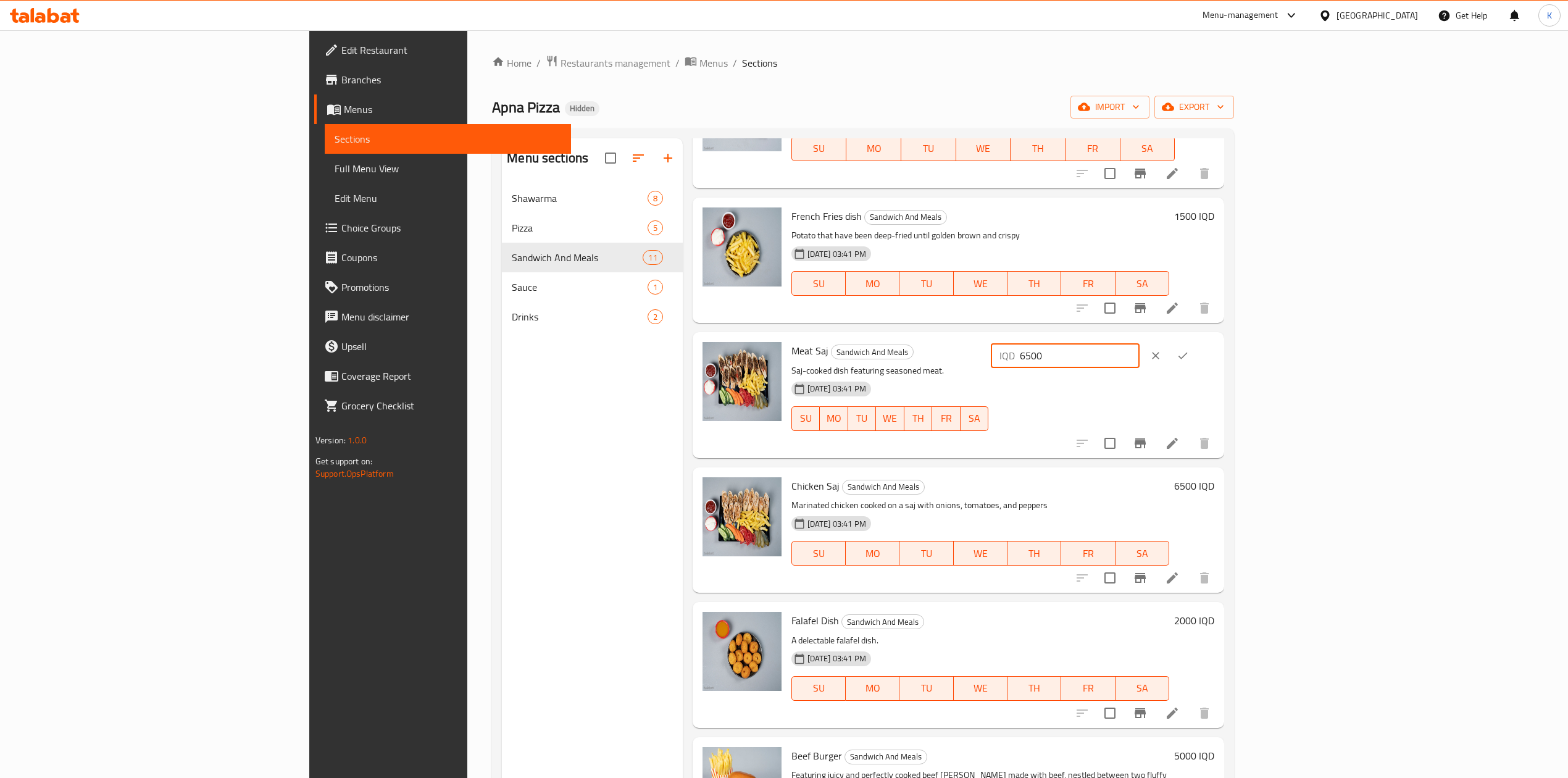
scroll to position [539, 0]
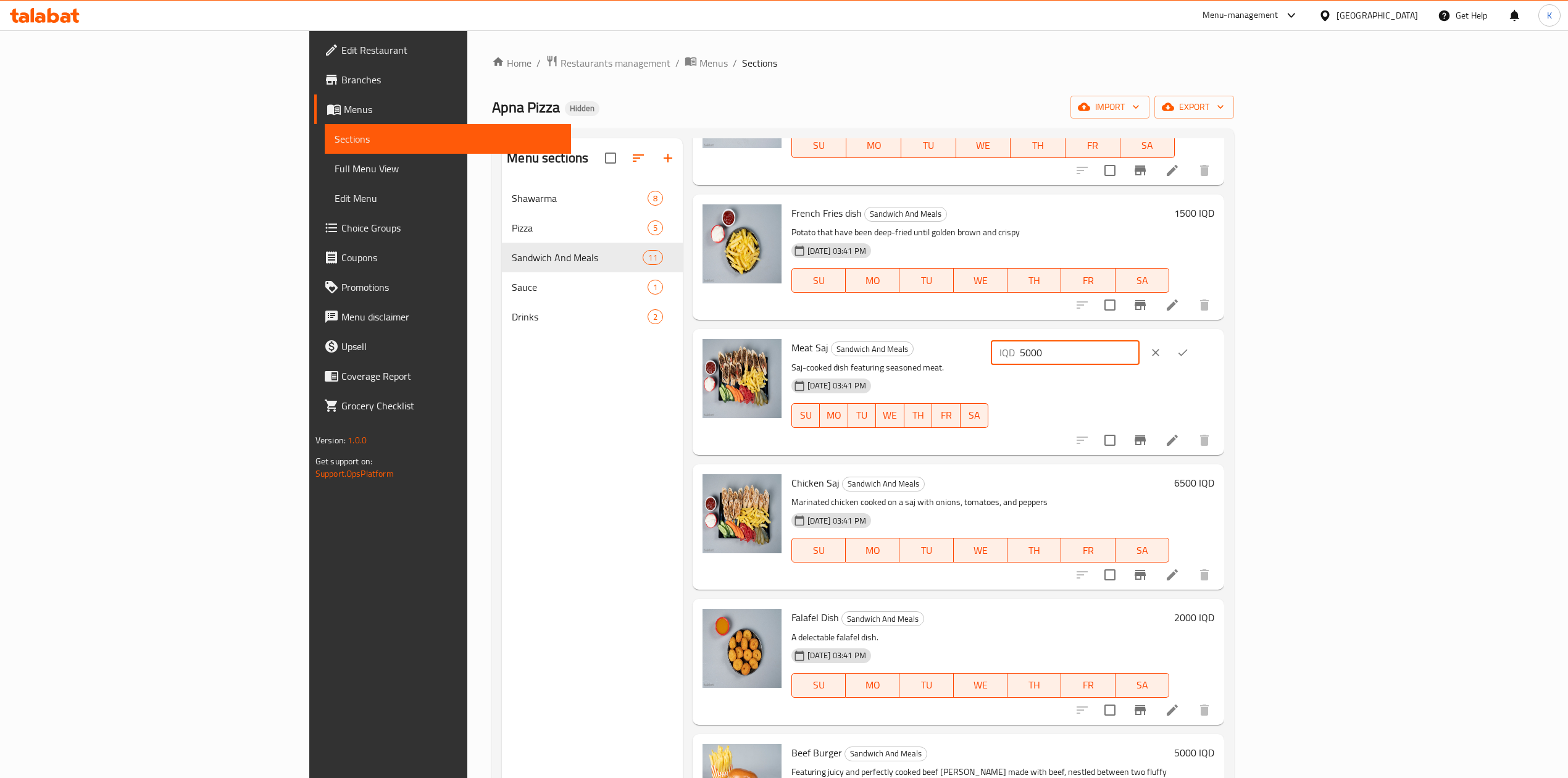
type input "5000"
click at [1189, 347] on icon "ok" at bounding box center [1183, 353] width 12 height 12
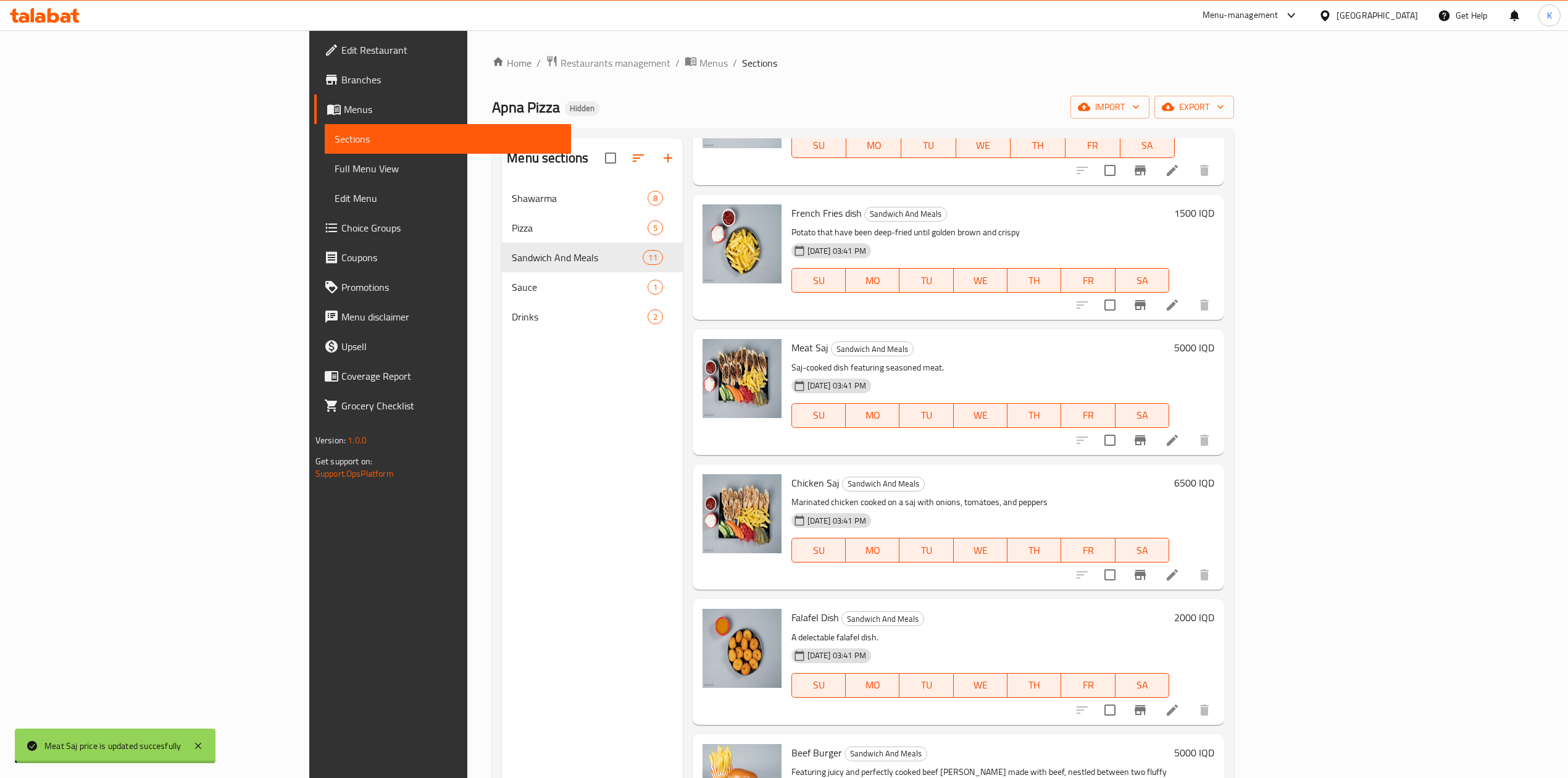
scroll to position [636, 0]
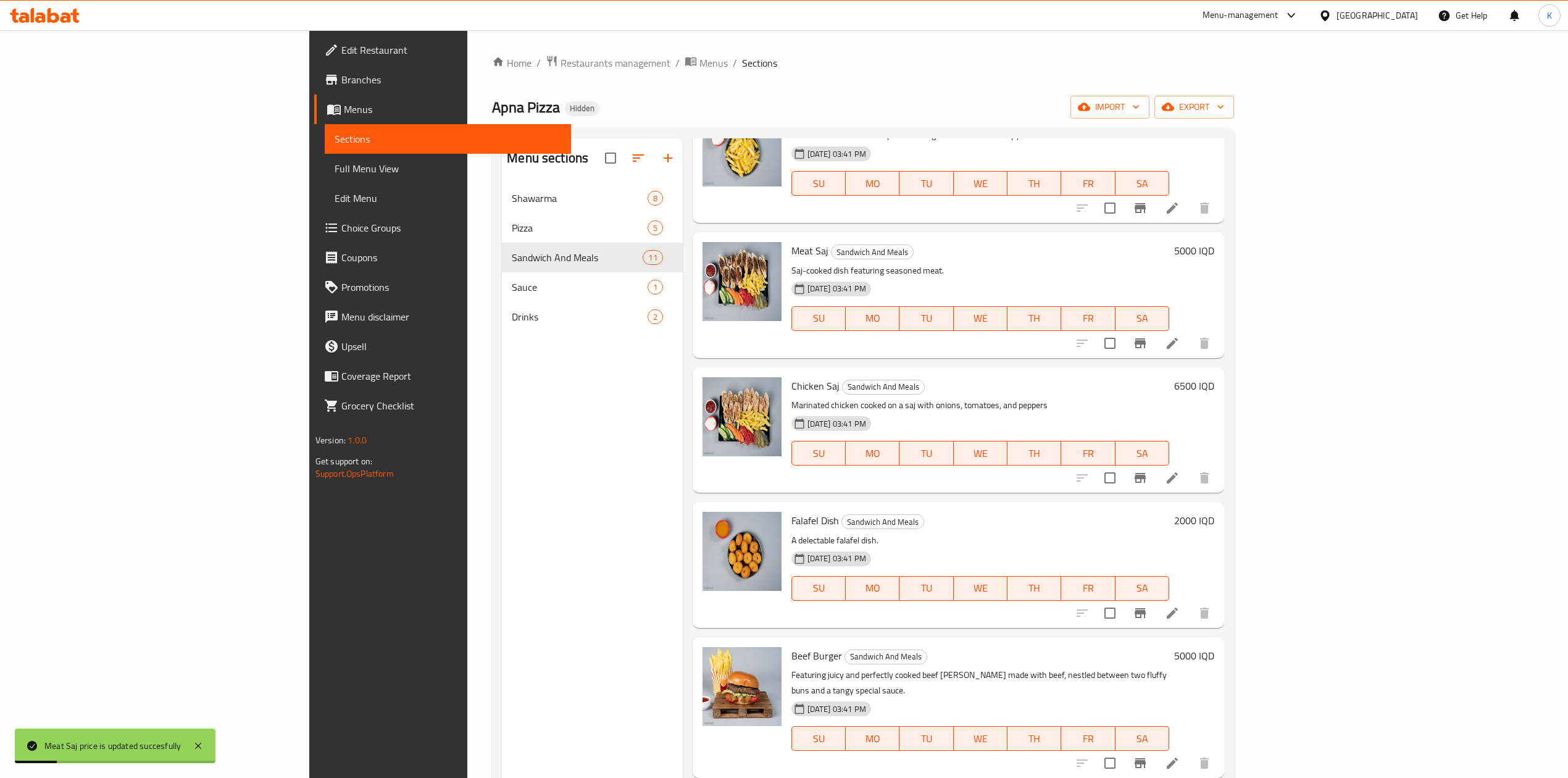
click at [1214, 377] on h6 "6500 IQD" at bounding box center [1194, 386] width 40 height 17
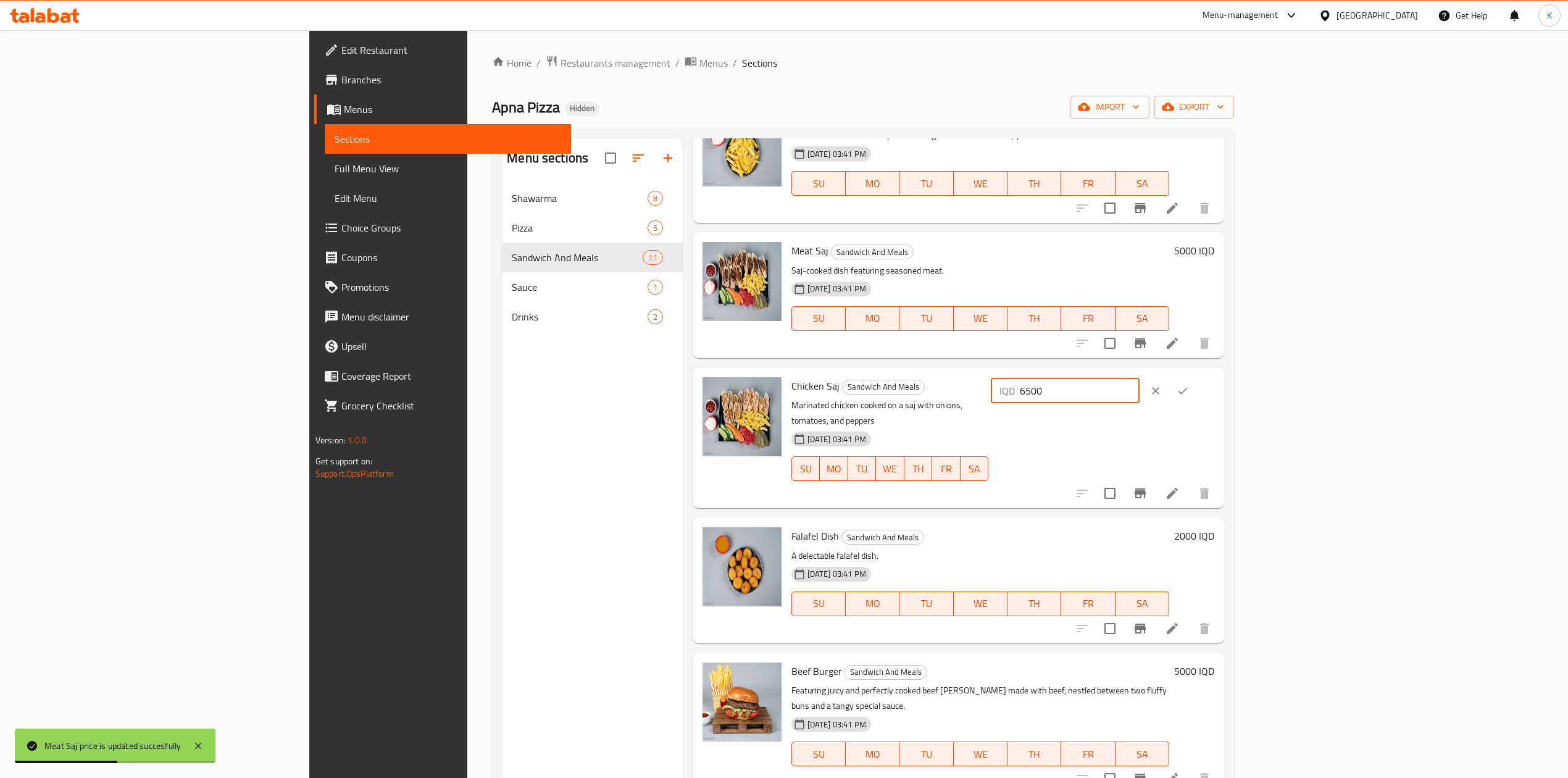
drag, startPoint x: 1357, startPoint y: 376, endPoint x: 1328, endPoint y: 383, distance: 29.8
click at [1140, 383] on div "IQD 6500 ​" at bounding box center [1065, 391] width 149 height 24
type input "4000"
click at [1189, 385] on icon "ok" at bounding box center [1183, 391] width 12 height 12
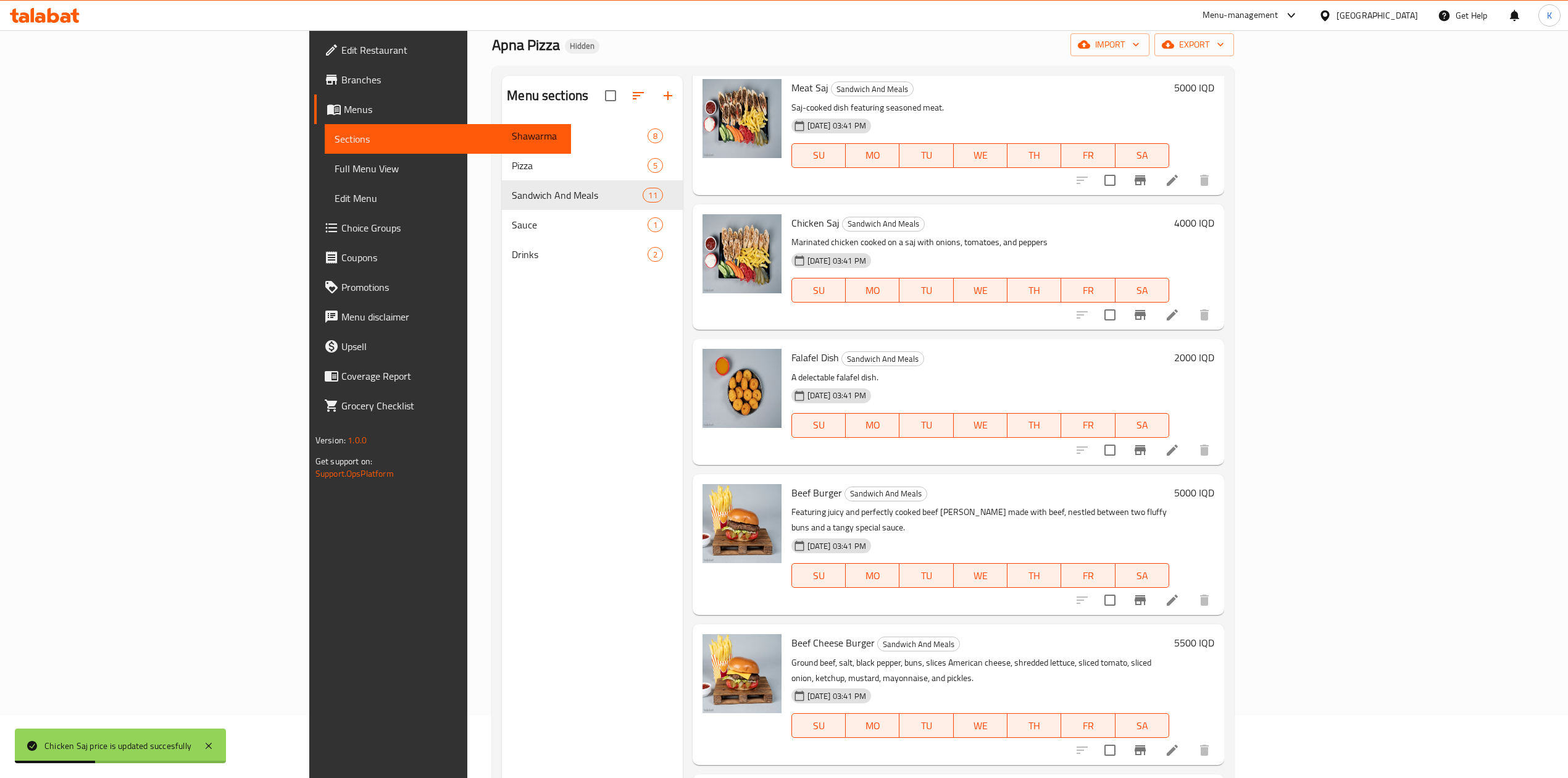
scroll to position [74, 0]
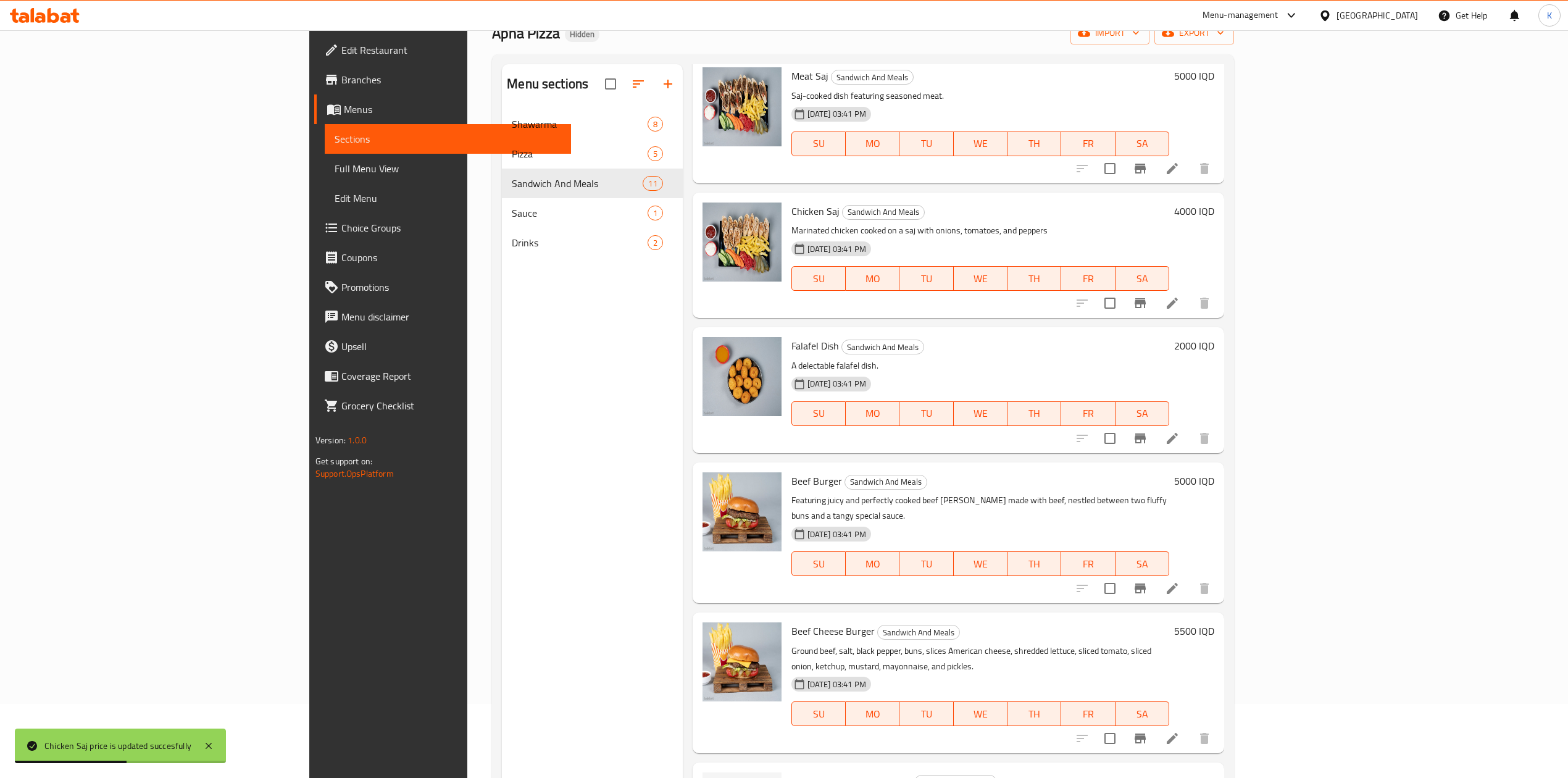
click at [1214, 337] on h6 "2000 IQD" at bounding box center [1194, 345] width 40 height 17
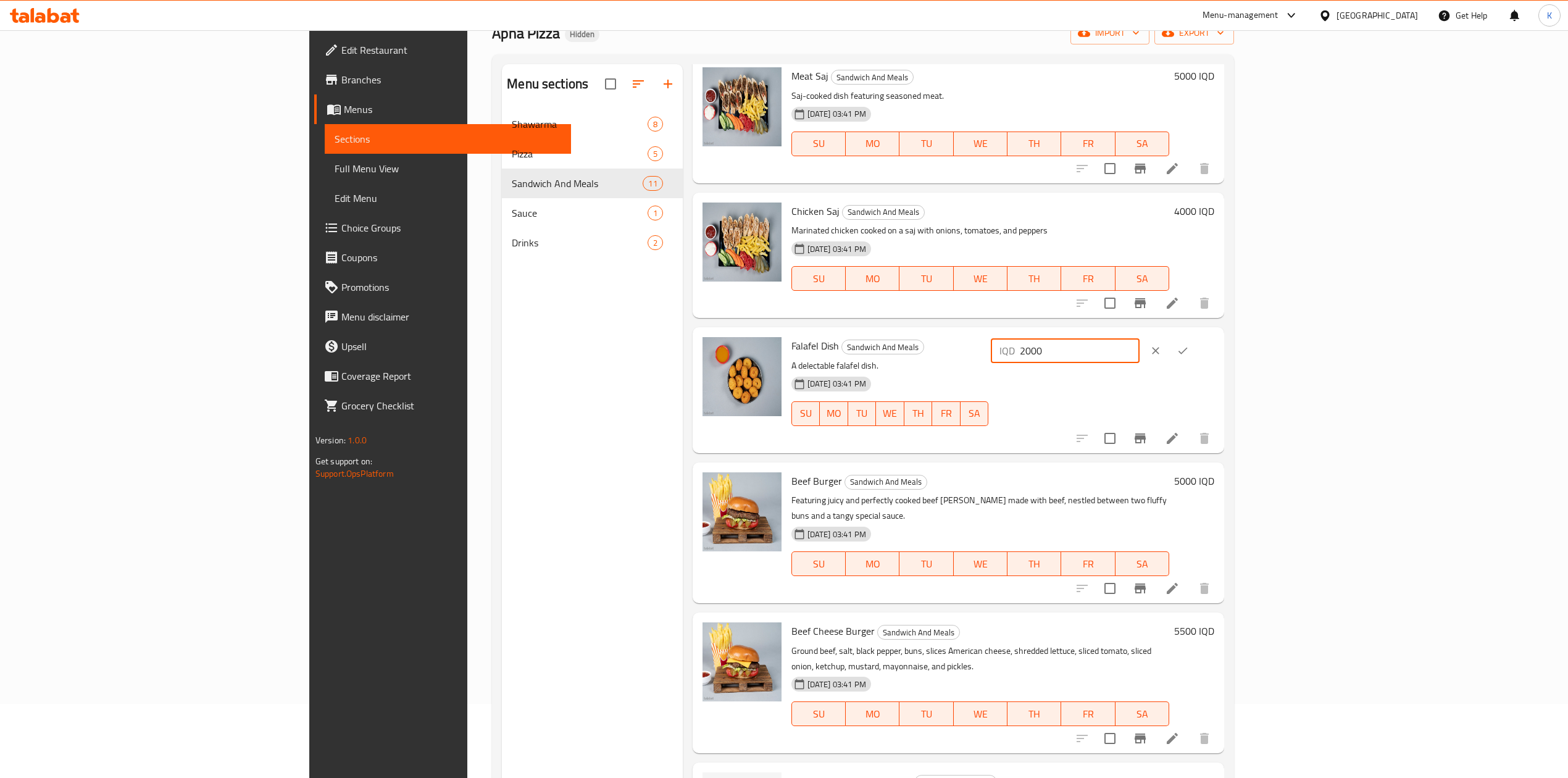
drag, startPoint x: 1346, startPoint y: 337, endPoint x: 1340, endPoint y: 338, distance: 6.1
click at [1140, 338] on div "IQD 2000 ​" at bounding box center [1065, 351] width 149 height 24
type input "1000"
click at [1189, 345] on icon "ok" at bounding box center [1183, 351] width 12 height 12
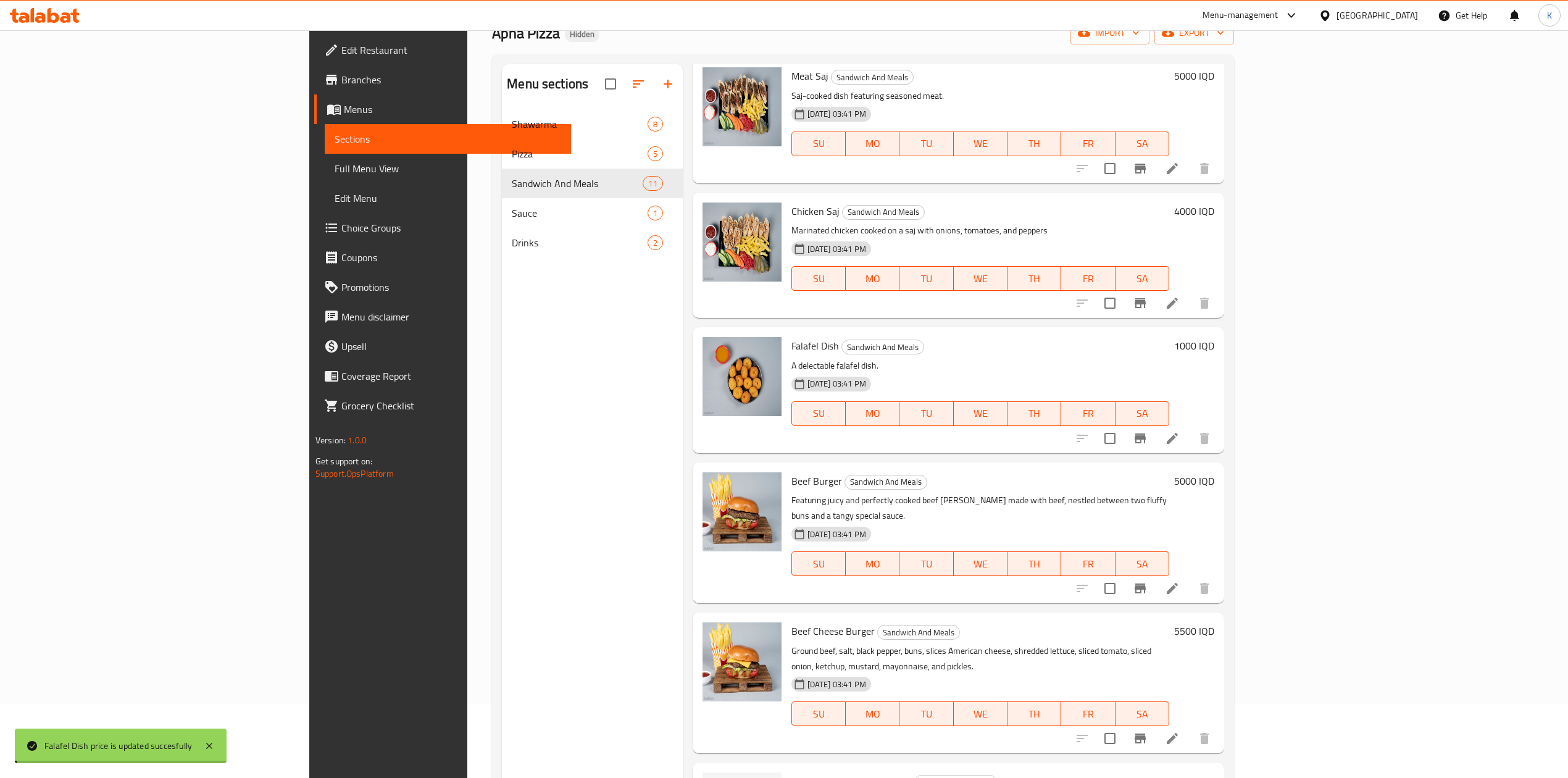
scroll to position [173, 0]
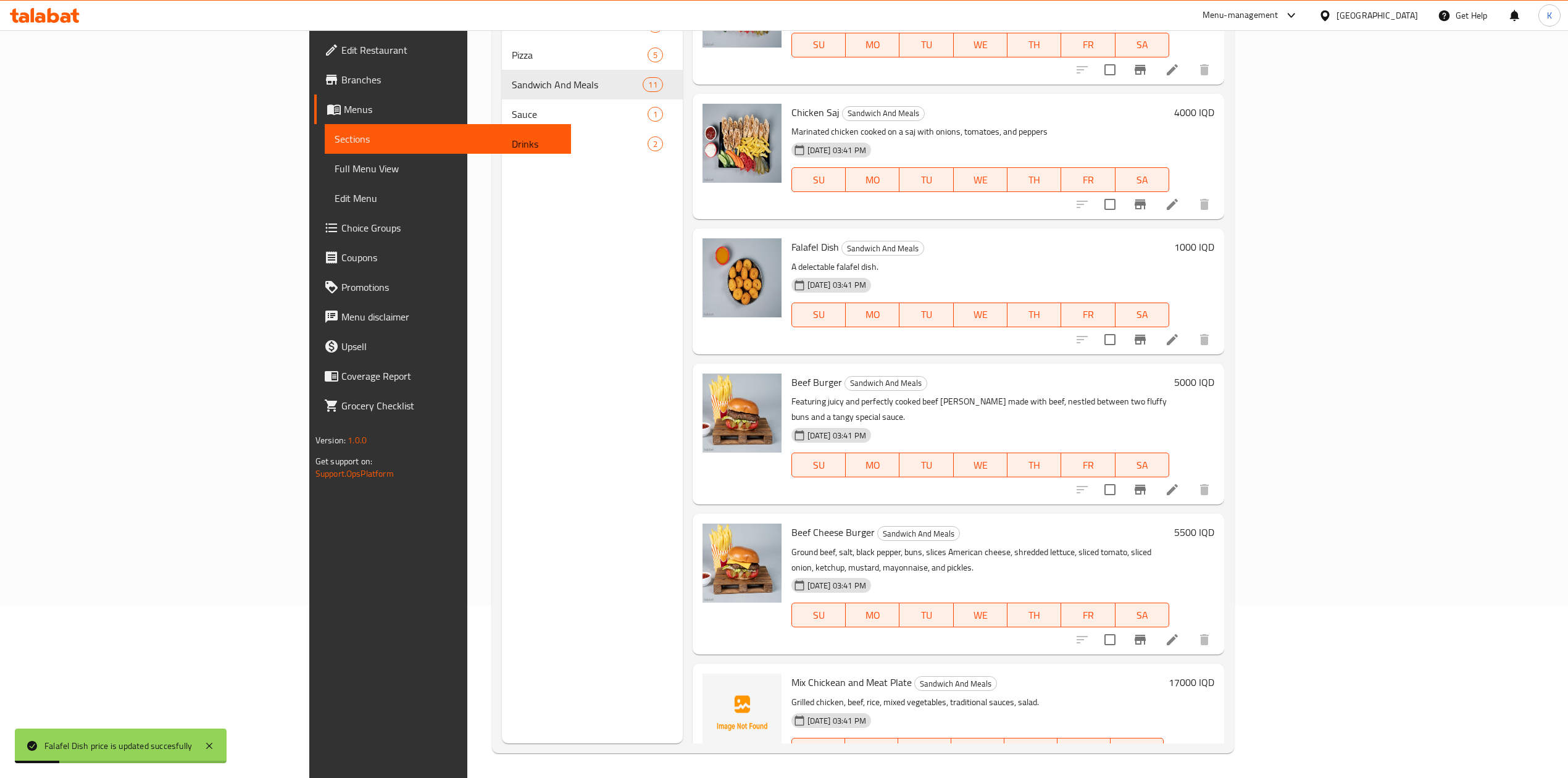
click at [1214, 373] on h6 "5000 IQD" at bounding box center [1194, 382] width 40 height 17
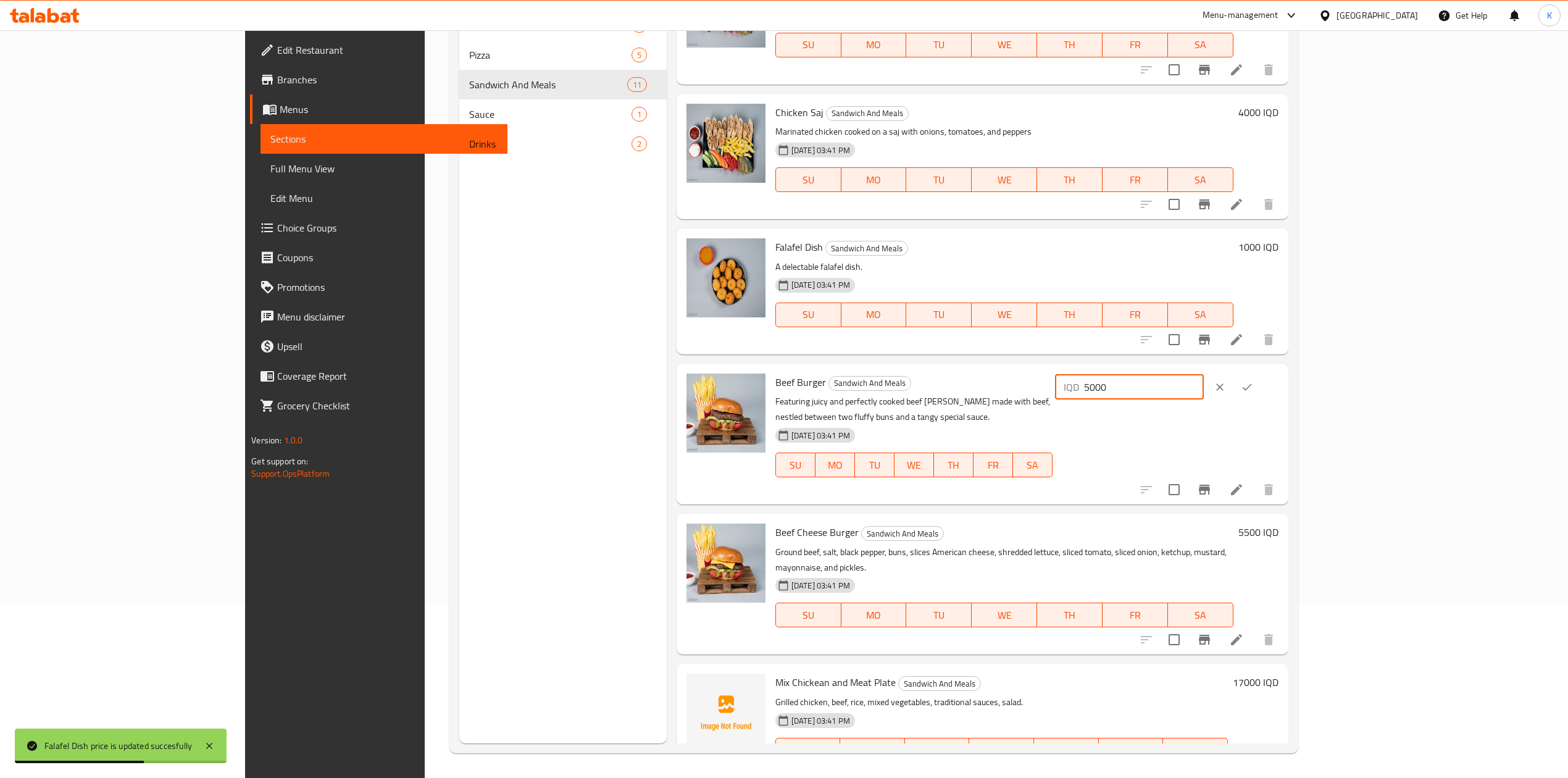
drag, startPoint x: 1347, startPoint y: 370, endPoint x: 1338, endPoint y: 372, distance: 9.2
click at [1204, 375] on div "IQD 5000 ​" at bounding box center [1130, 387] width 149 height 24
type input "3500"
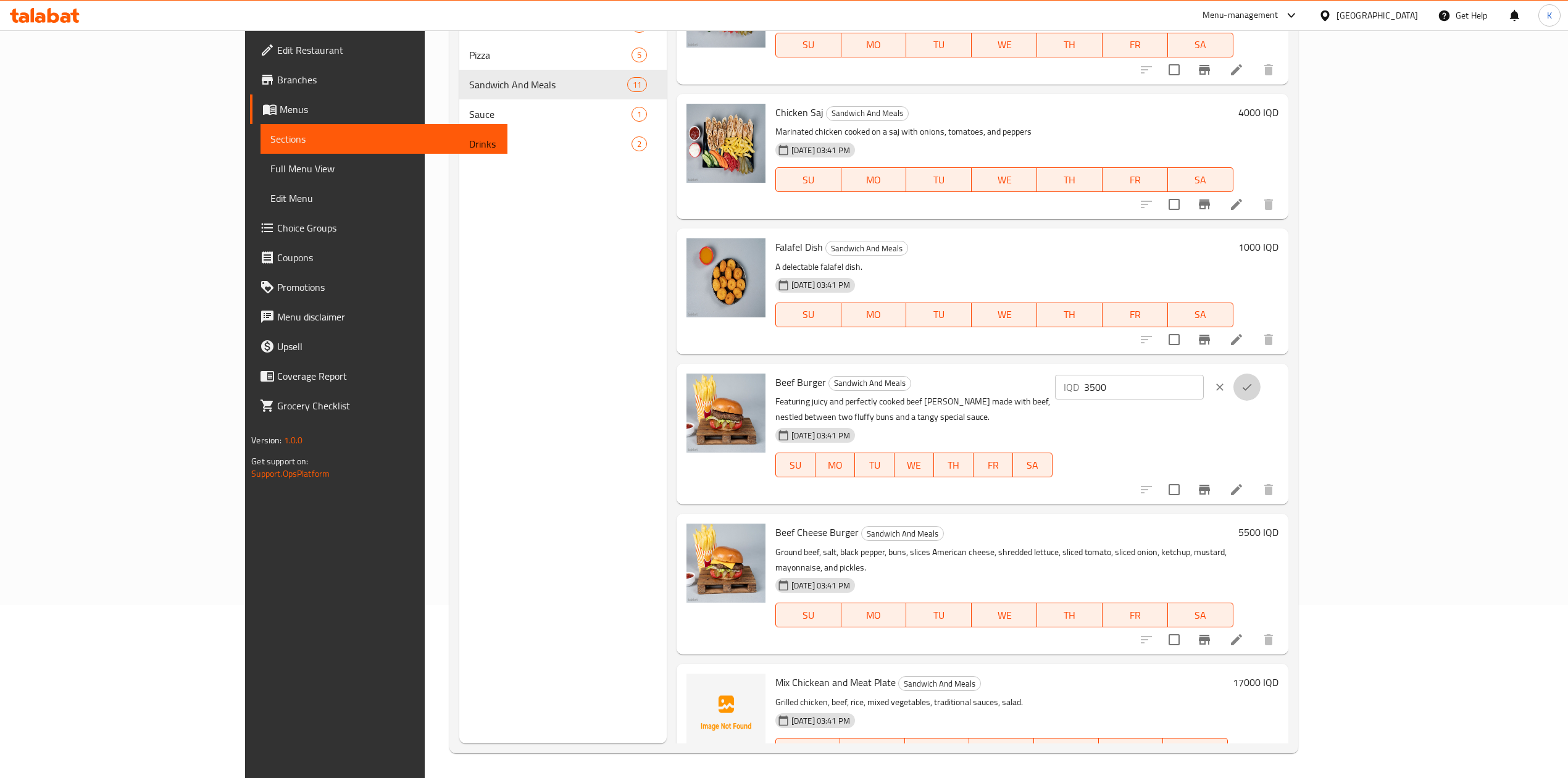
click at [1253, 381] on icon "ok" at bounding box center [1247, 387] width 12 height 12
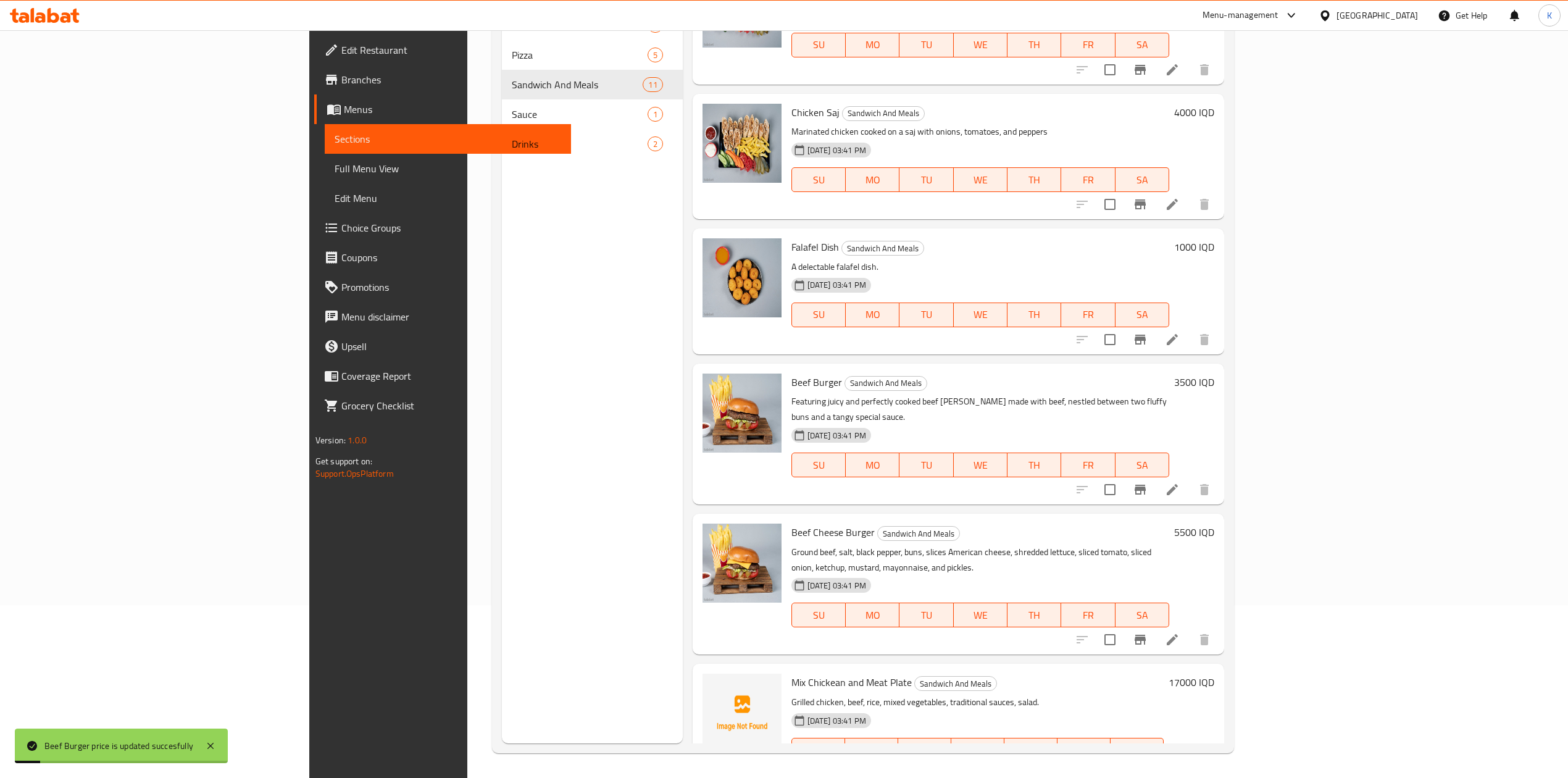
click at [1214, 524] on h6 "5500 IQD" at bounding box center [1194, 532] width 40 height 17
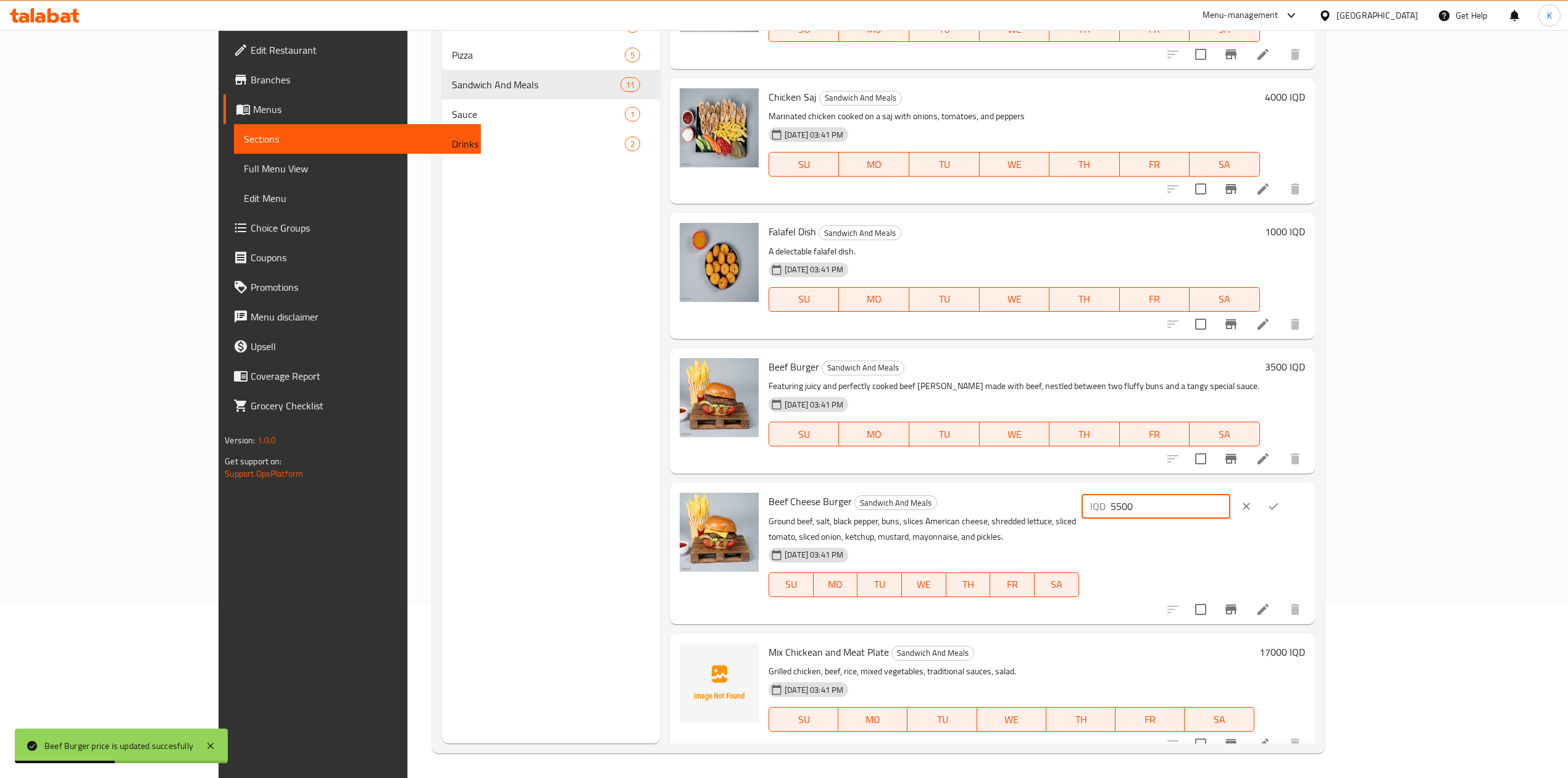
drag, startPoint x: 1347, startPoint y: 504, endPoint x: 1338, endPoint y: 504, distance: 9.0
click at [1230, 504] on div "IQD 5500 ​" at bounding box center [1157, 506] width 149 height 24
type input "3500"
click at [1280, 501] on icon "ok" at bounding box center [1274, 506] width 12 height 12
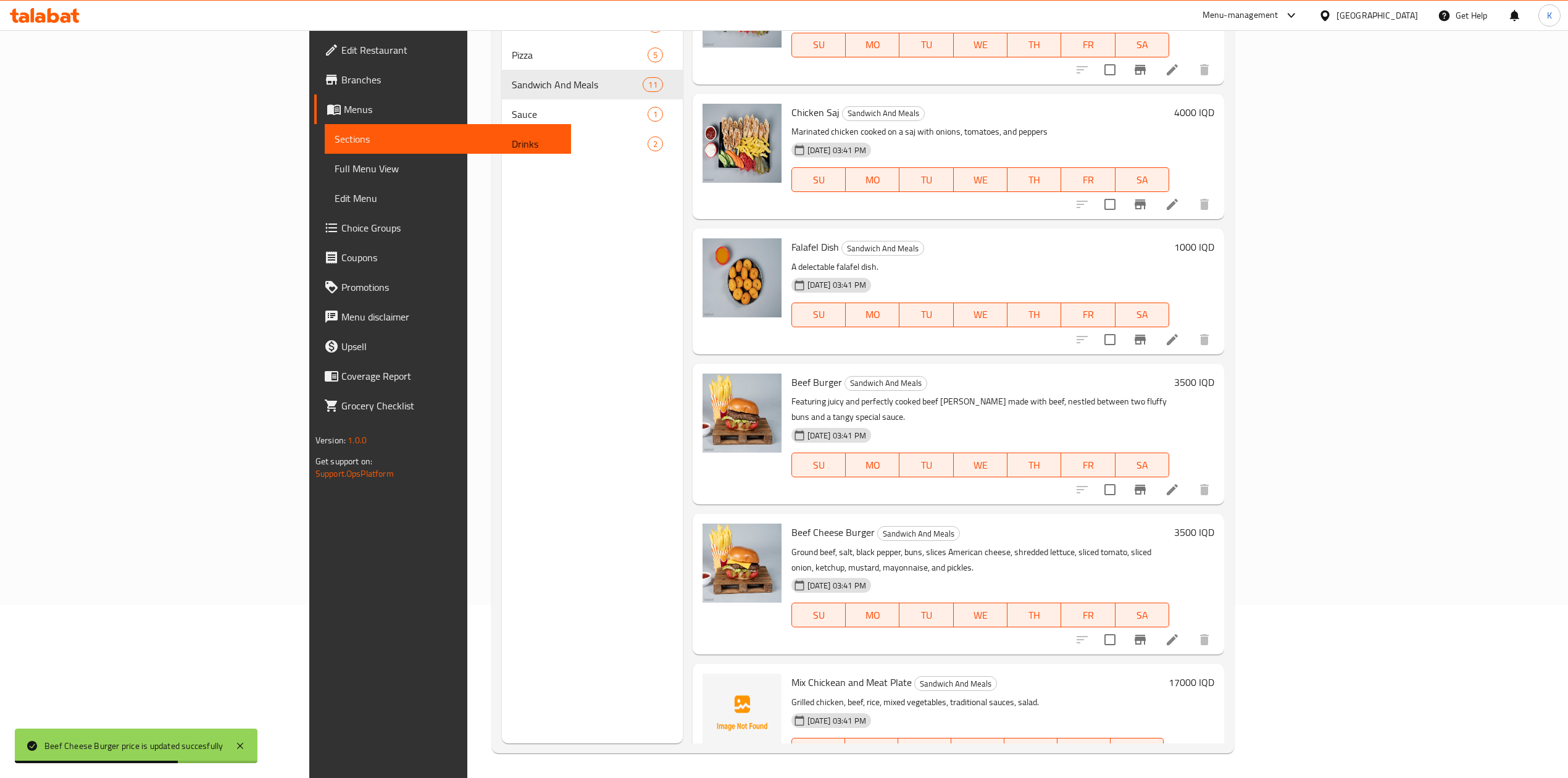
click at [1214, 674] on h6 "17000 IQD" at bounding box center [1192, 682] width 46 height 17
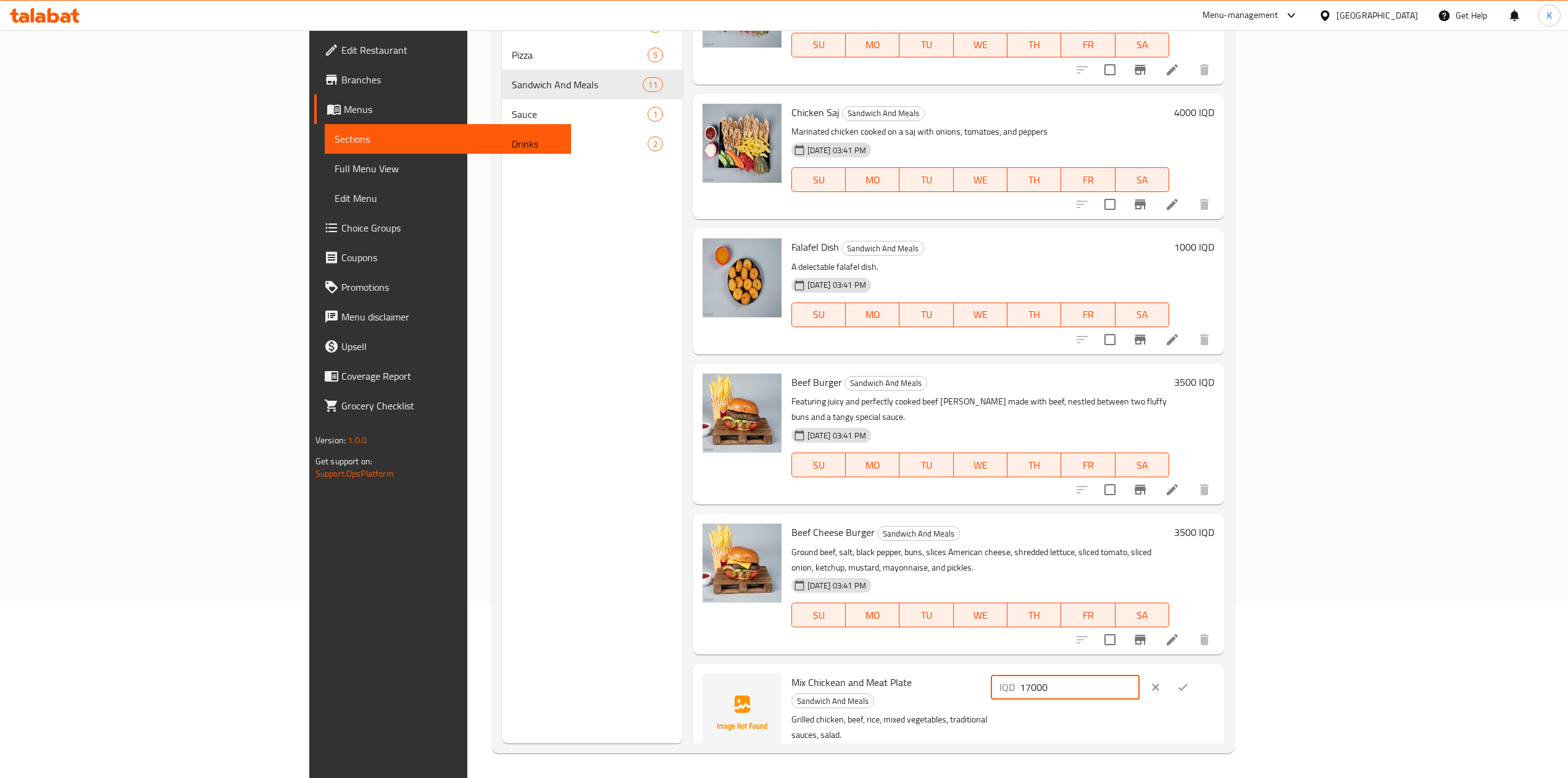
click at [1140, 675] on input "17000" at bounding box center [1080, 687] width 120 height 24
type input "12000"
click at [1197, 674] on button "ok" at bounding box center [1183, 687] width 27 height 27
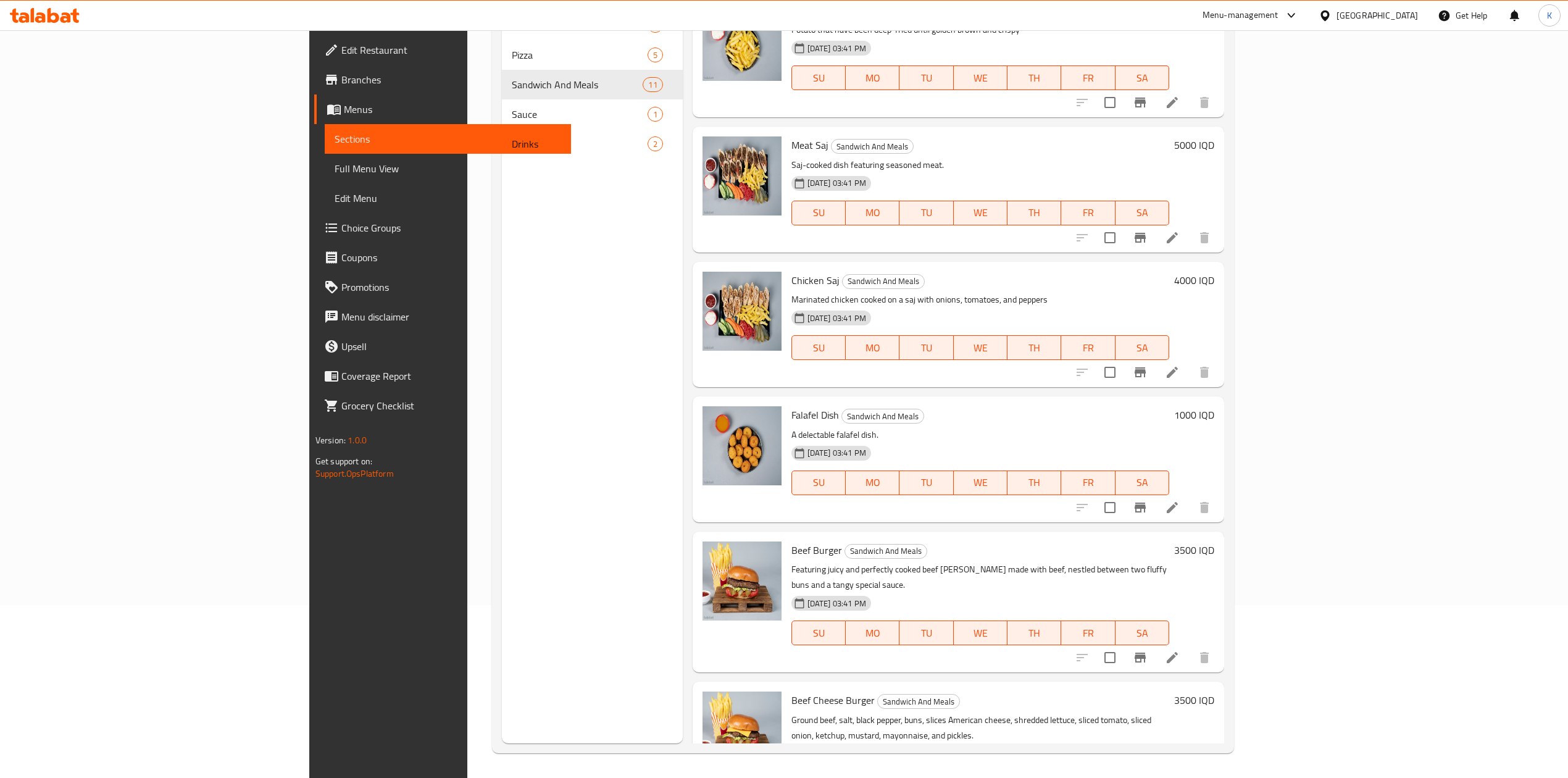
scroll to position [0, 0]
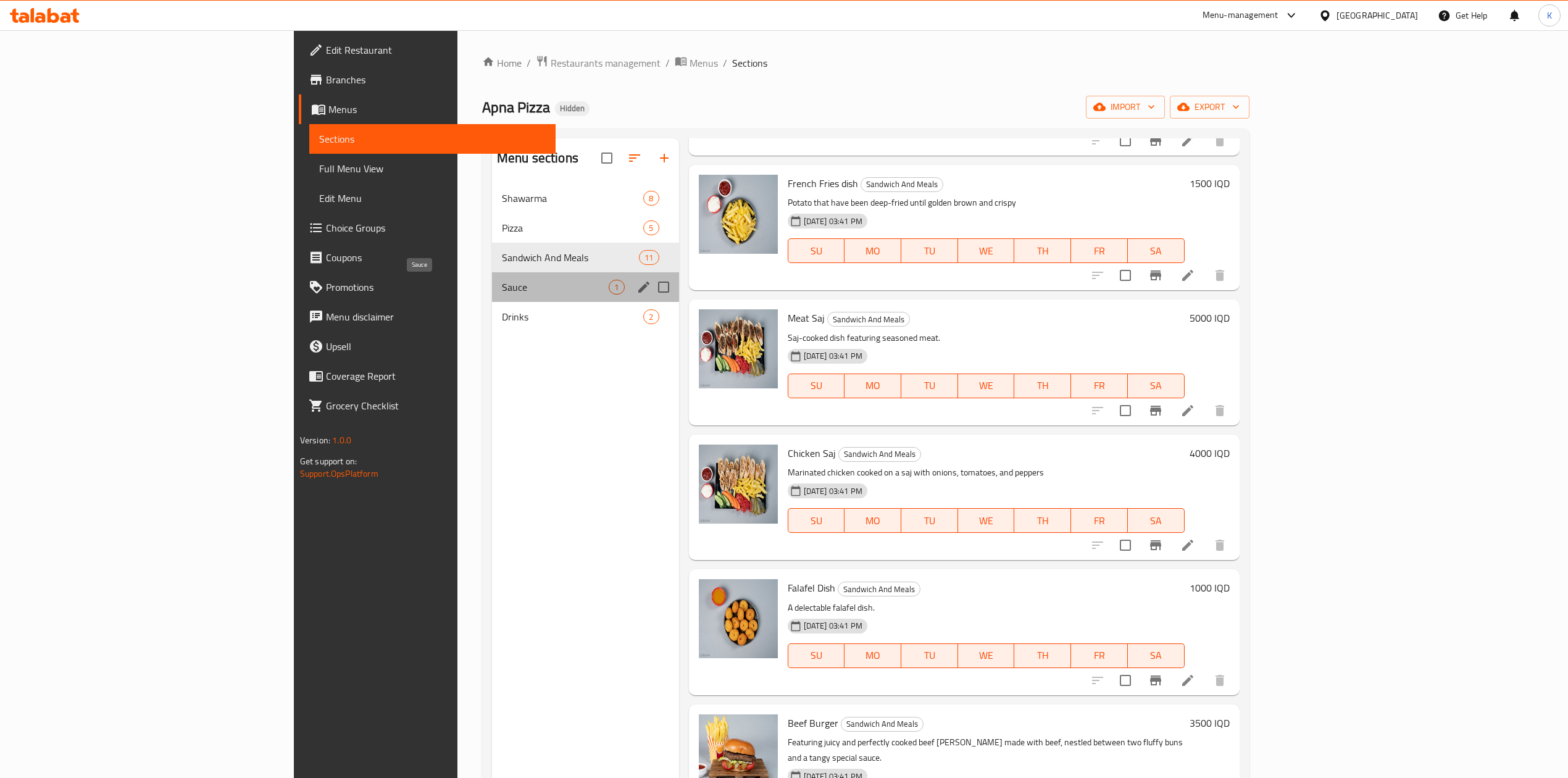
click at [502, 287] on span "Sauce" at bounding box center [555, 287] width 107 height 14
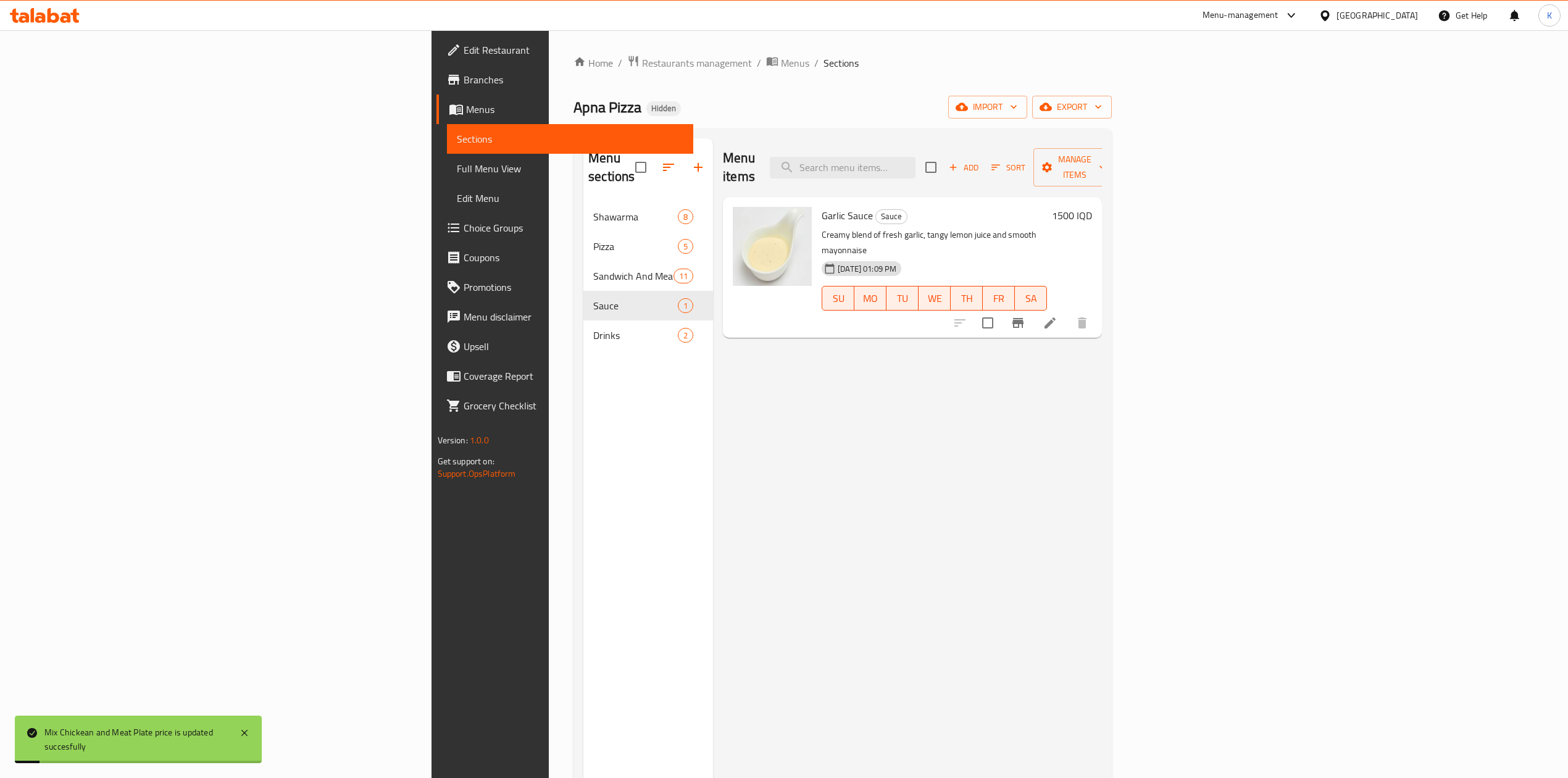
click at [1092, 207] on h6 "1500 IQD" at bounding box center [1072, 215] width 40 height 17
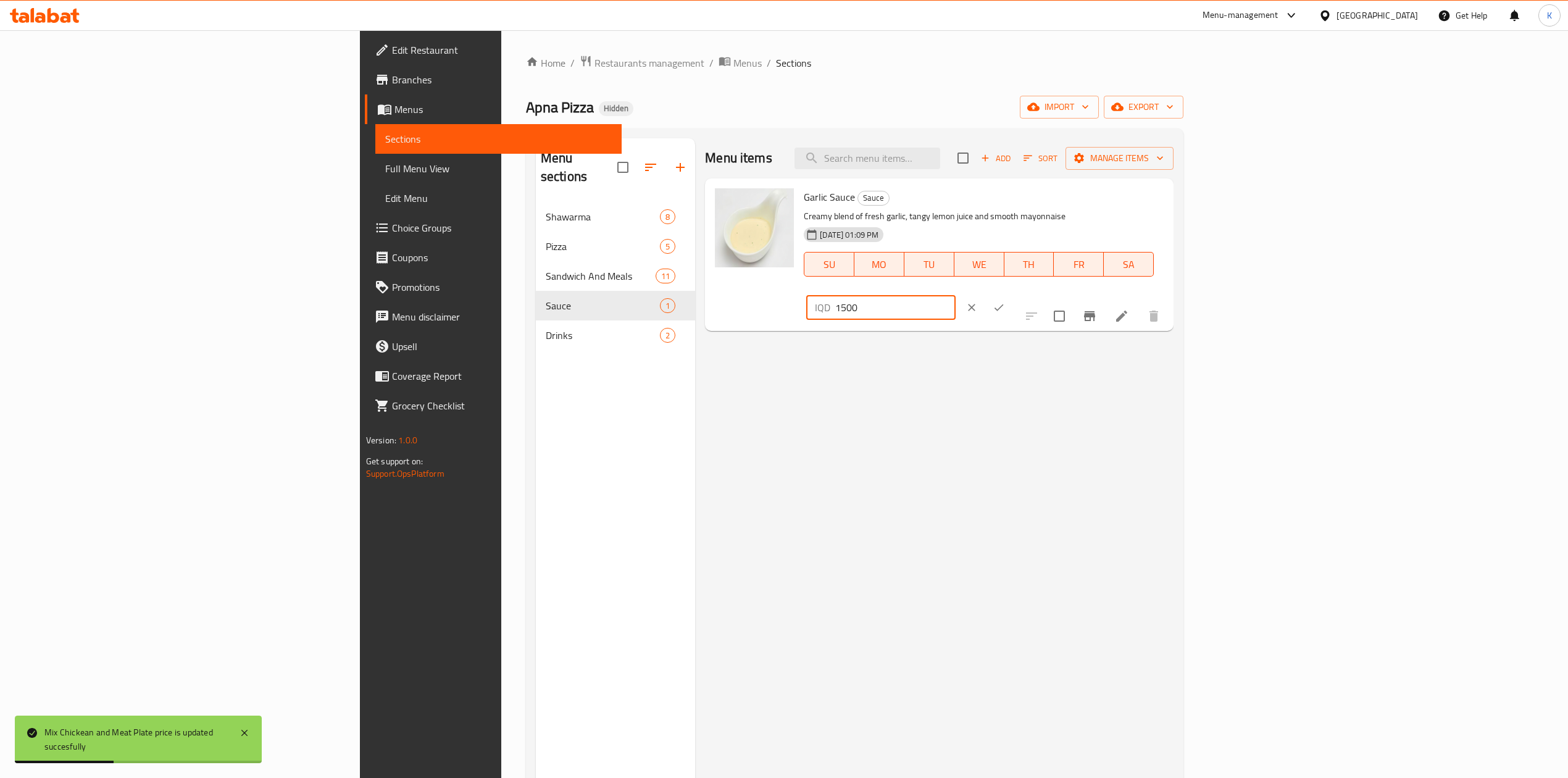
click at [955, 295] on input "1500" at bounding box center [896, 307] width 120 height 24
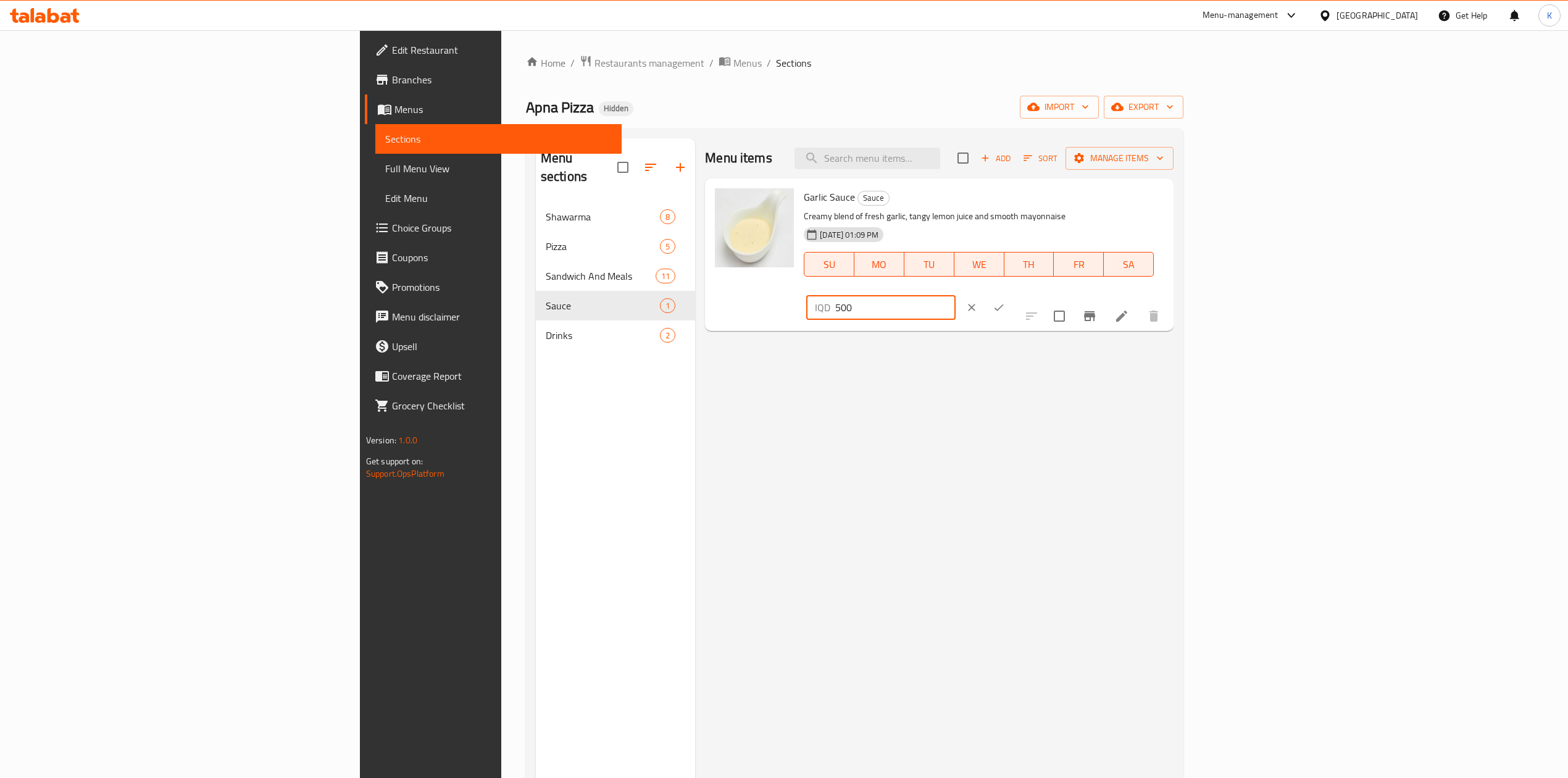
type input "1500"
click at [1005, 301] on icon "ok" at bounding box center [999, 307] width 12 height 12
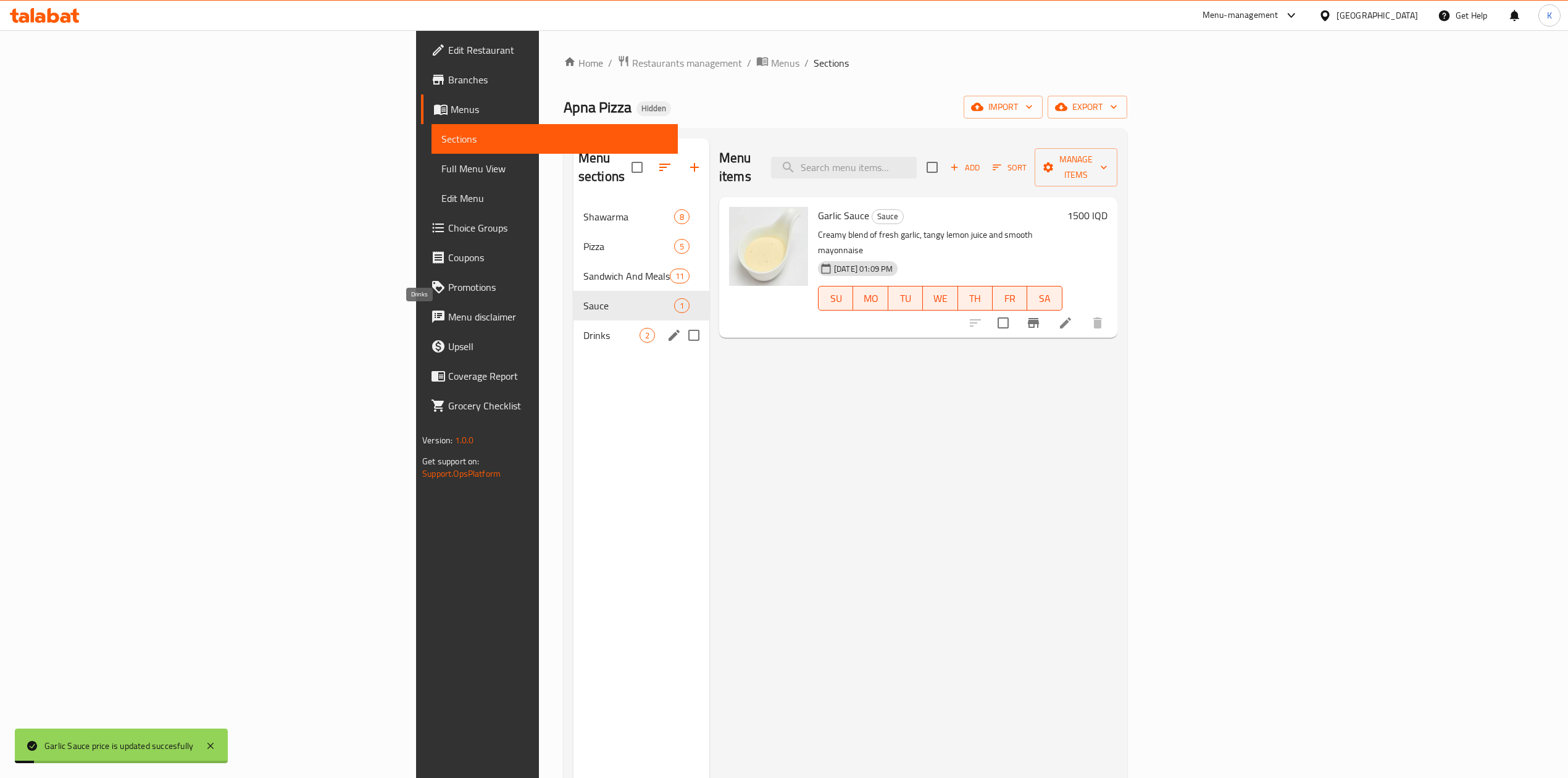
click at [583, 328] on span "Drinks" at bounding box center [611, 335] width 56 height 14
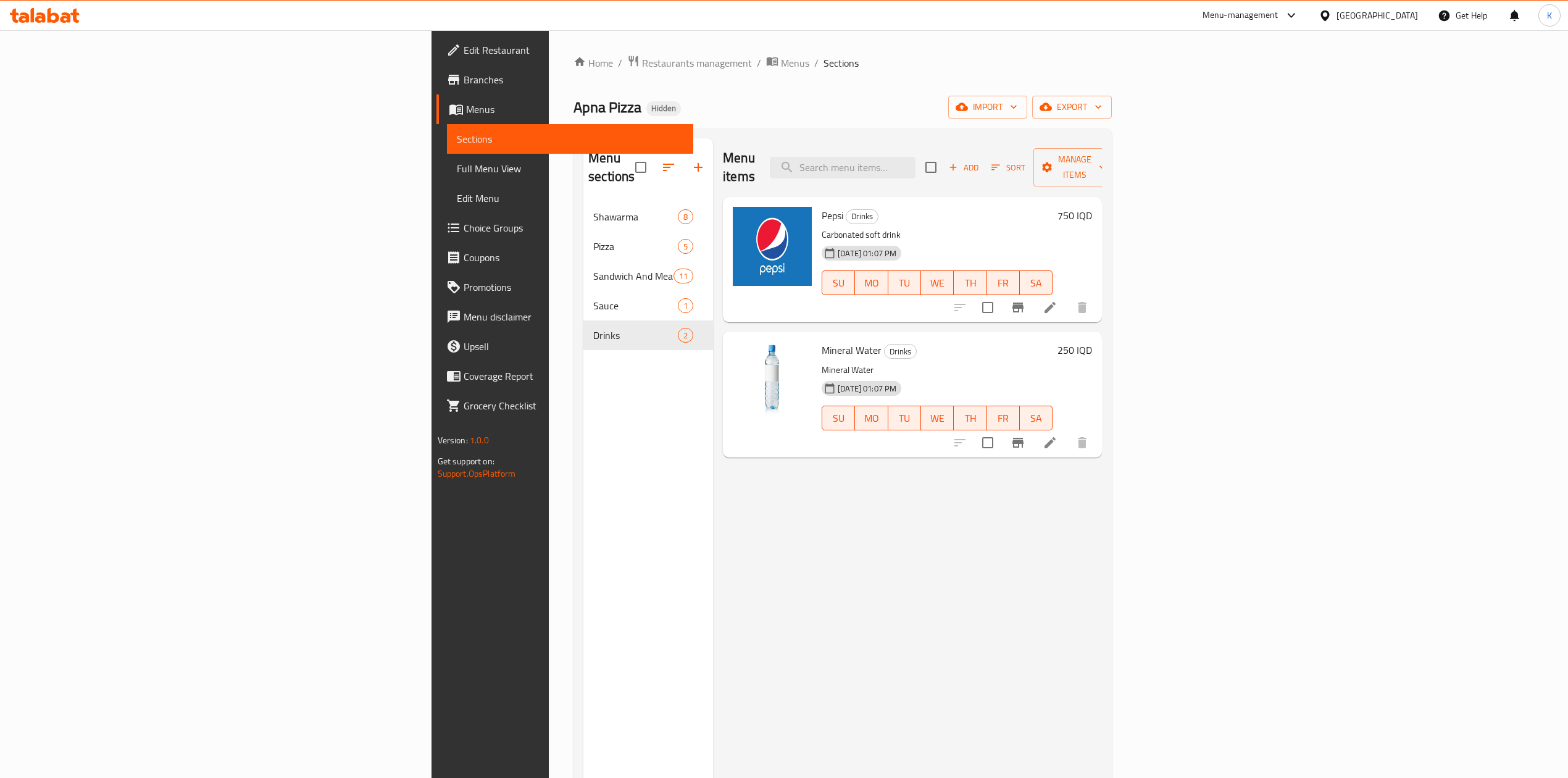
click at [822, 206] on span "Pepsi" at bounding box center [833, 215] width 21 height 18
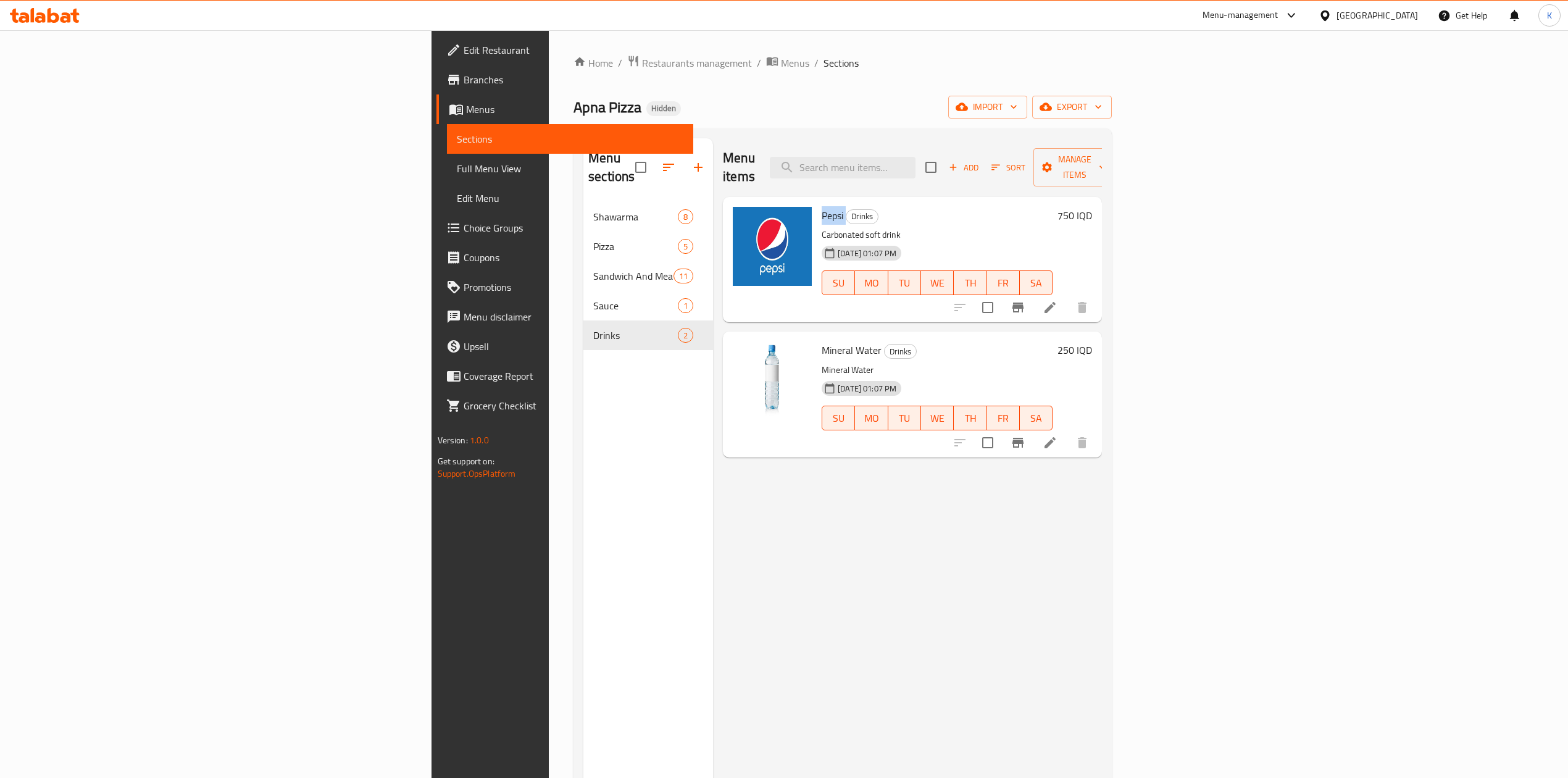
click at [822, 206] on span "Pepsi" at bounding box center [833, 215] width 21 height 18
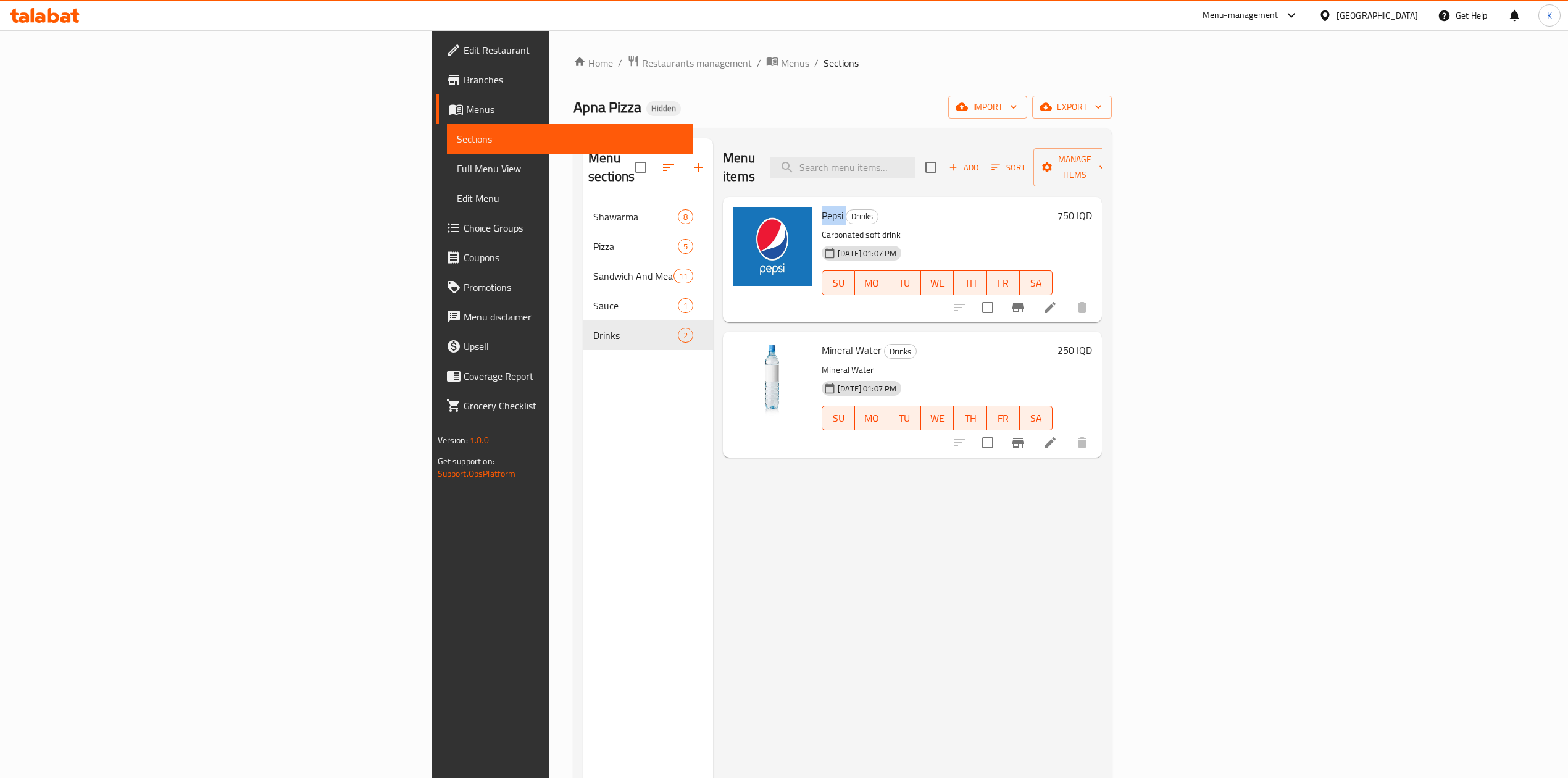
click at [822, 206] on span "Pepsi" at bounding box center [833, 215] width 21 height 18
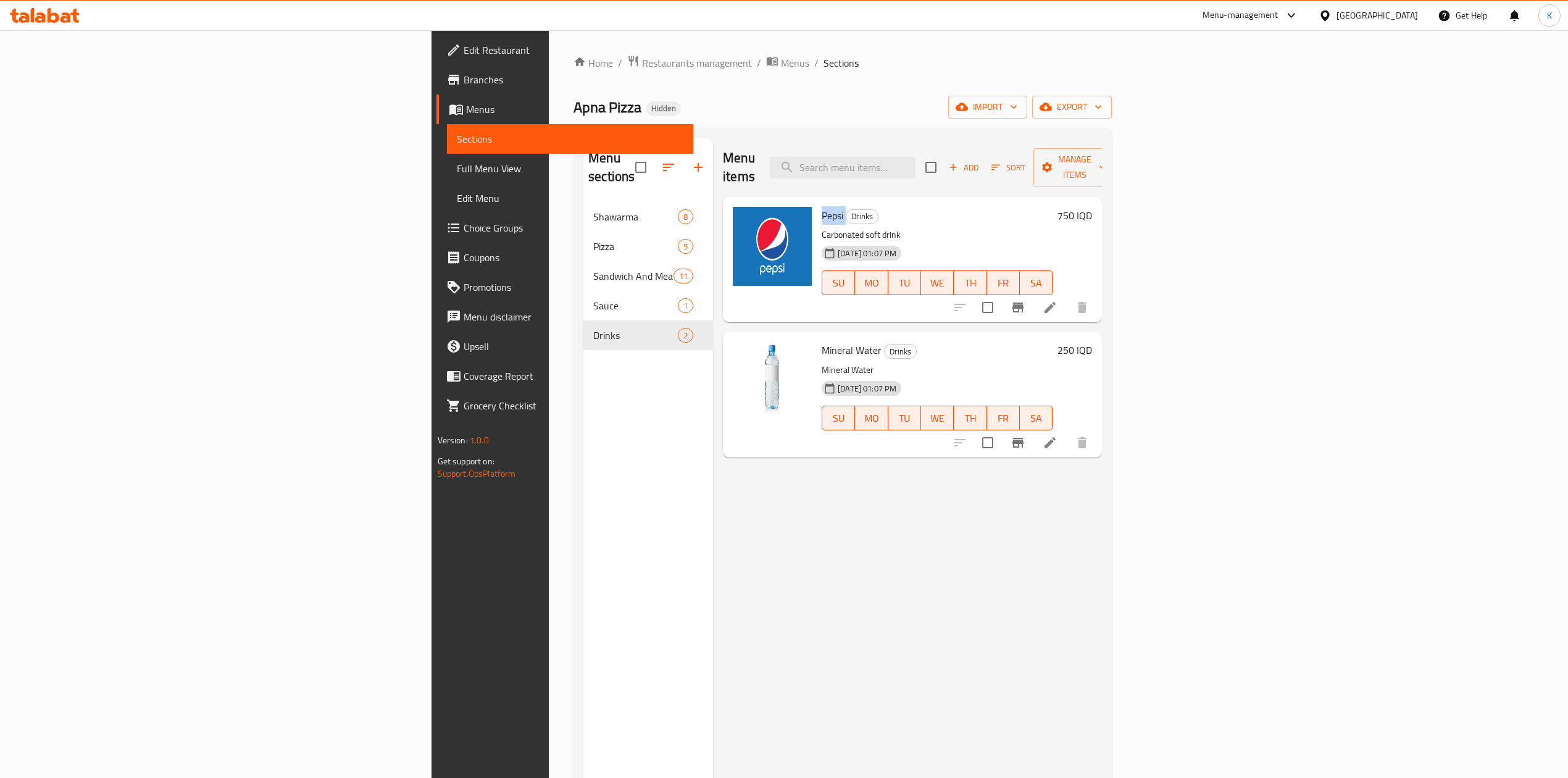
click at [822, 206] on span "Pepsi" at bounding box center [833, 215] width 21 height 18
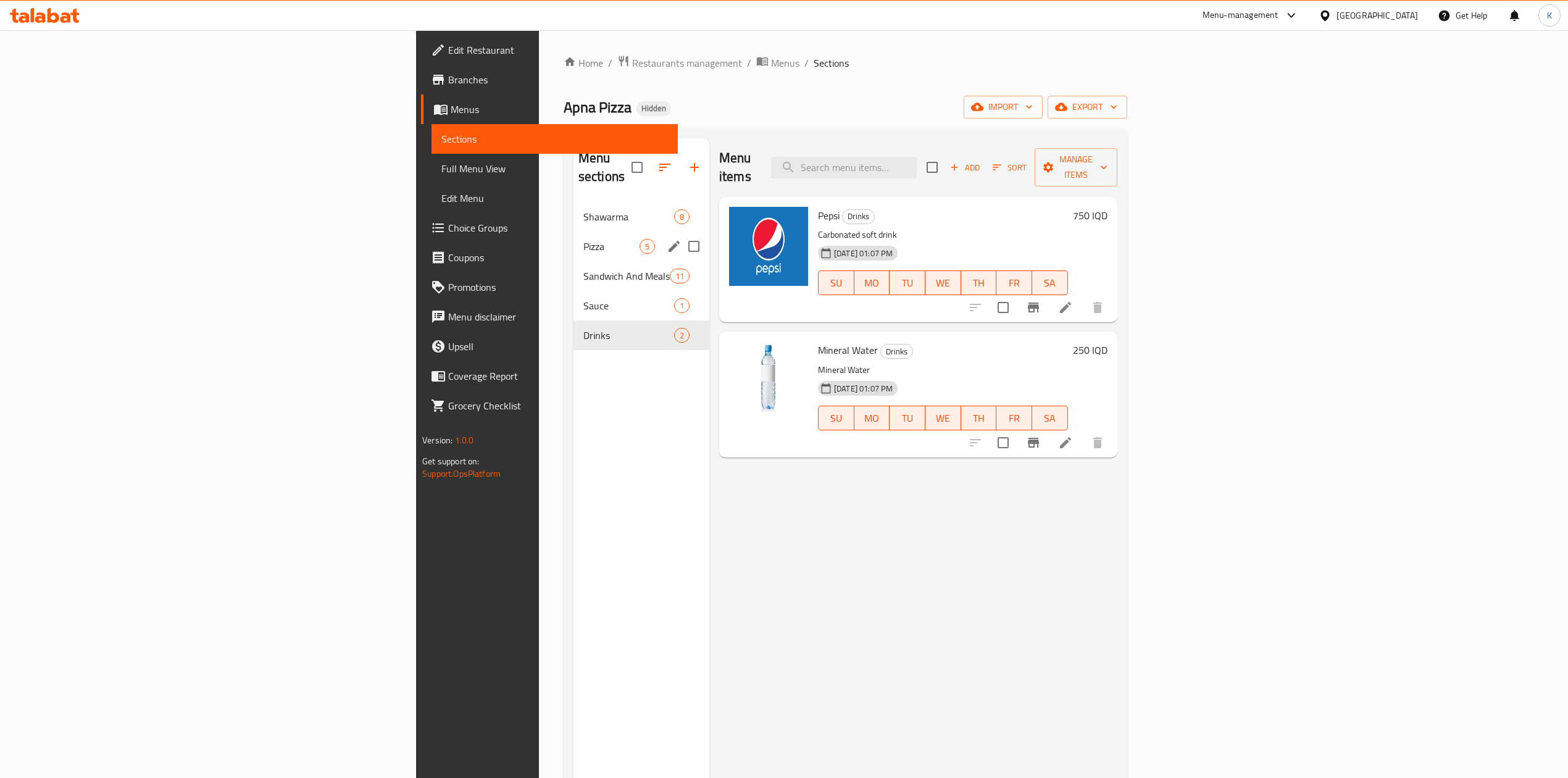
click at [573, 241] on div "Pizza 5" at bounding box center [641, 246] width 136 height 30
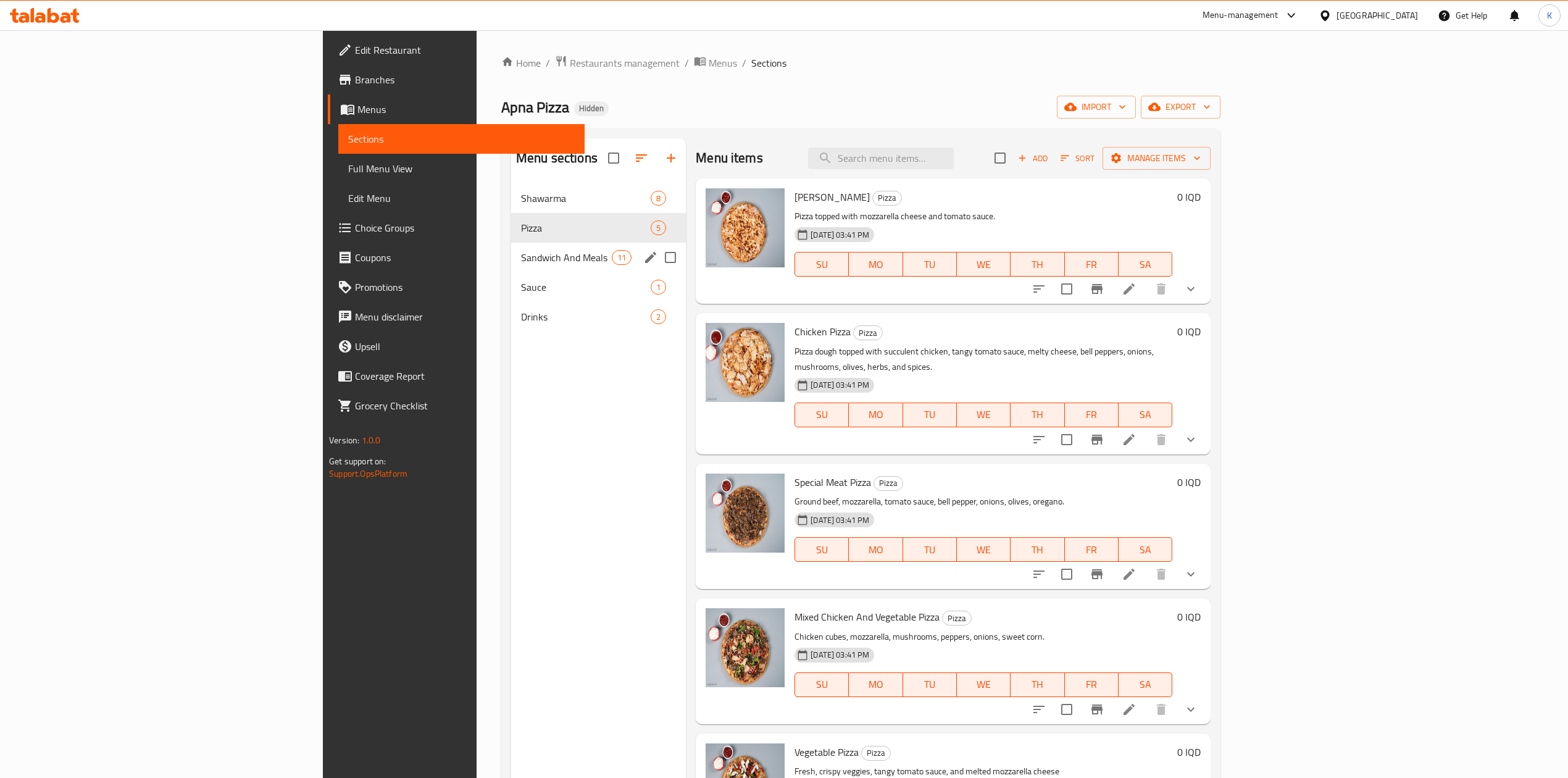
click at [511, 303] on div "Drinks 2" at bounding box center [598, 316] width 175 height 30
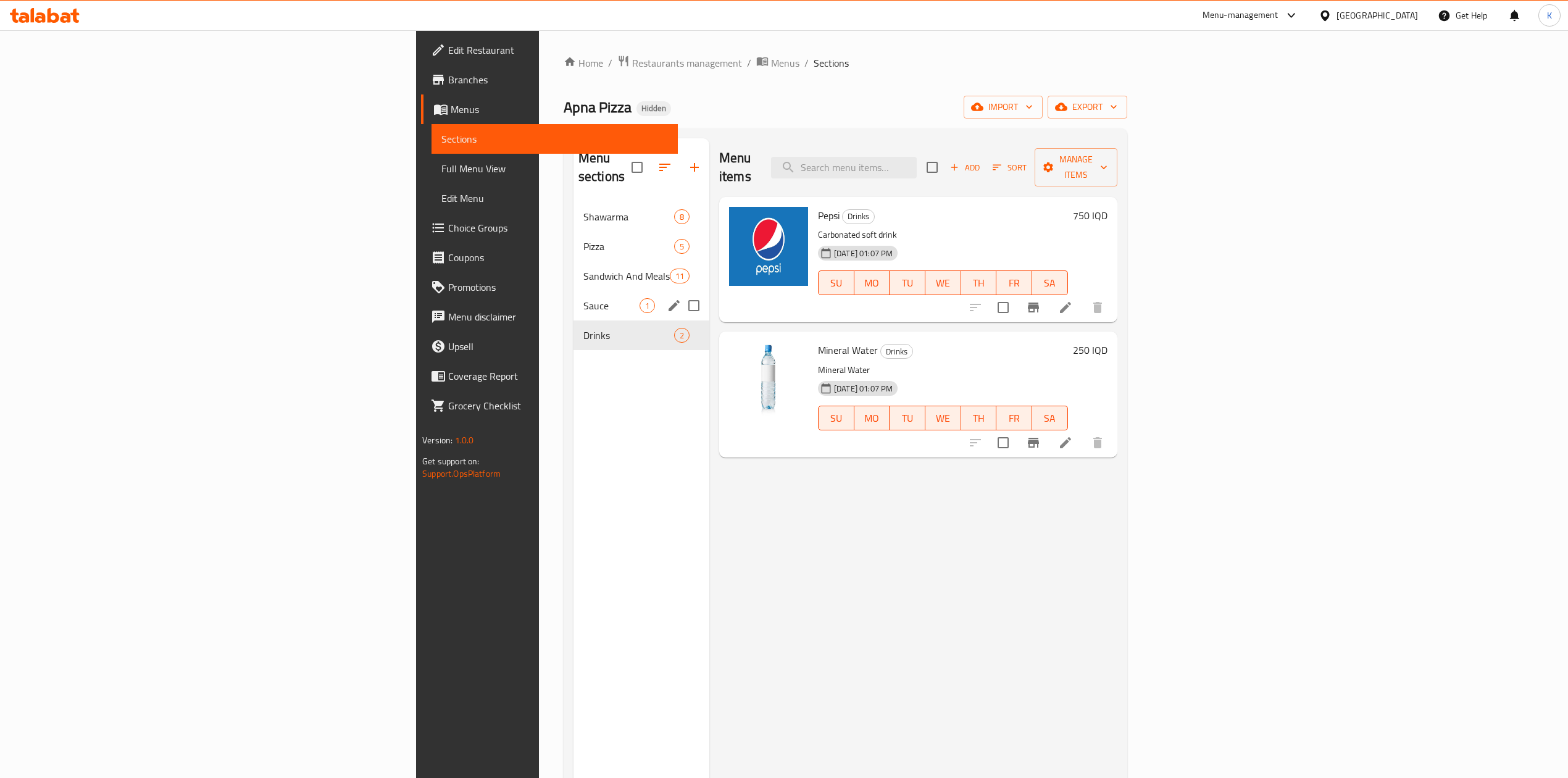
click at [583, 298] on span "Sauce" at bounding box center [611, 305] width 56 height 14
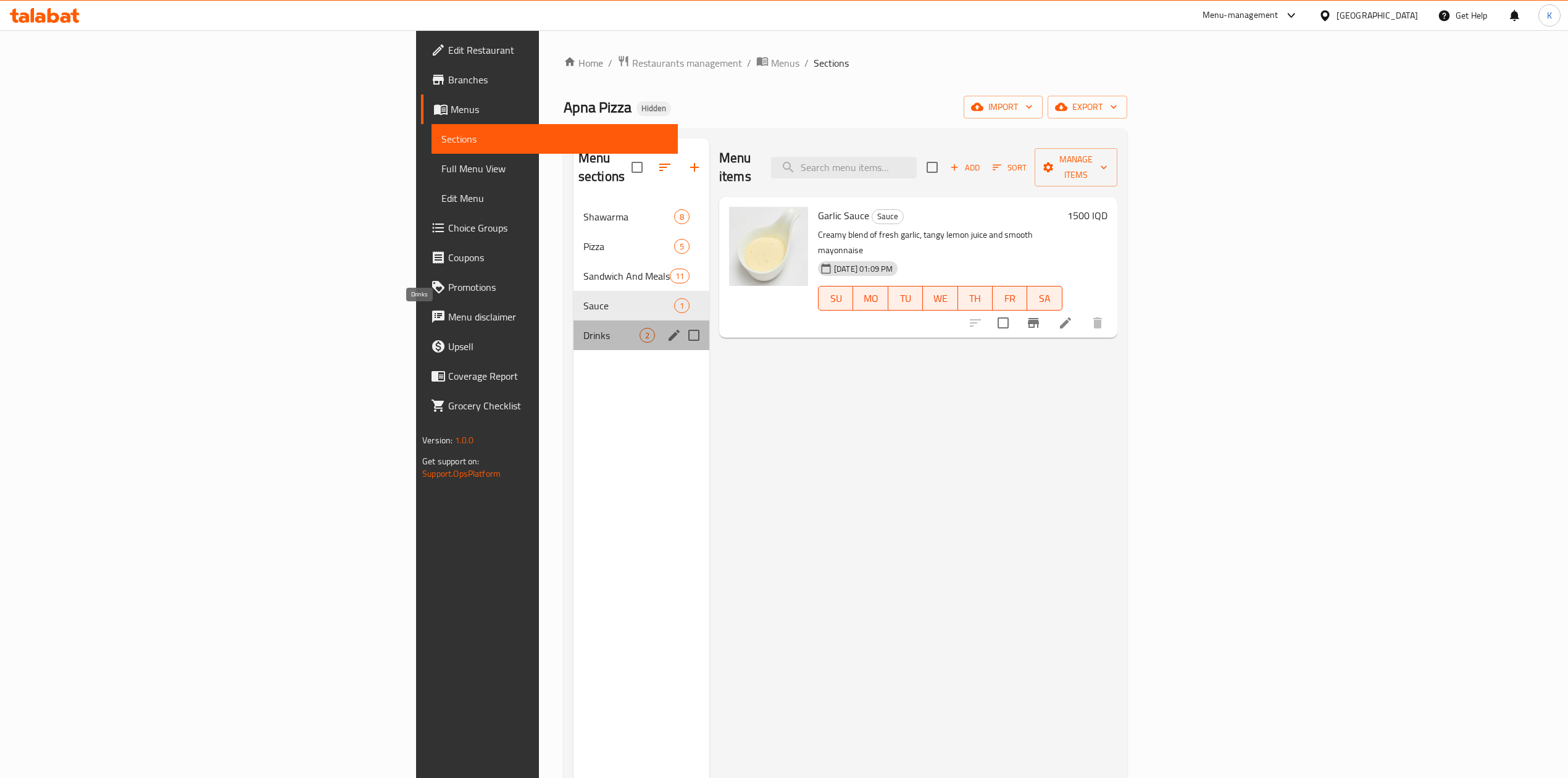
click at [583, 328] on span "Drinks" at bounding box center [611, 335] width 56 height 14
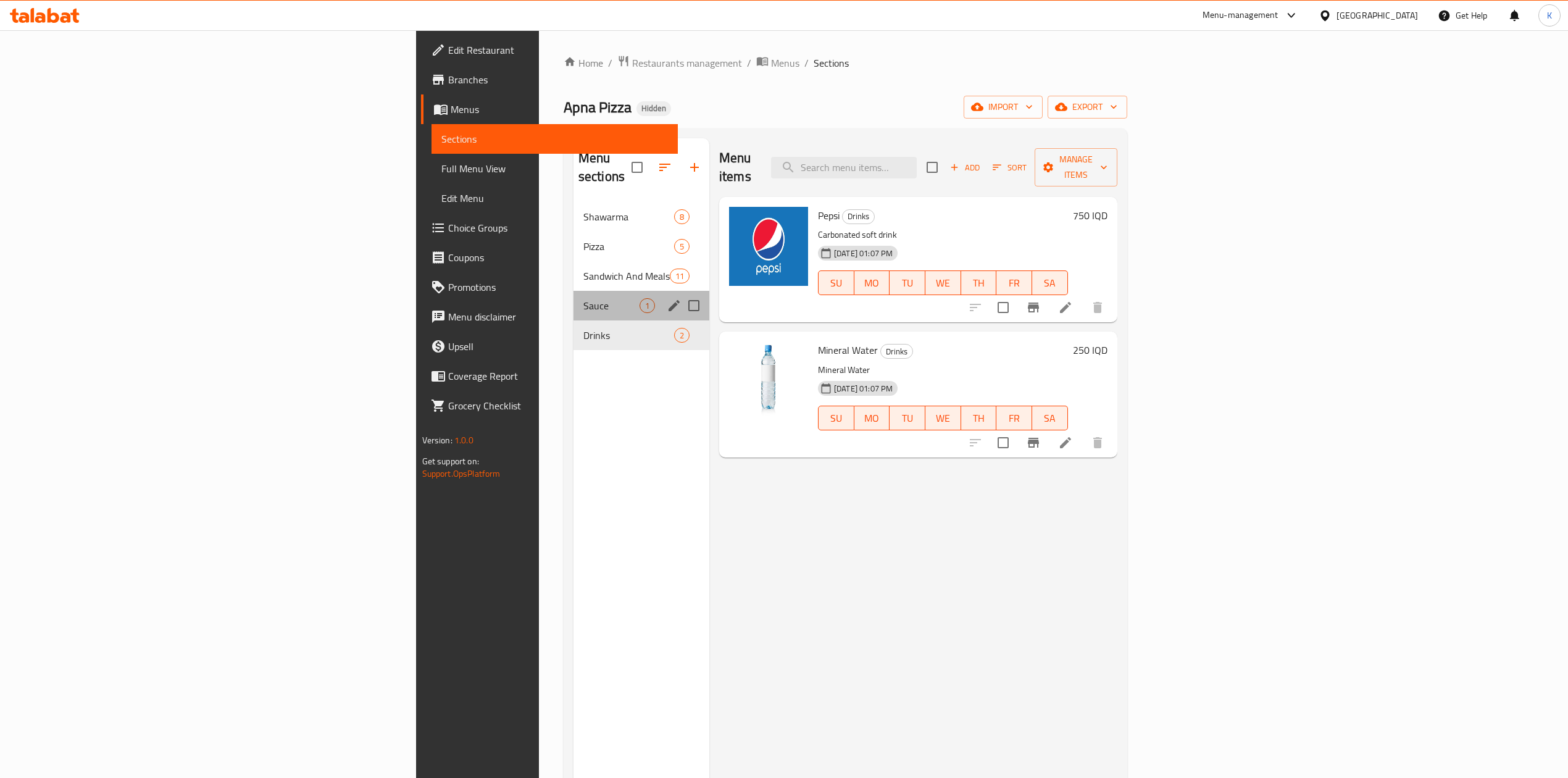
click at [573, 291] on div "Sauce 1" at bounding box center [641, 305] width 136 height 30
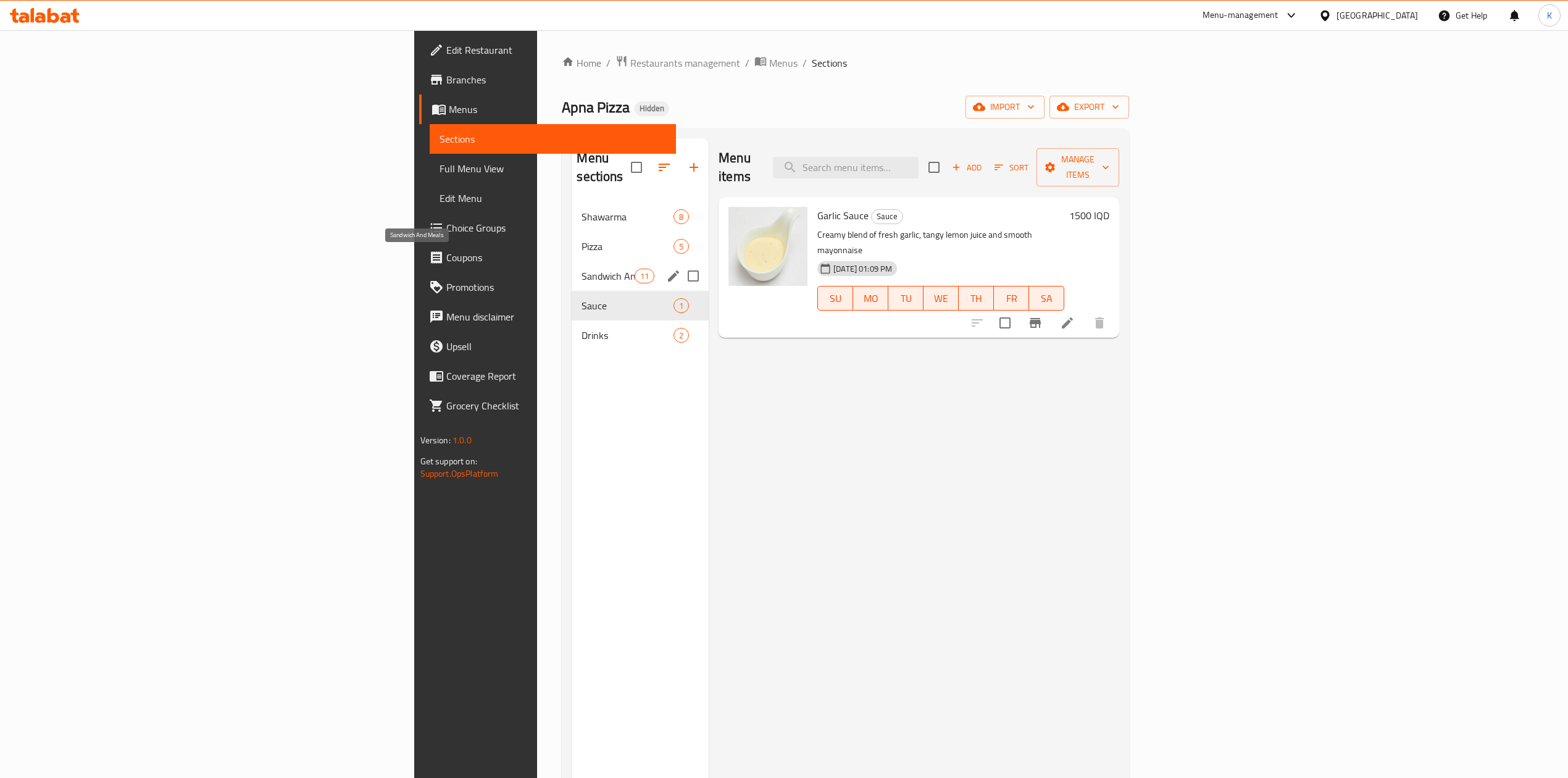
click at [582, 268] on span "Sandwich And Meals" at bounding box center [608, 275] width 52 height 14
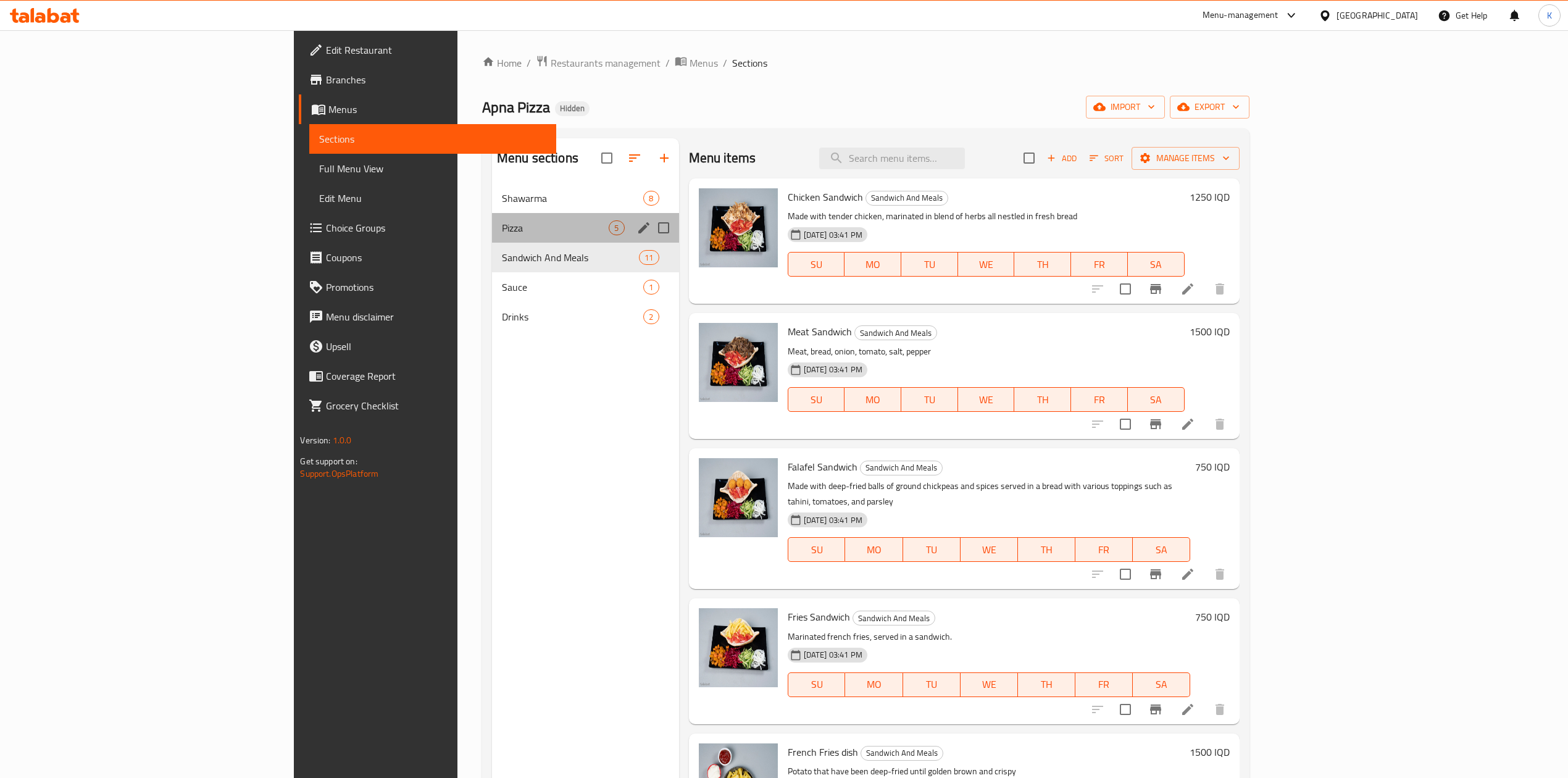
click at [492, 216] on div "Pizza 5" at bounding box center [586, 227] width 187 height 30
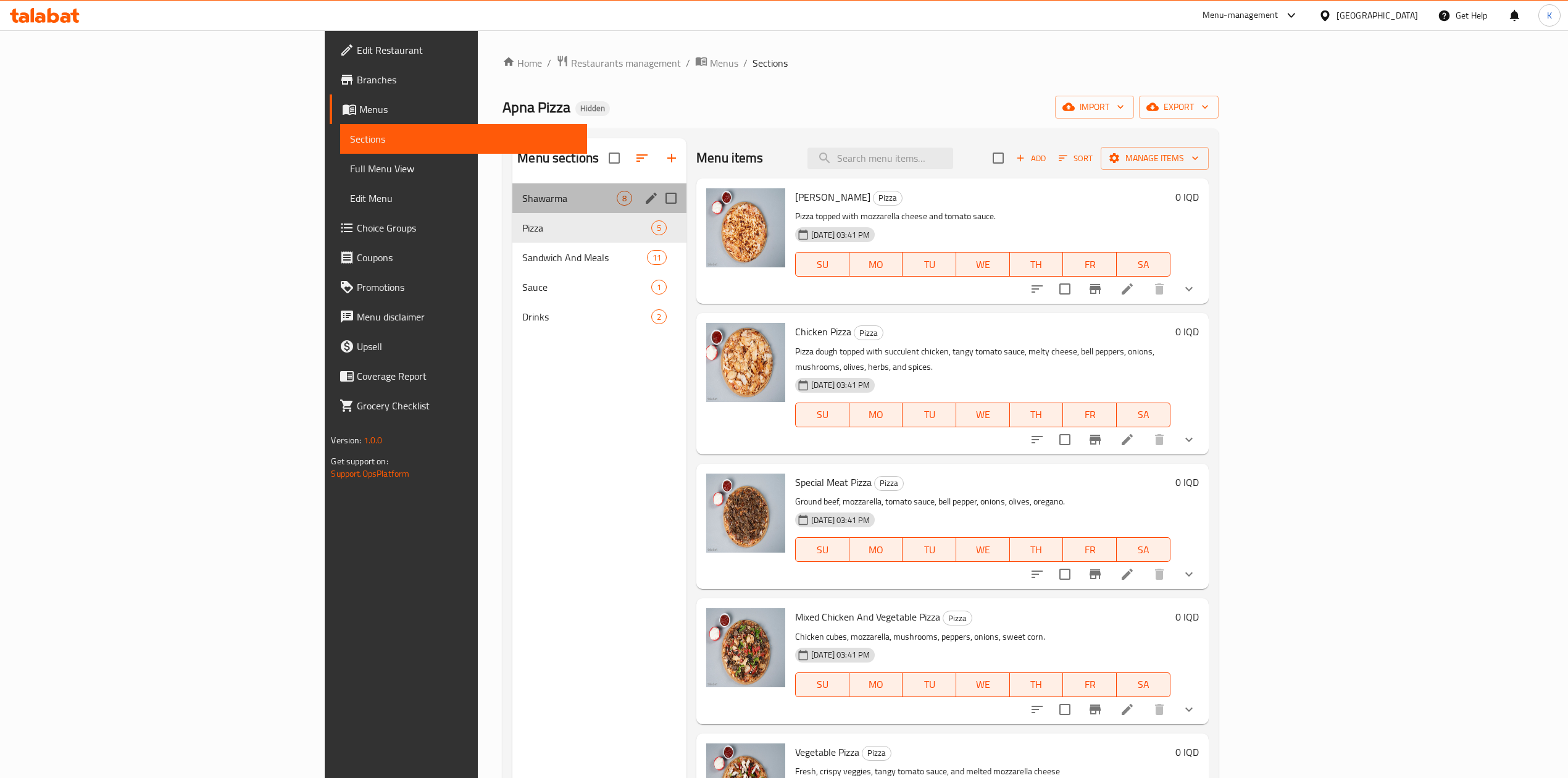
click at [513, 211] on div "Shawarma 8" at bounding box center [599, 198] width 174 height 30
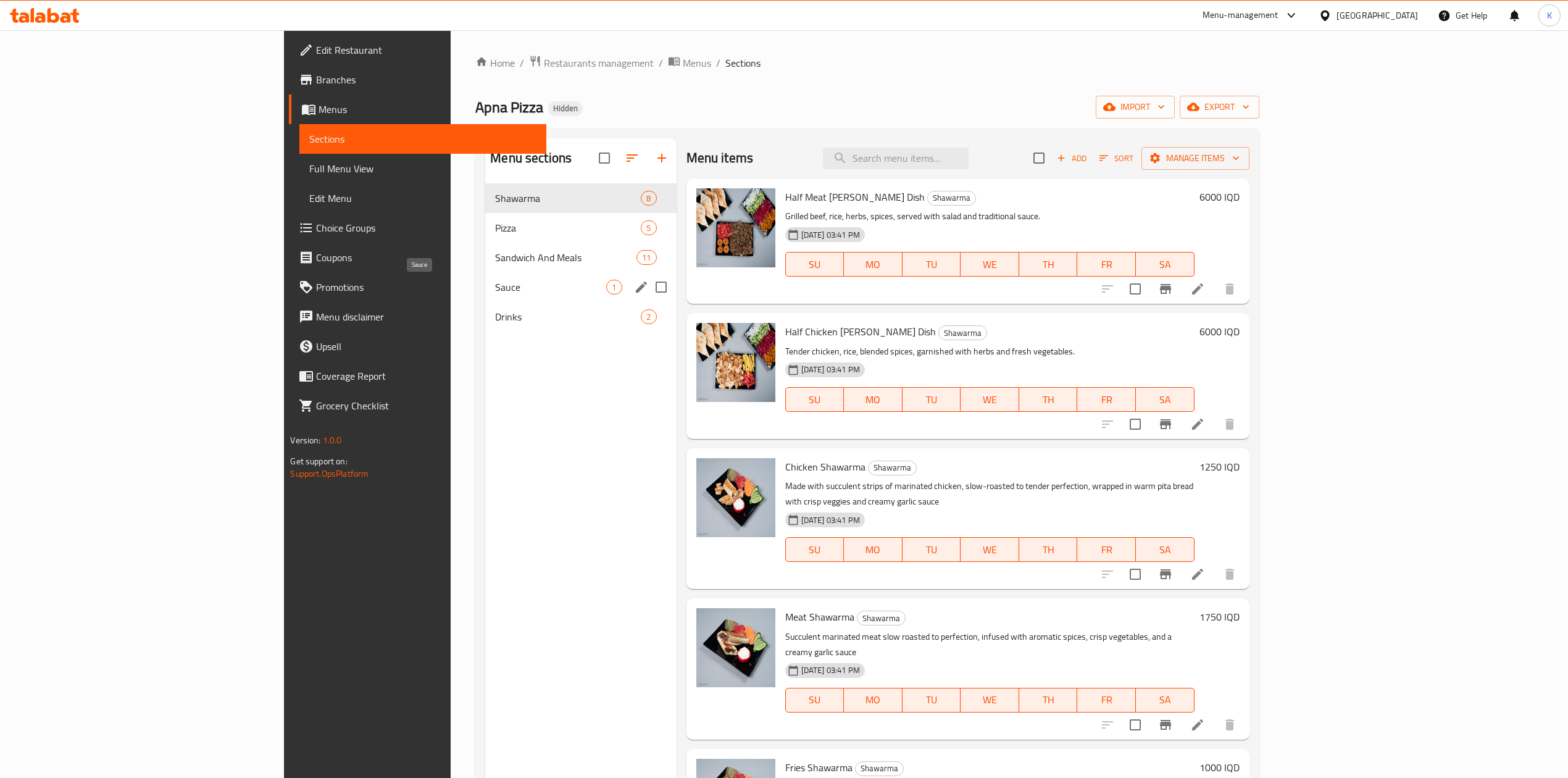
click at [495, 287] on span "Sauce" at bounding box center [551, 287] width 111 height 14
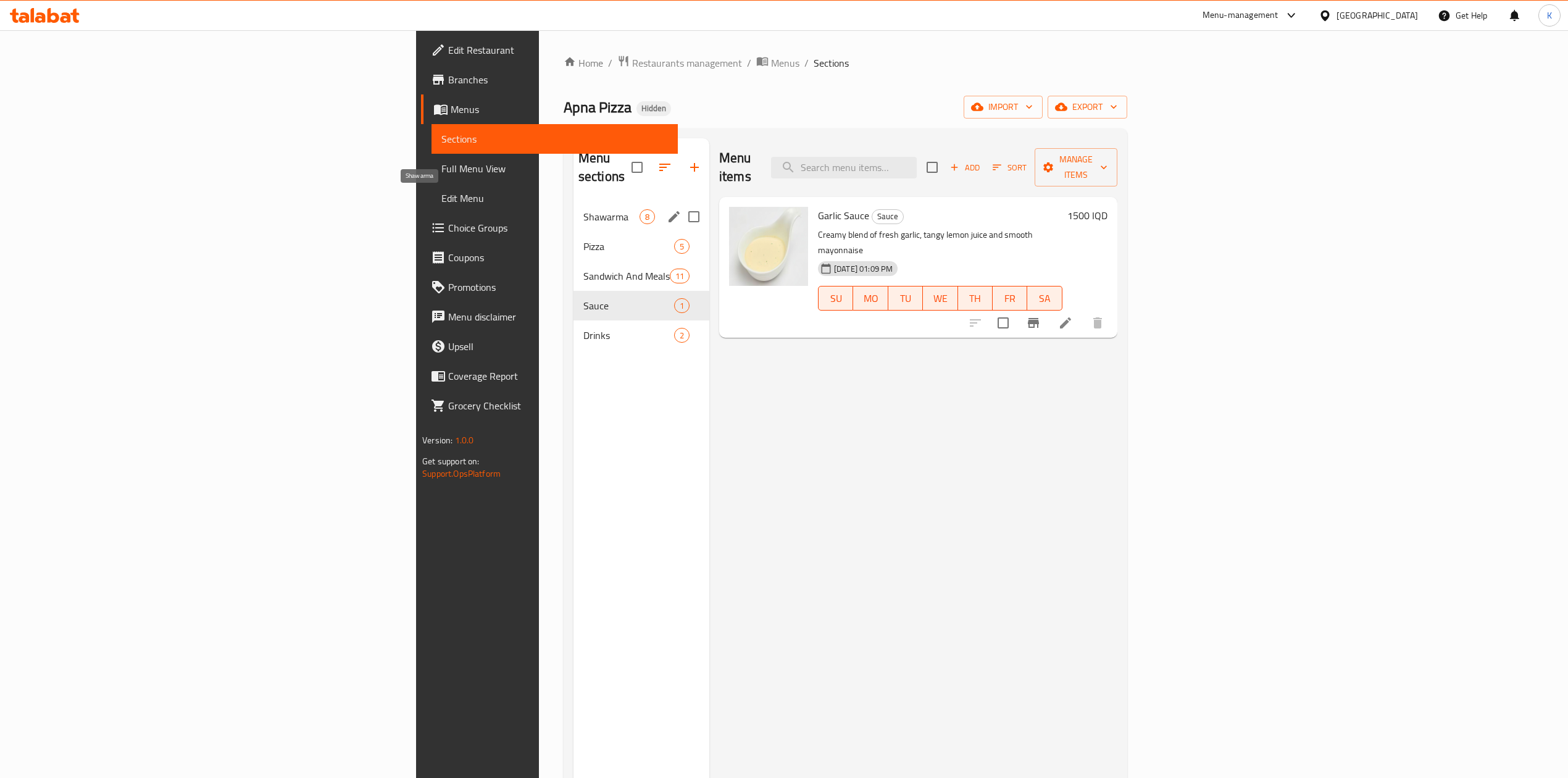
click at [583, 209] on span "Shawarma" at bounding box center [611, 216] width 56 height 14
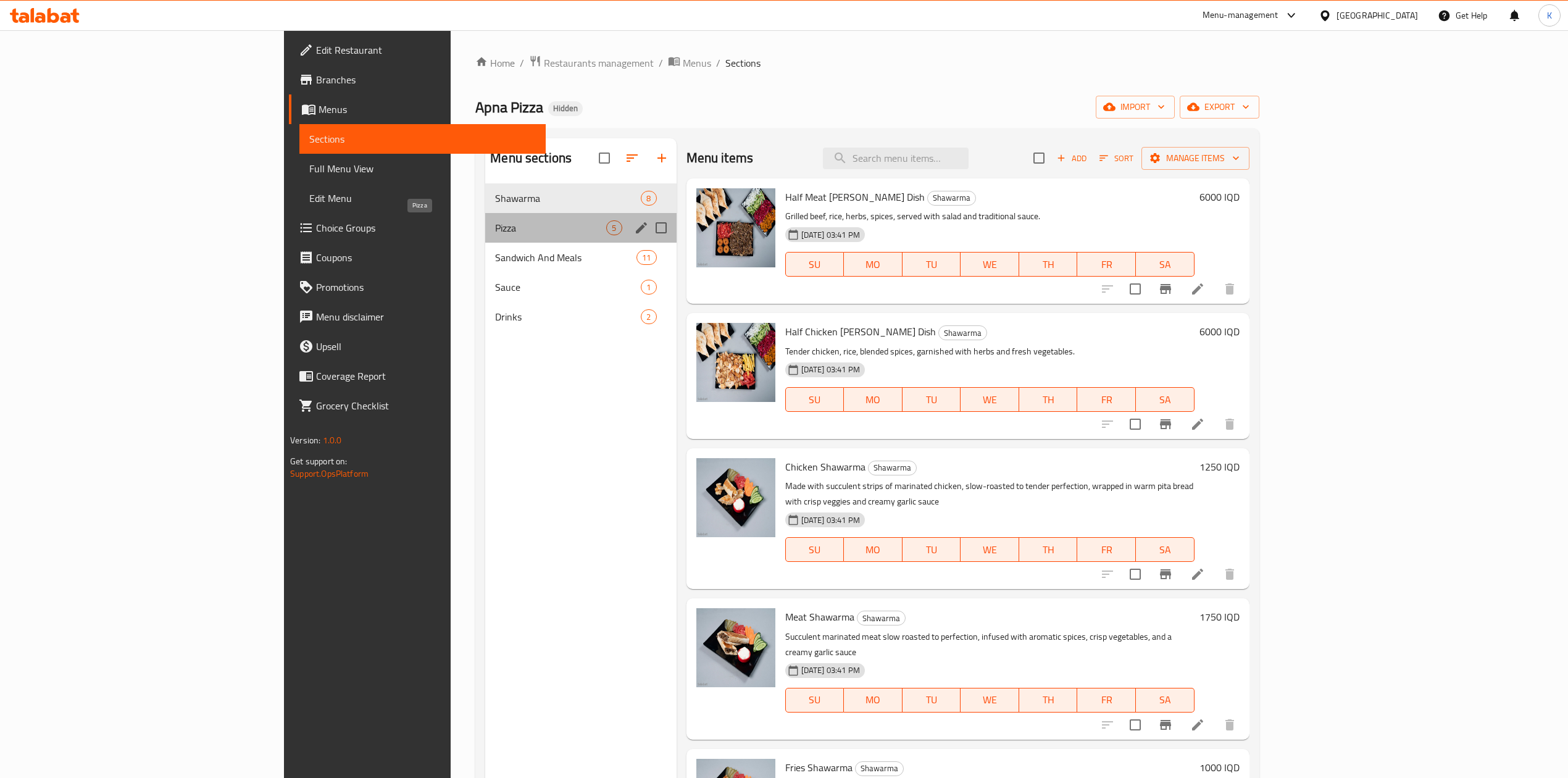
click at [495, 235] on span "Pizza" at bounding box center [551, 227] width 111 height 14
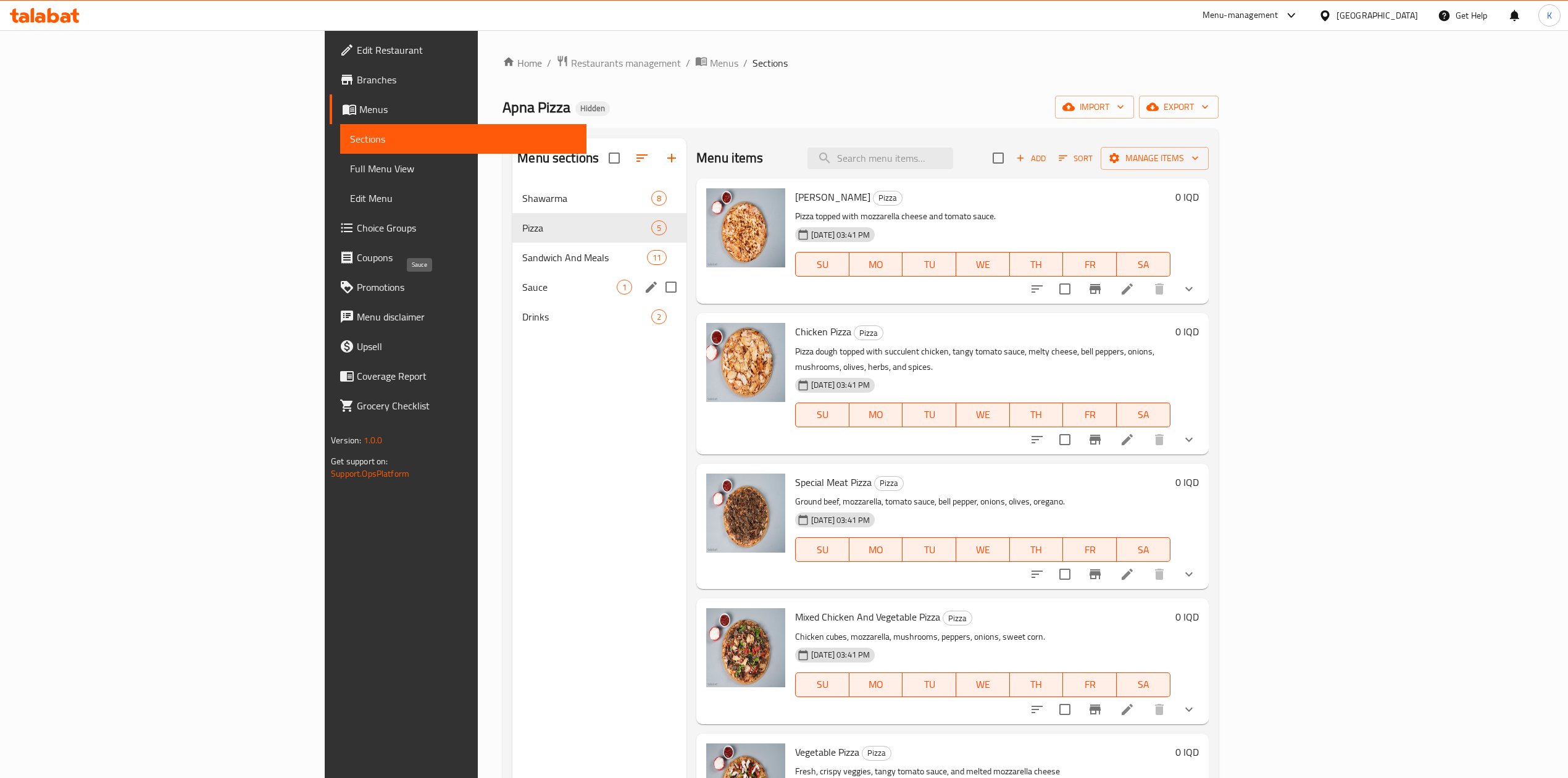
click at [522, 289] on span "Sauce" at bounding box center [570, 287] width 94 height 14
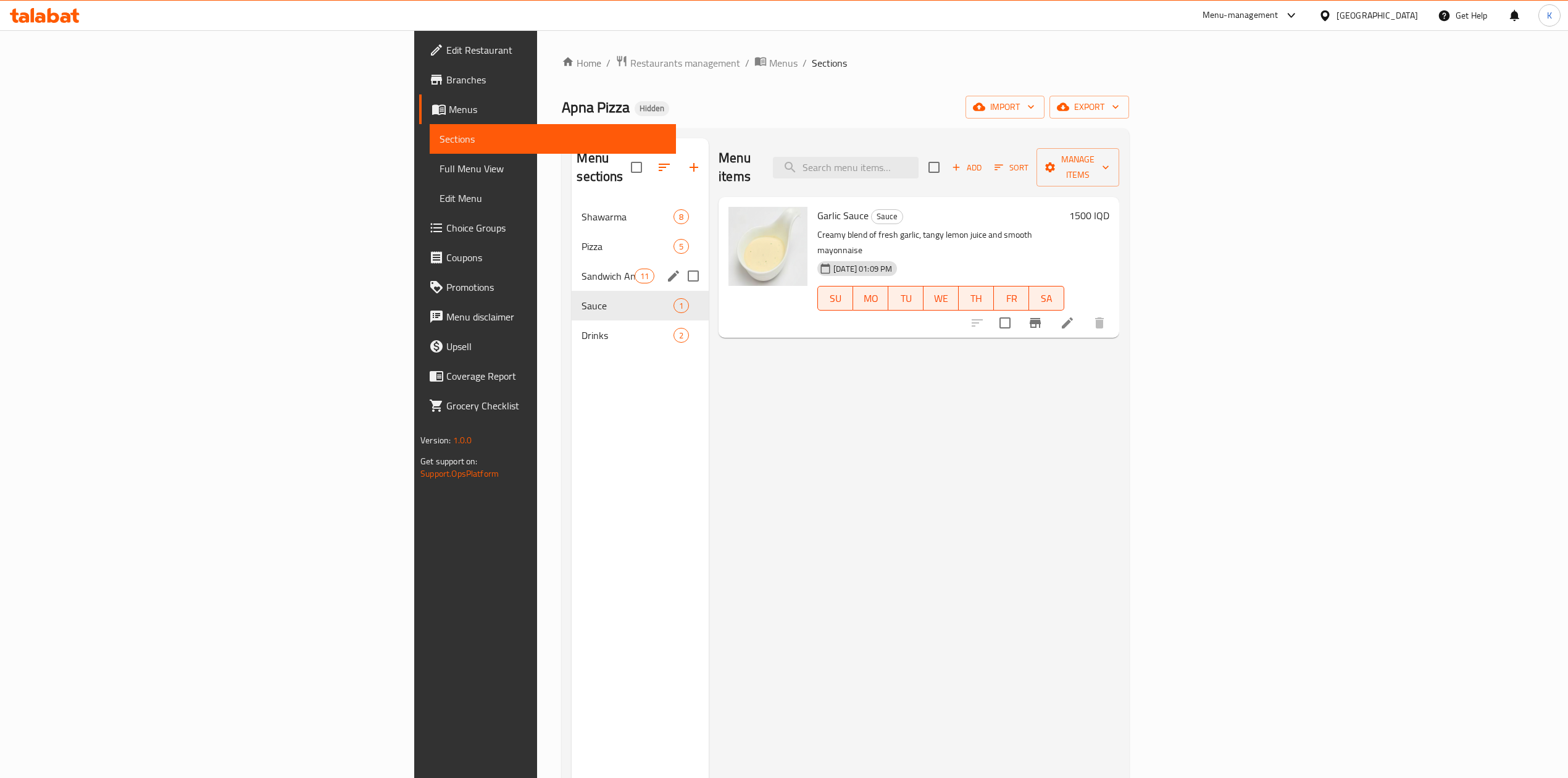
click at [572, 261] on div "Sandwich And Meals 11" at bounding box center [640, 275] width 137 height 30
